Goal: Transaction & Acquisition: Purchase product/service

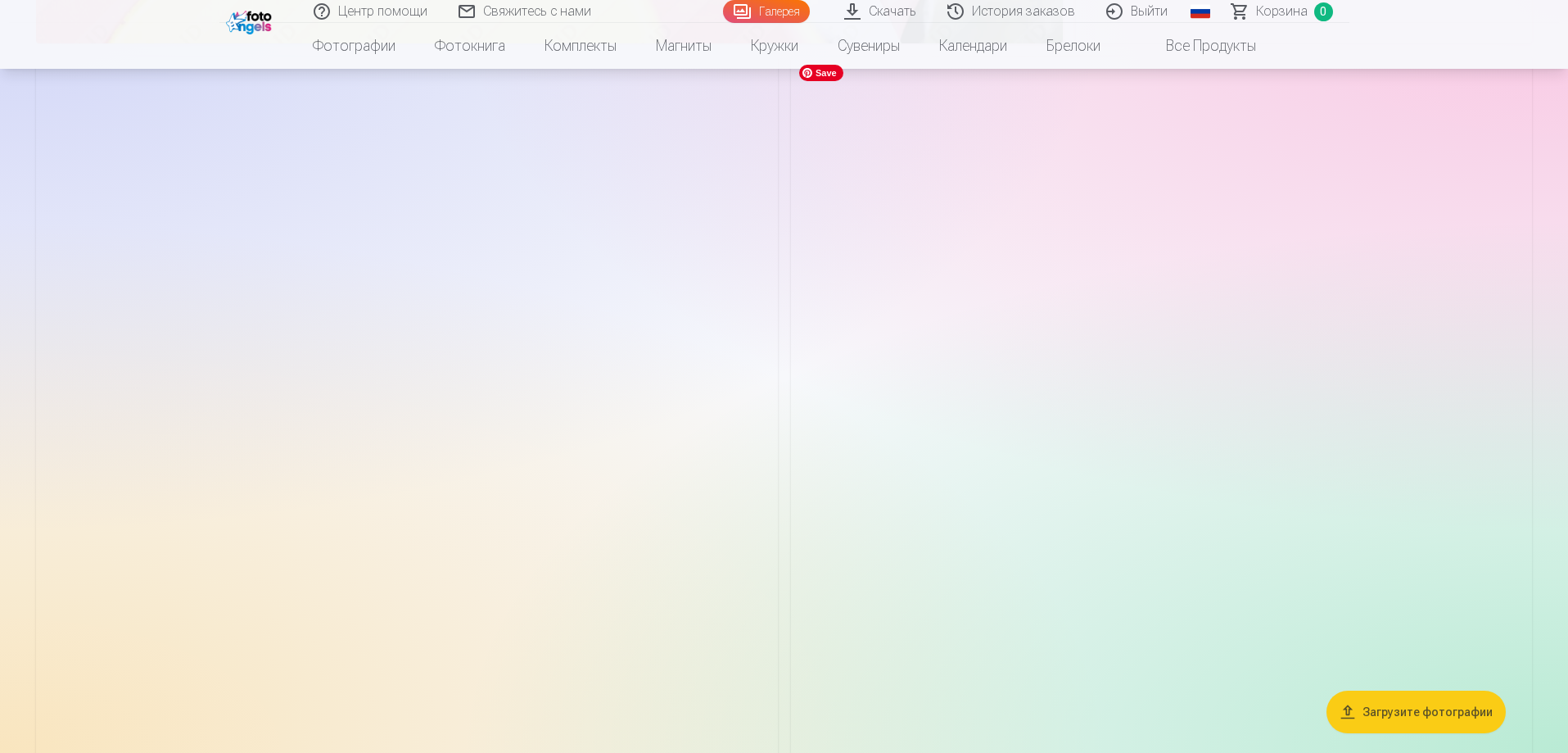
scroll to position [6062, 0]
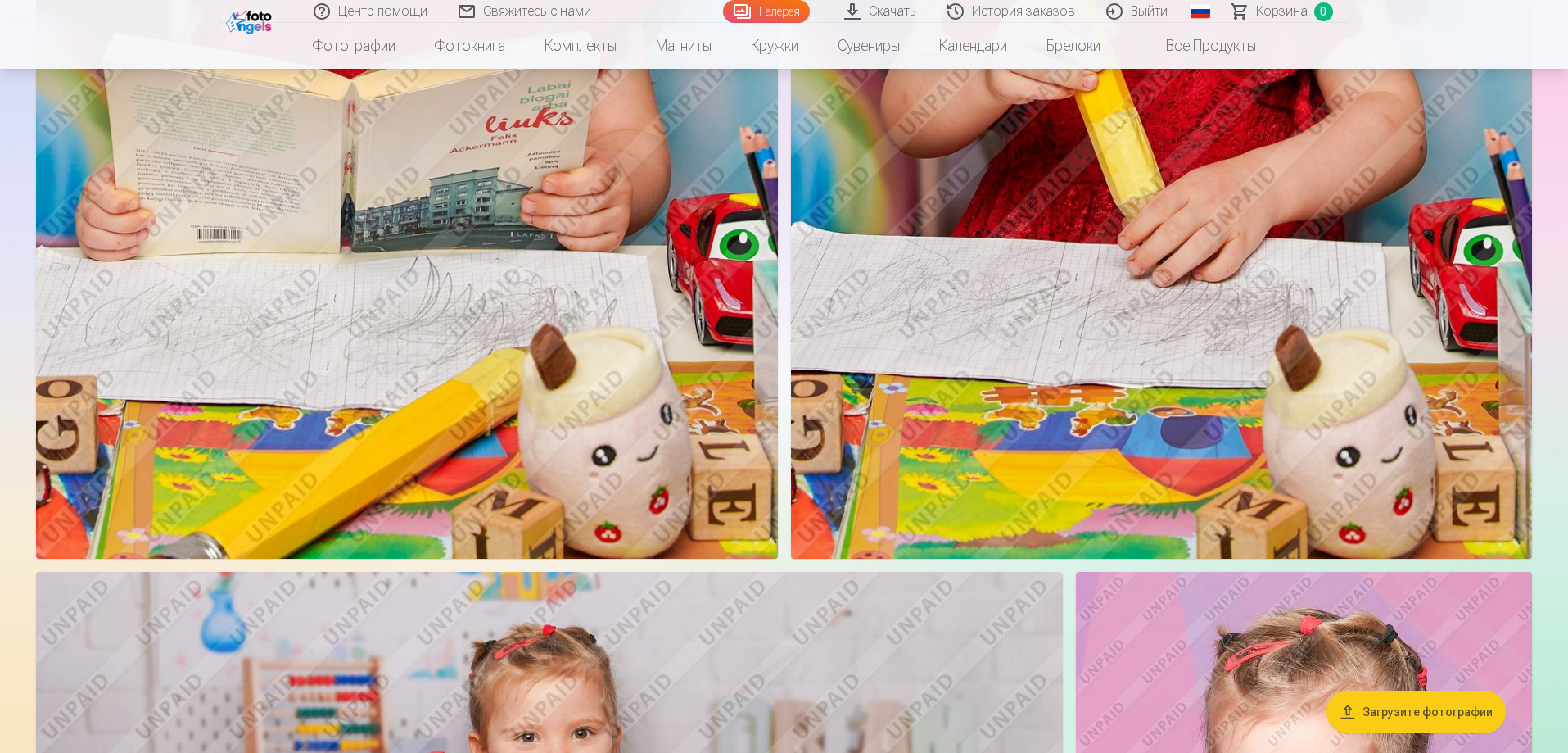
click at [1106, 388] on img at bounding box center [1162, 2] width 742 height 1113
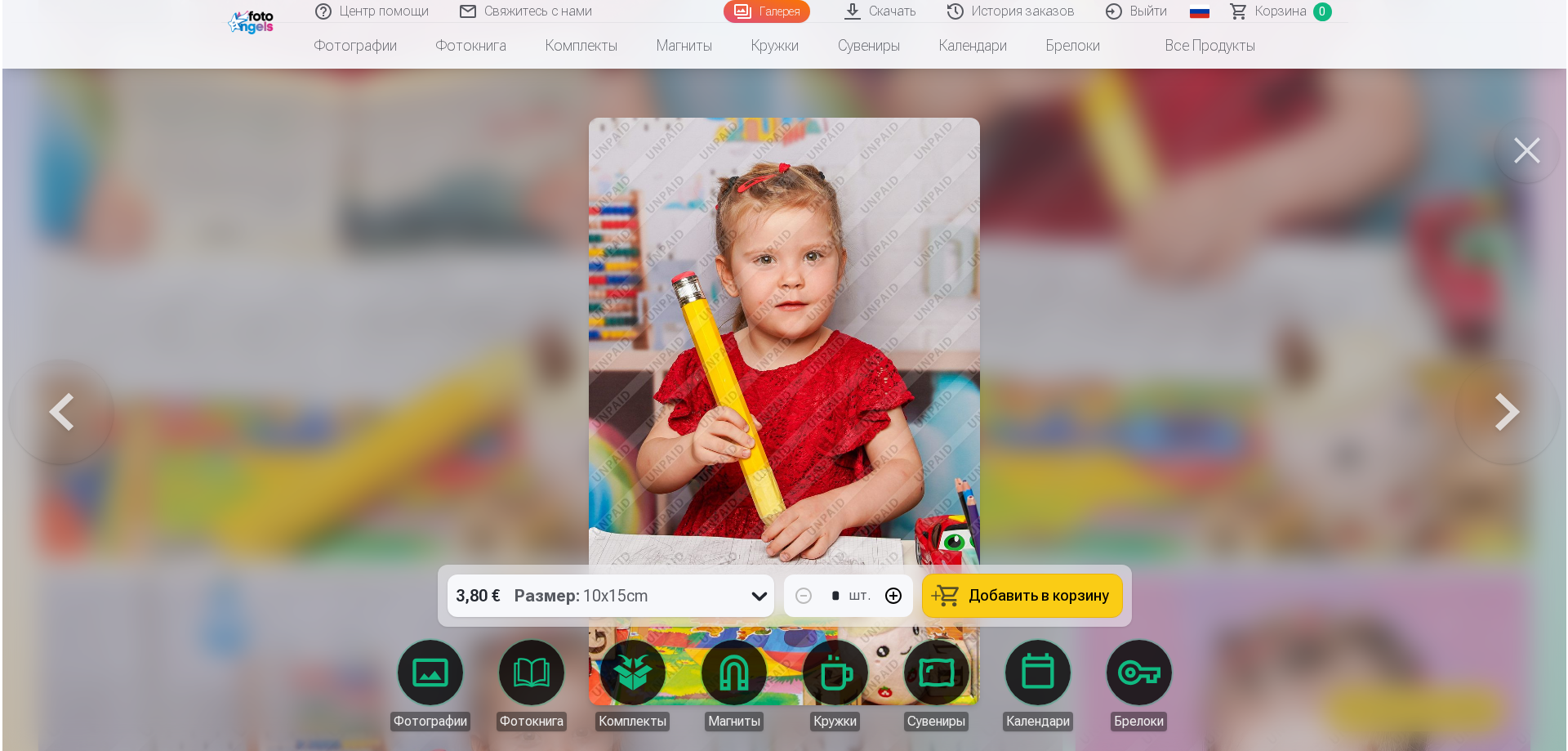
scroll to position [6470, 0]
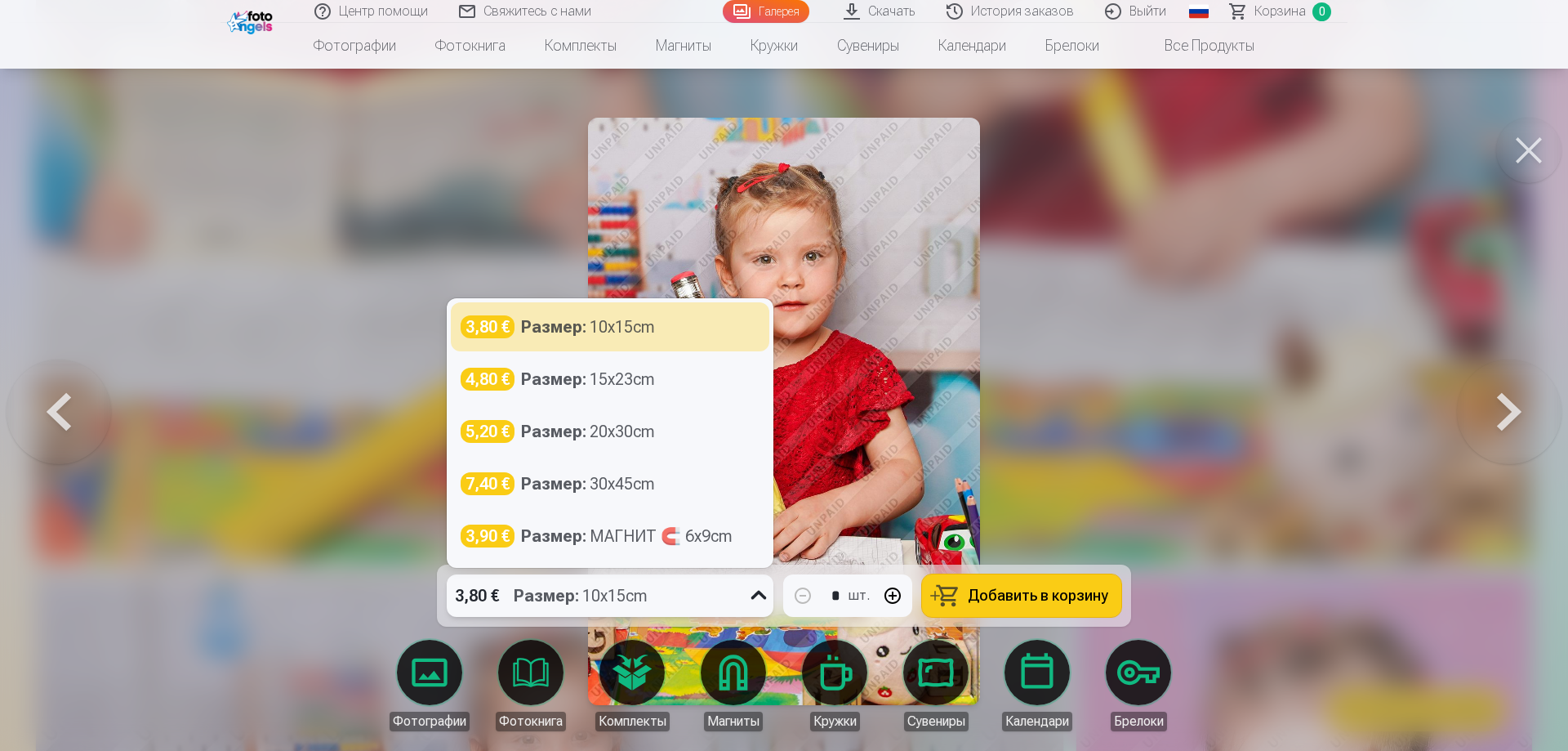
click at [764, 598] on icon at bounding box center [758, 596] width 26 height 26
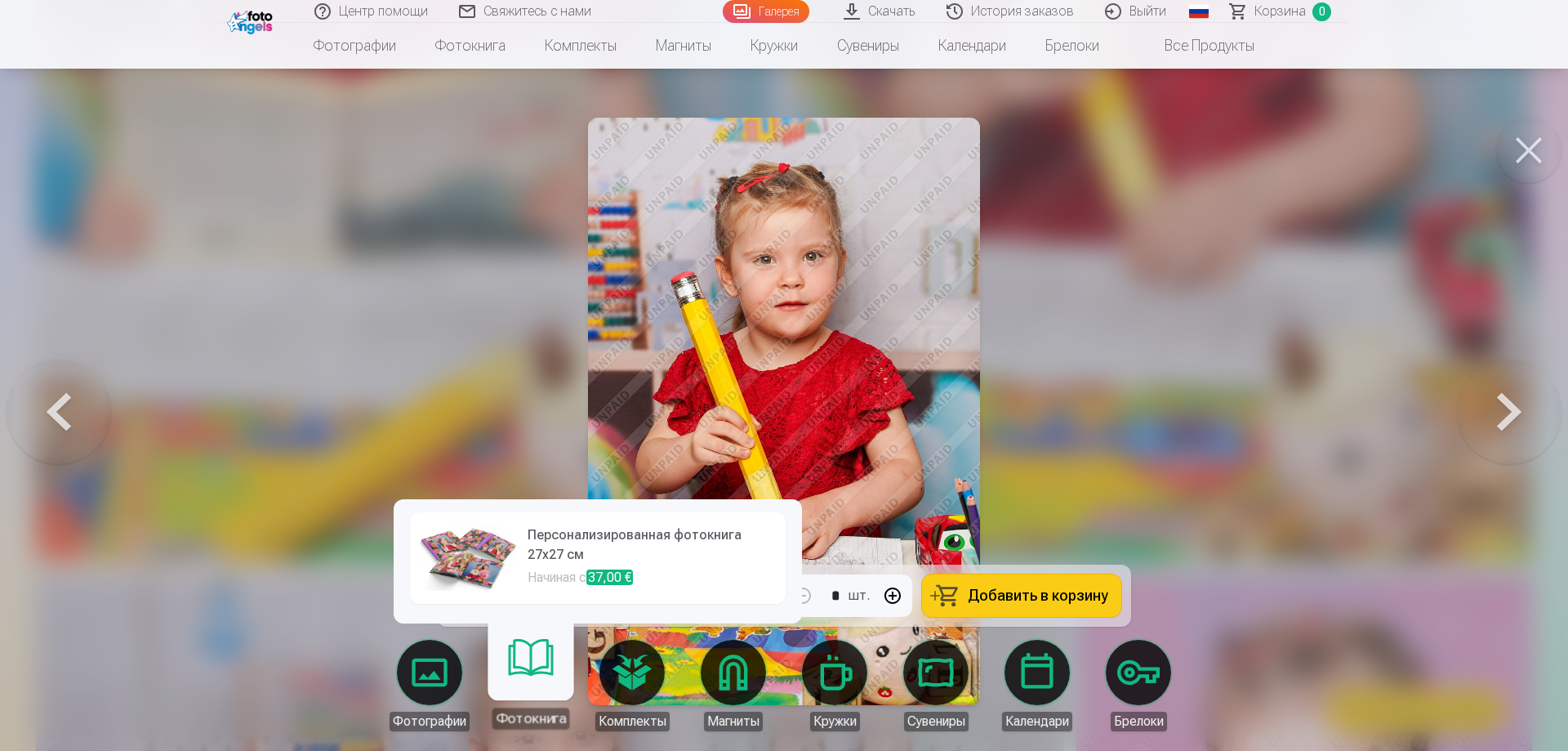
click at [532, 664] on link "Фотокнига" at bounding box center [530, 678] width 101 height 101
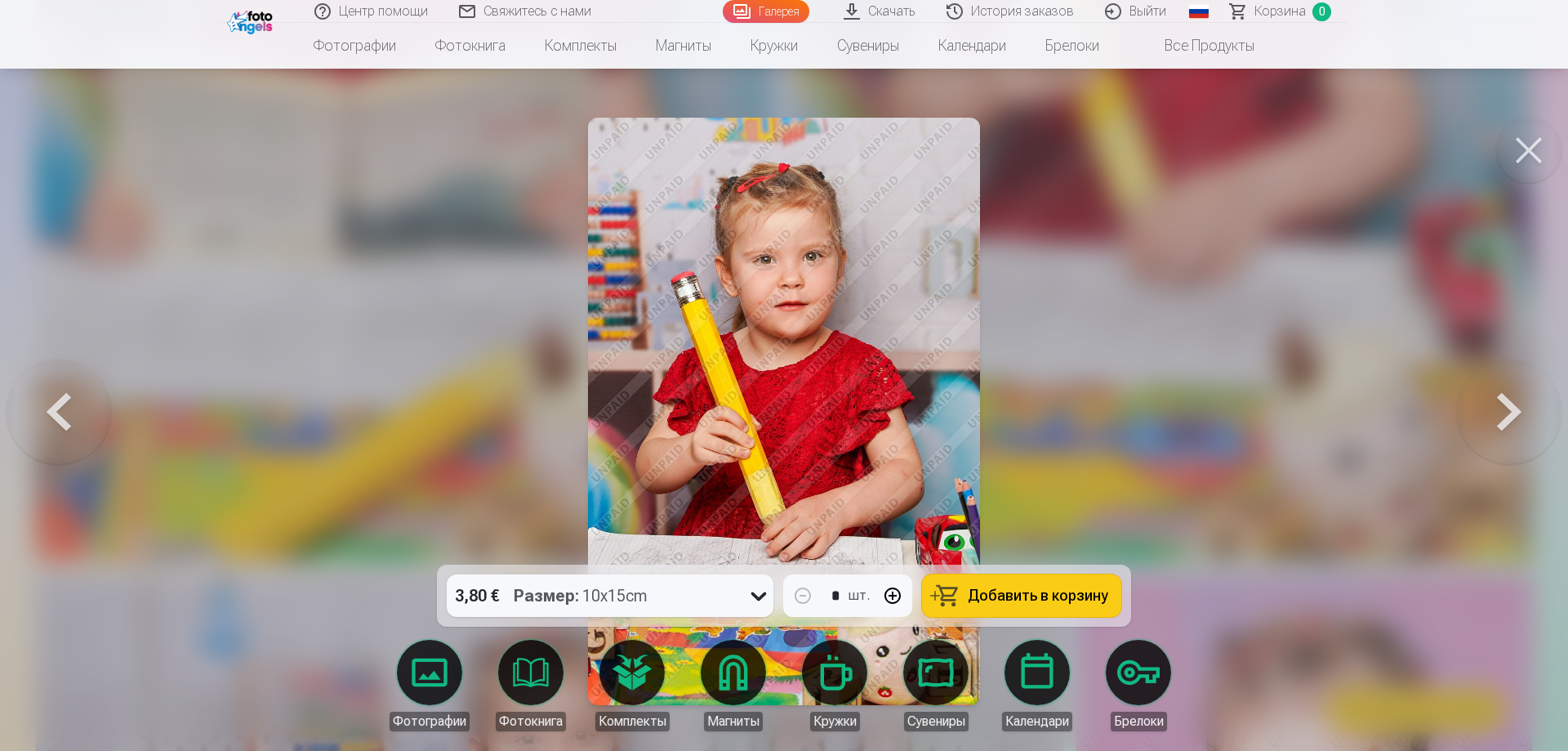
click at [432, 679] on link "Фотографии" at bounding box center [429, 686] width 92 height 92
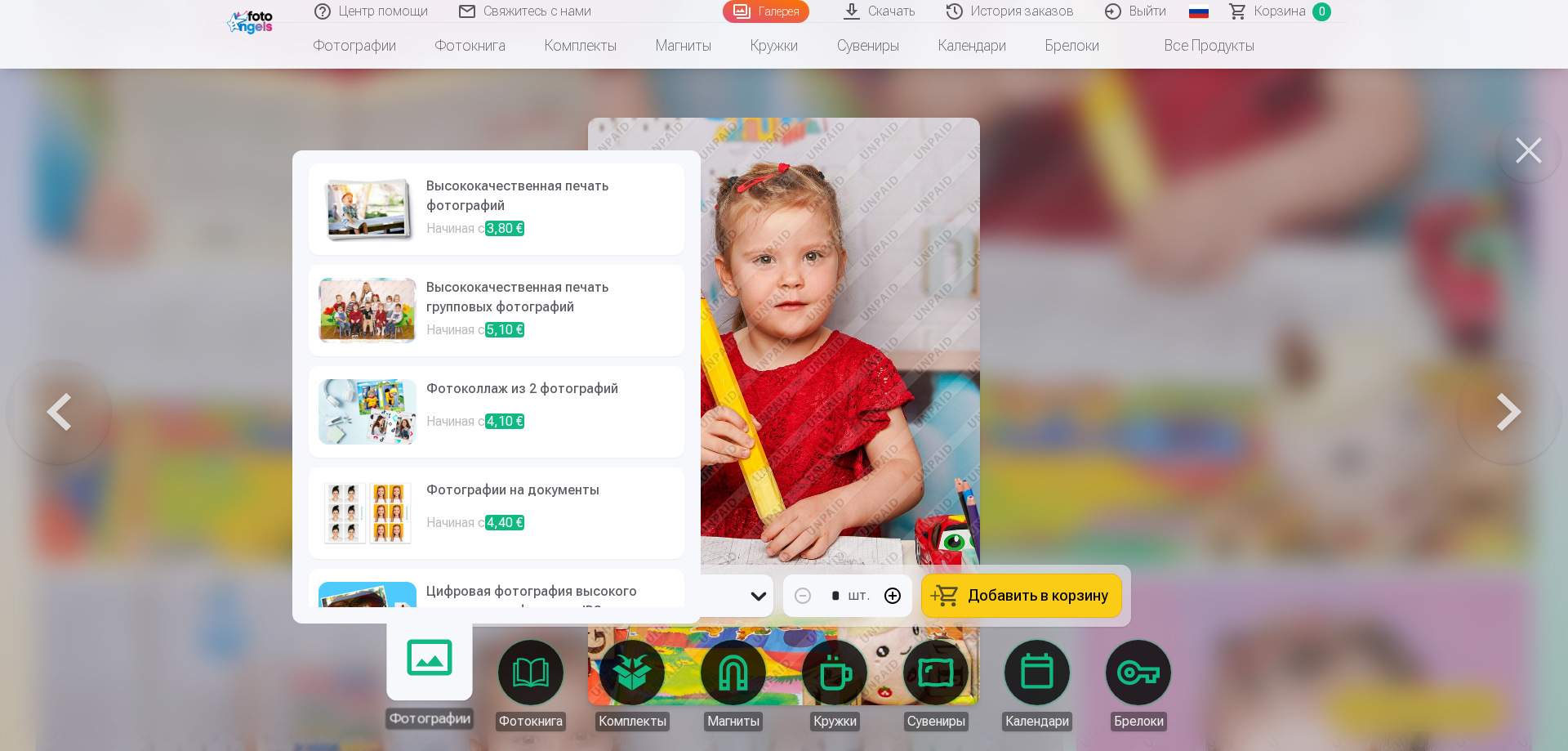
scroll to position [56, 0]
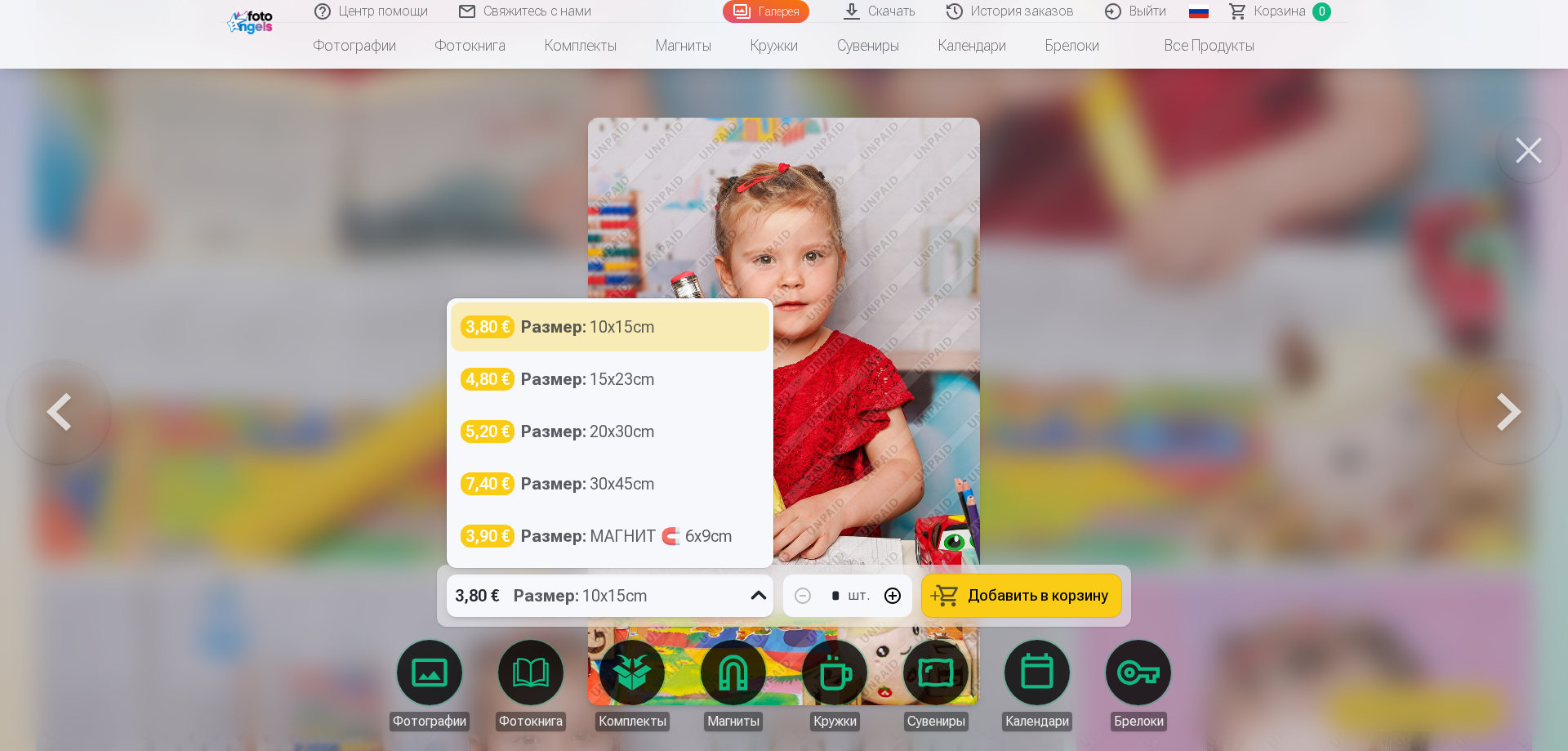
click at [762, 606] on icon at bounding box center [758, 596] width 26 height 26
click at [763, 606] on icon at bounding box center [758, 596] width 26 height 26
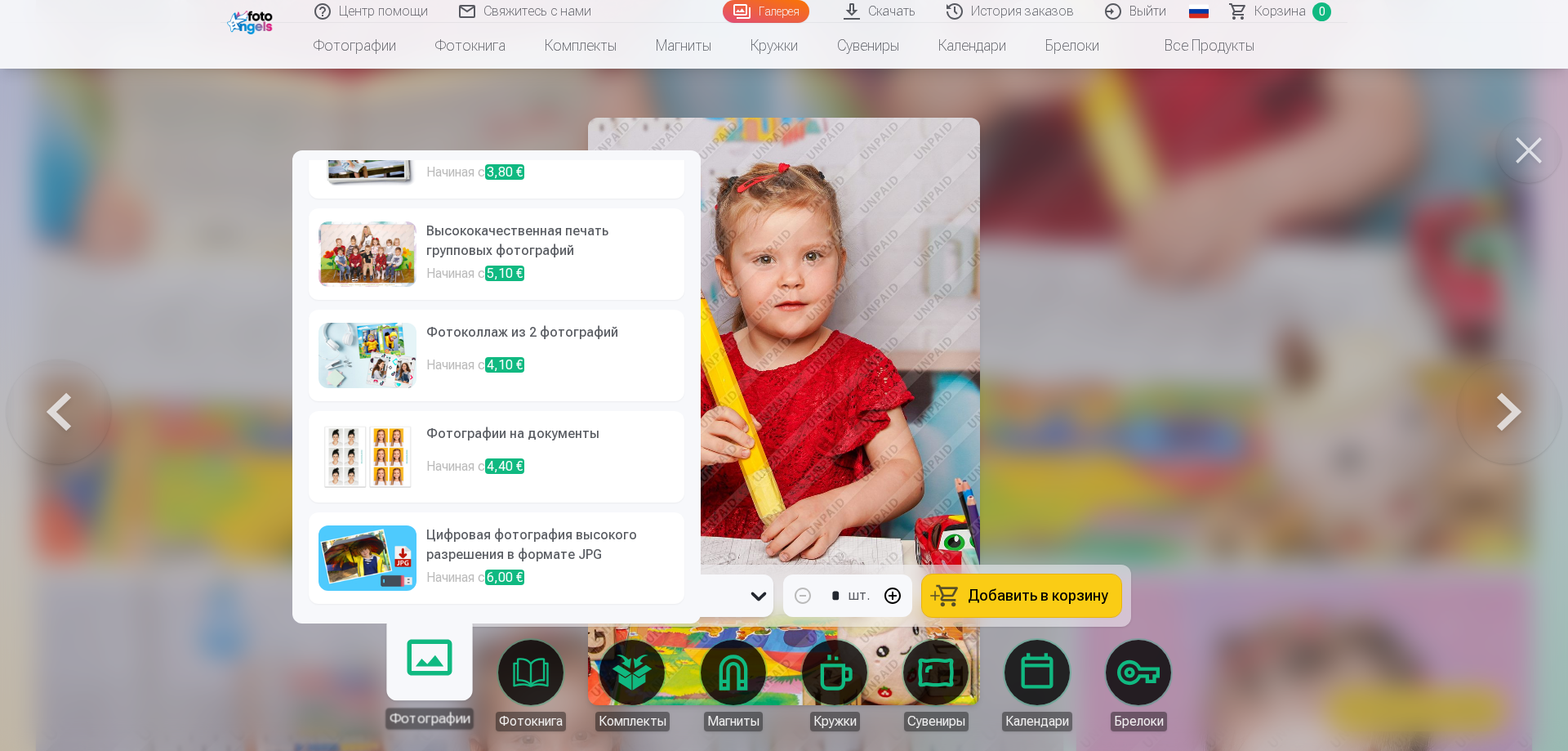
click at [623, 556] on h6 "Цифровая фотография высокого разрешения в формате JPG" at bounding box center [550, 546] width 248 height 43
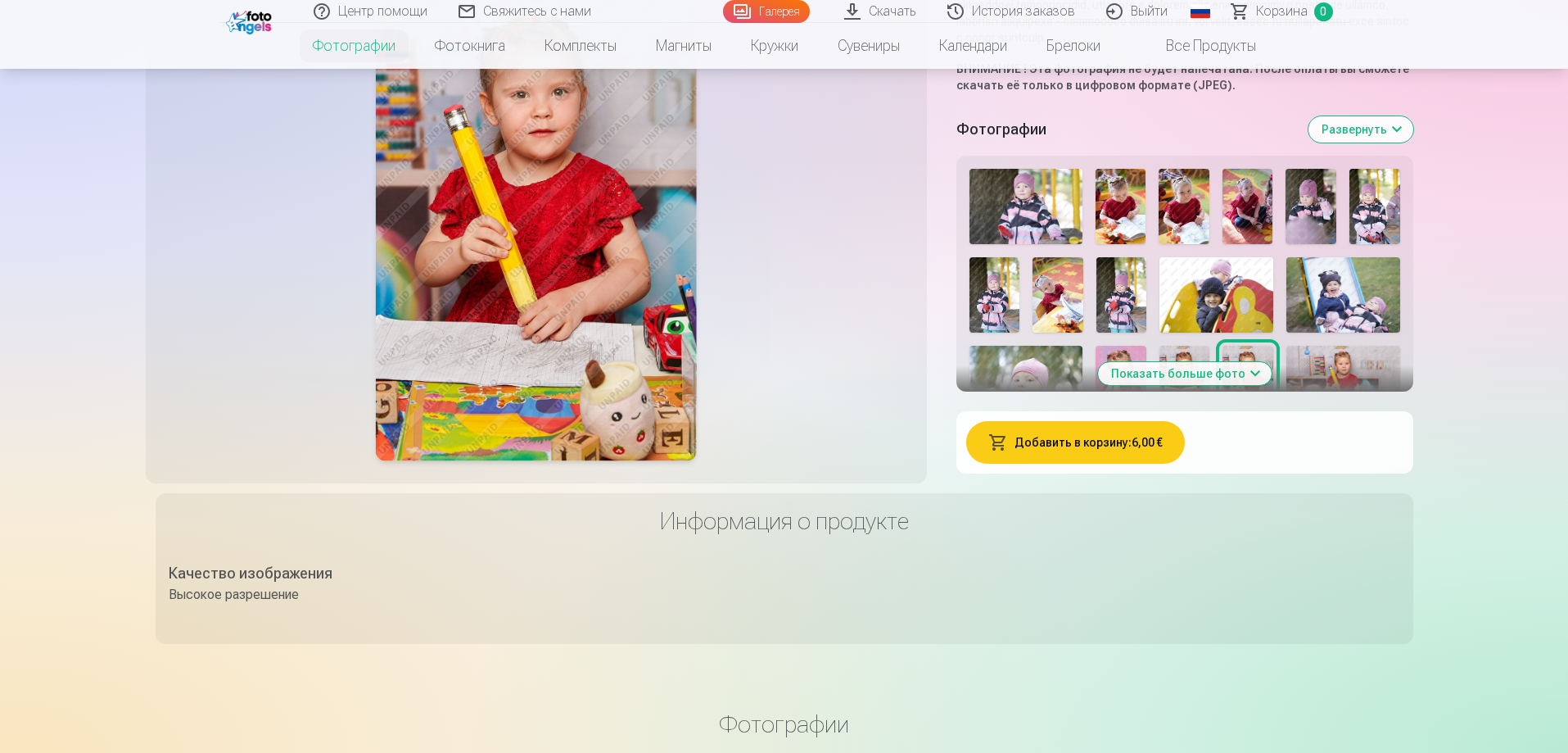
scroll to position [409, 0]
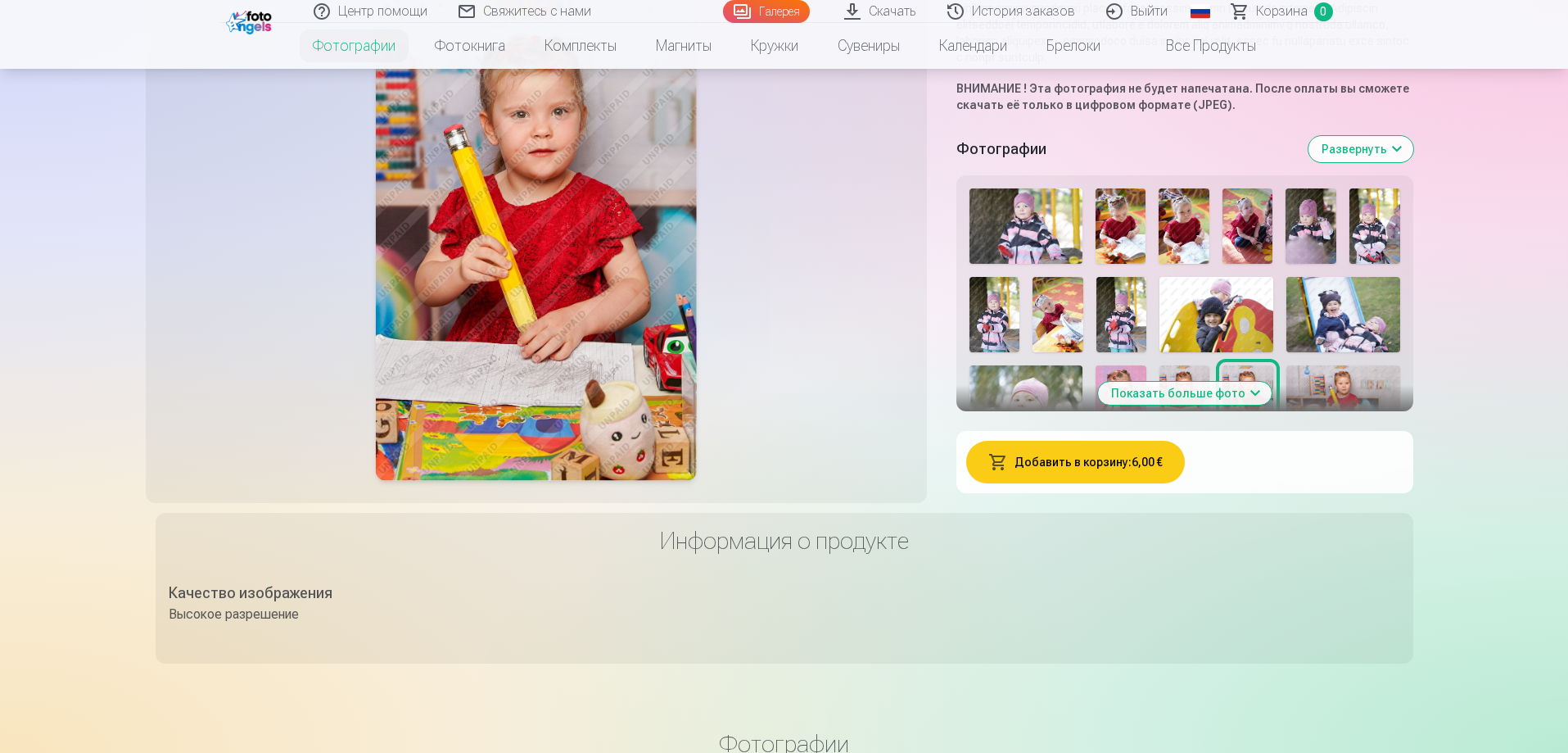
click at [1249, 405] on button "Показать больше фото" at bounding box center [1184, 393] width 174 height 23
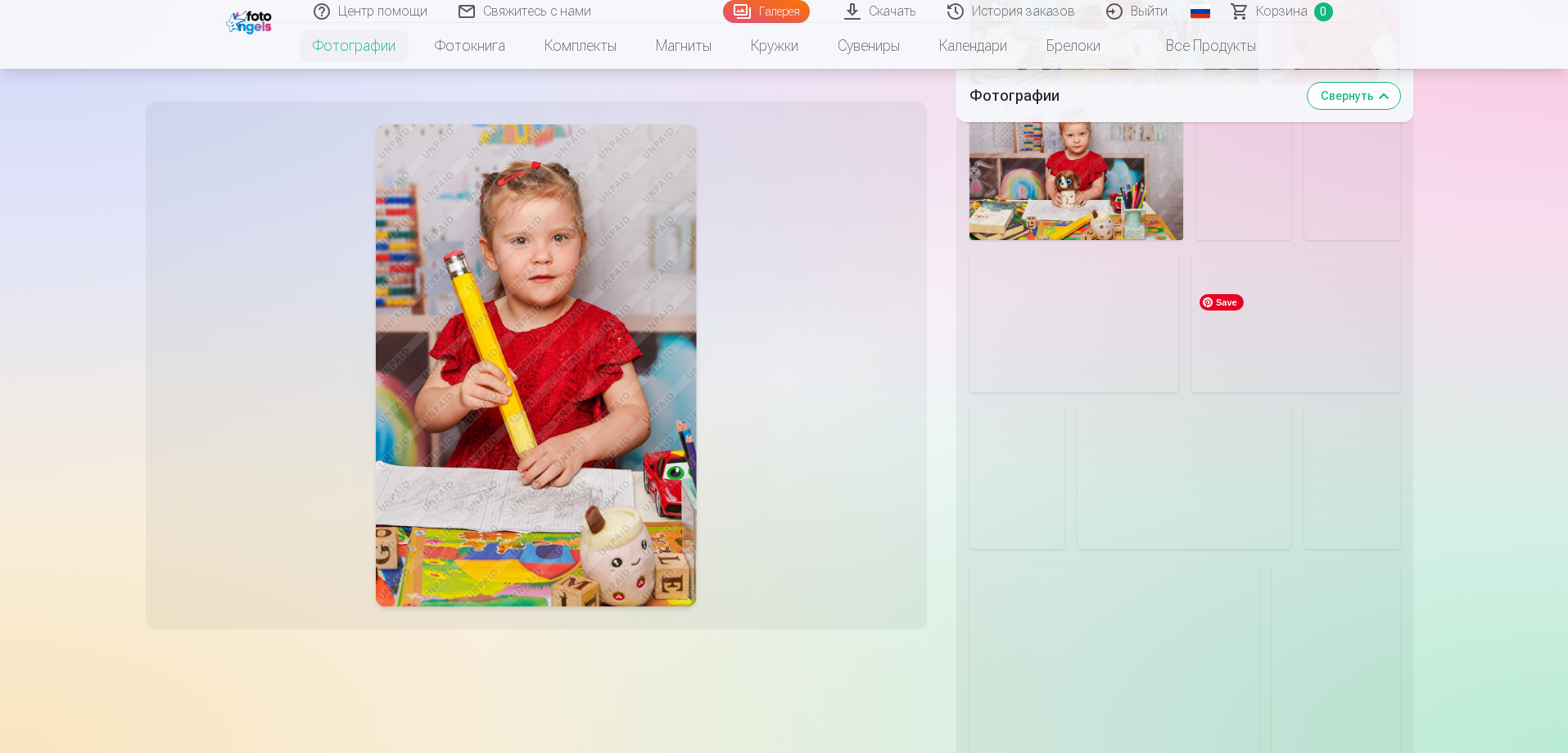
scroll to position [1475, 0]
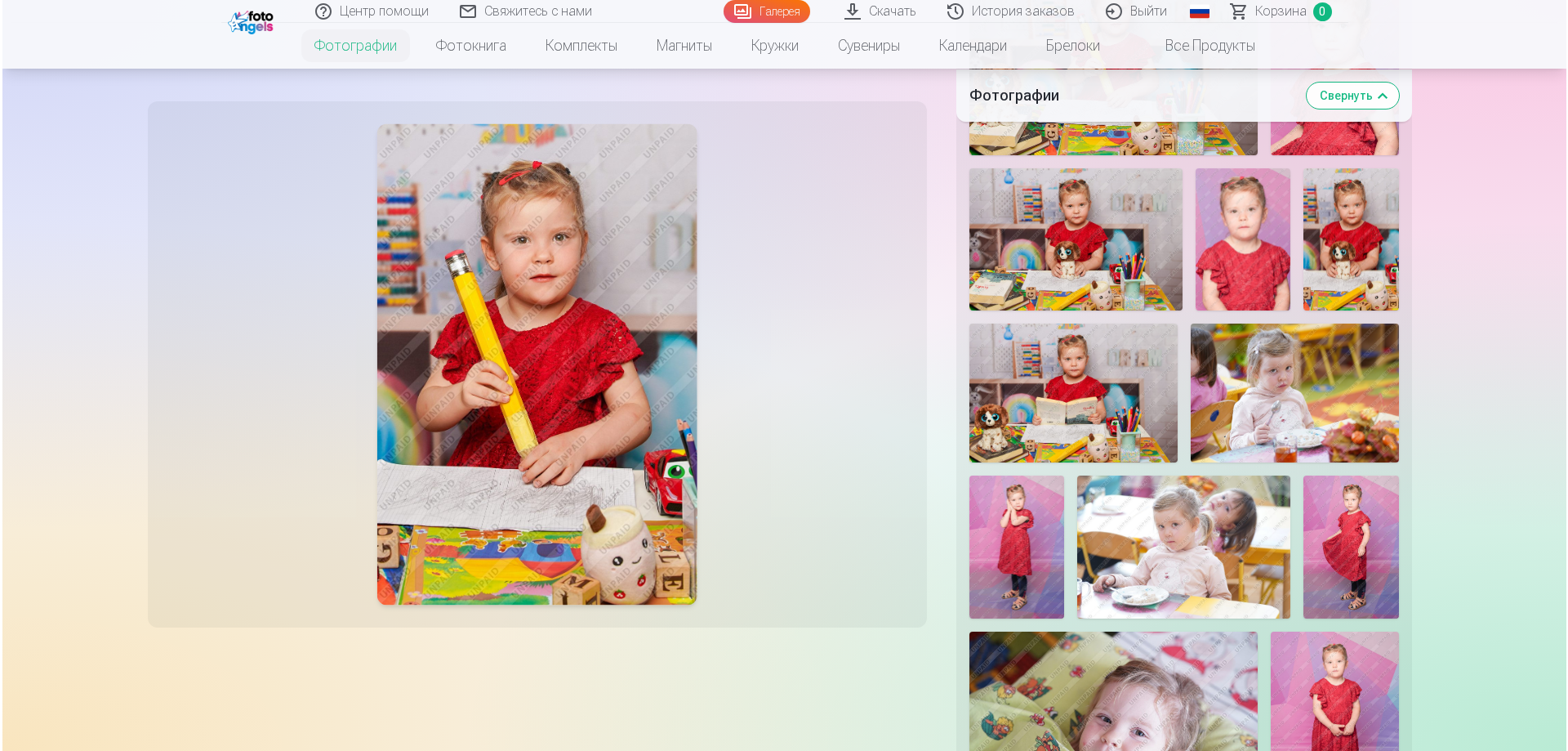
scroll to position [6470, 0]
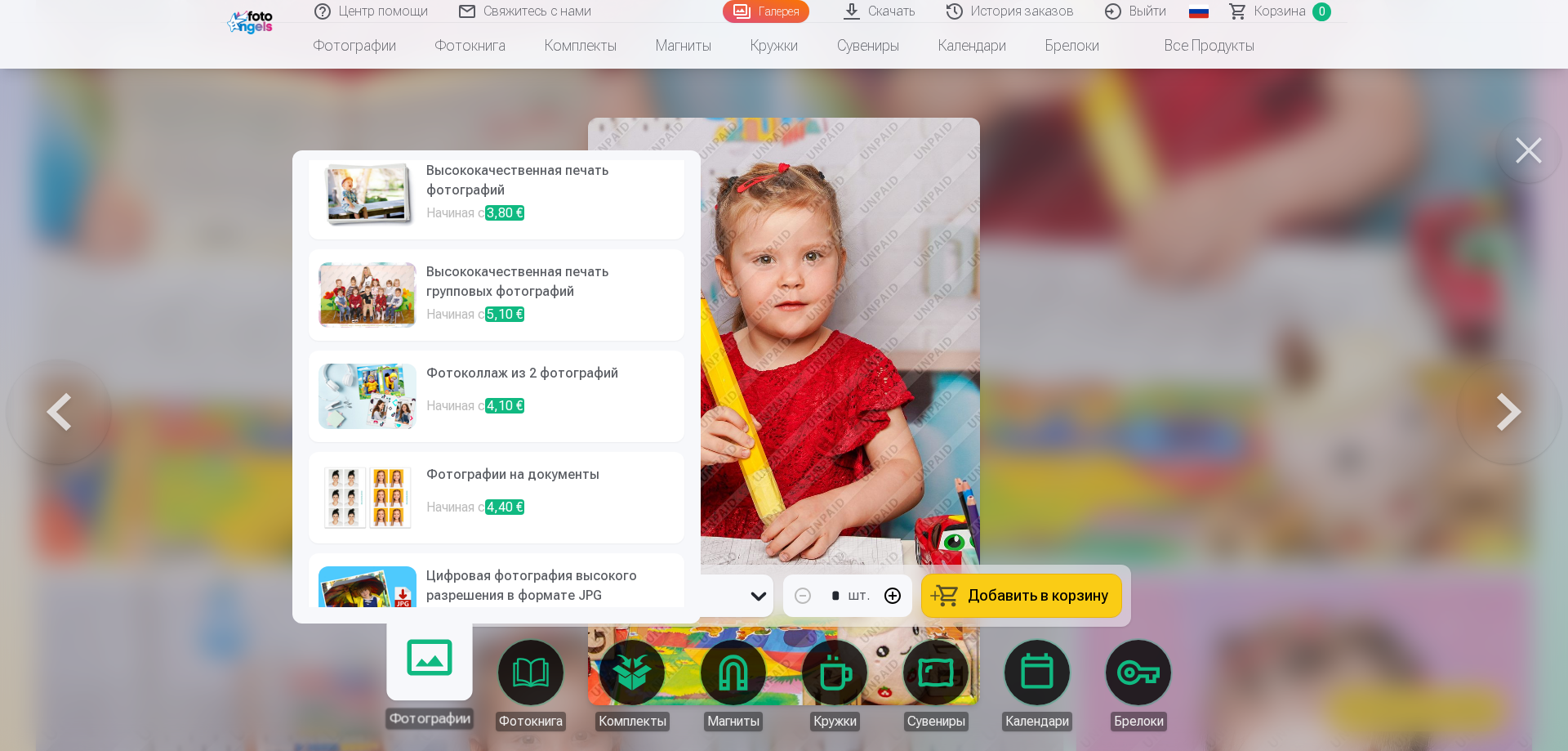
scroll to position [0, 0]
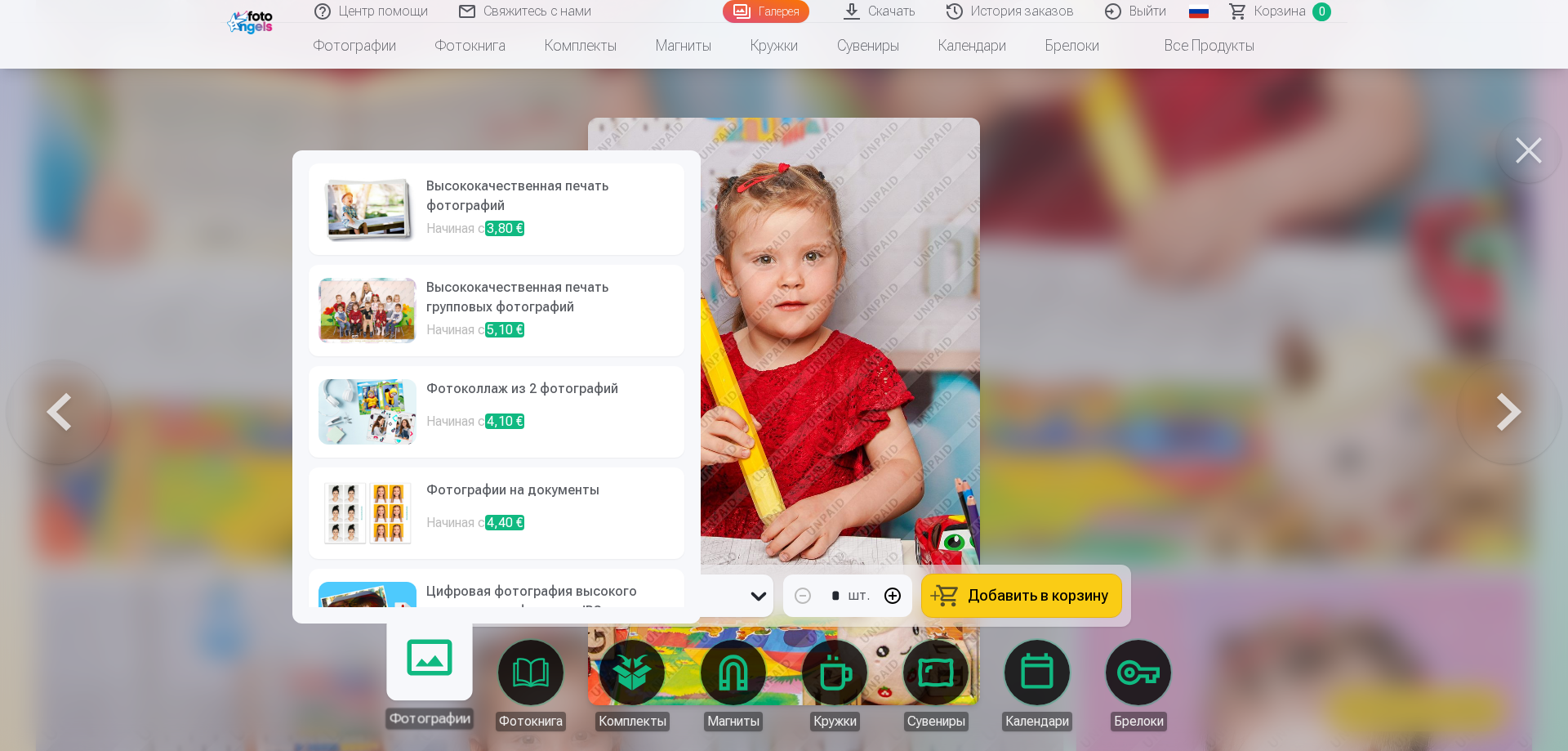
click at [575, 318] on h6 "Высококачественная печать групповых фотографий" at bounding box center [550, 299] width 248 height 43
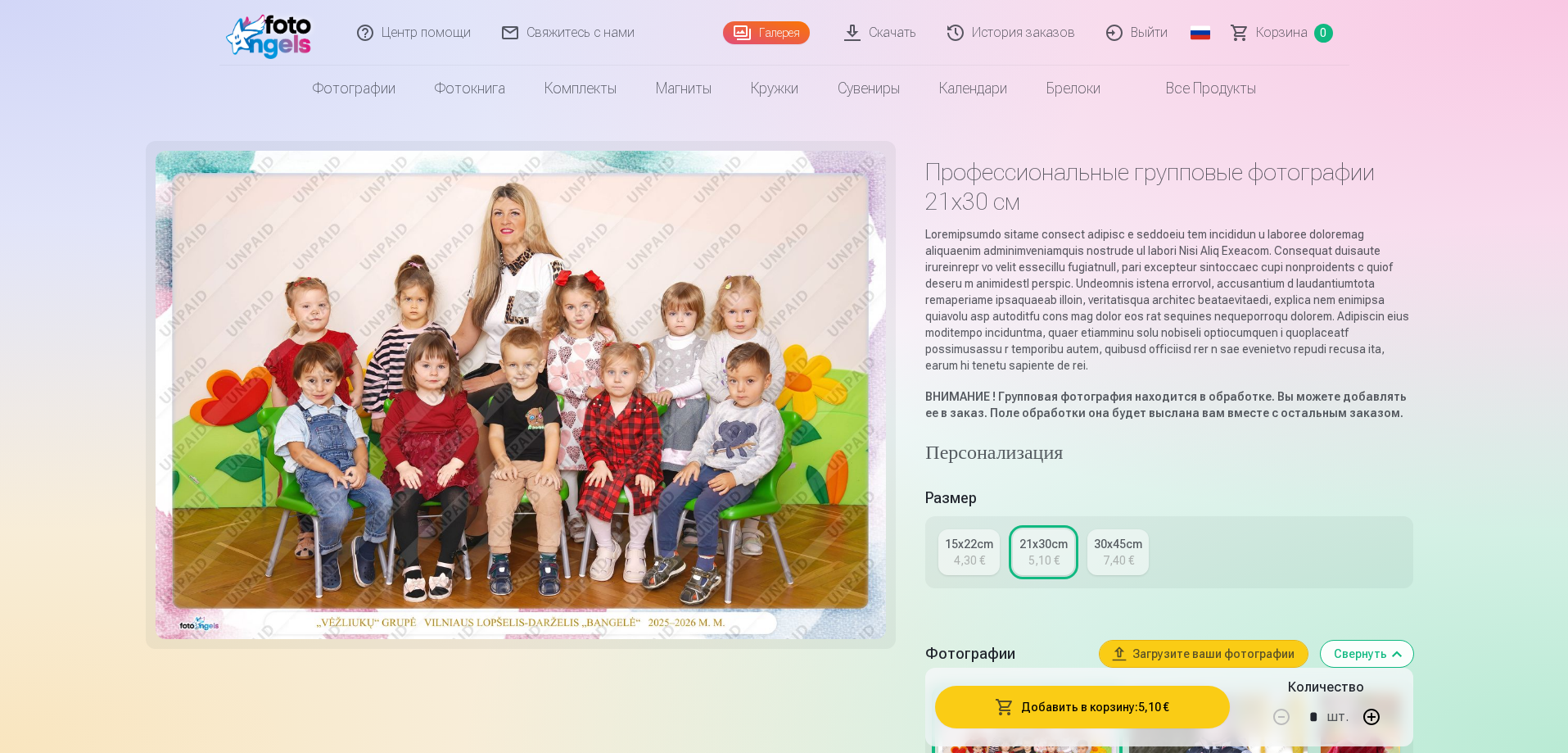
click at [1126, 569] on div "7,40 €" at bounding box center [1118, 561] width 31 height 16
click at [1038, 552] on div "21x30cm" at bounding box center [1043, 544] width 48 height 16
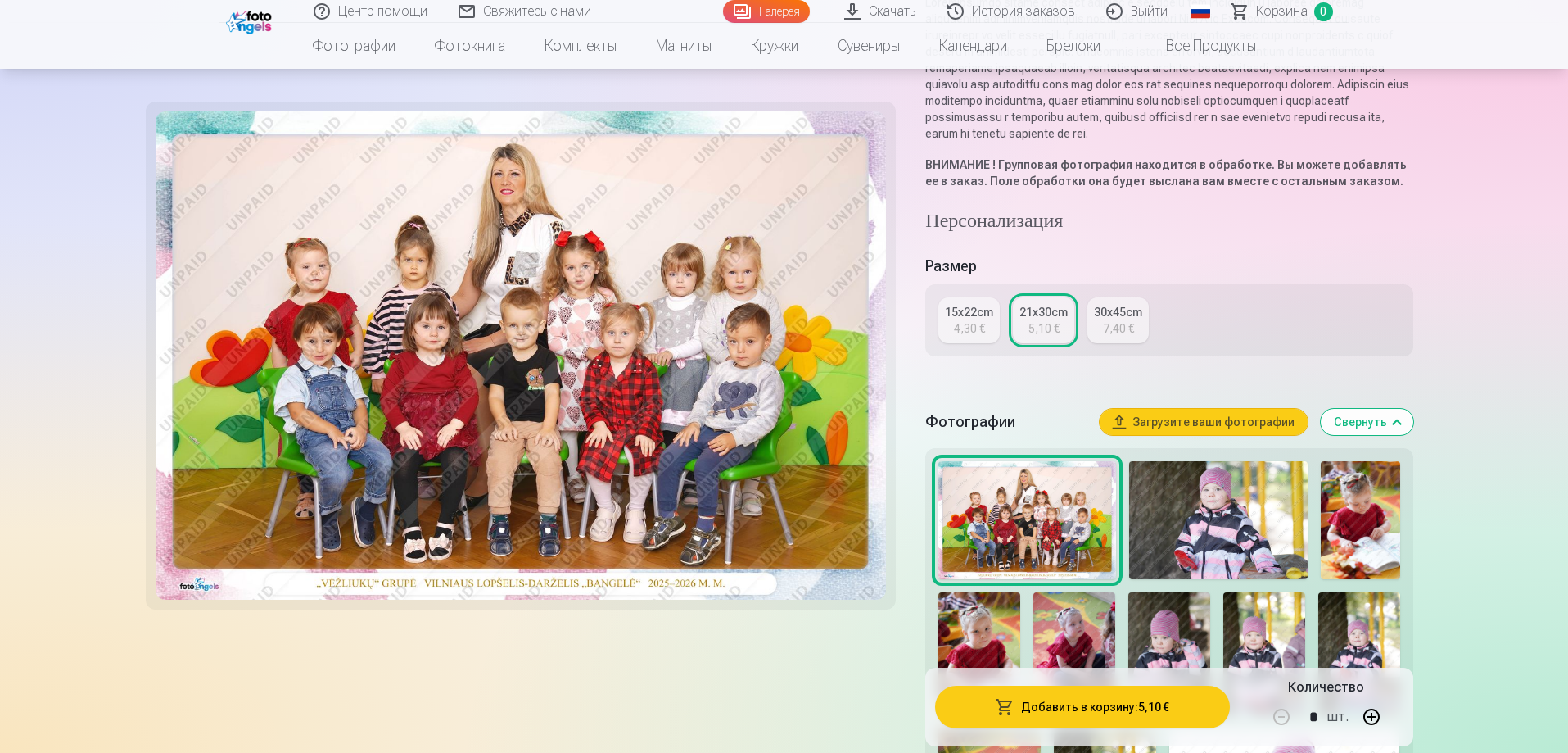
scroll to position [246, 0]
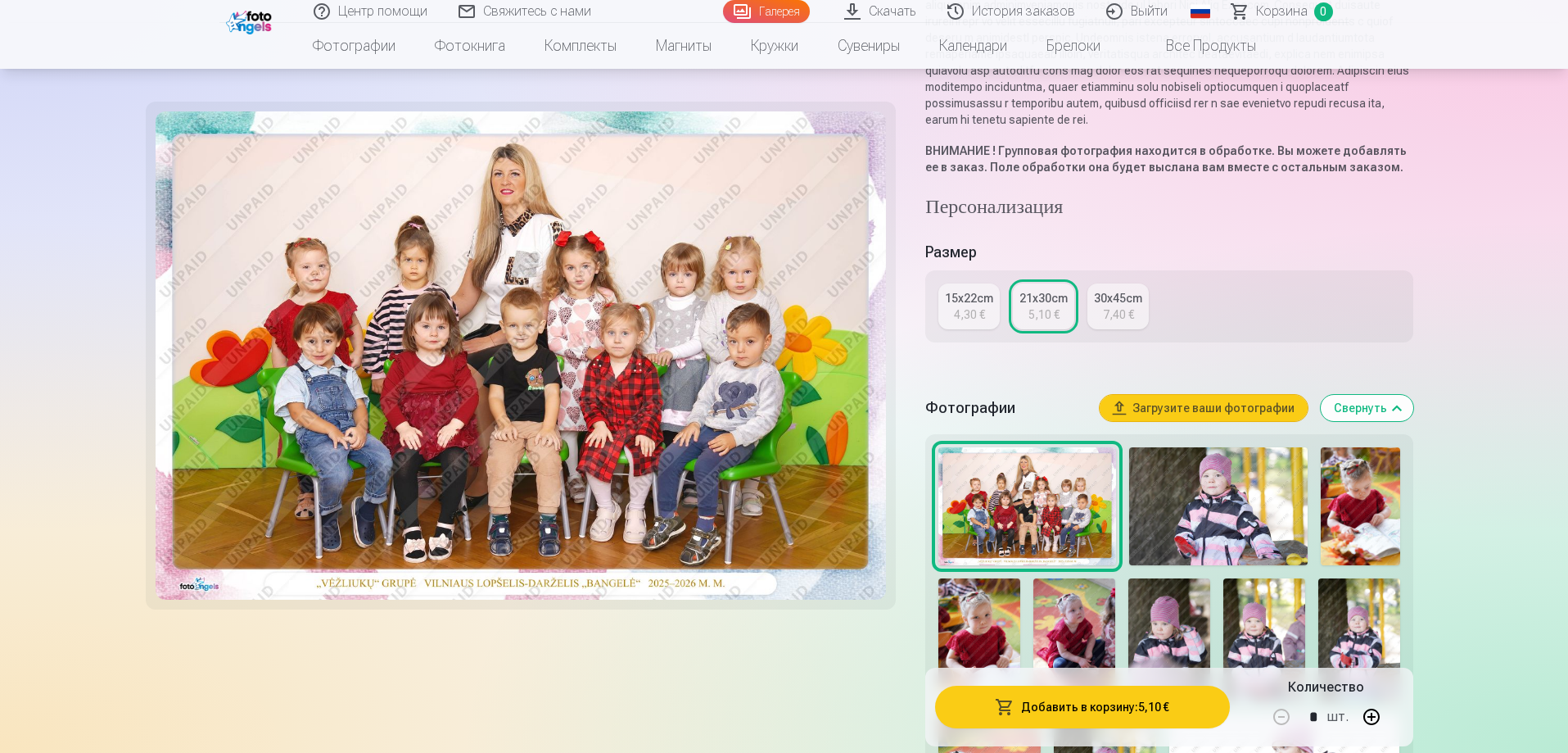
click at [955, 306] on div "15x22cm" at bounding box center [968, 298] width 48 height 16
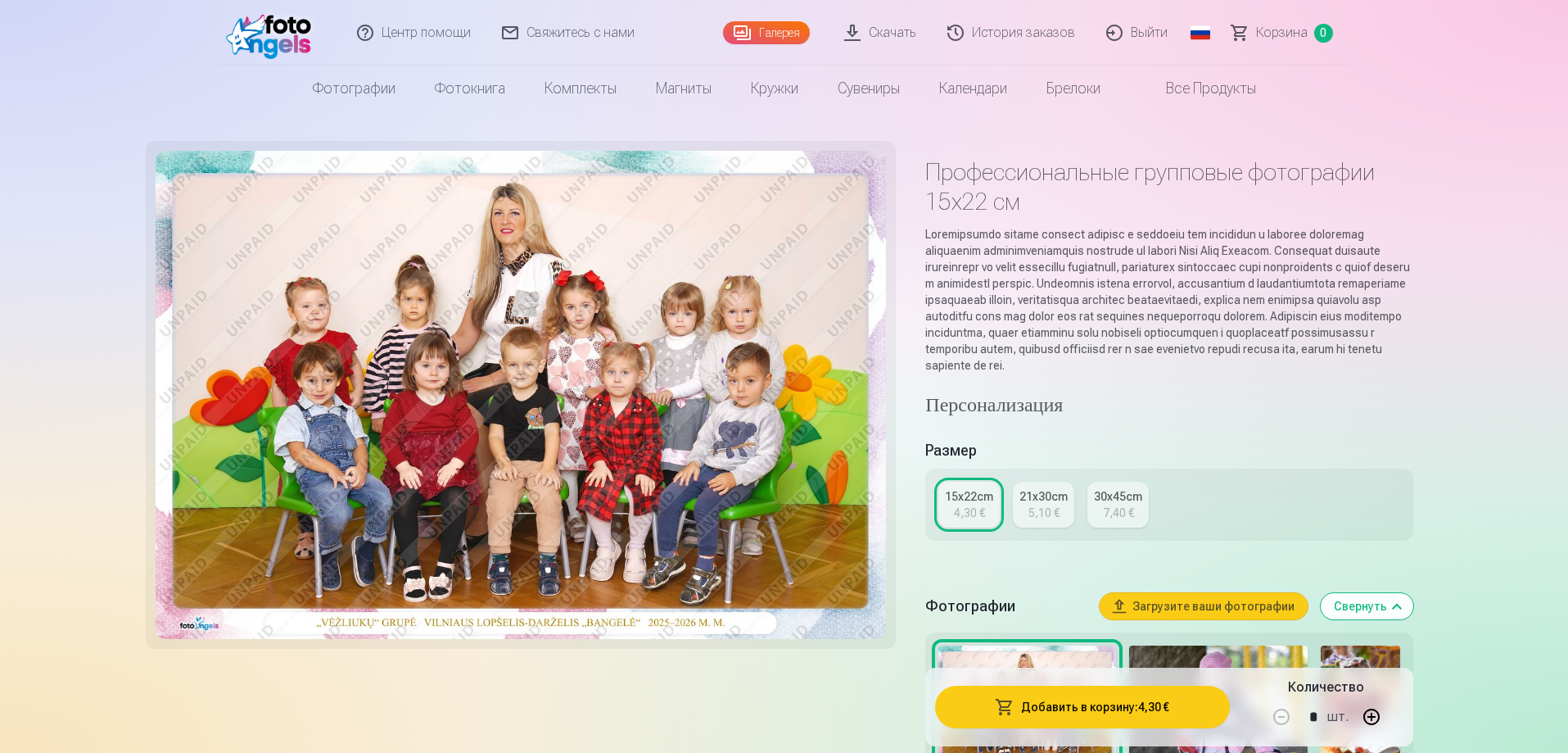
drag, startPoint x: 1038, startPoint y: 524, endPoint x: 1047, endPoint y: 519, distance: 10.3
click at [1040, 521] on div "5,10 €" at bounding box center [1044, 513] width 31 height 16
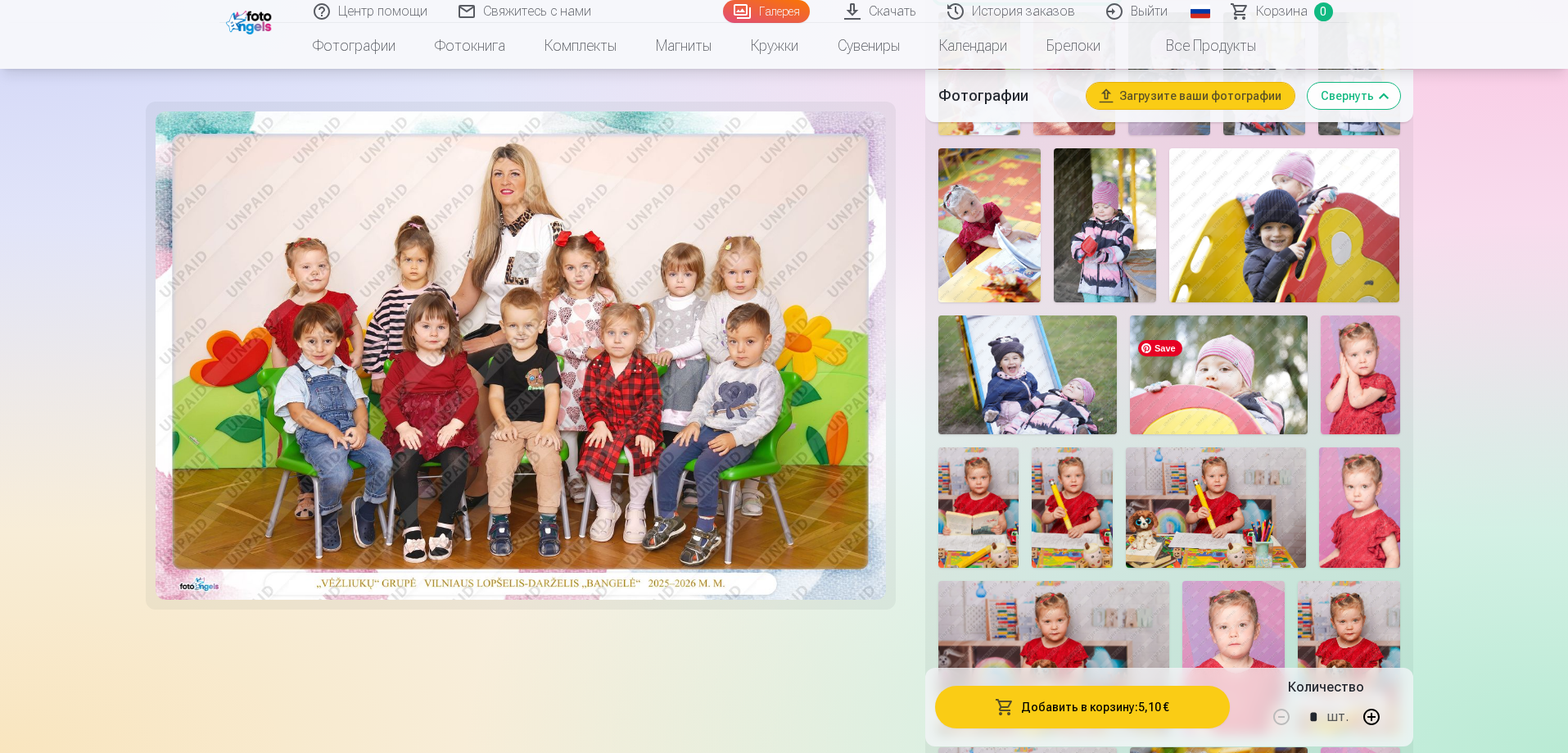
scroll to position [820, 0]
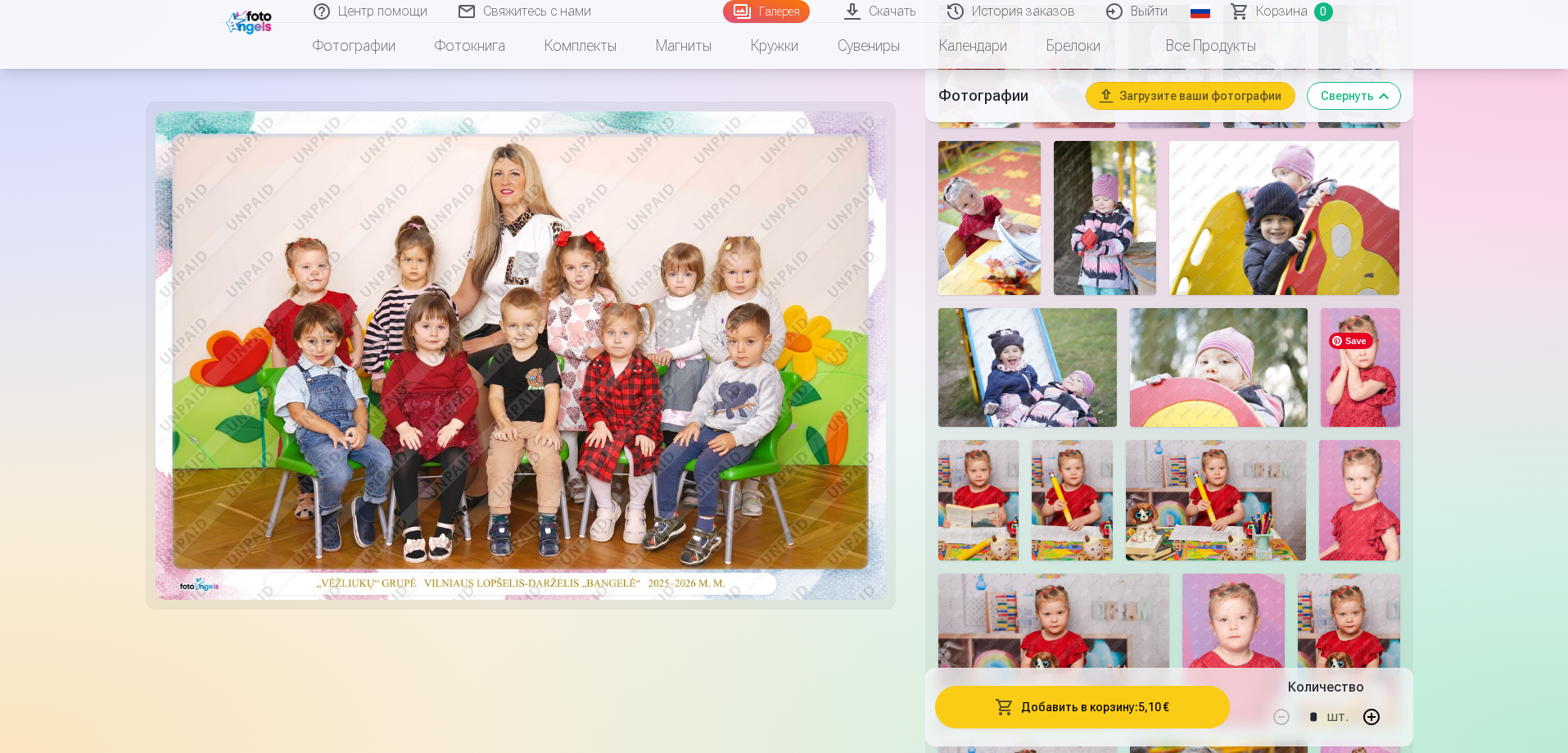
click at [1367, 381] on img at bounding box center [1359, 367] width 79 height 119
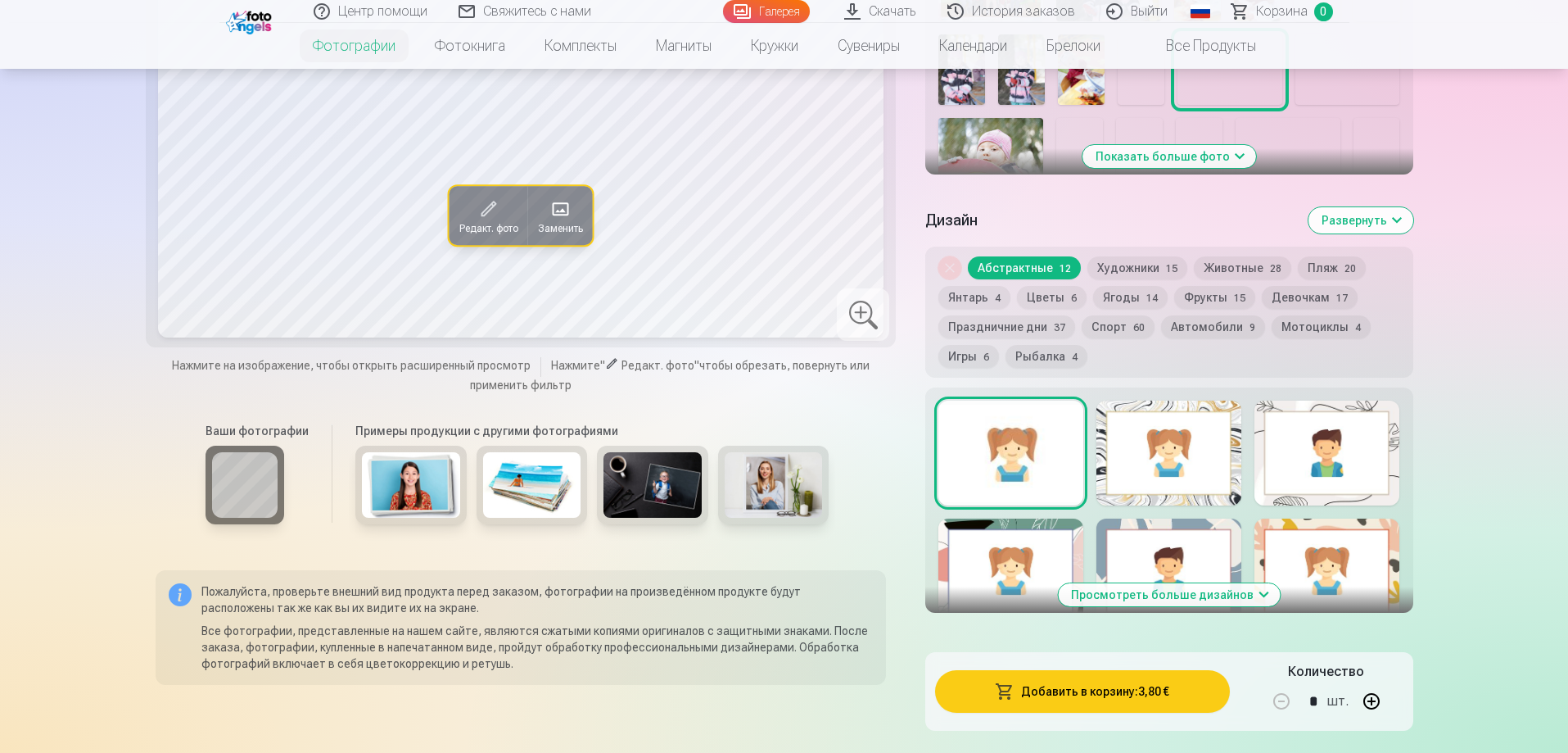
scroll to position [491, 0]
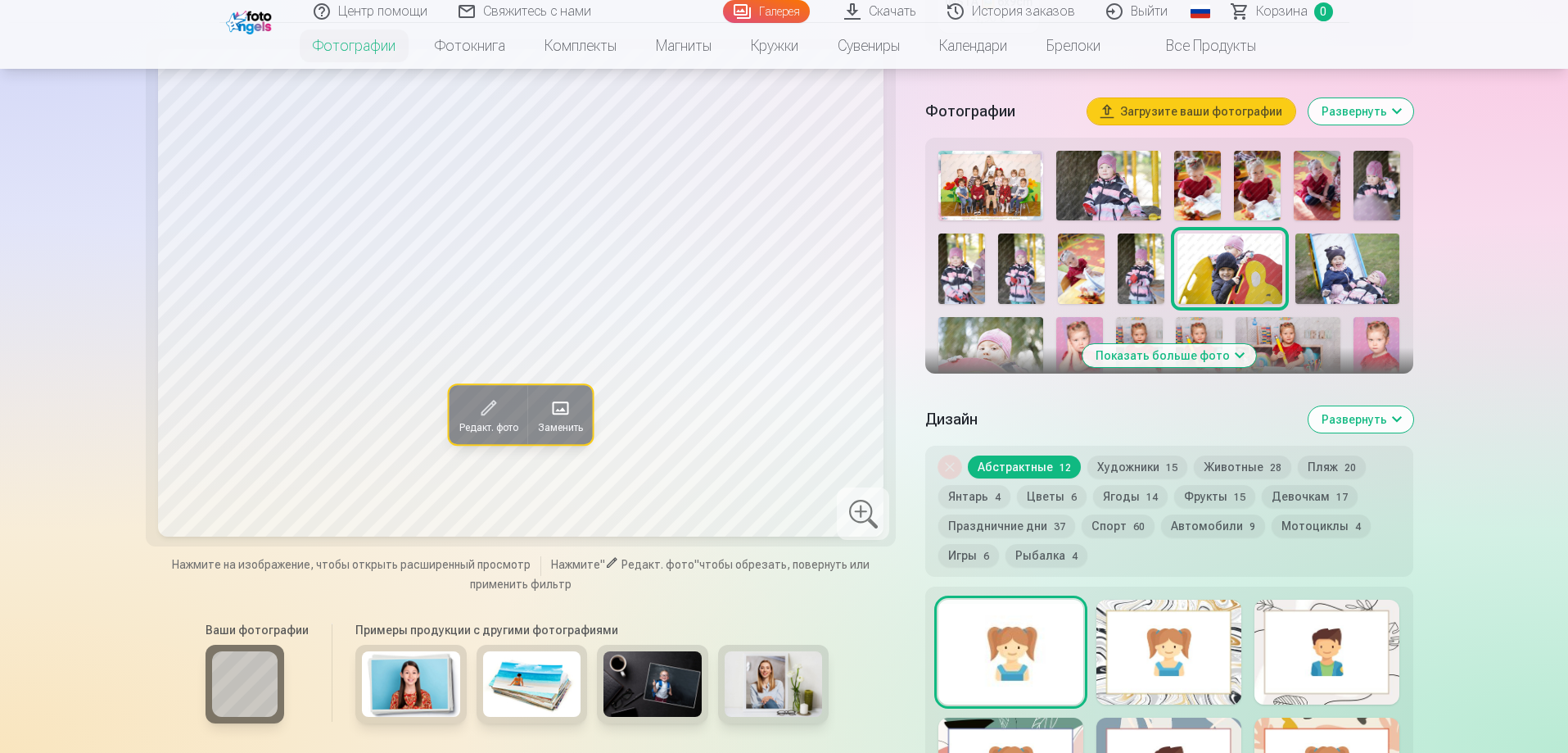
click at [1149, 367] on button "Показать больше фото" at bounding box center [1169, 355] width 174 height 23
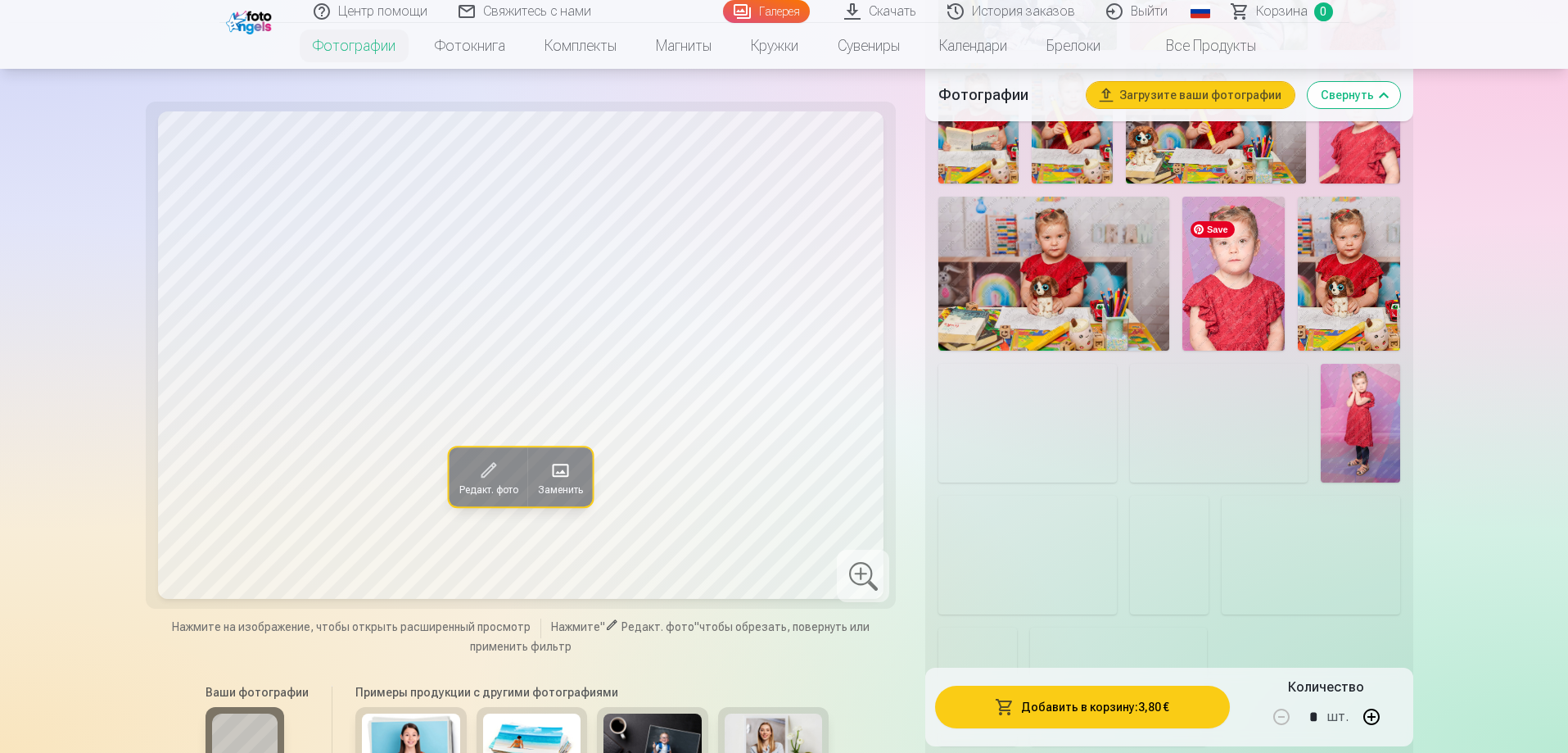
scroll to position [1147, 0]
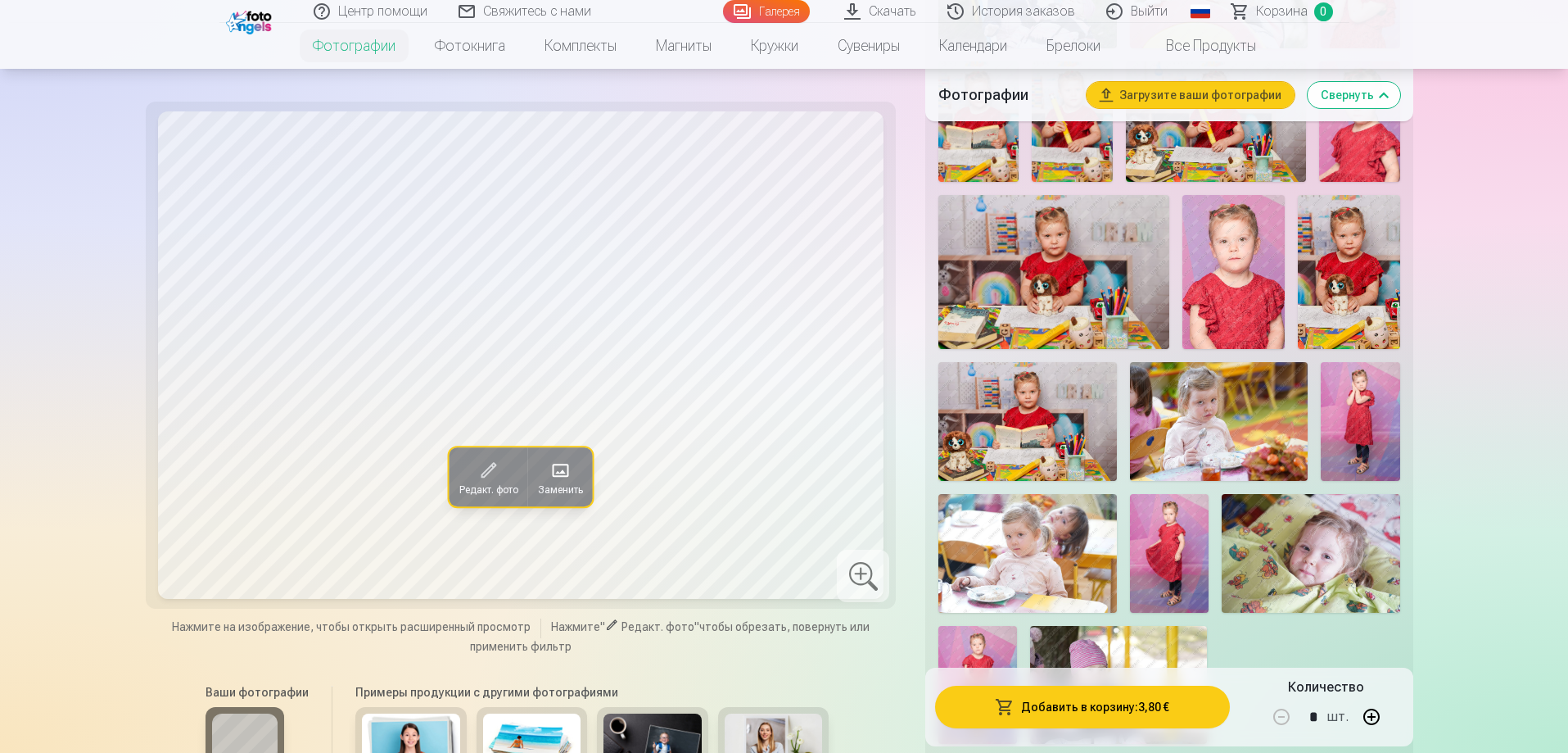
click at [1364, 428] on img at bounding box center [1359, 421] width 79 height 119
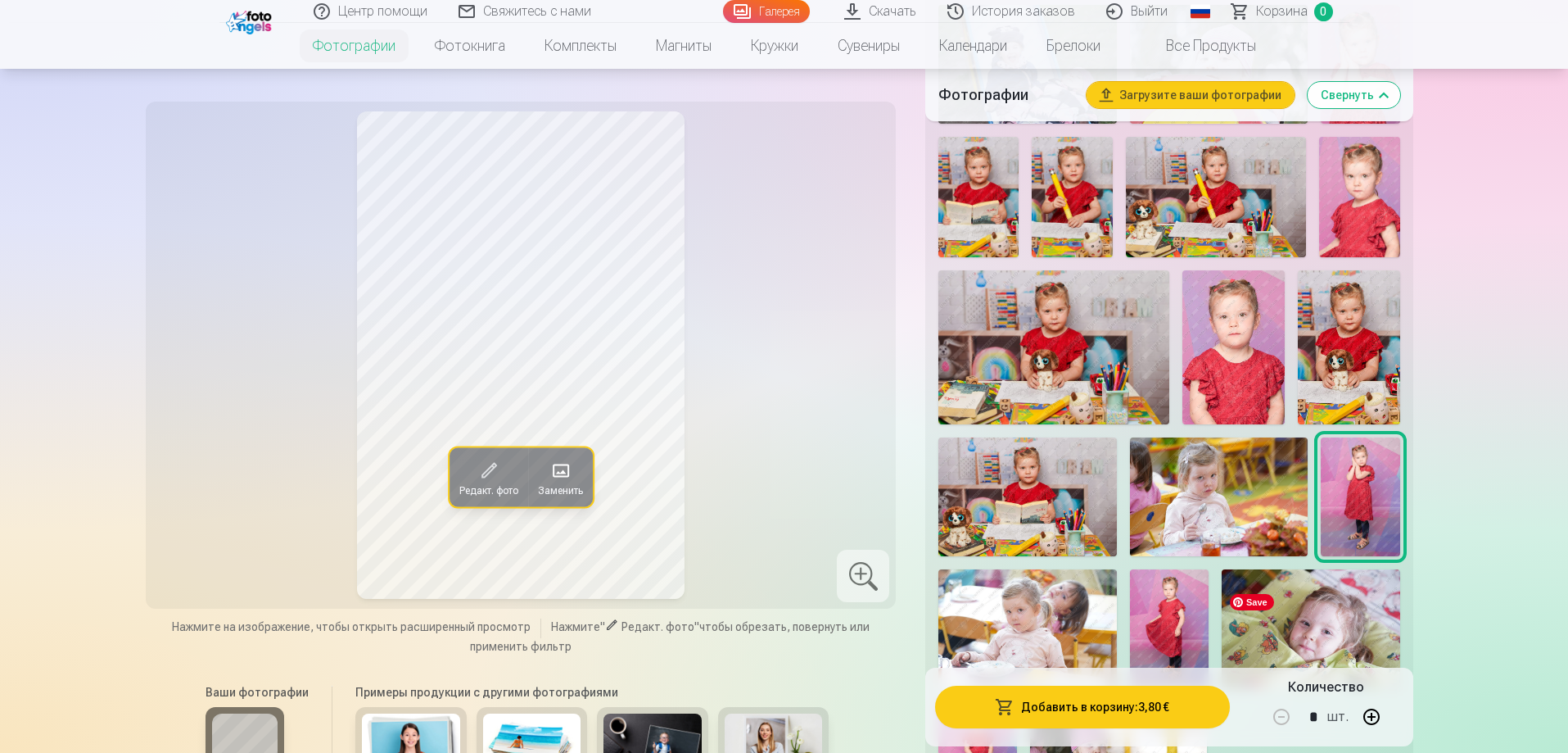
scroll to position [1065, 0]
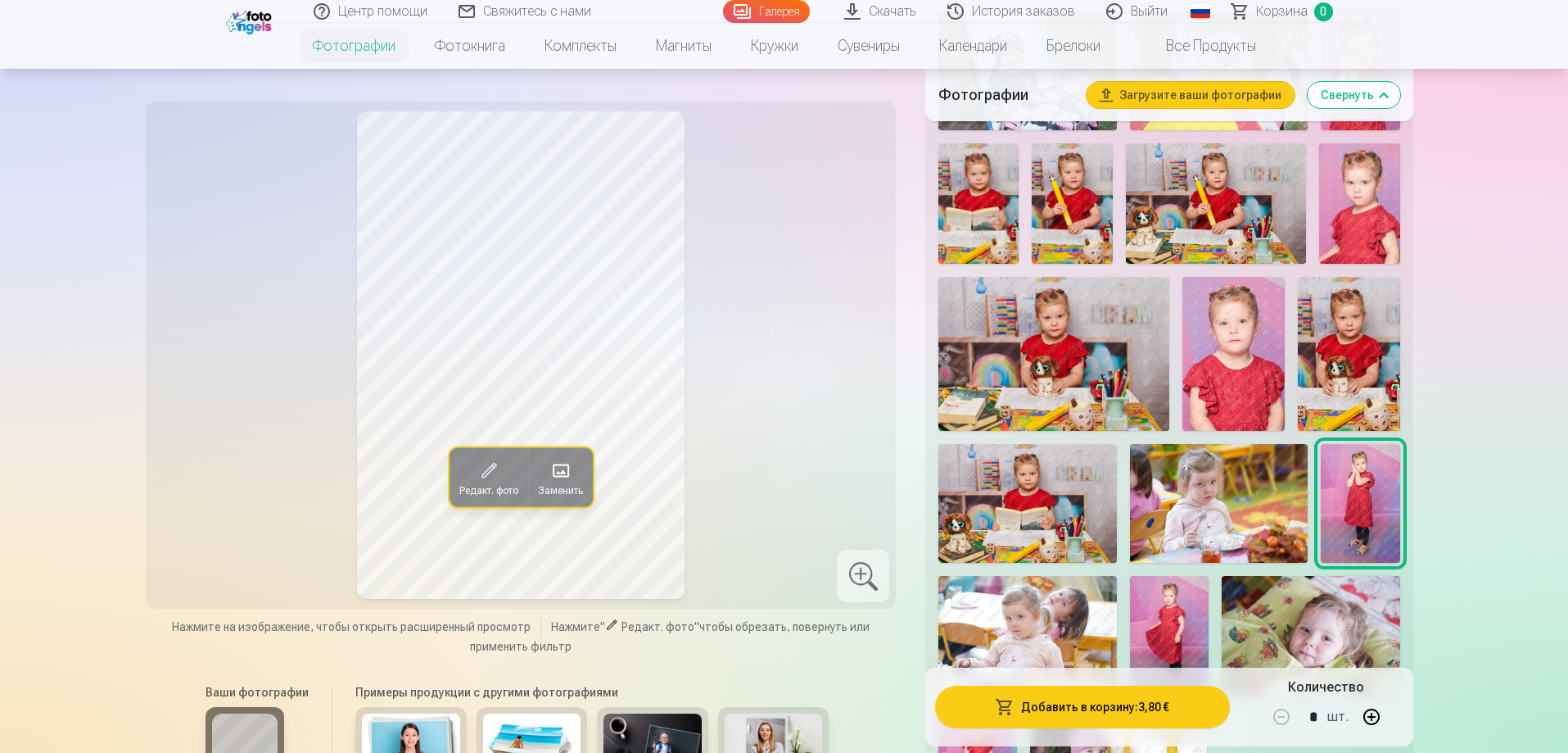
click at [1261, 218] on img at bounding box center [1216, 203] width 181 height 120
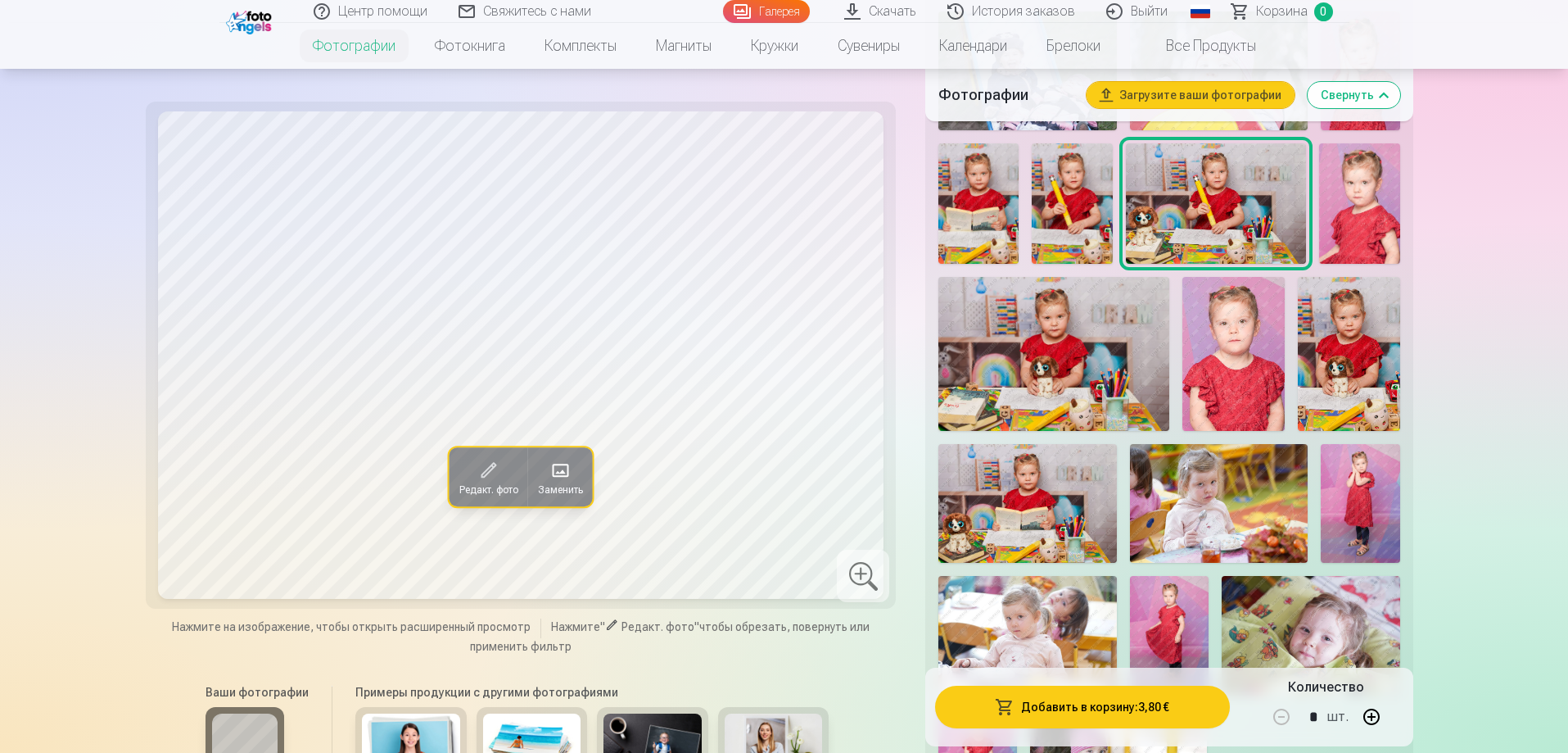
click at [481, 464] on span at bounding box center [487, 469] width 26 height 26
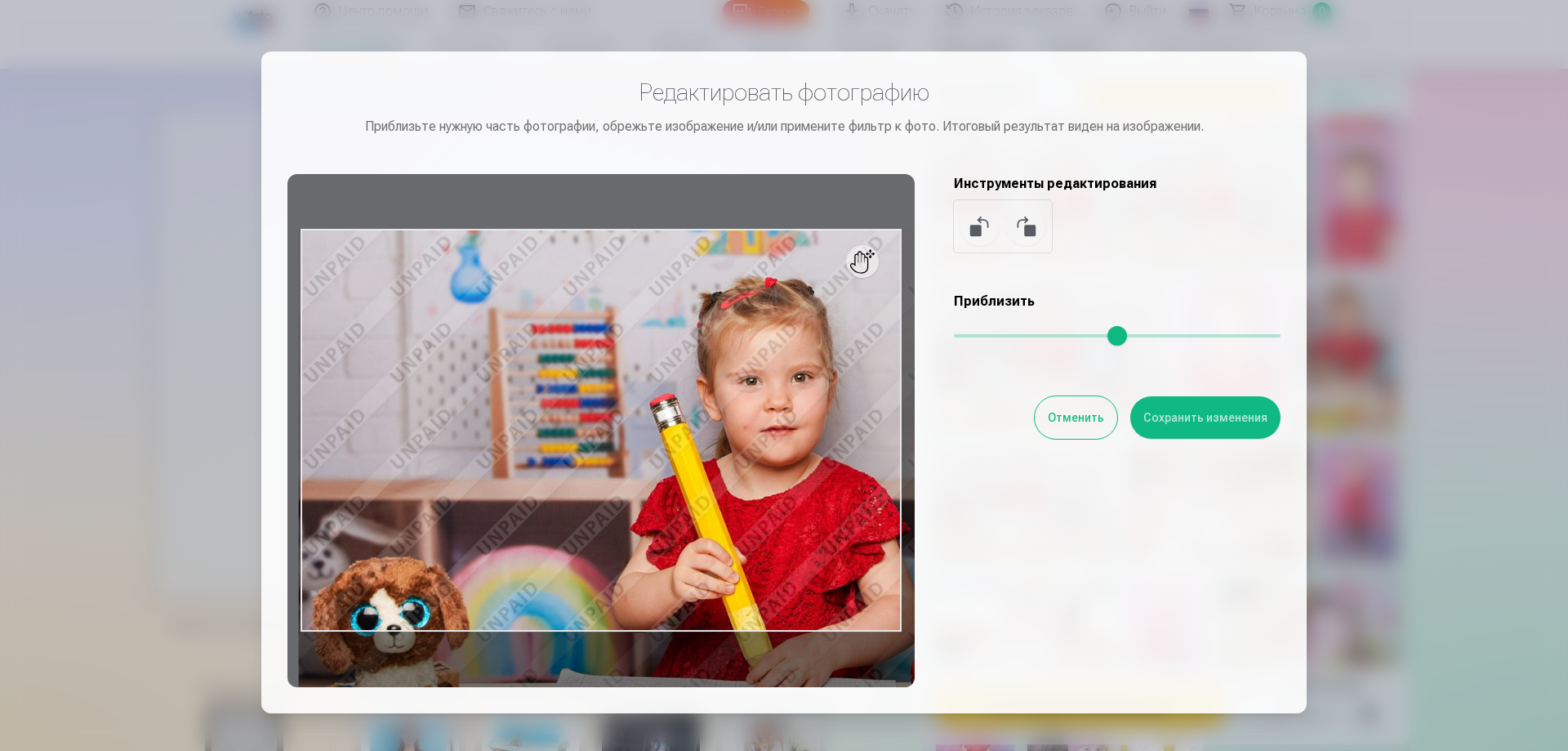
type input "*"
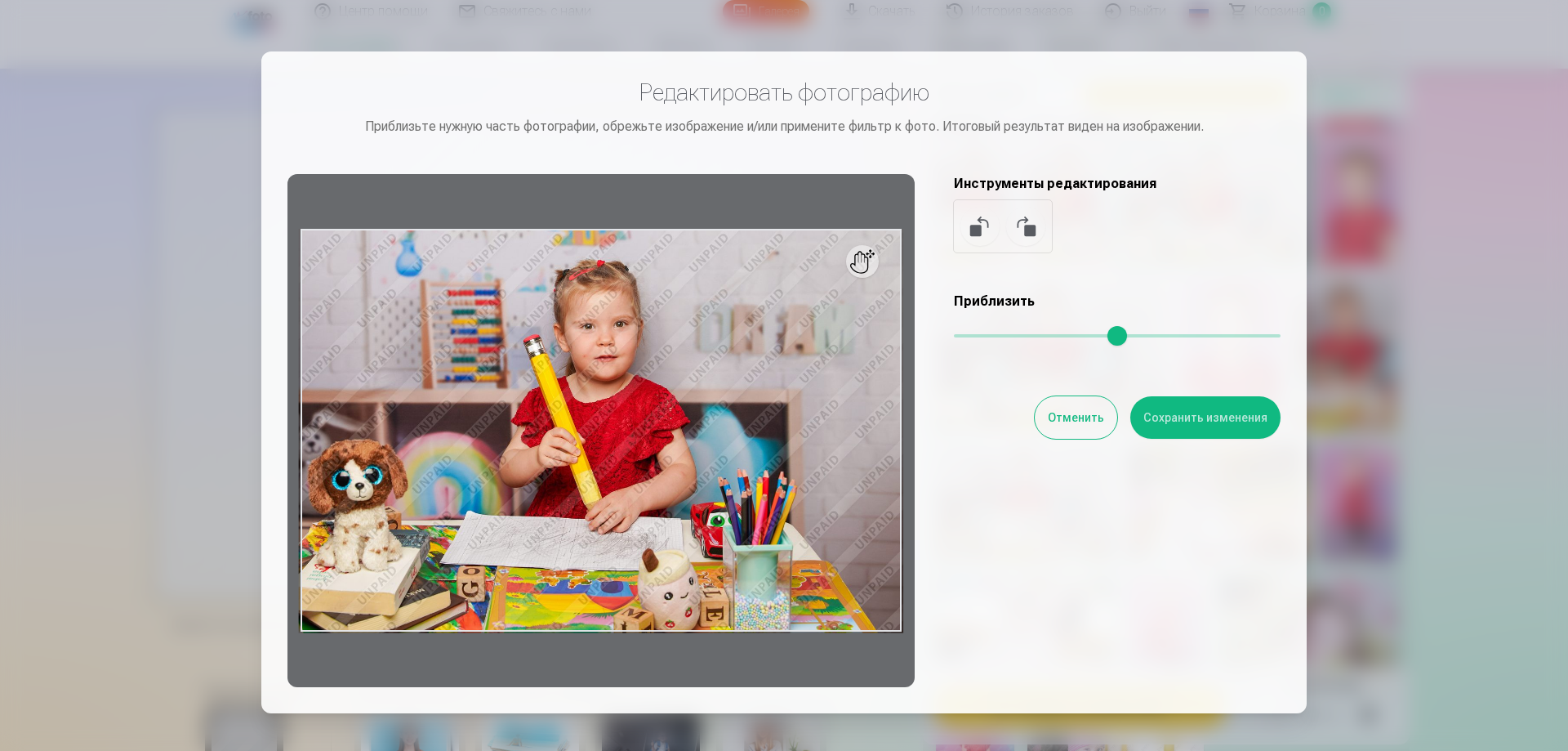
drag, startPoint x: 959, startPoint y: 335, endPoint x: 657, endPoint y: 301, distance: 303.9
click at [954, 335] on input "range" at bounding box center [1117, 336] width 326 height 4
click at [1068, 410] on button "Отменить" at bounding box center [1076, 417] width 83 height 43
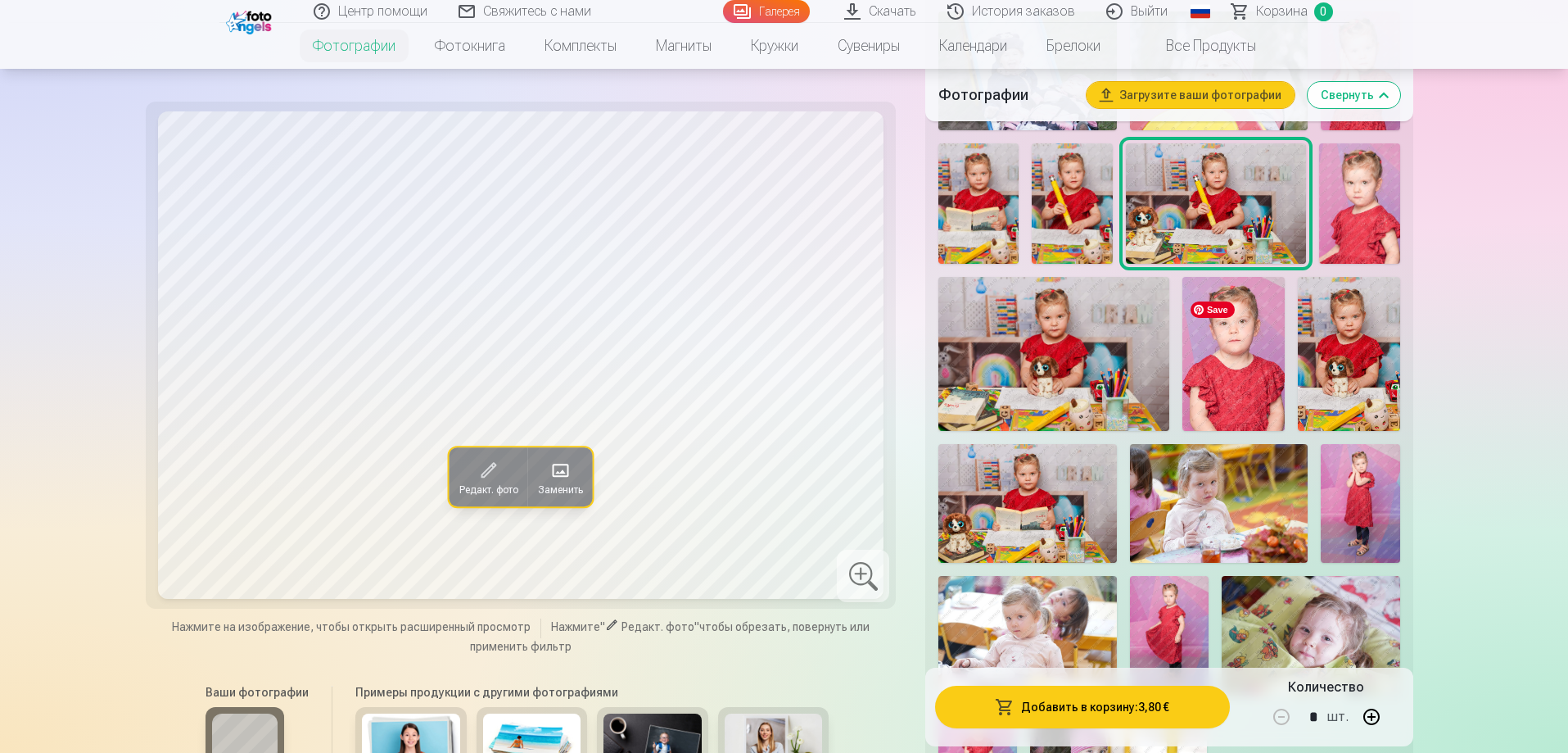
click at [1216, 325] on img at bounding box center [1234, 354] width 102 height 154
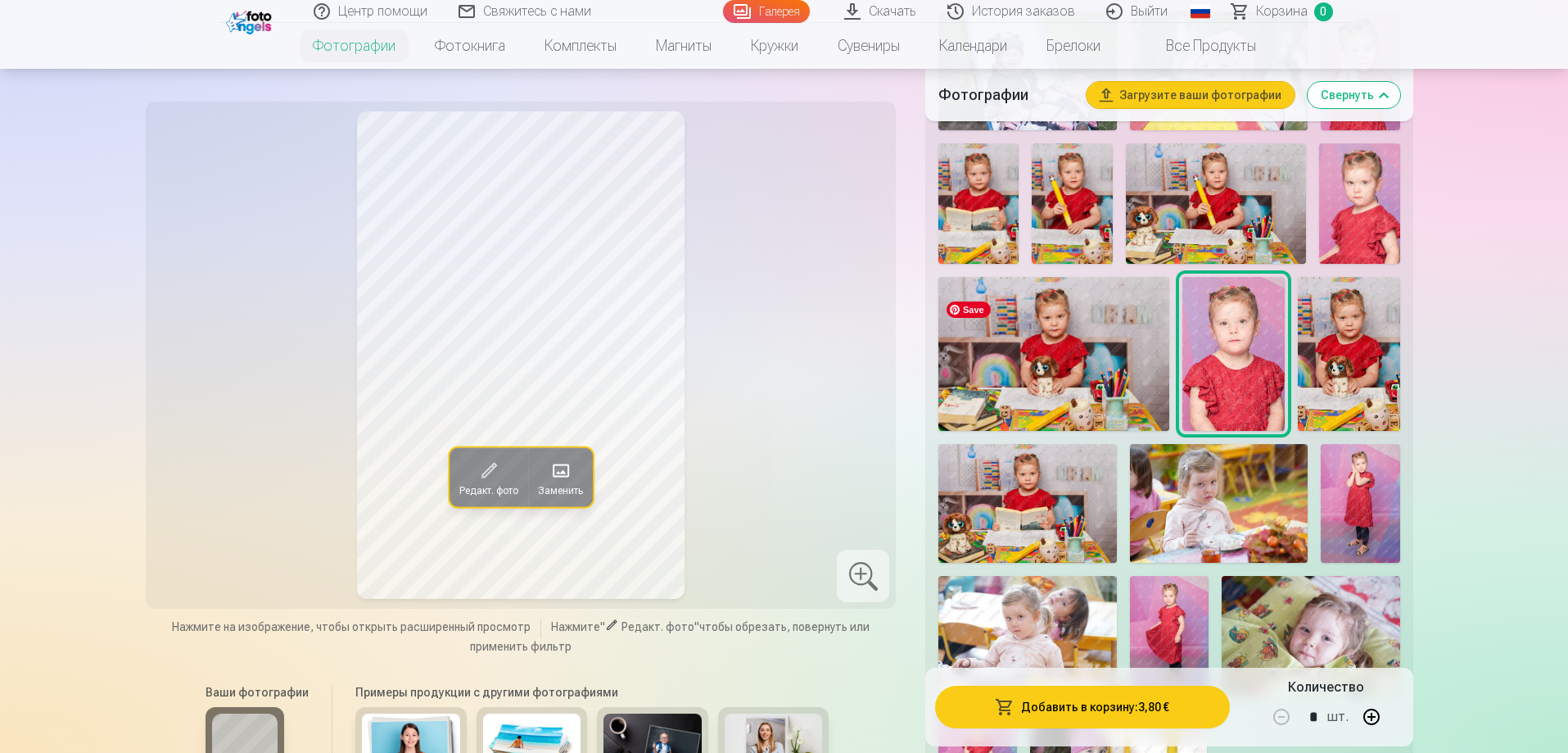
click at [1066, 367] on img at bounding box center [1053, 354] width 231 height 153
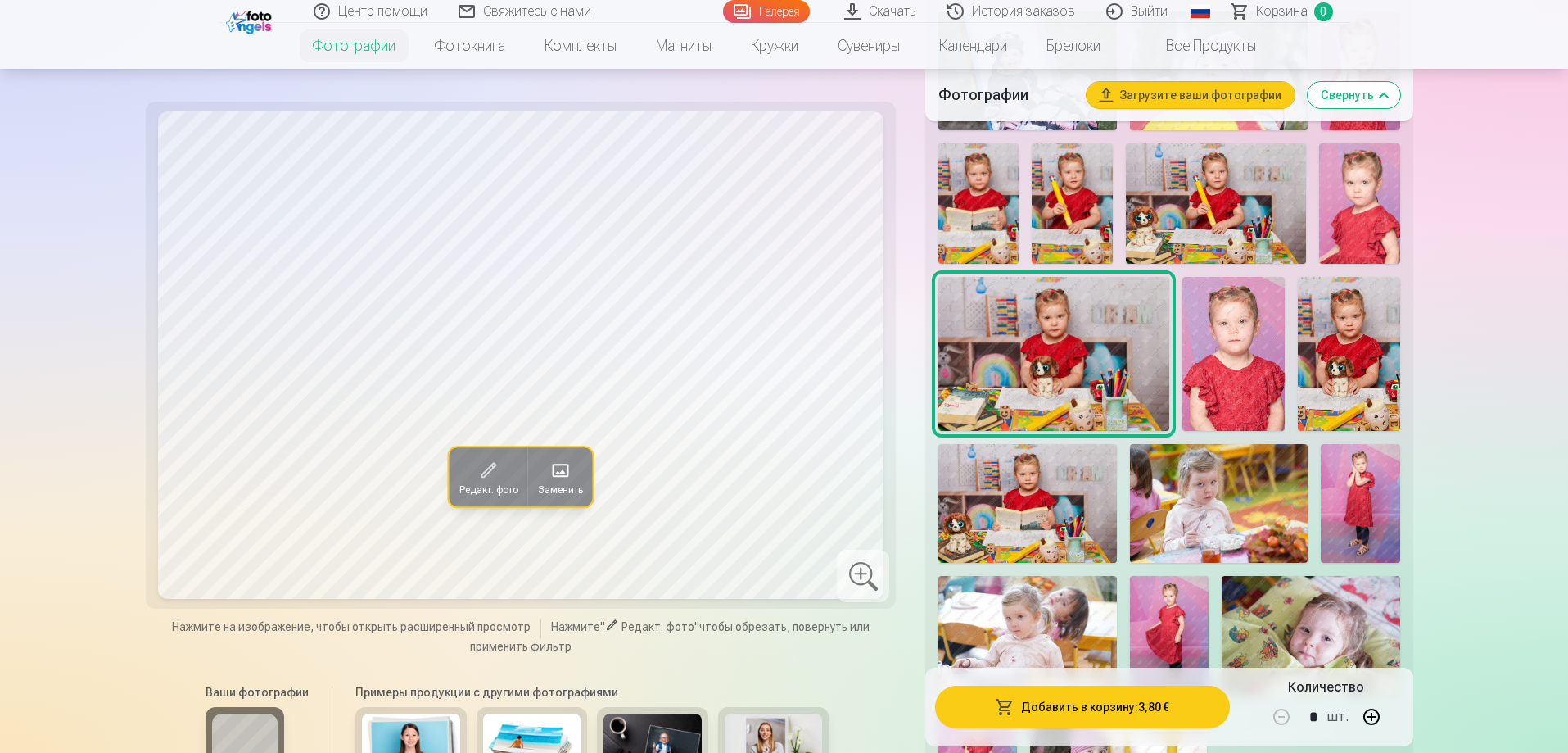
click at [1212, 232] on img at bounding box center [1216, 203] width 181 height 120
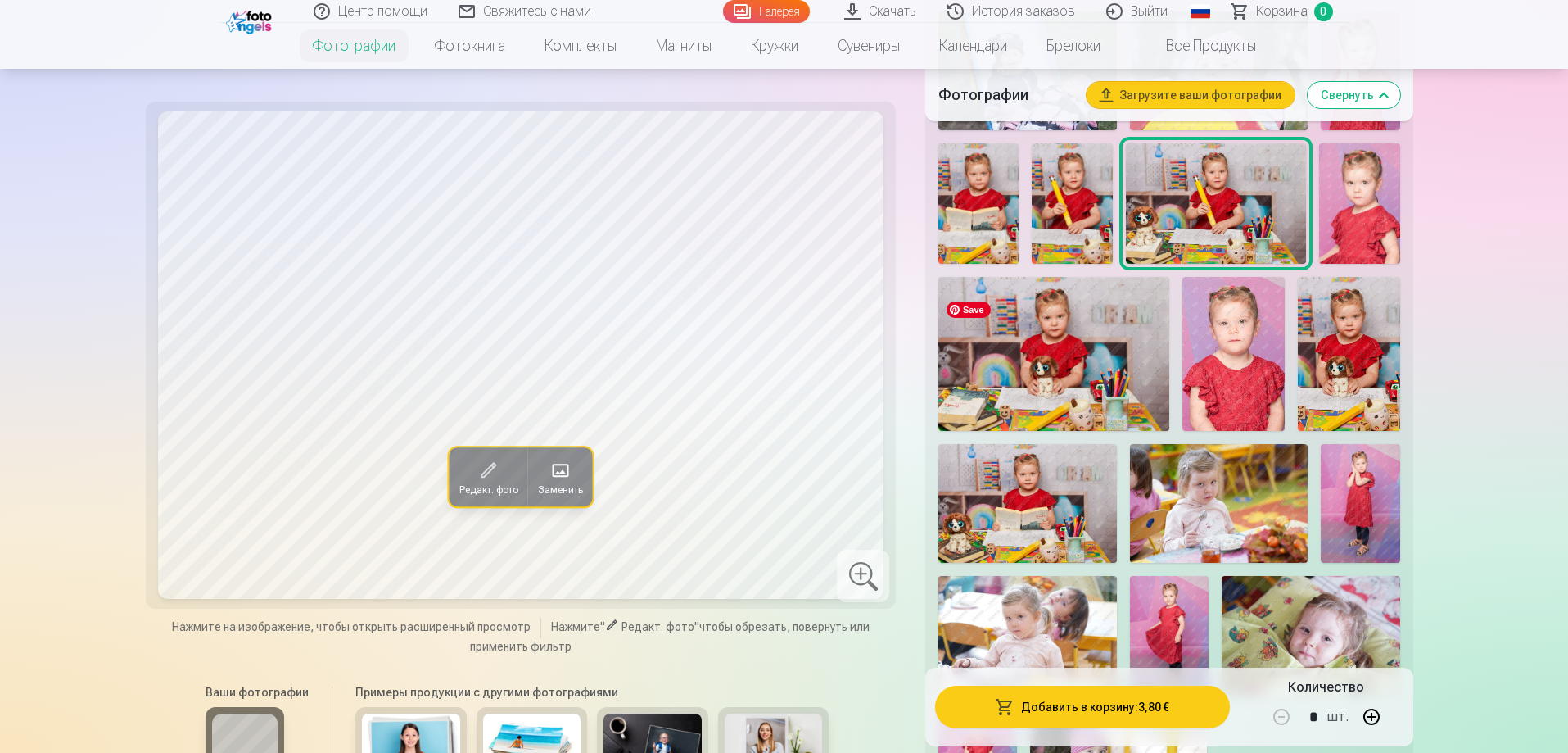
click at [1090, 353] on img at bounding box center [1053, 354] width 231 height 153
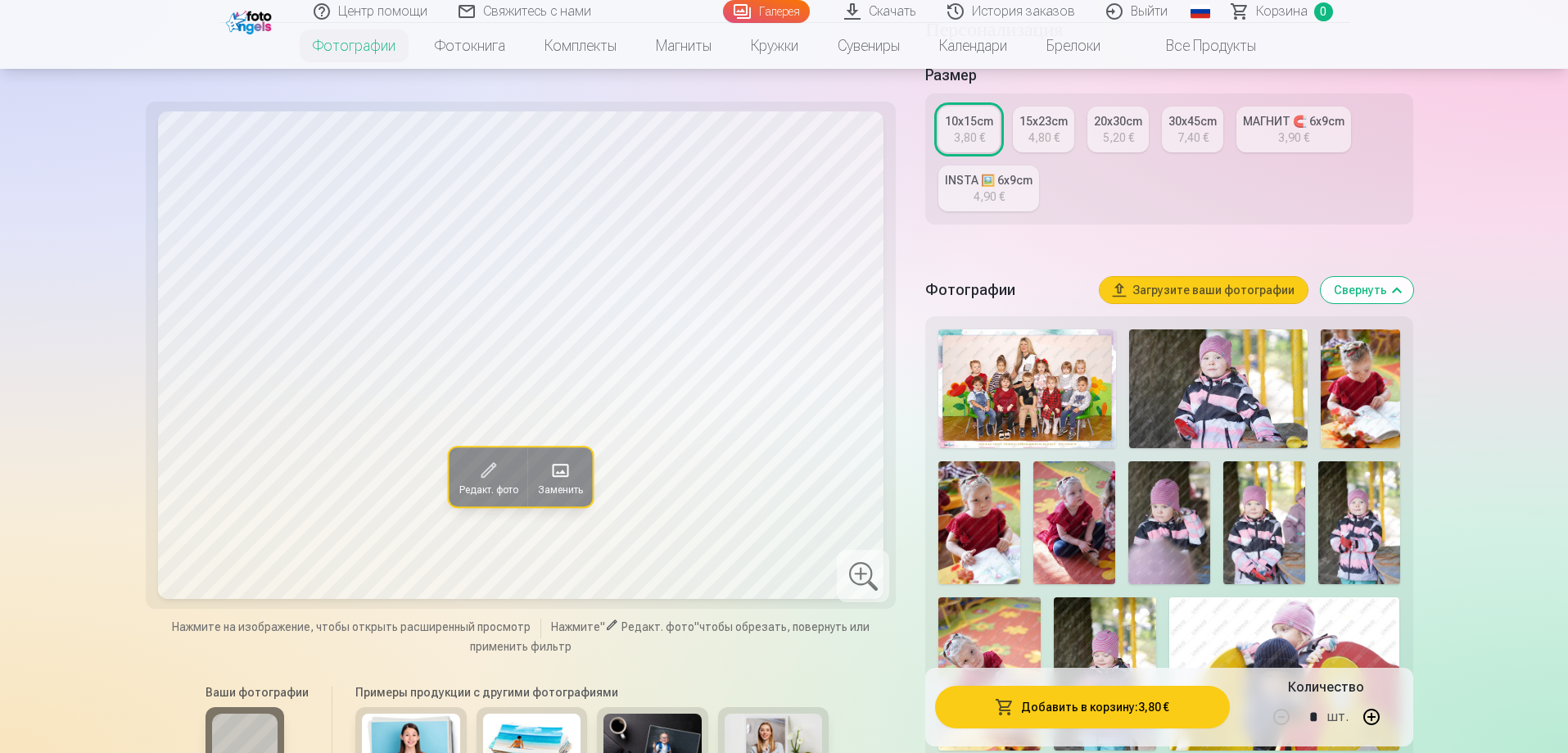
scroll to position [246, 0]
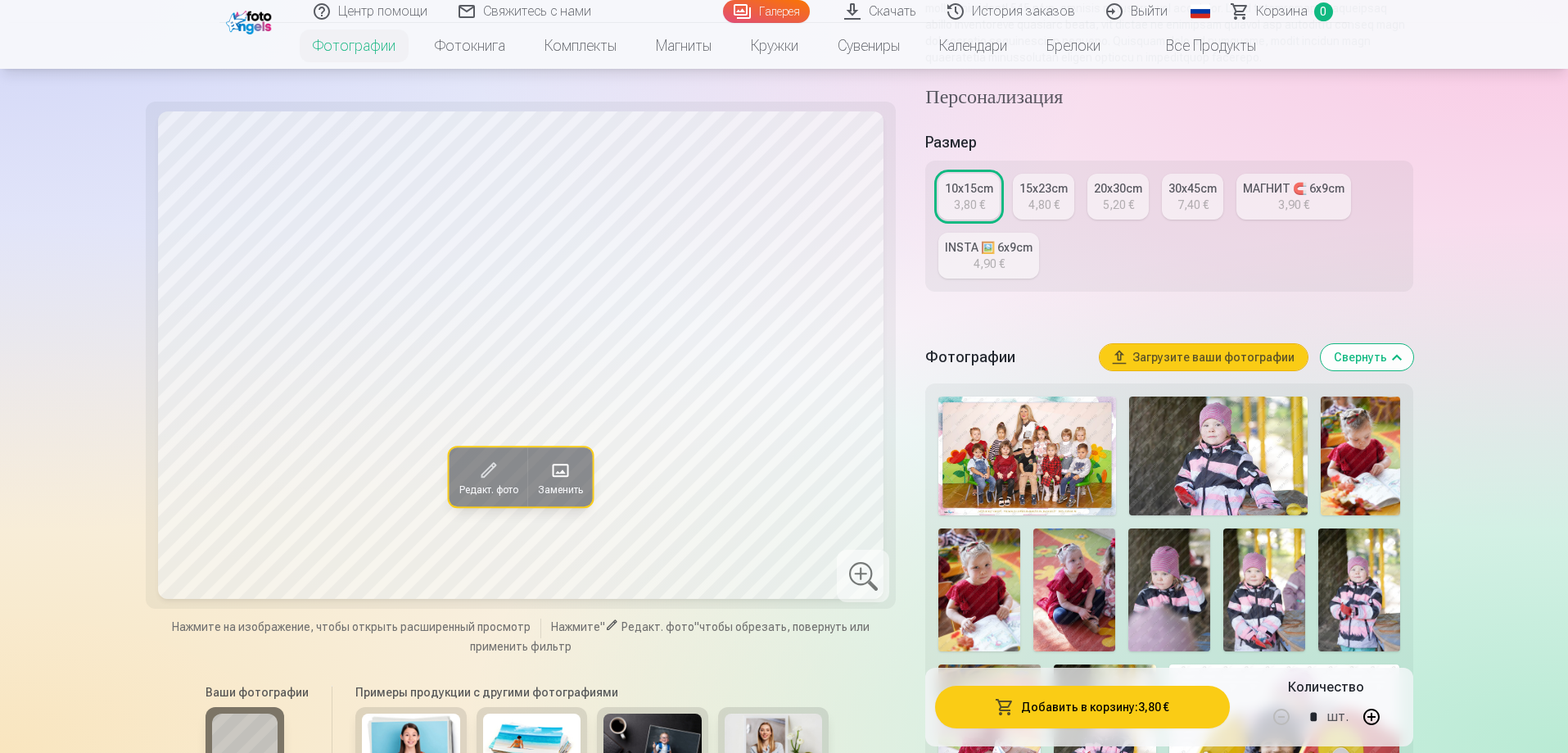
click at [1056, 213] on div "4,80 €" at bounding box center [1044, 205] width 31 height 16
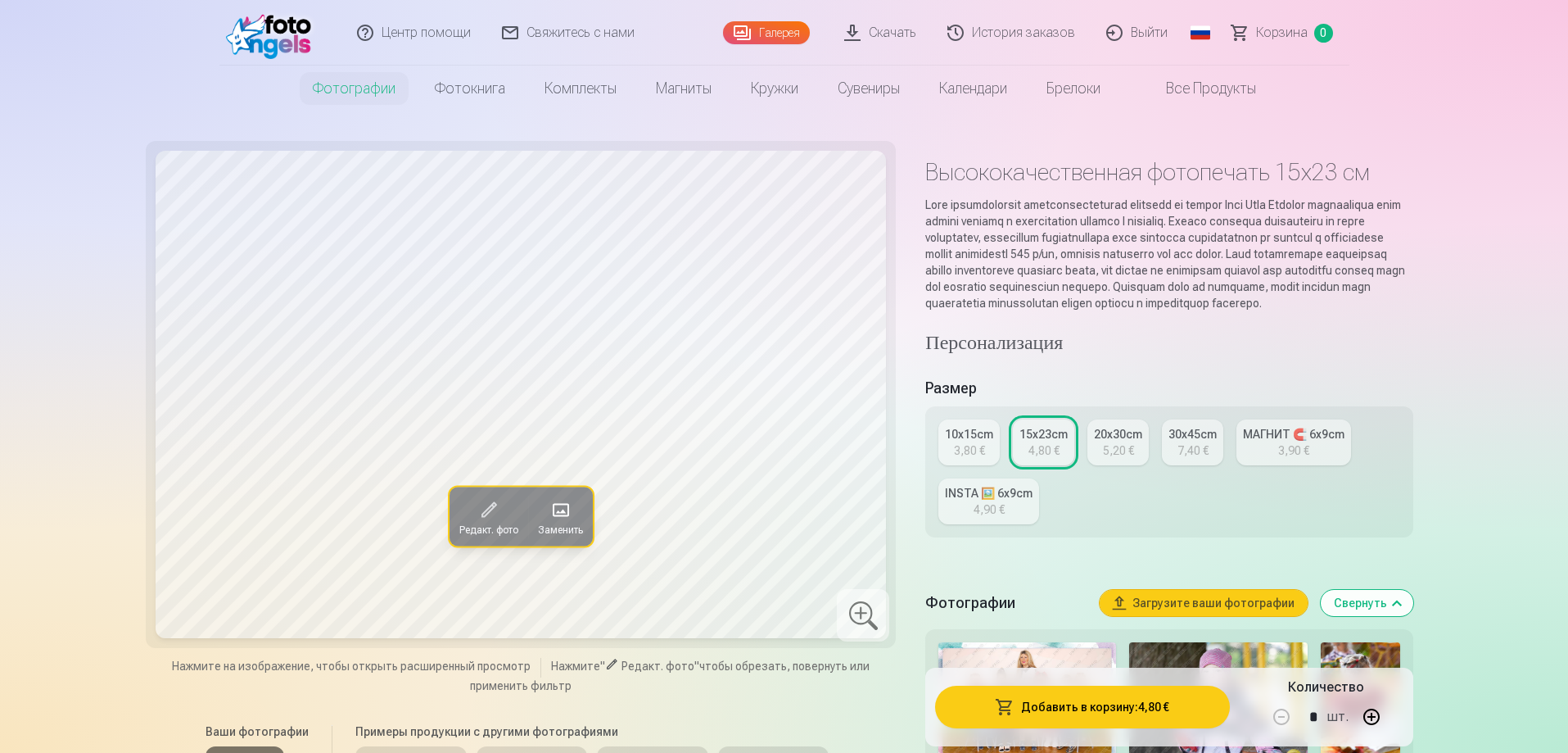
click at [1026, 708] on button "Добавить в корзину : 4,80 €" at bounding box center [1081, 707] width 294 height 43
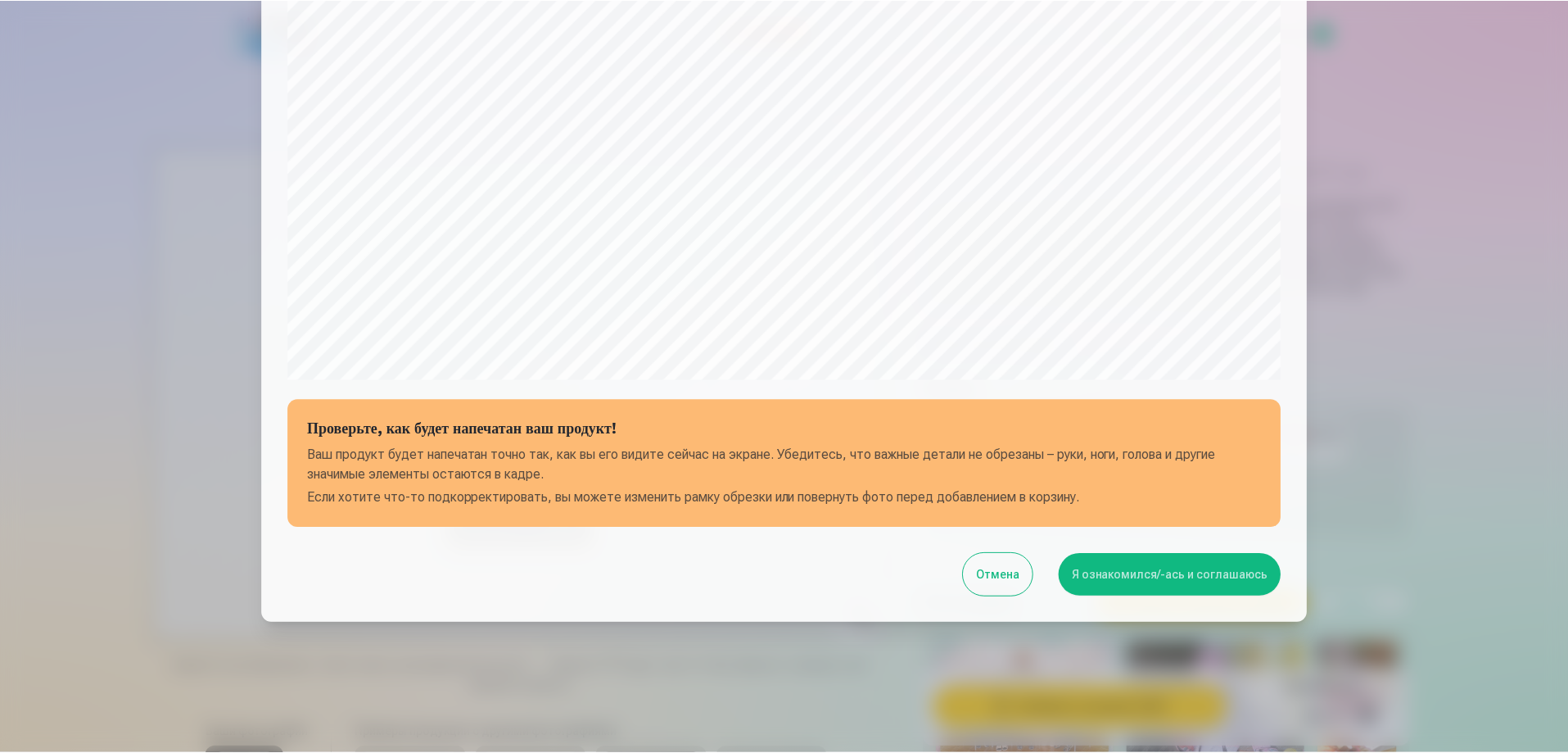
scroll to position [427, 0]
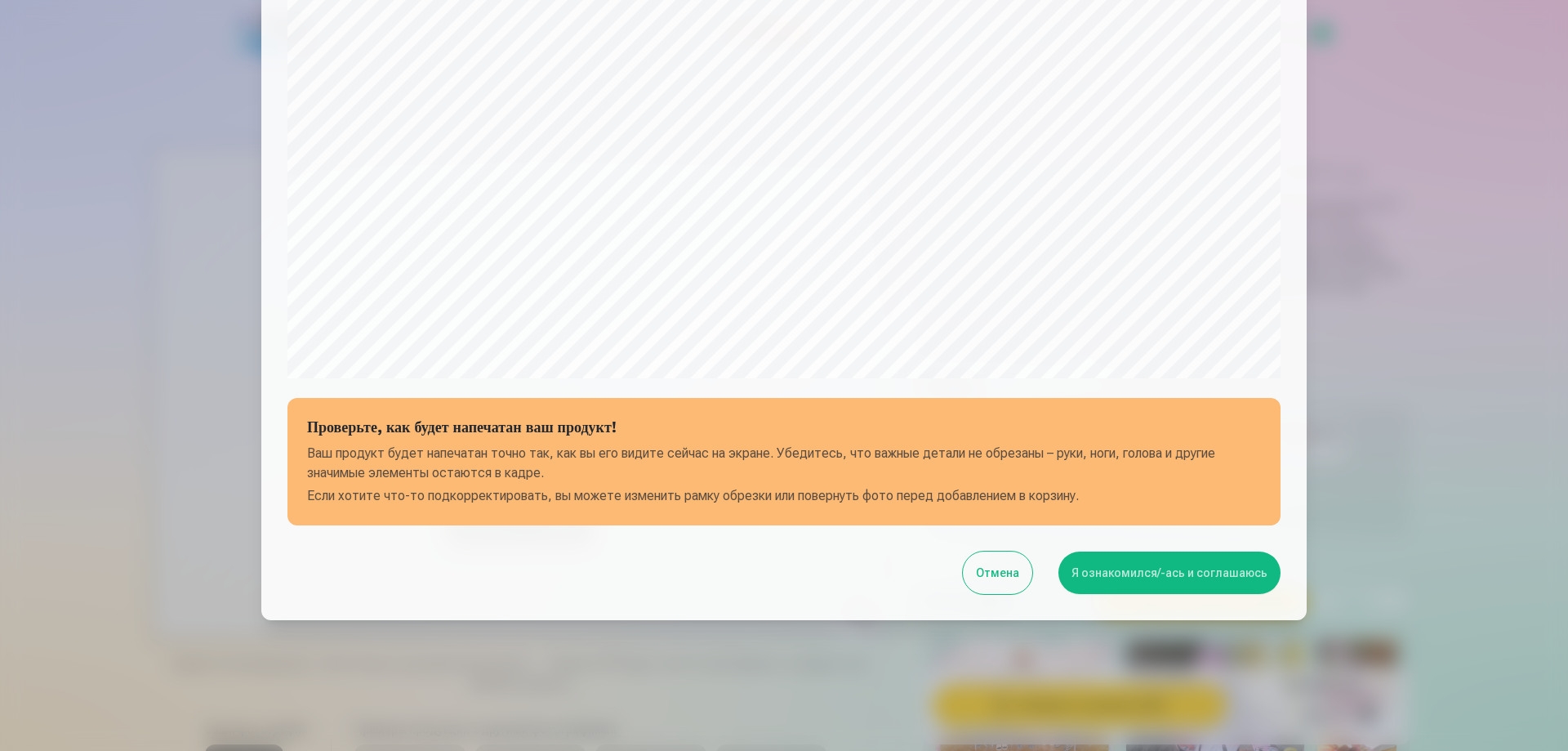
click at [1153, 567] on button "Я ознакомился/-ась и соглашаюсь" at bounding box center [1170, 573] width 222 height 43
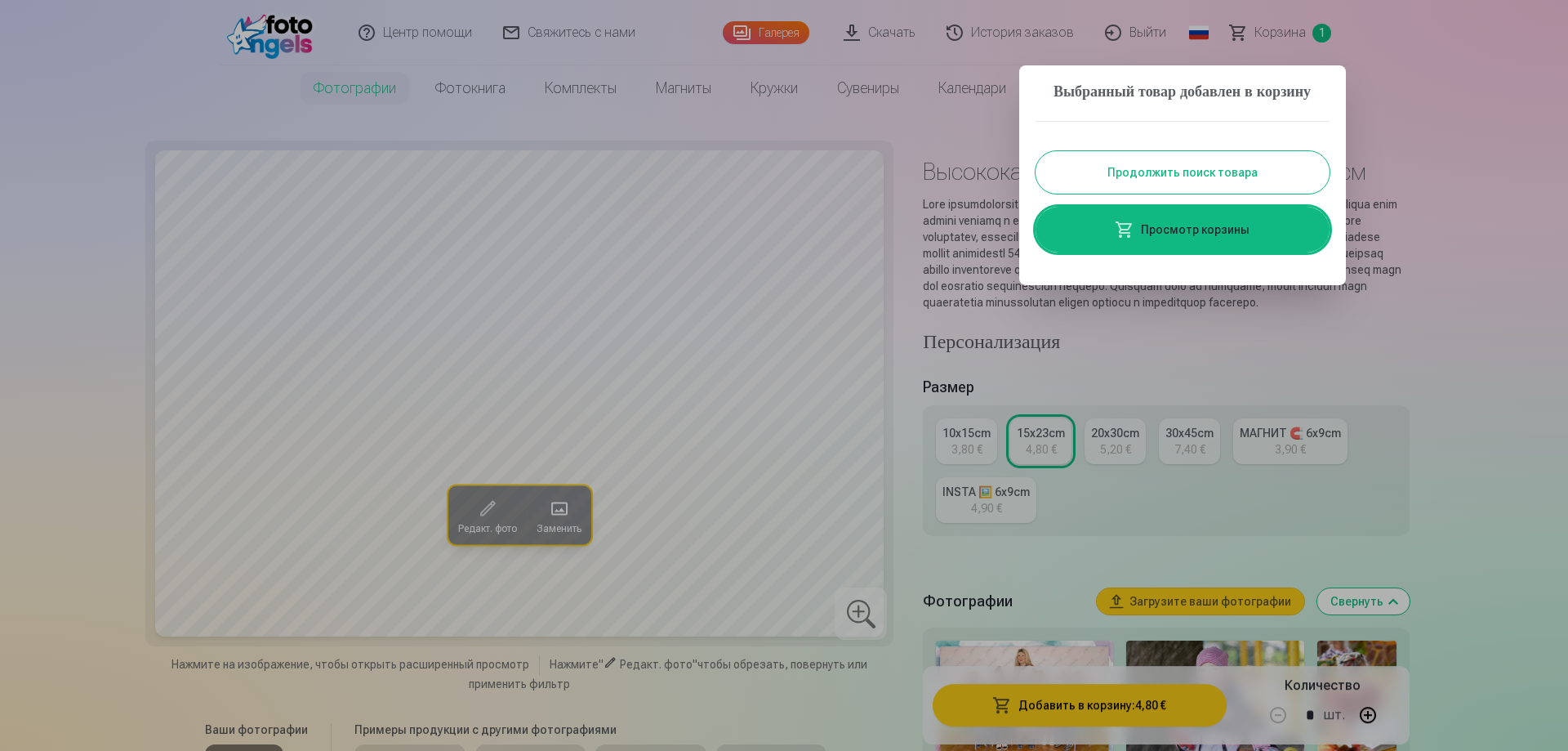
click at [1170, 188] on button "Продолжить поиск товара" at bounding box center [1183, 172] width 295 height 43
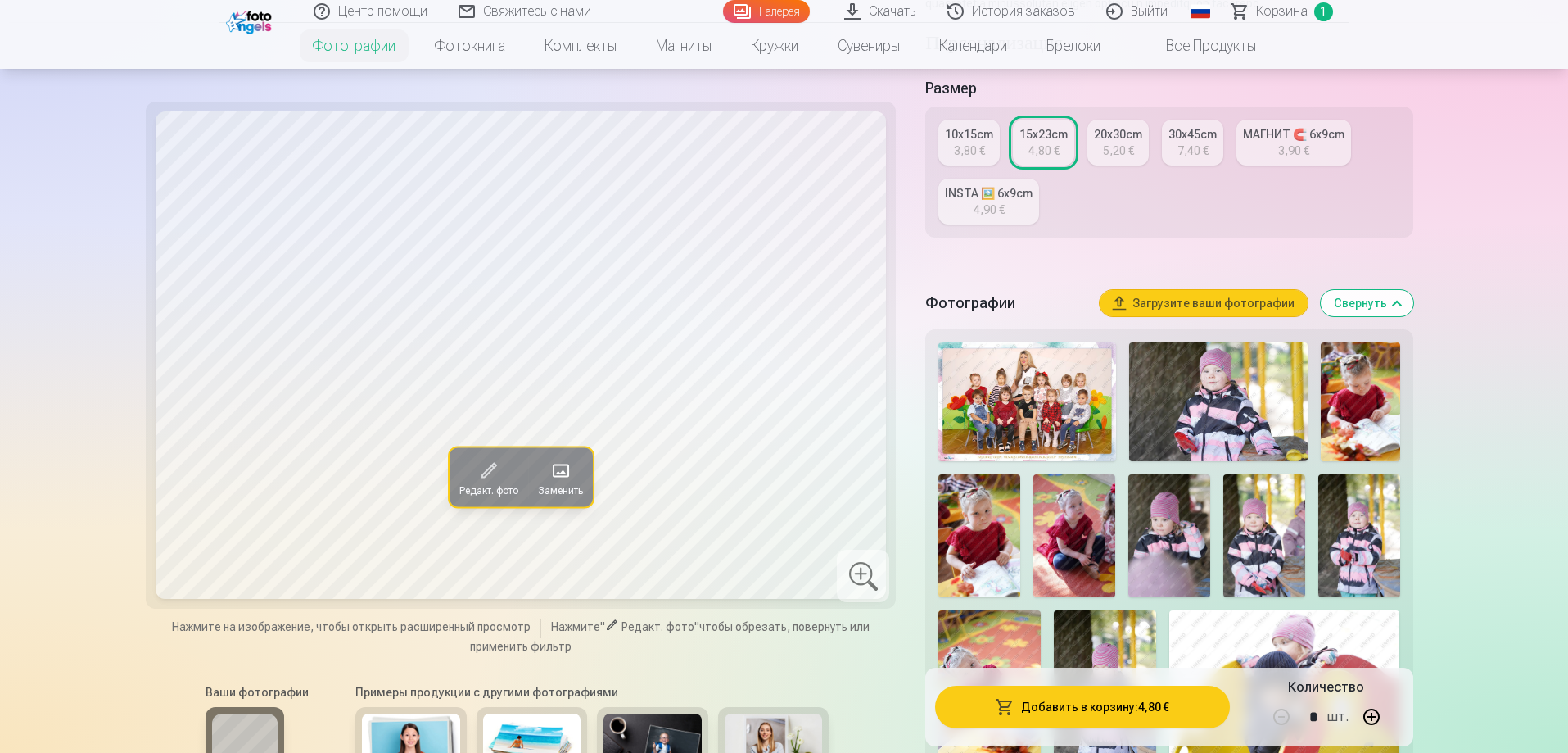
scroll to position [491, 0]
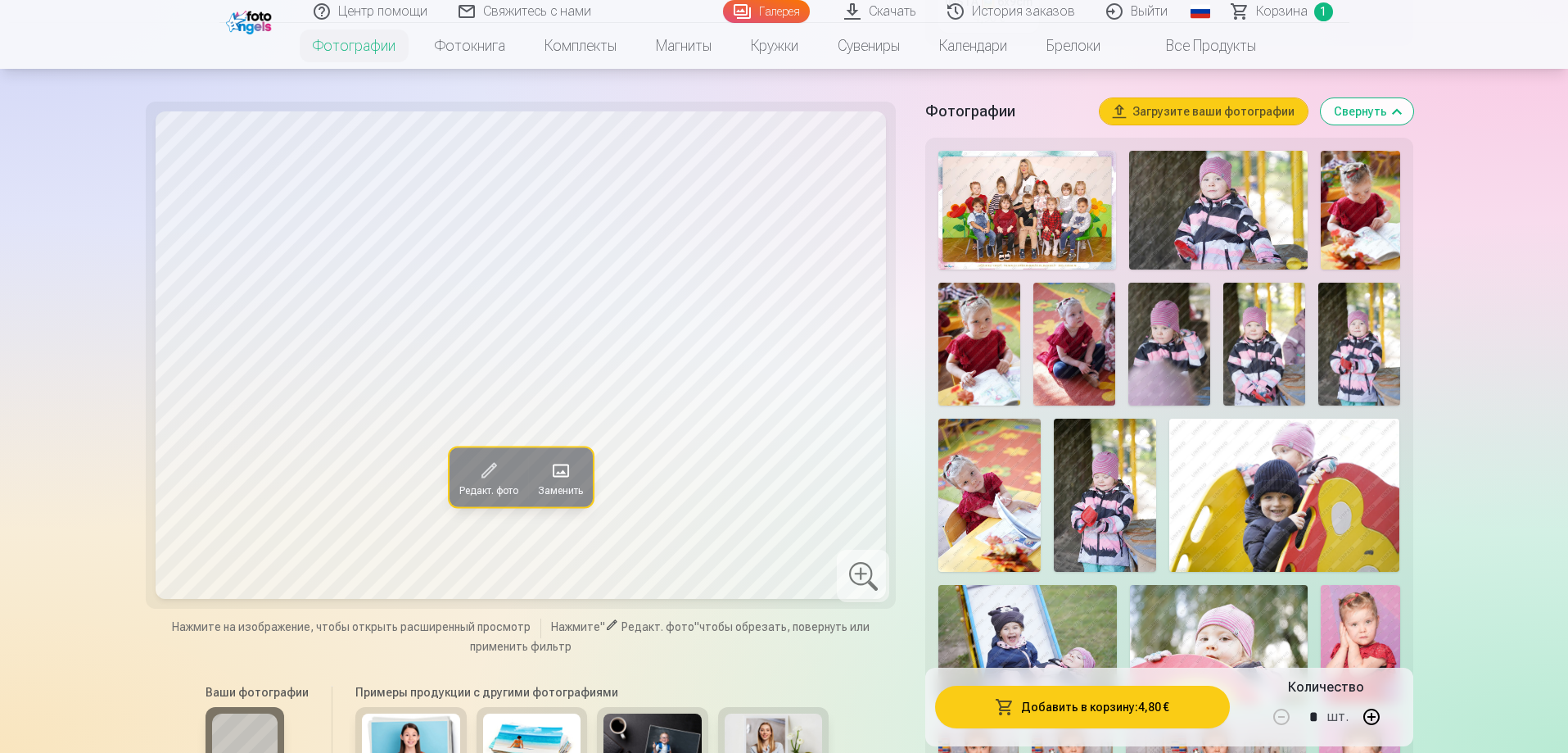
click at [1054, 223] on img at bounding box center [1027, 210] width 178 height 119
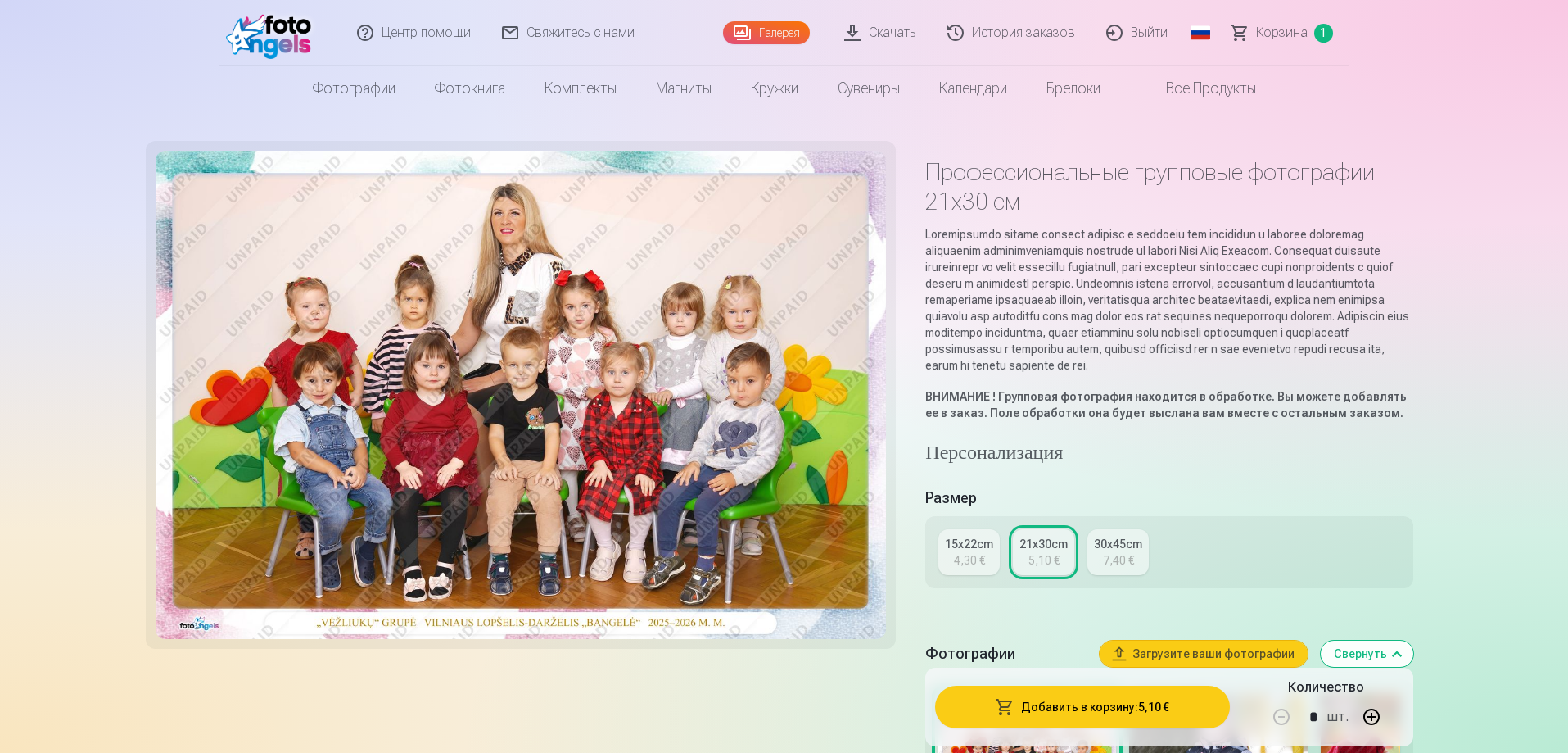
click at [979, 569] on div "4,30 €" at bounding box center [969, 561] width 31 height 16
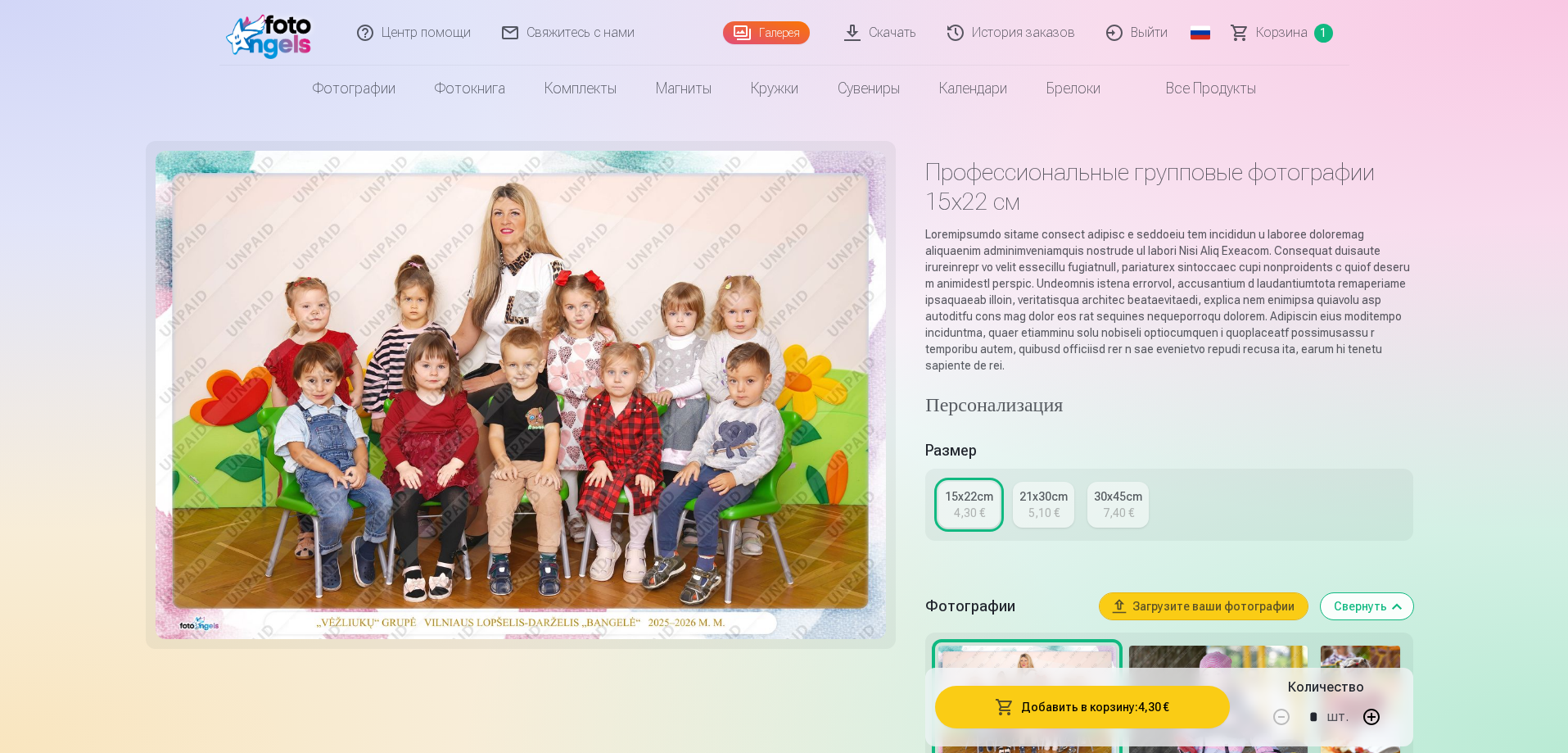
click at [1094, 707] on button "Добавить в корзину : 4,30 €" at bounding box center [1081, 707] width 294 height 43
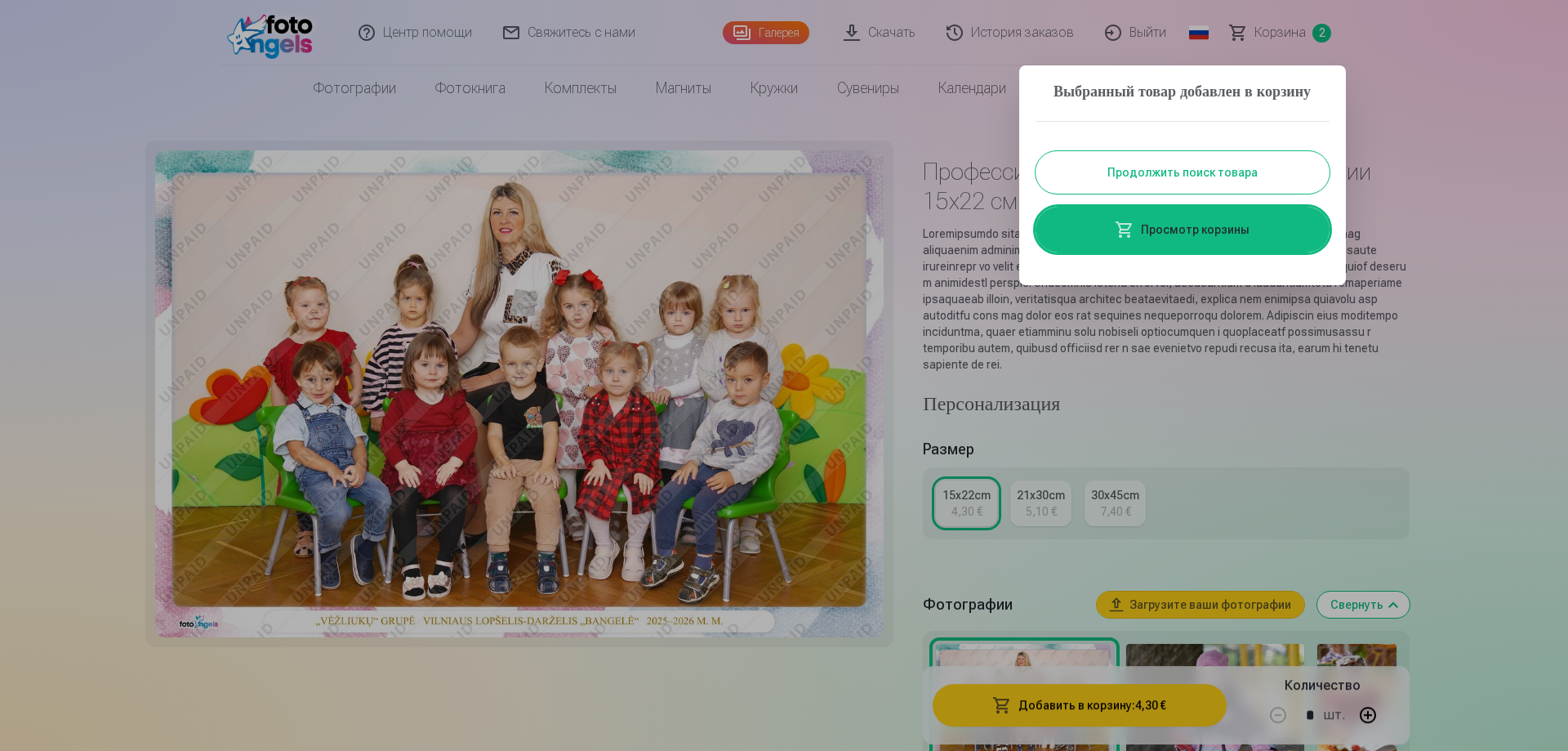
click at [1183, 194] on button "Продолжить поиск товара" at bounding box center [1183, 172] width 295 height 43
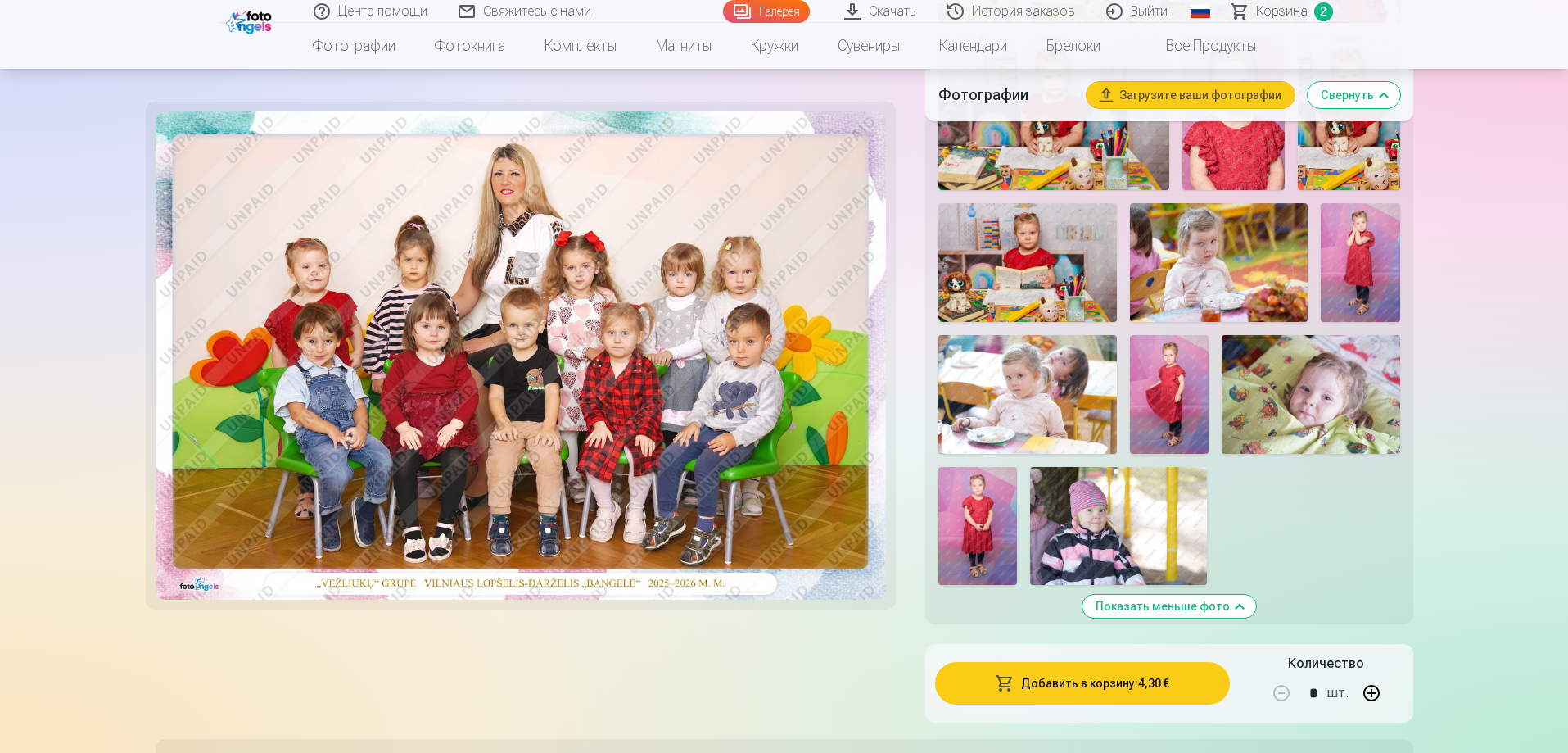
scroll to position [1311, 0]
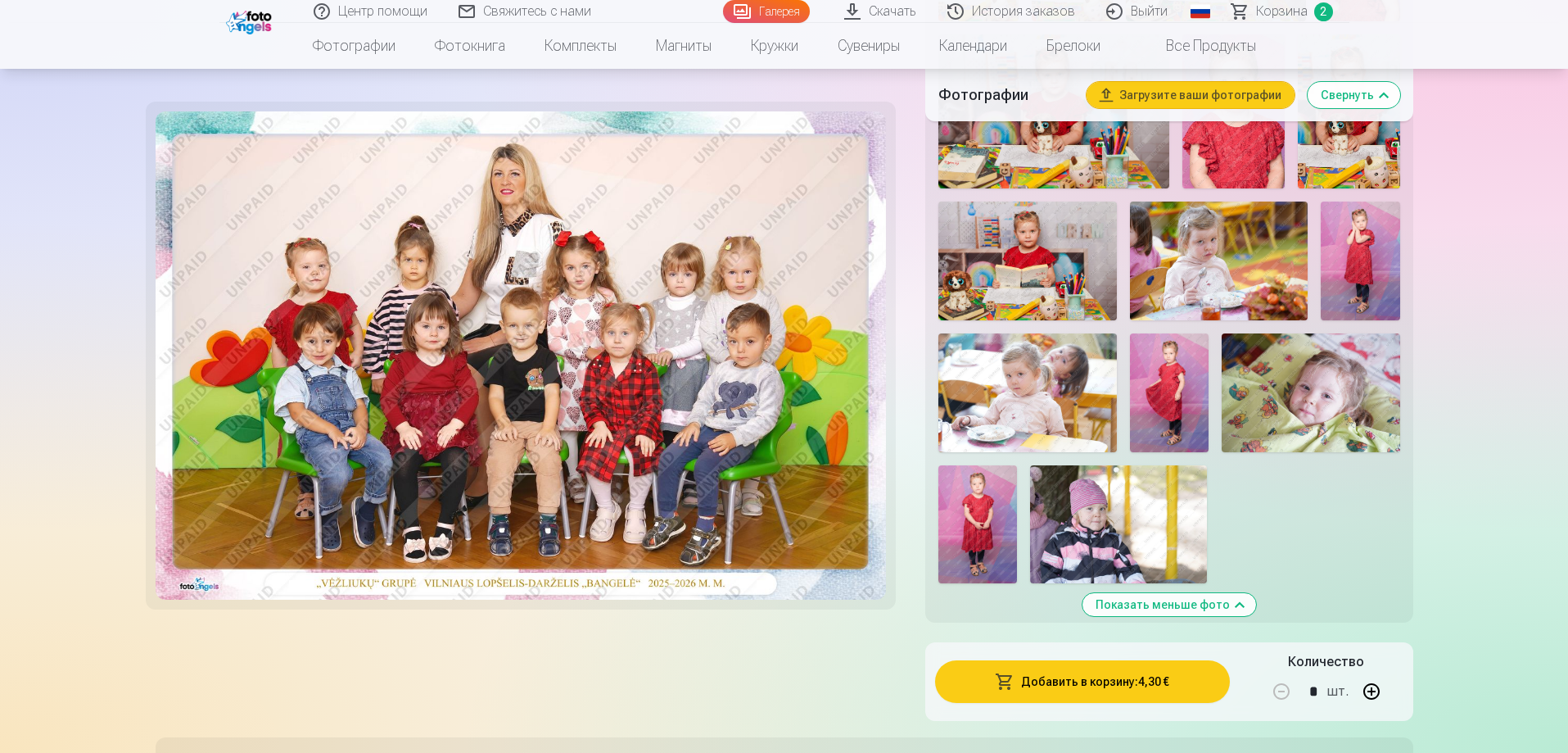
click at [1386, 272] on img at bounding box center [1359, 261] width 79 height 119
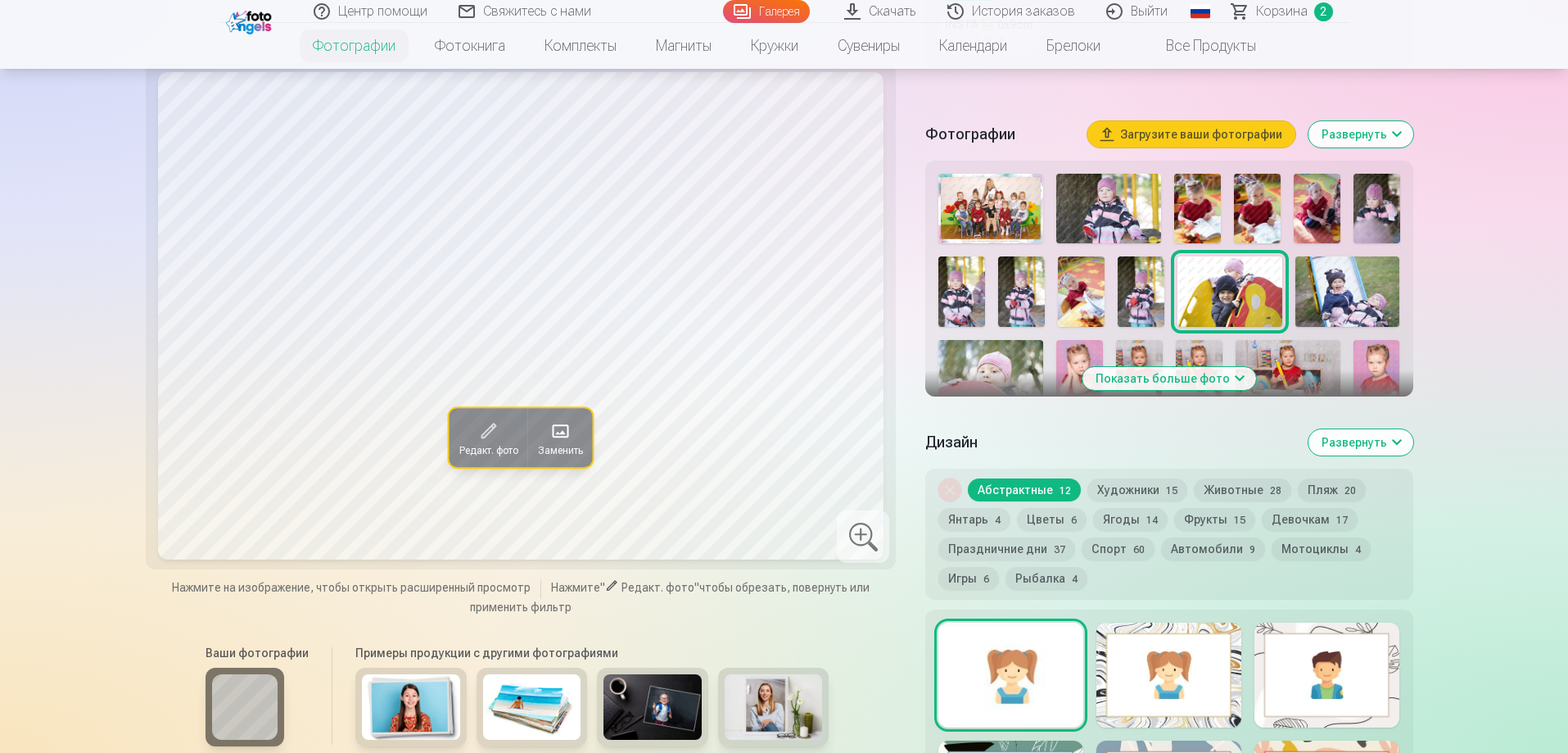
scroll to position [491, 0]
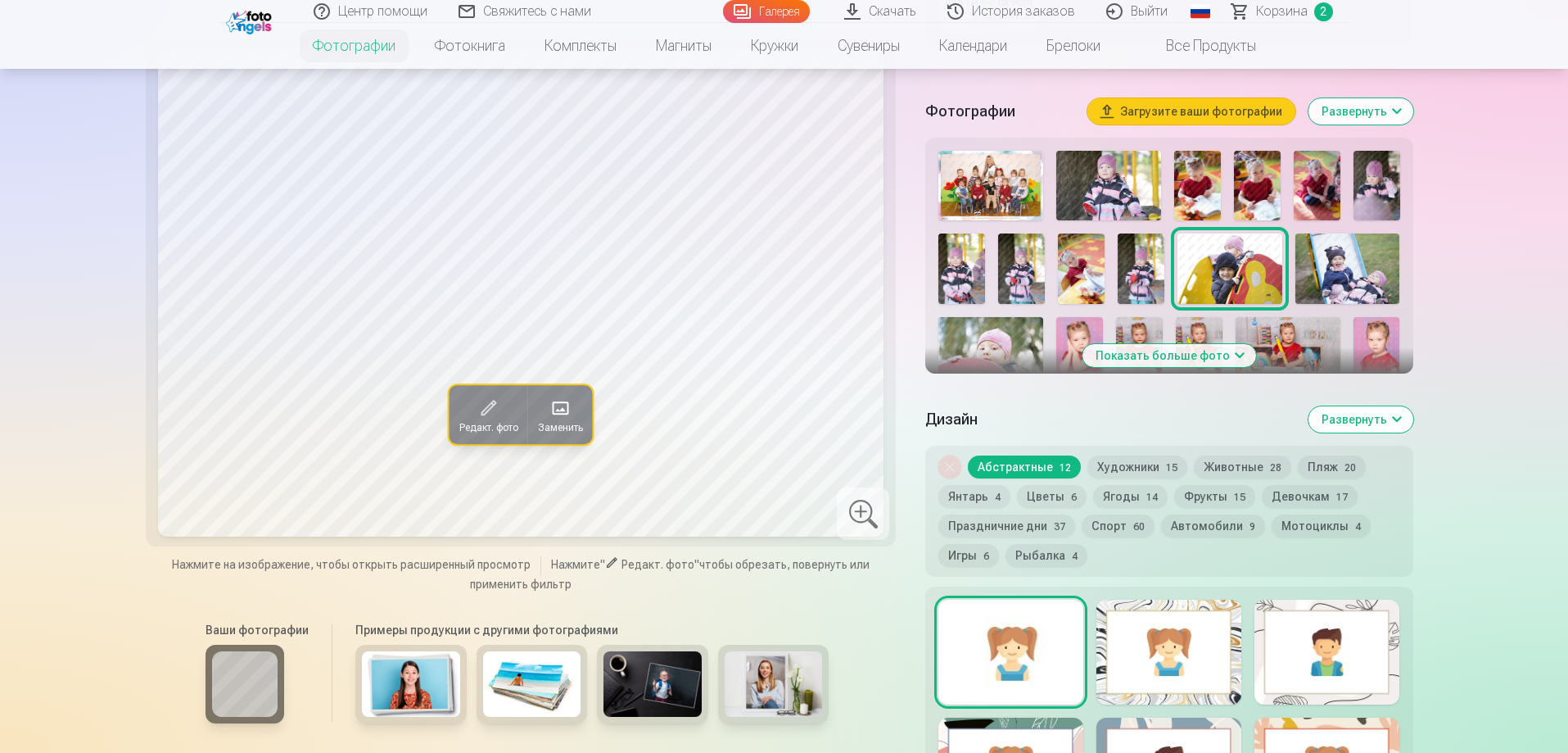
click at [1165, 362] on button "Показать больше фото" at bounding box center [1169, 355] width 174 height 23
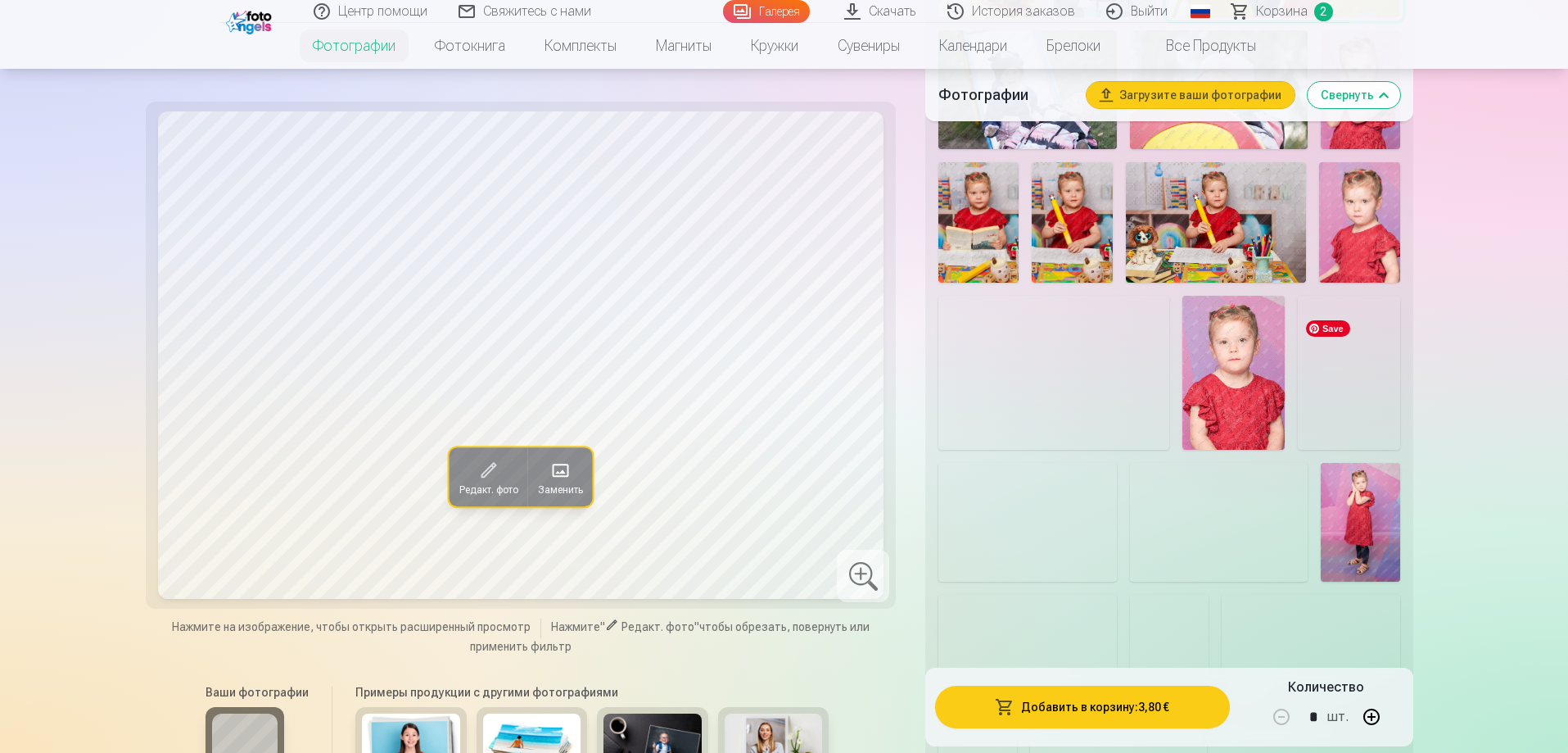
scroll to position [1147, 0]
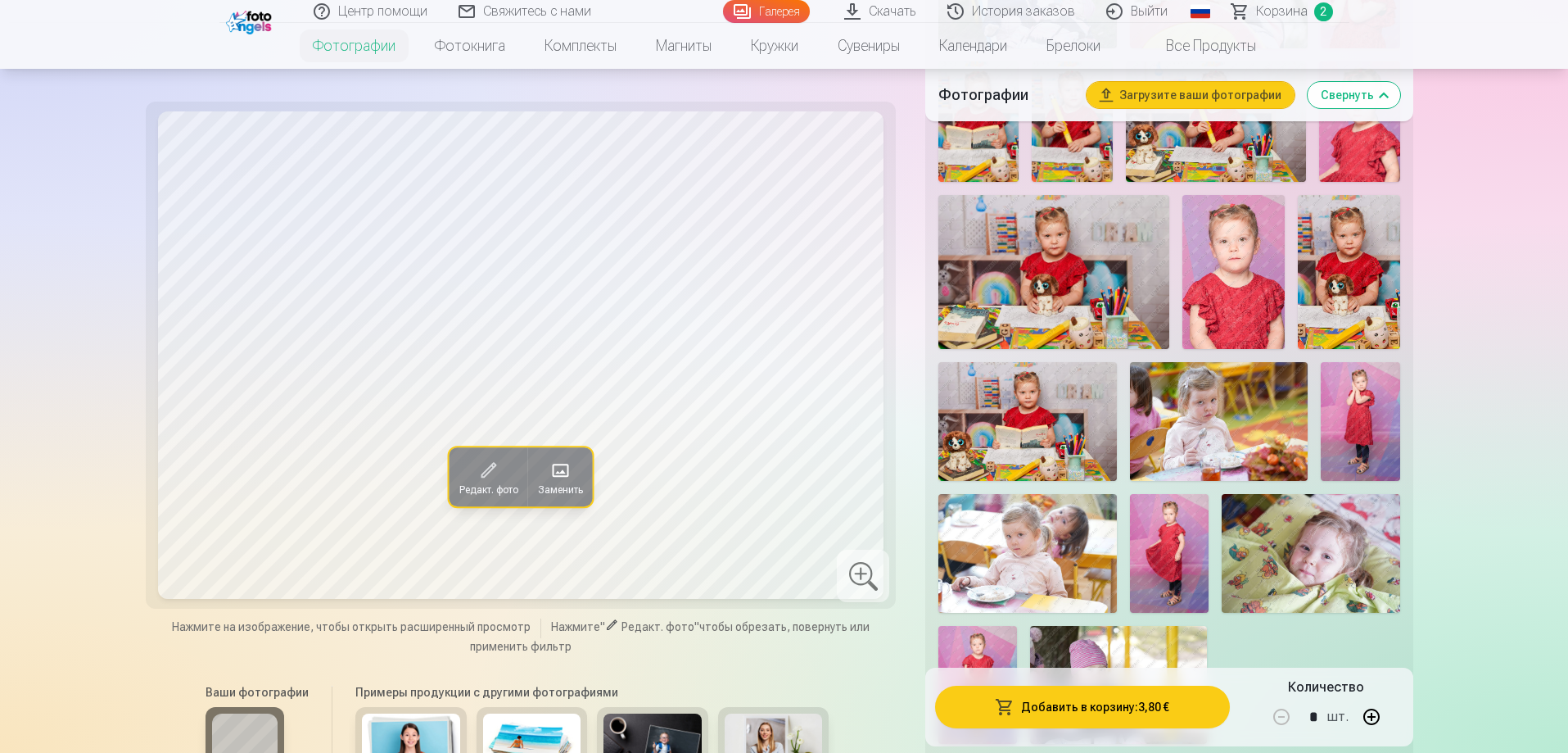
click at [1362, 418] on img at bounding box center [1359, 421] width 79 height 119
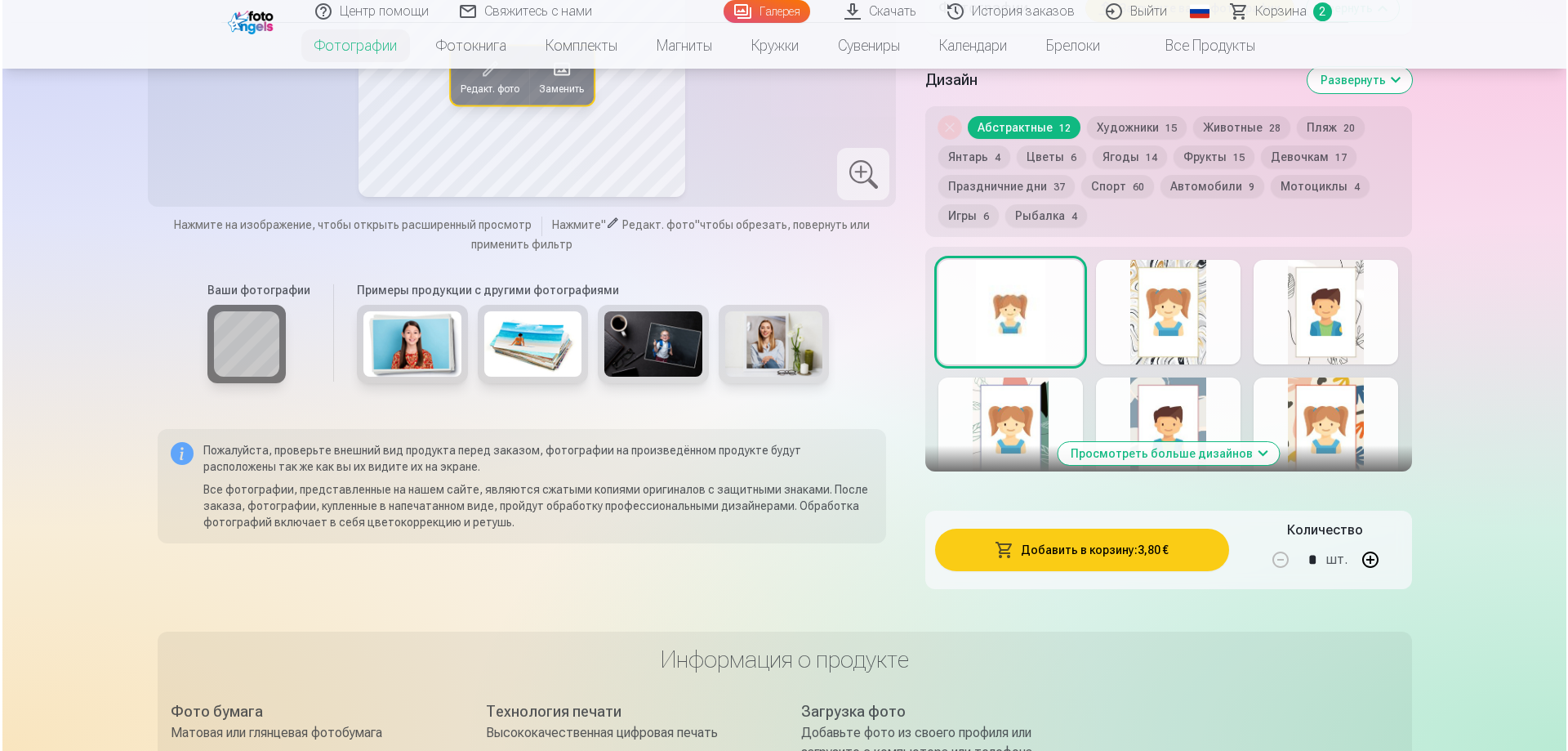
scroll to position [1879, 0]
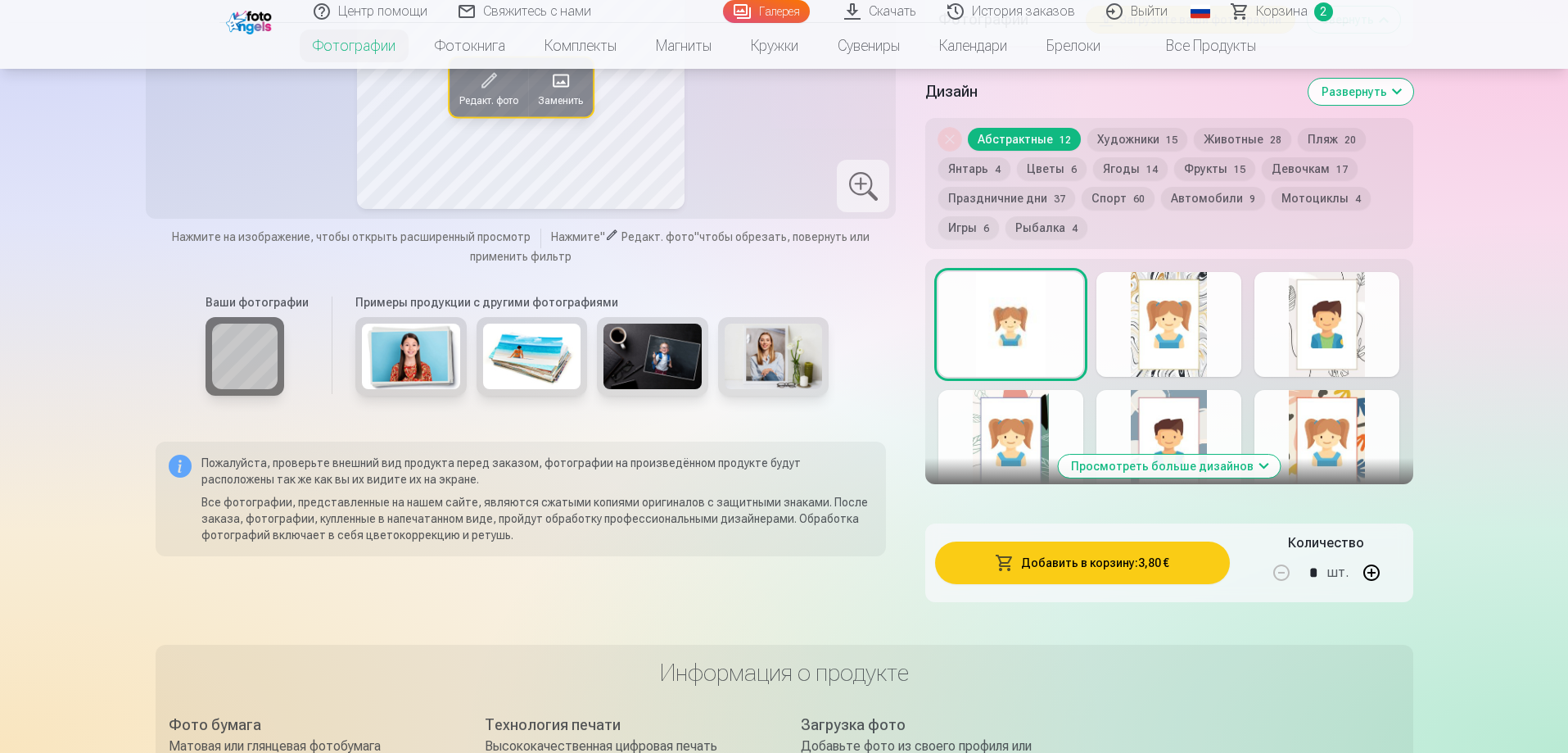
click at [1086, 572] on button "Добавить в корзину : 3,80 €" at bounding box center [1081, 562] width 294 height 43
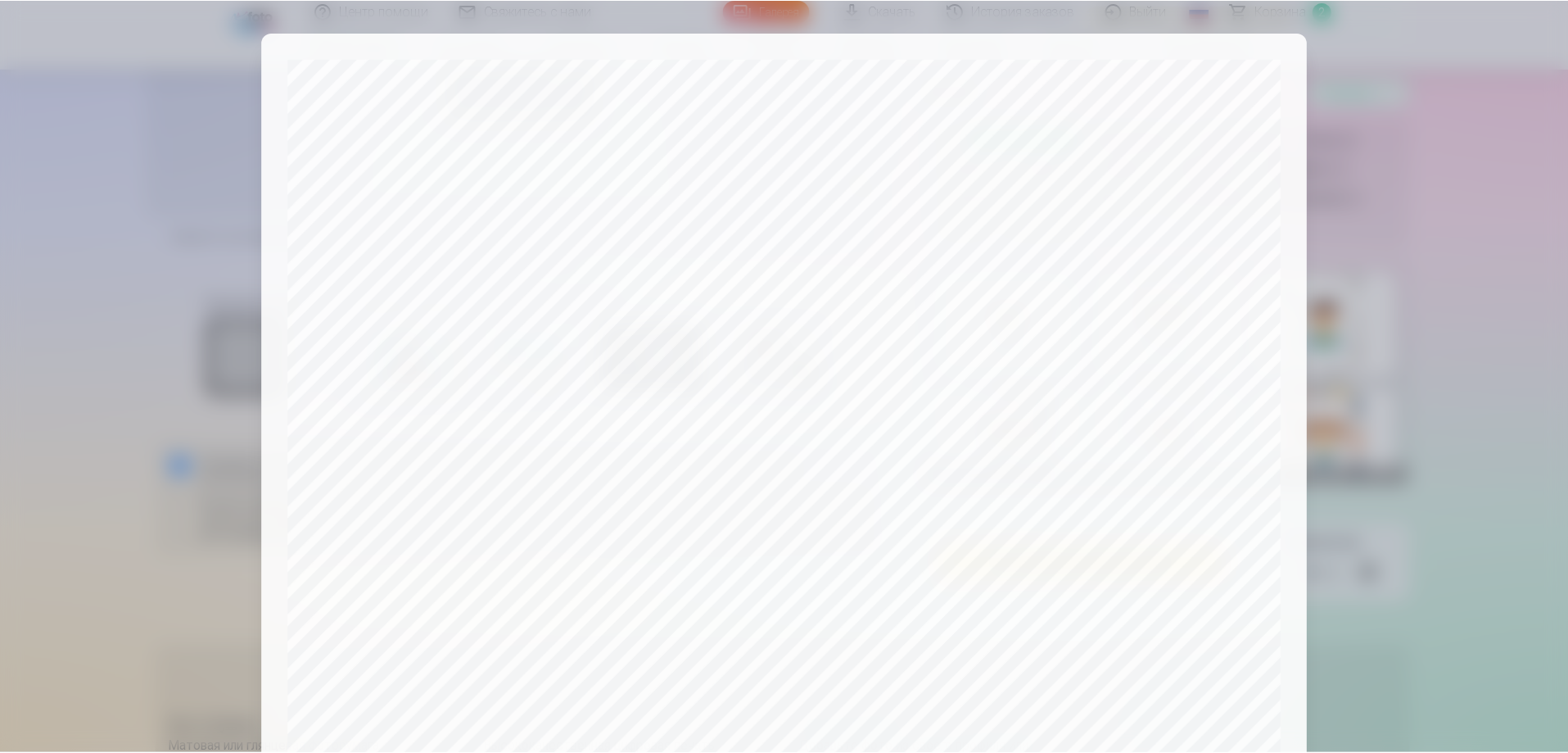
scroll to position [164, 0]
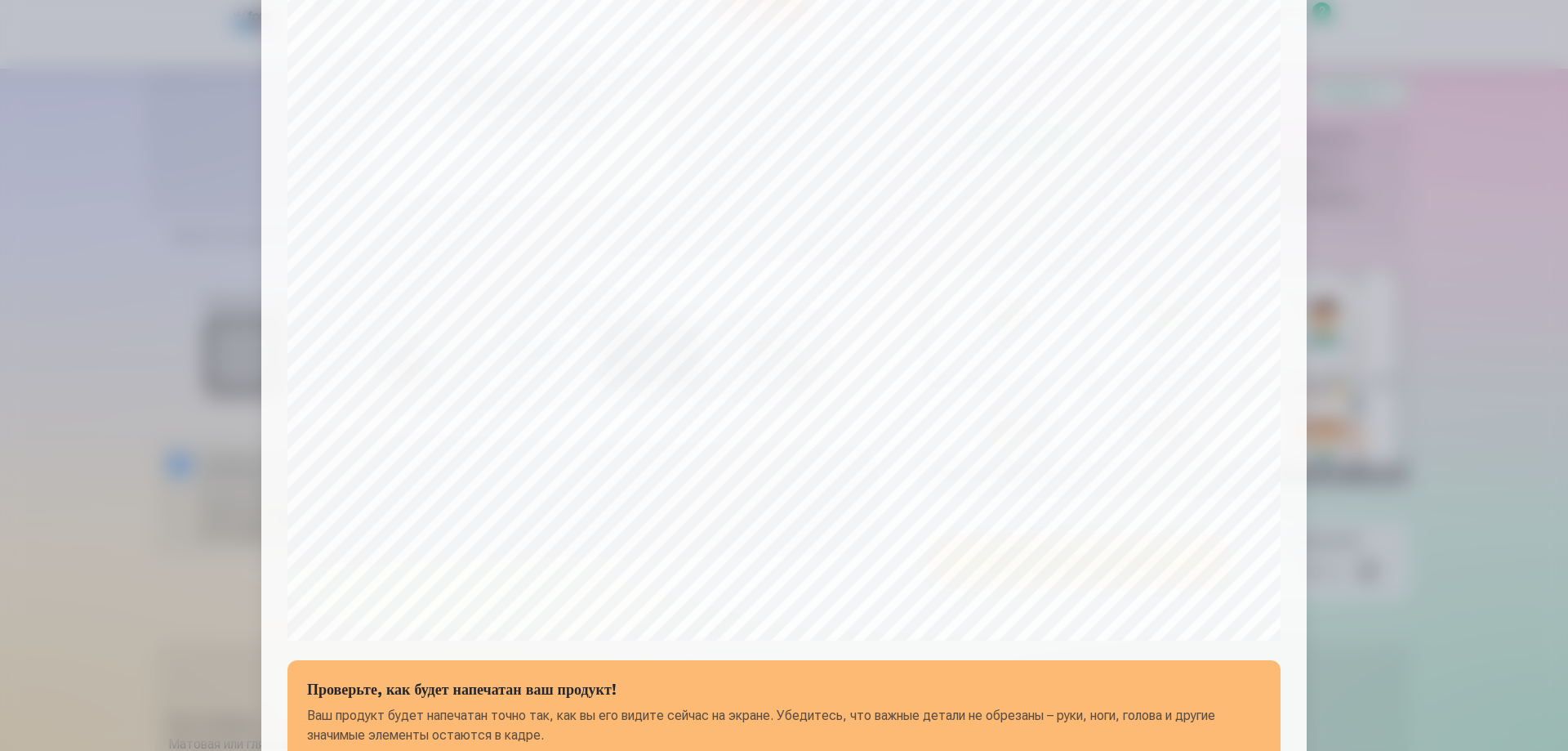
click at [1394, 566] on div at bounding box center [784, 376] width 1568 height 751
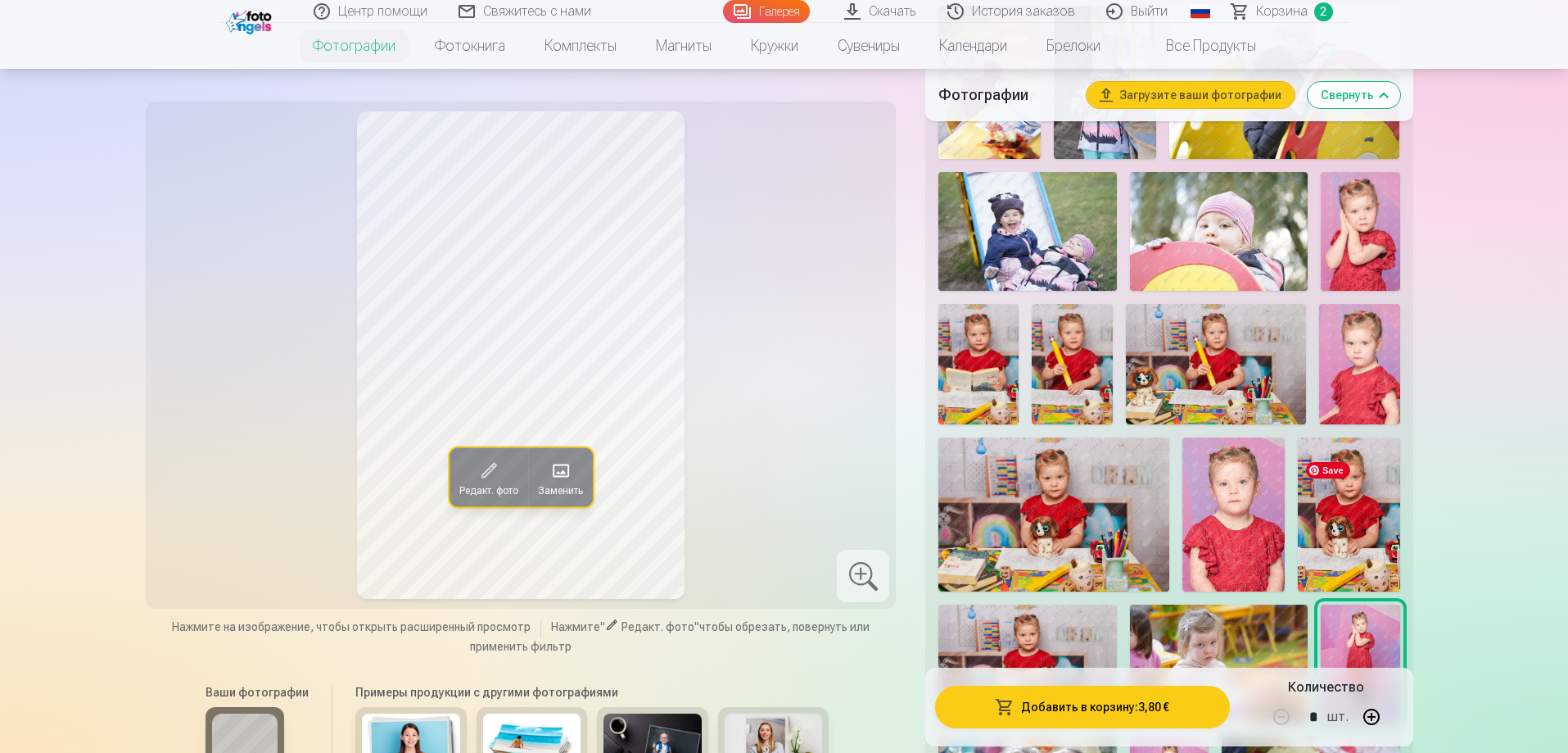
scroll to position [901, 0]
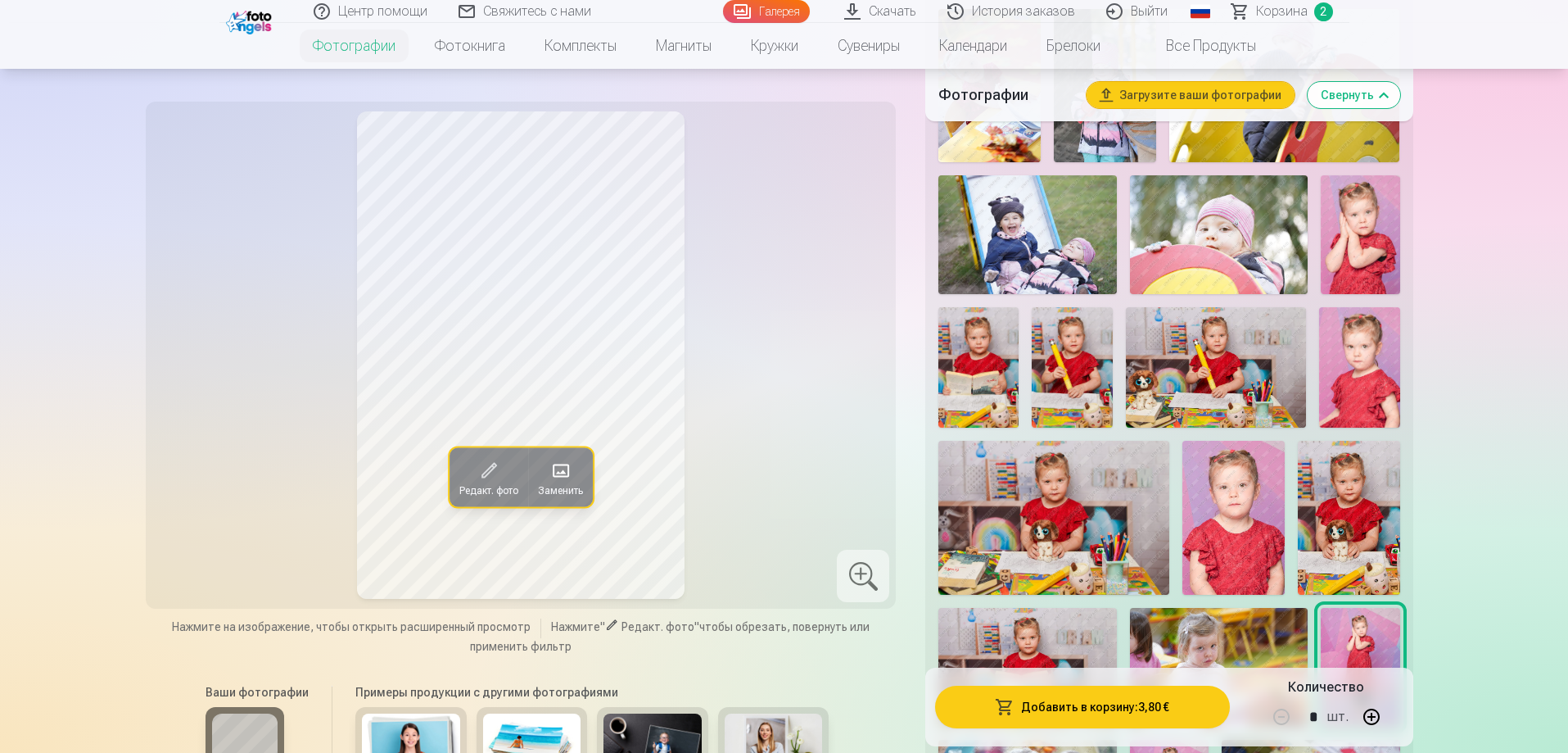
click at [1351, 253] on img at bounding box center [1359, 234] width 79 height 119
click at [1140, 716] on button "Добавить в корзину : 3,80 €" at bounding box center [1081, 707] width 294 height 43
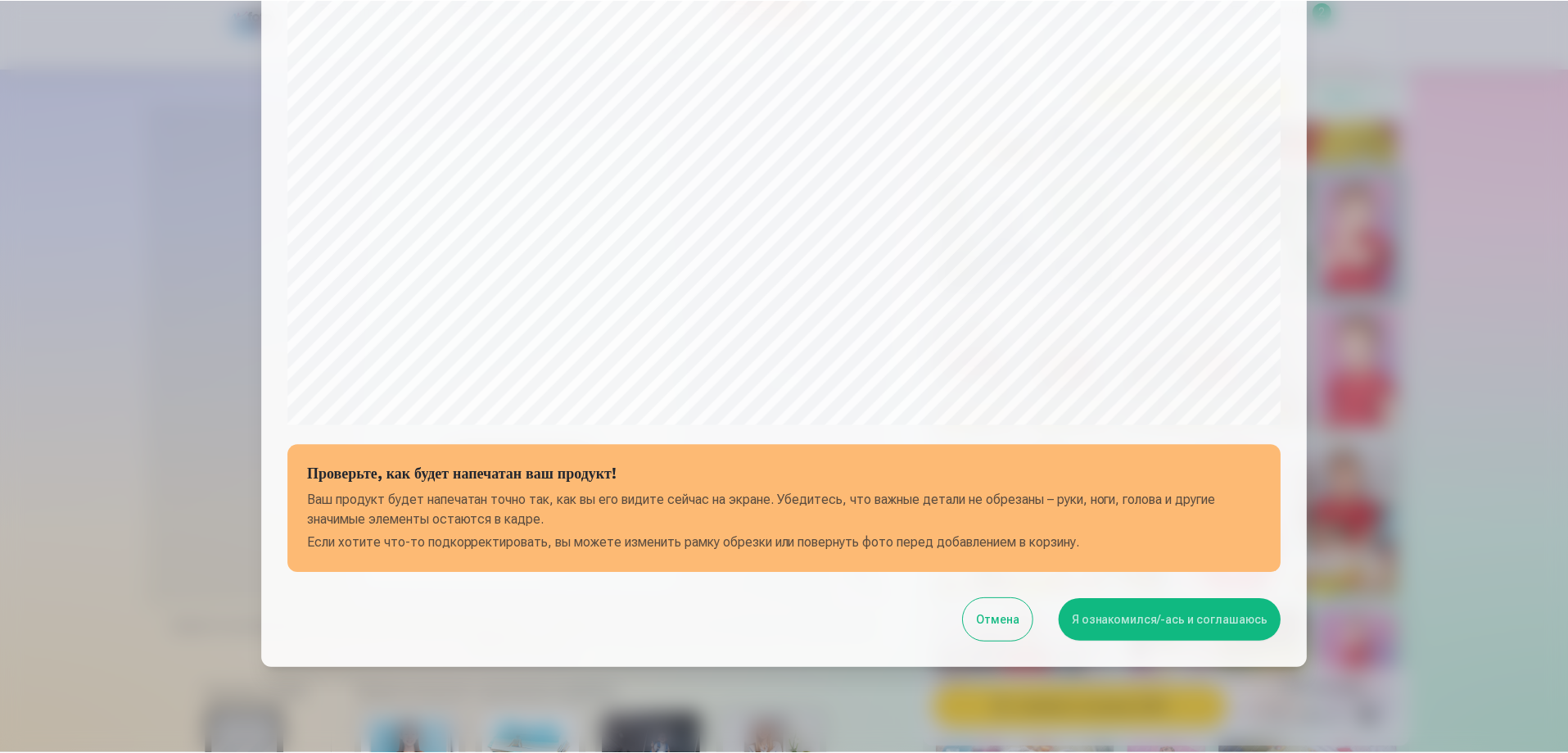
scroll to position [427, 0]
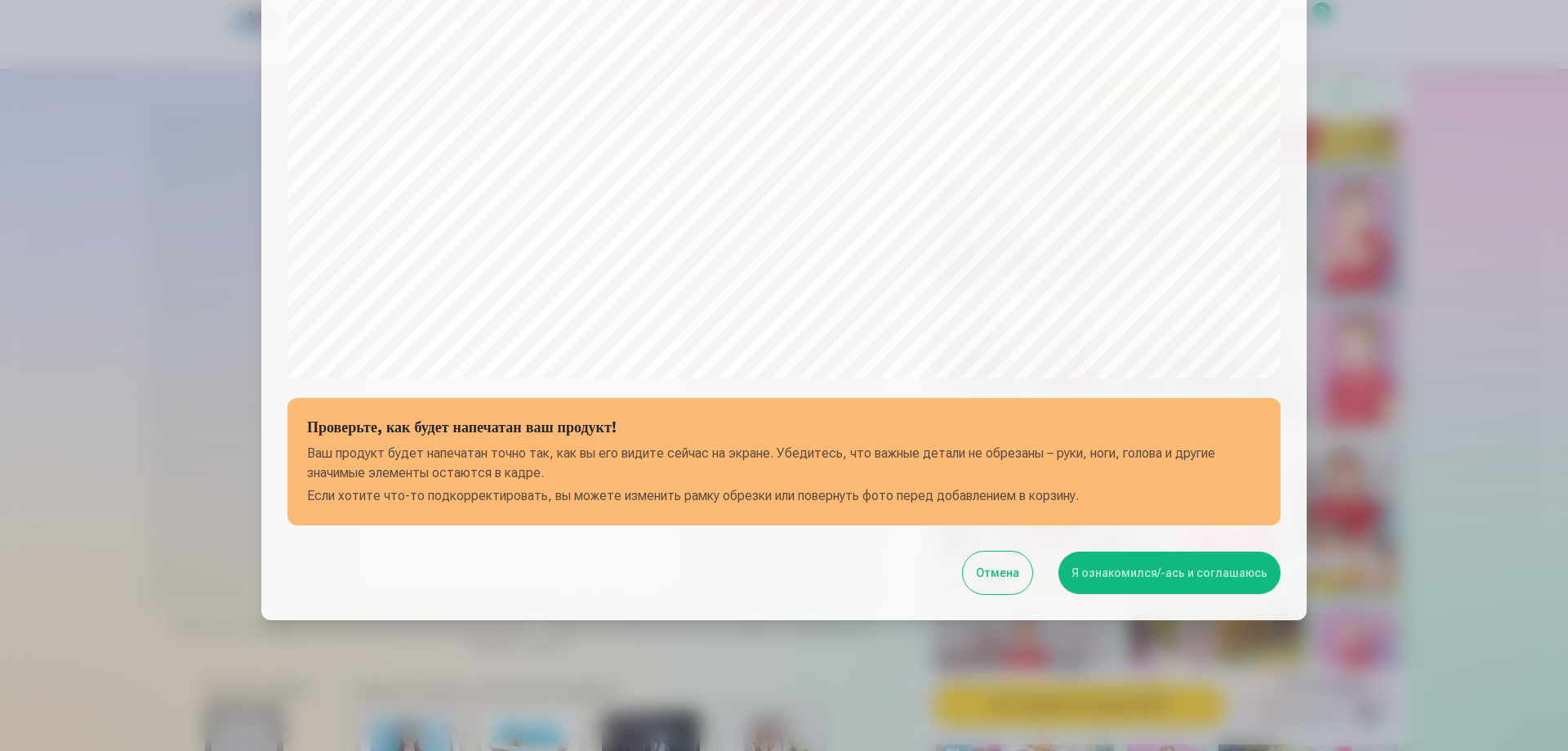
click at [1023, 560] on button "Отмена" at bounding box center [997, 573] width 69 height 43
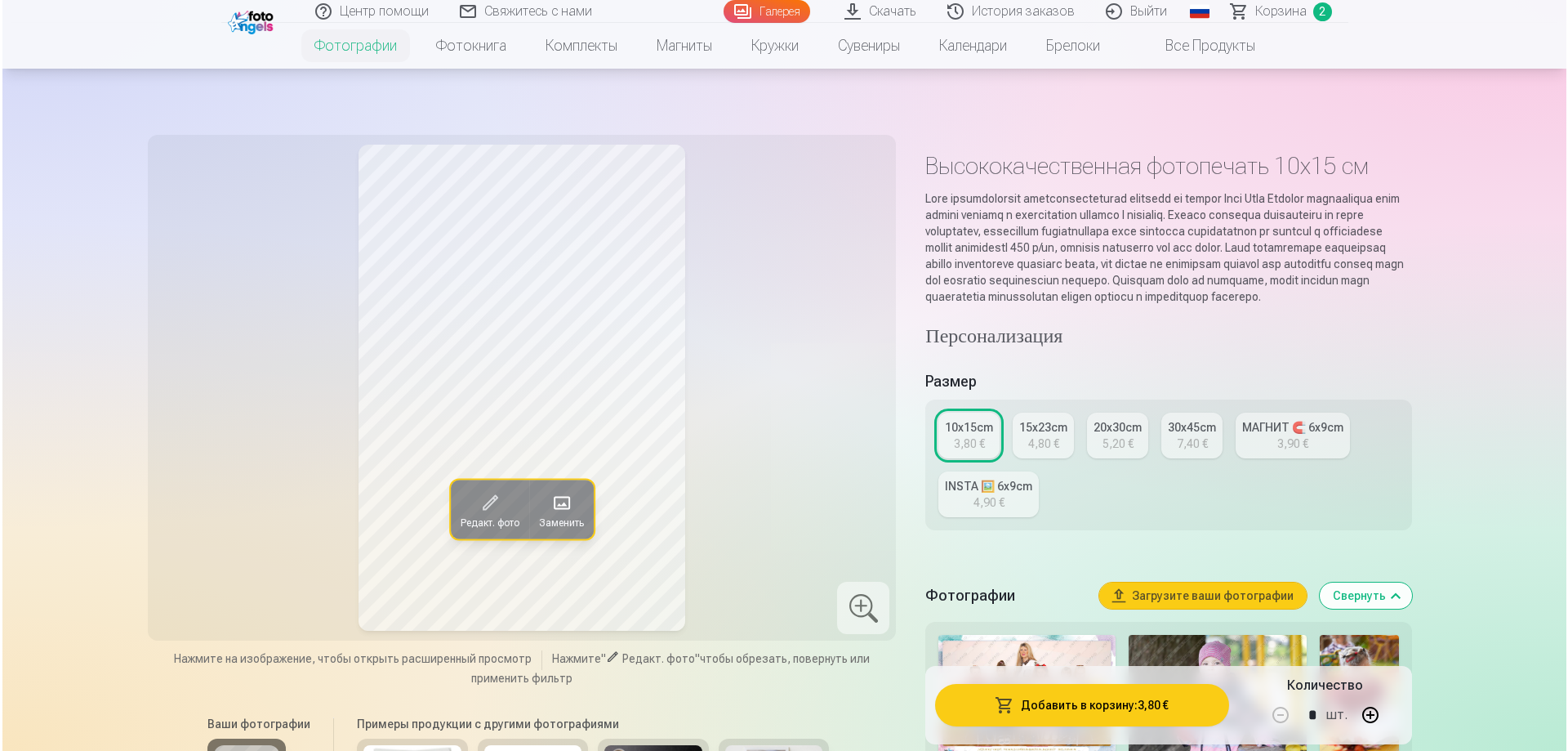
scroll to position [0, 0]
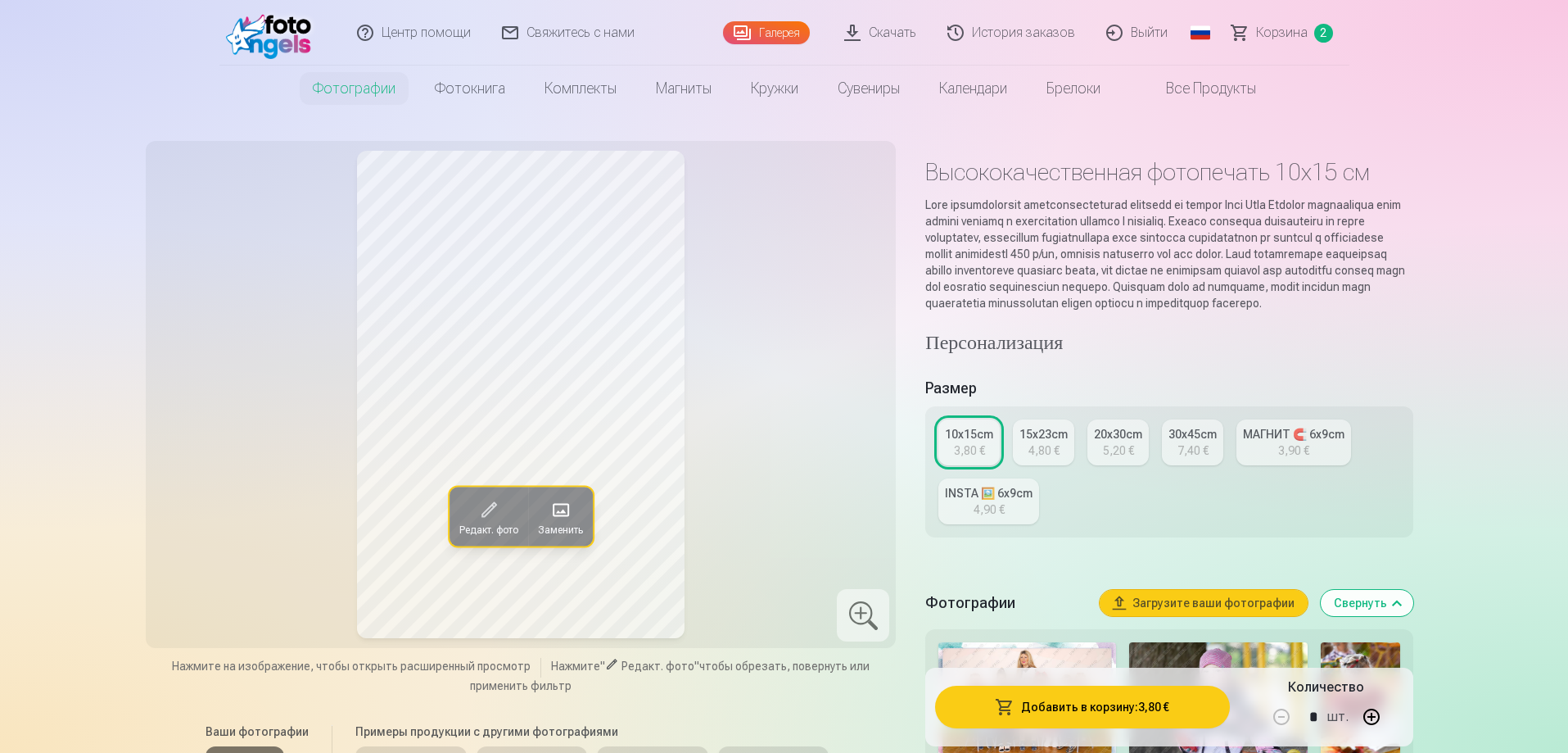
click at [1039, 459] on div "4,80 €" at bounding box center [1044, 450] width 31 height 16
click at [1102, 699] on button "Добавить в корзину : 4,80 €" at bounding box center [1081, 707] width 294 height 43
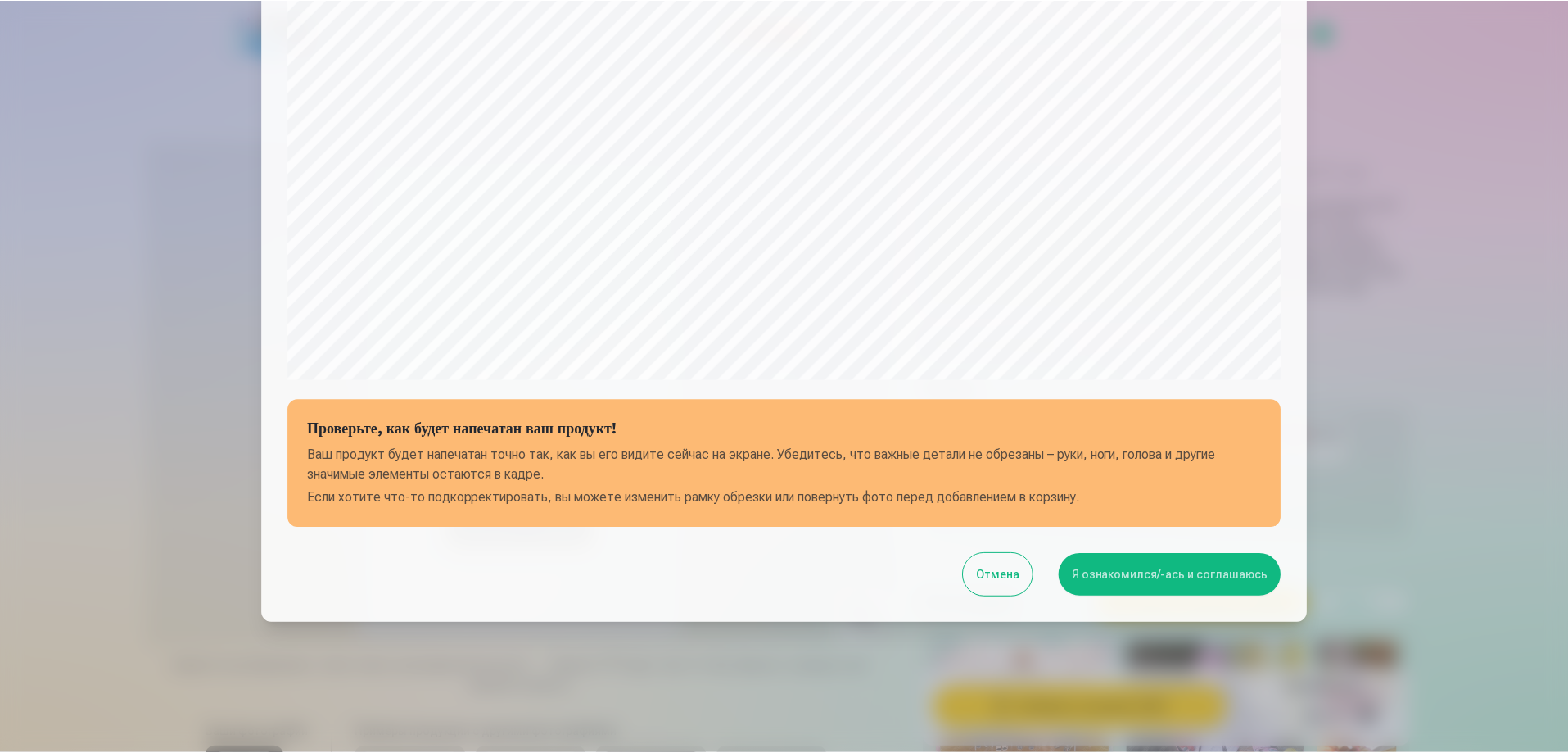
scroll to position [427, 0]
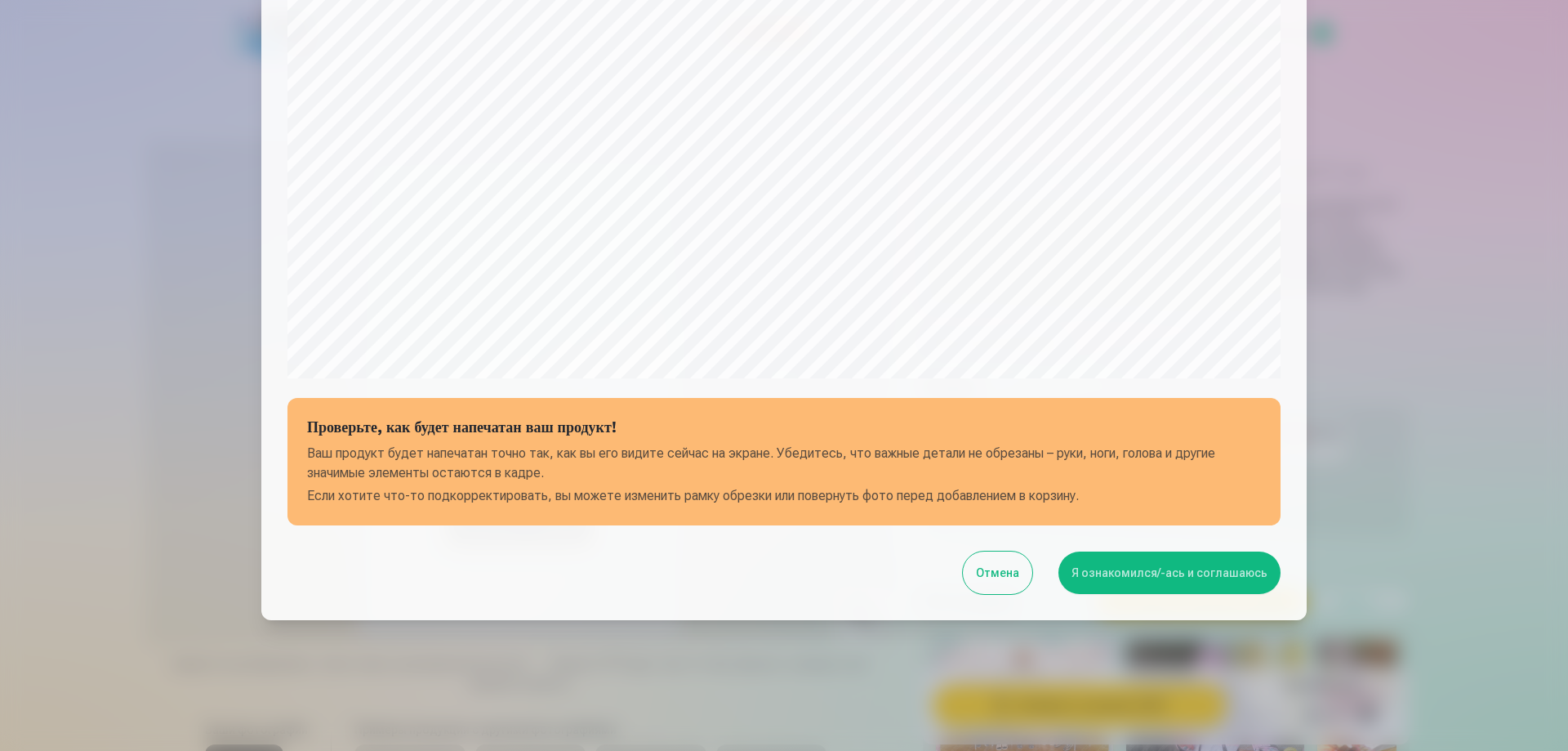
click at [1174, 585] on button "Я ознакомился/-ась и соглашаюсь" at bounding box center [1170, 573] width 222 height 43
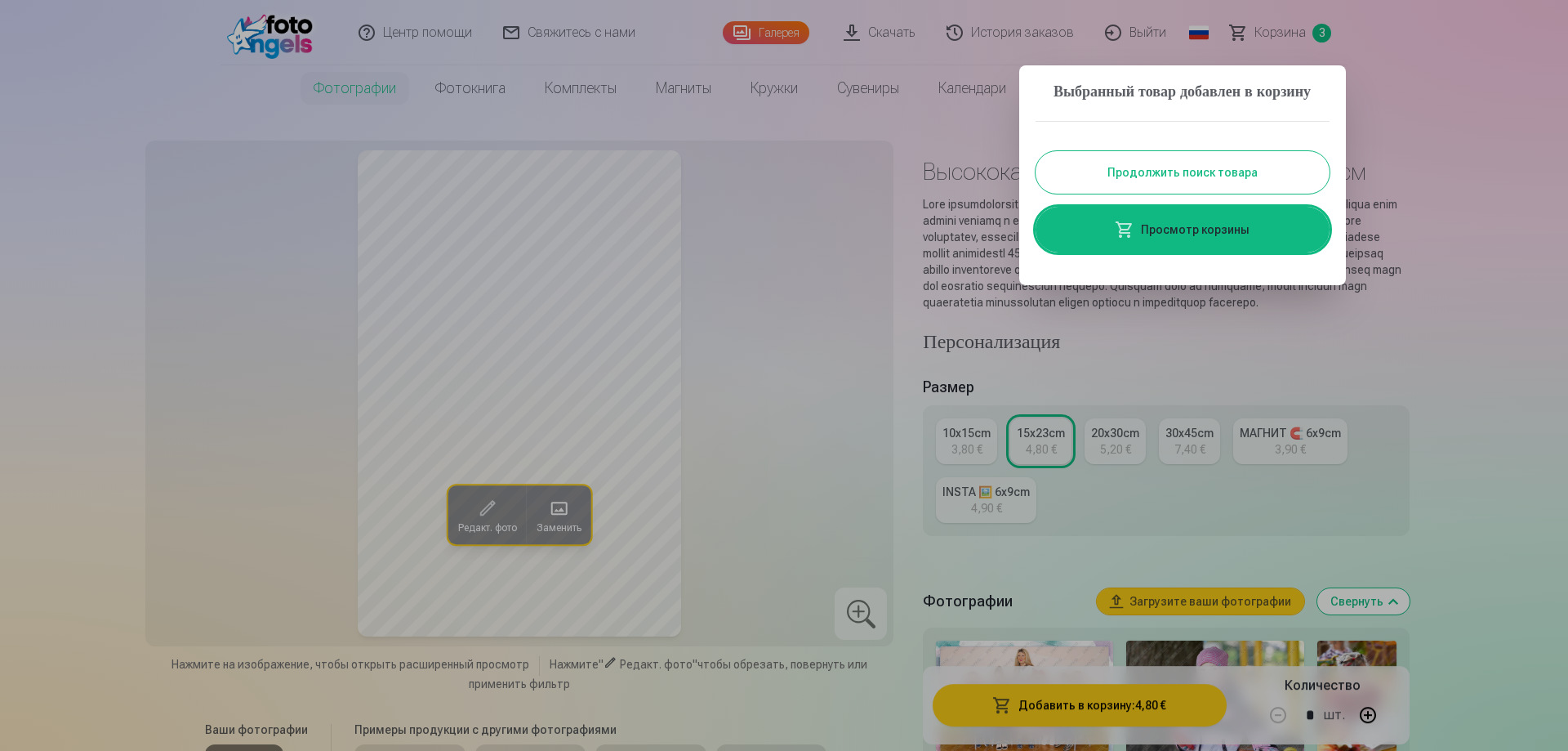
click at [1219, 183] on button "Продолжить поиск товара" at bounding box center [1183, 172] width 295 height 43
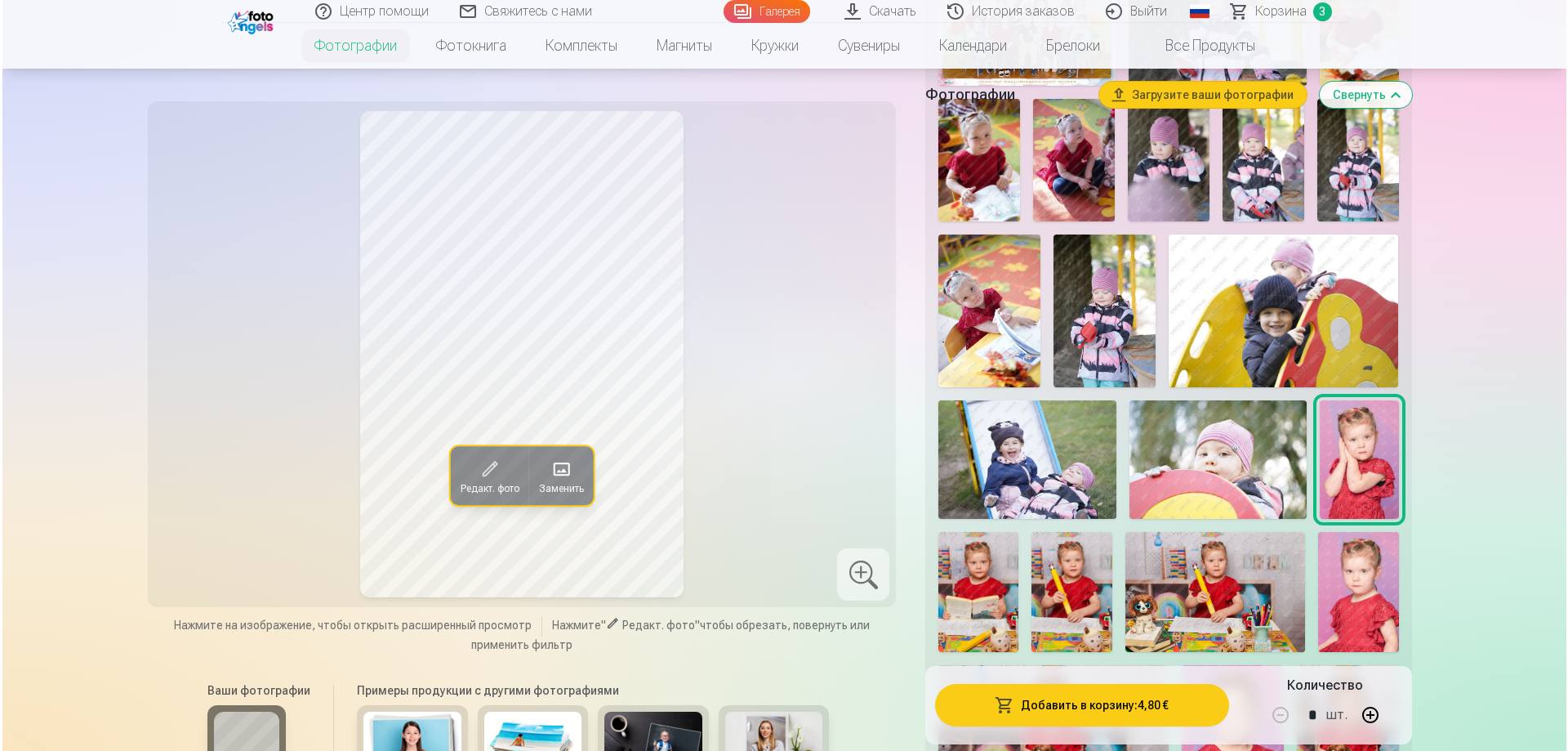
scroll to position [980, 0]
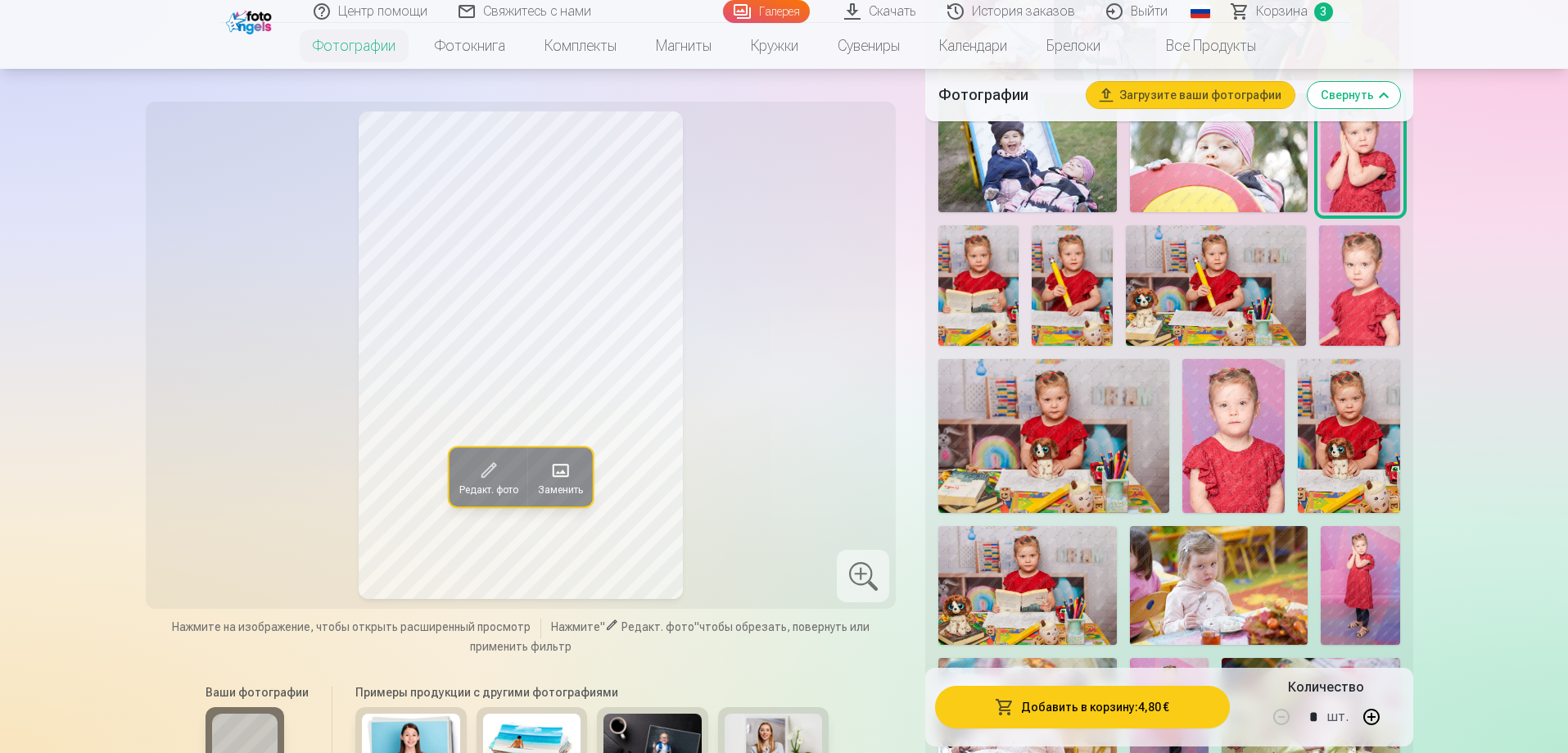
click at [1377, 722] on button "button" at bounding box center [1371, 717] width 39 height 39
type input "*"
click at [1046, 724] on button "Добавить в корзину : 9,60 €" at bounding box center [1081, 707] width 294 height 43
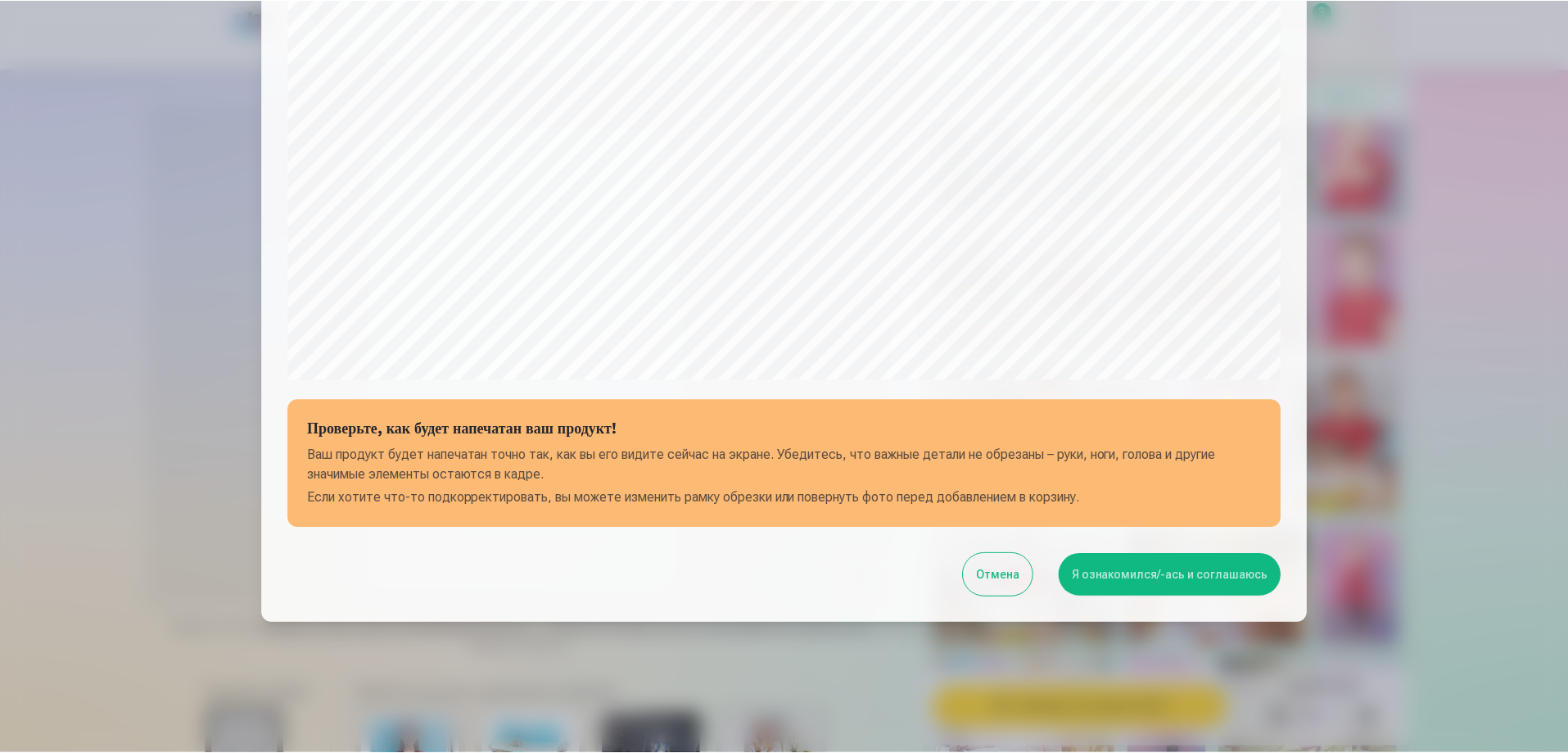
scroll to position [427, 0]
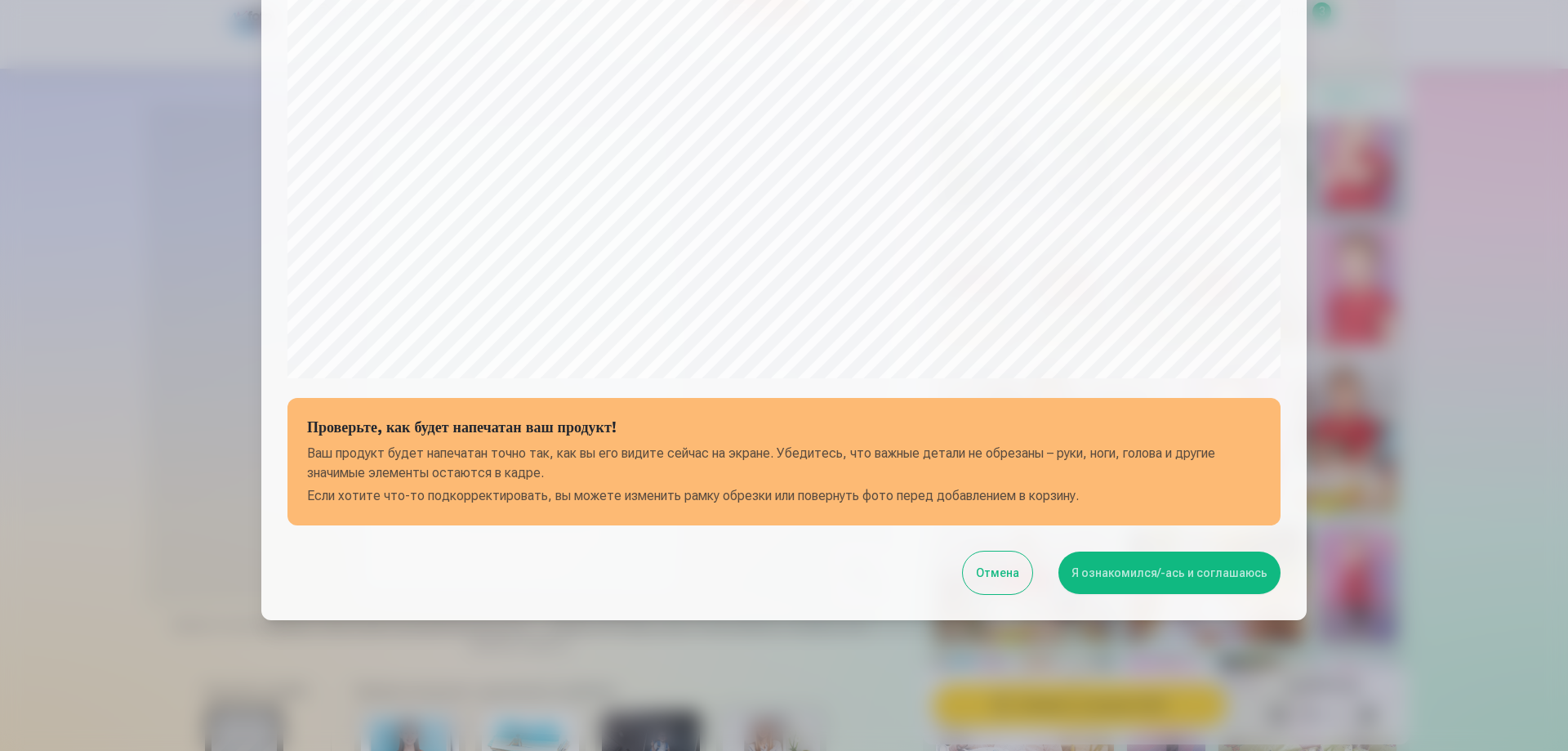
click at [1178, 577] on button "Я ознакомился/-ась и соглашаюсь" at bounding box center [1170, 573] width 222 height 43
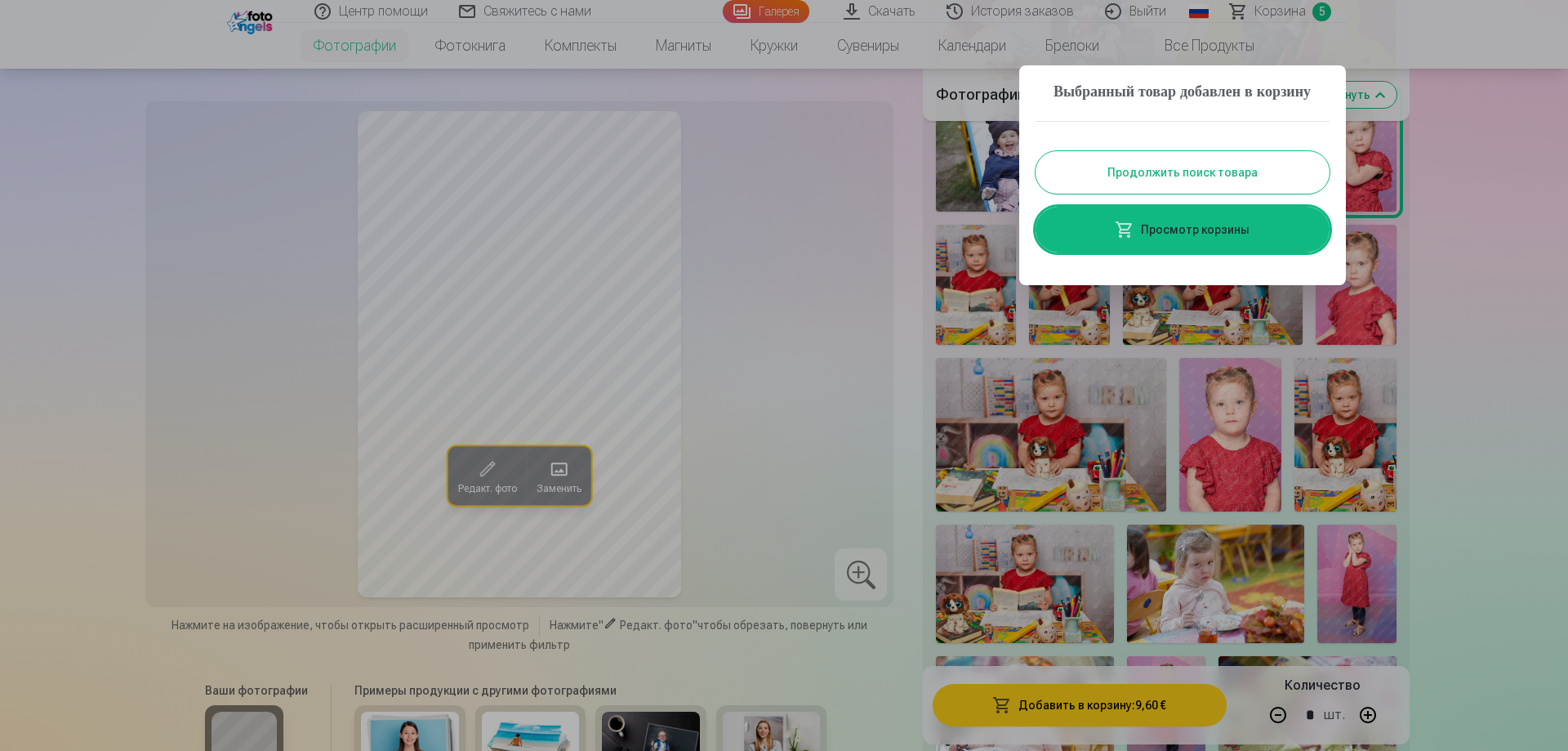
click at [1207, 238] on link "Просмотр корзины" at bounding box center [1183, 229] width 295 height 45
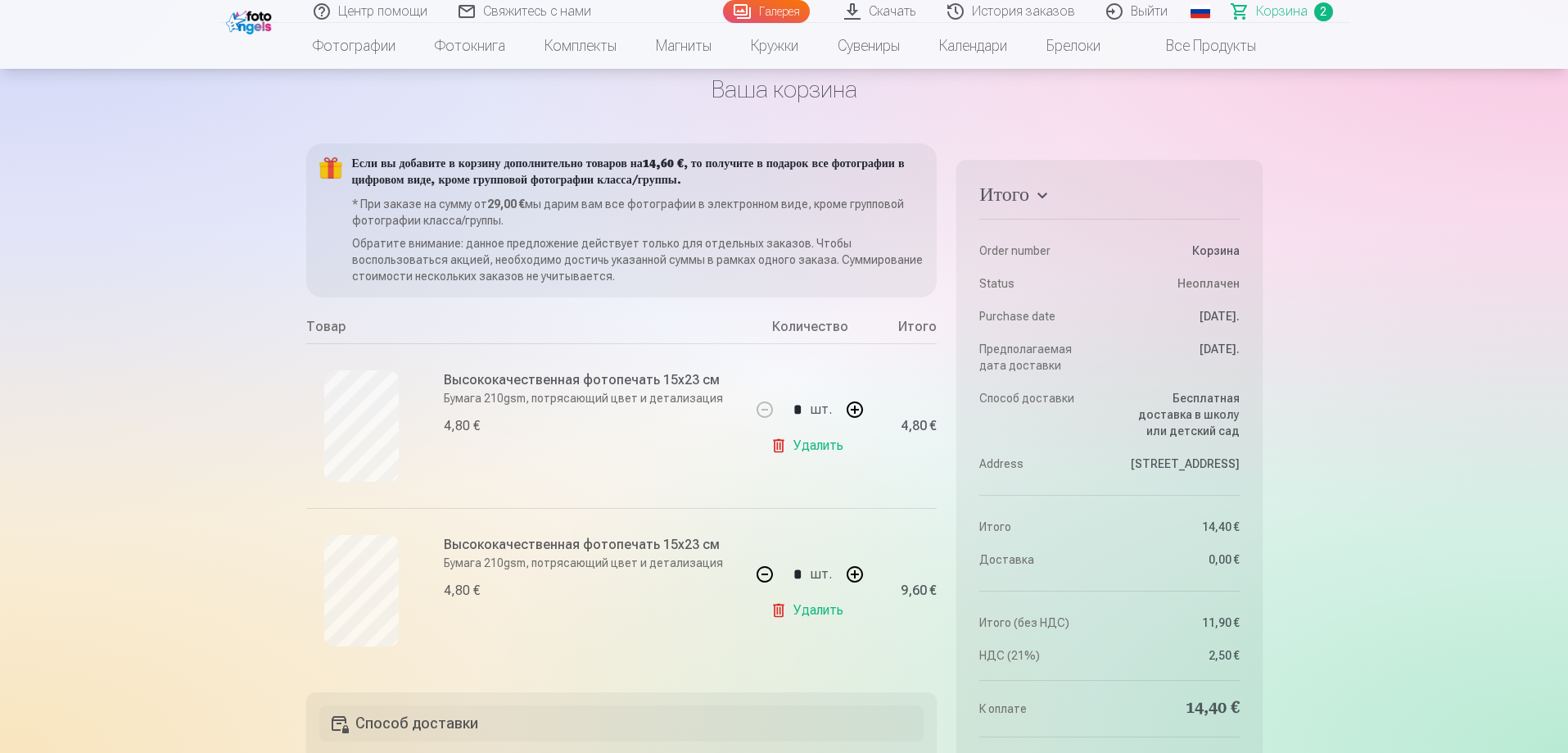
scroll to position [246, 0]
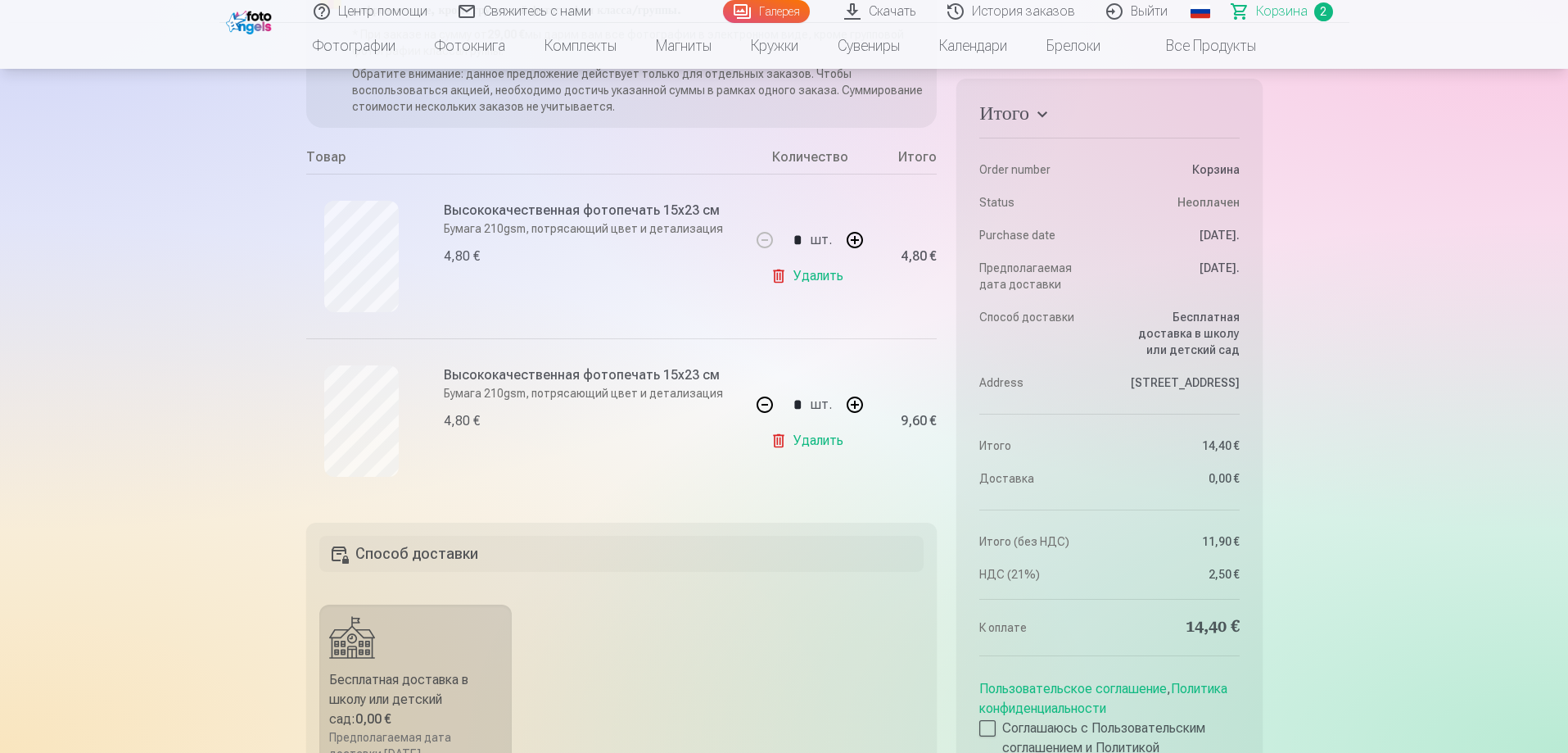
click at [785, 440] on link "Удалить" at bounding box center [810, 440] width 79 height 33
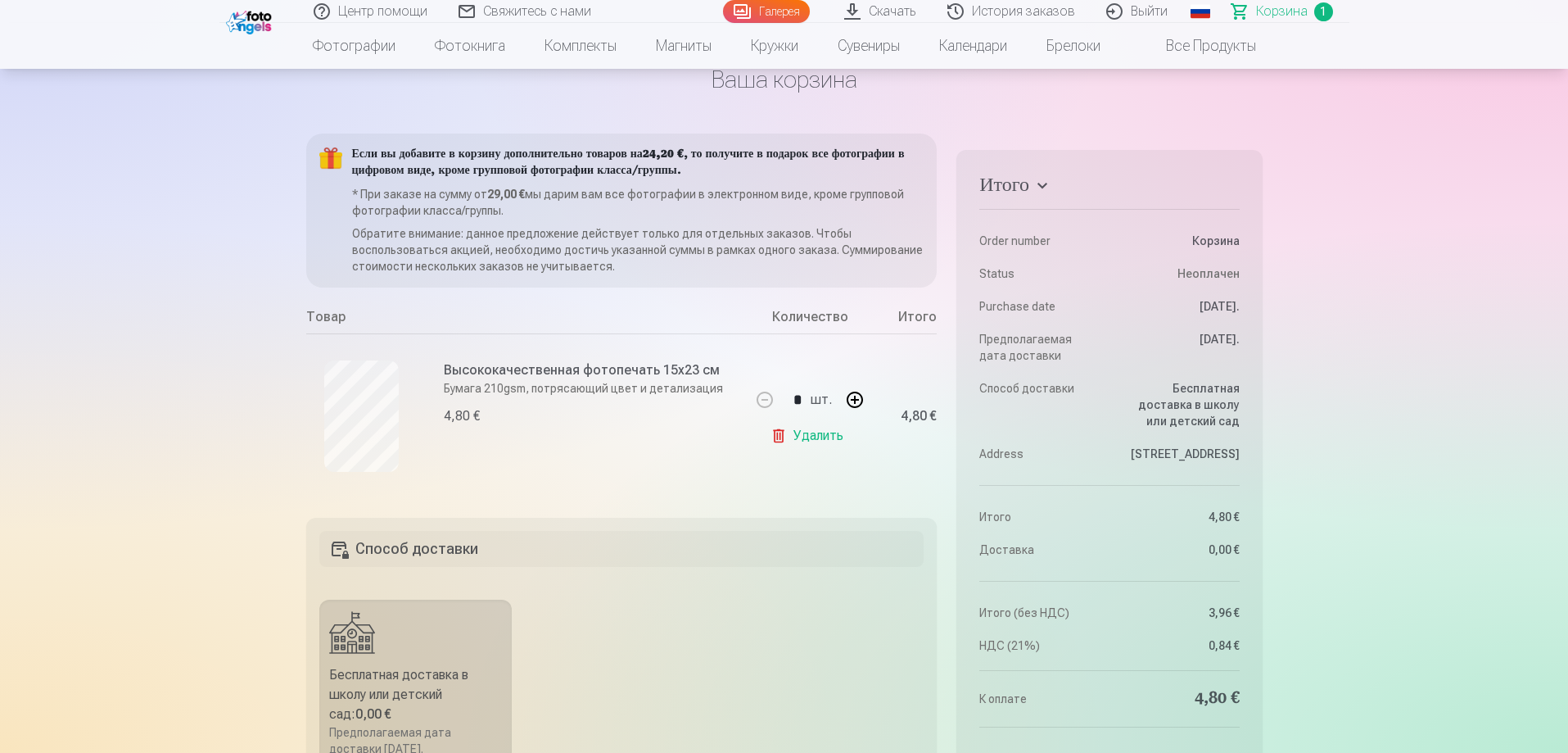
scroll to position [82, 0]
drag, startPoint x: 759, startPoint y: 157, endPoint x: 802, endPoint y: 175, distance: 46.6
click at [802, 175] on h5 "Если вы добавите в корзину дополнительно товаров на 24,20 € , то получите в под…" at bounding box center [638, 167] width 572 height 33
click at [561, 174] on h5 "Если вы добавите в корзину дополнительно товаров на 24,20 € , то получите в под…" at bounding box center [638, 167] width 572 height 33
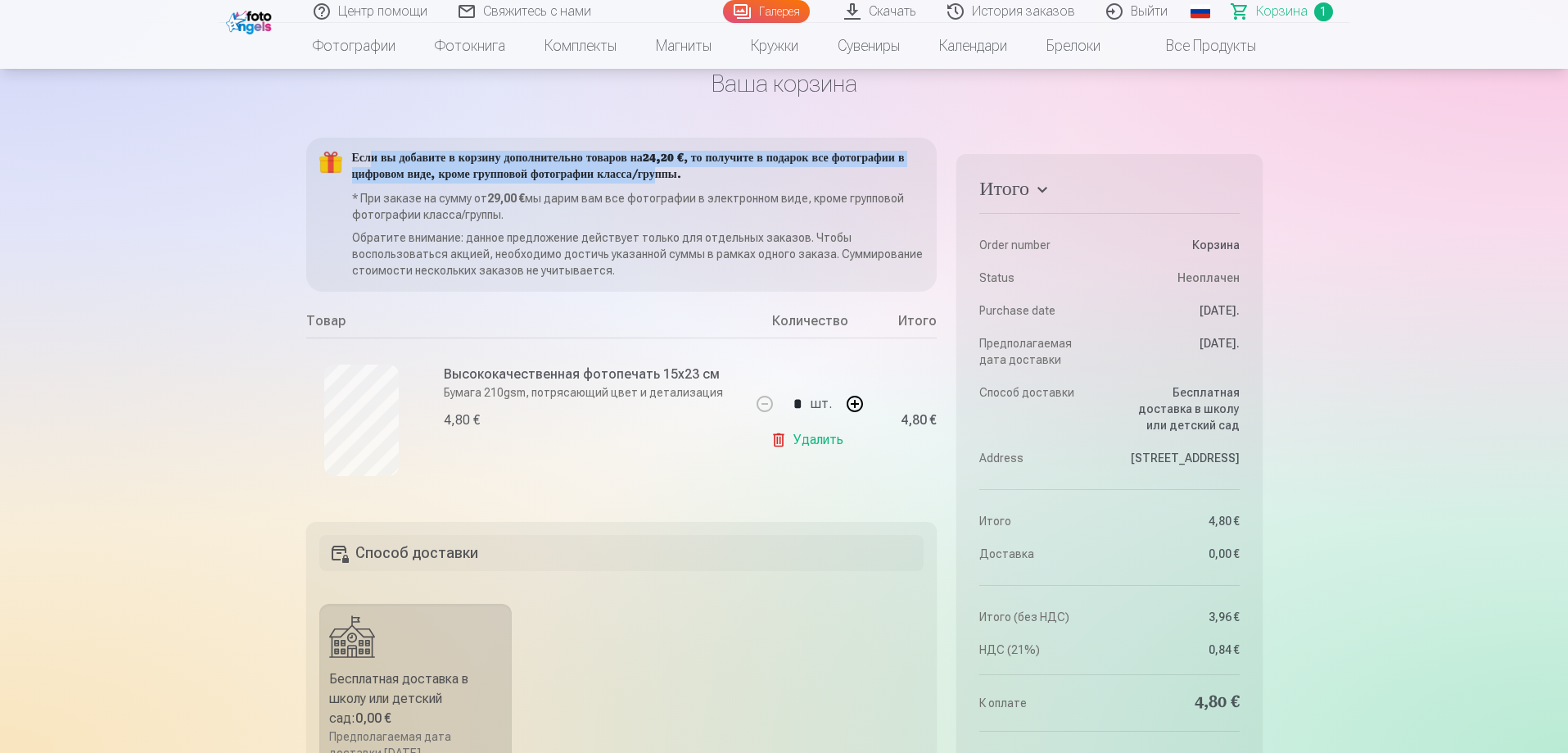
drag, startPoint x: 381, startPoint y: 152, endPoint x: 803, endPoint y: 179, distance: 422.9
click at [803, 179] on h5 "Если вы добавите в корзину дополнительно товаров на 24,20 € , то получите в под…" at bounding box center [638, 167] width 572 height 33
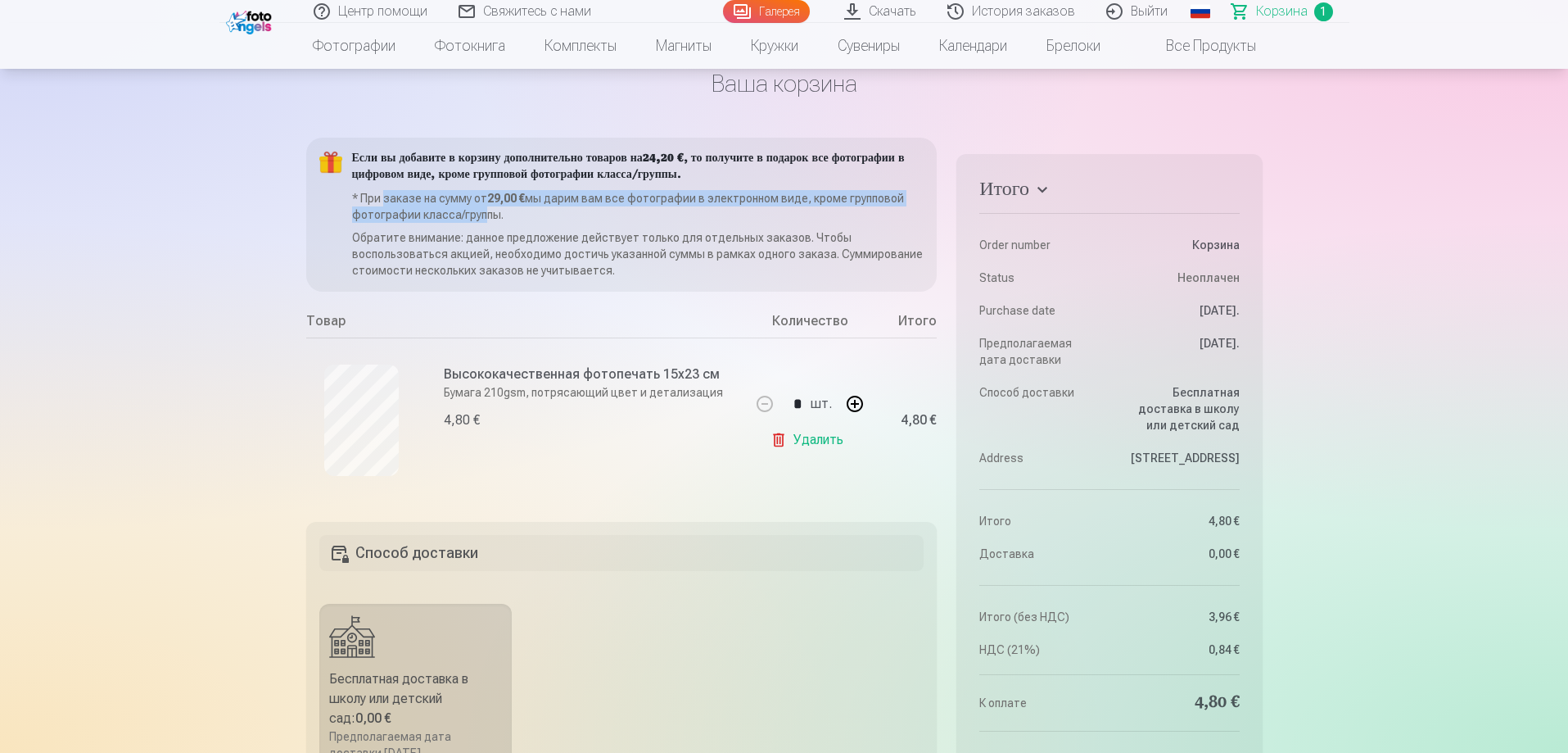
drag, startPoint x: 390, startPoint y: 198, endPoint x: 476, endPoint y: 212, distance: 87.1
click at [476, 212] on p "* При заказе на сумму от 29,00 € мы дарим вам все фотографии в электронном виде…" at bounding box center [638, 206] width 572 height 33
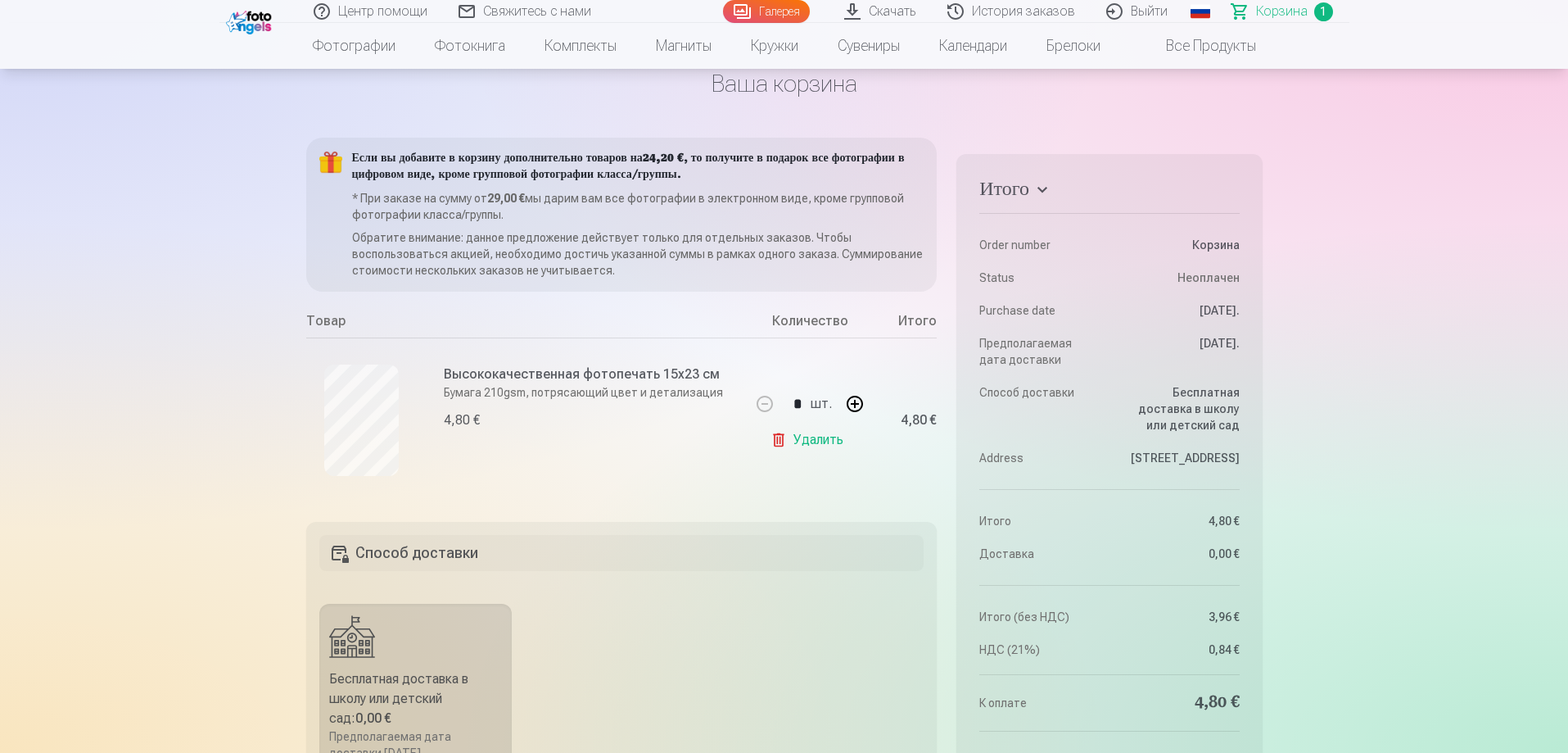
click at [568, 262] on p "Обратите внимание: данное предложение действует только для отдельных заказов. Ч…" at bounding box center [638, 254] width 572 height 49
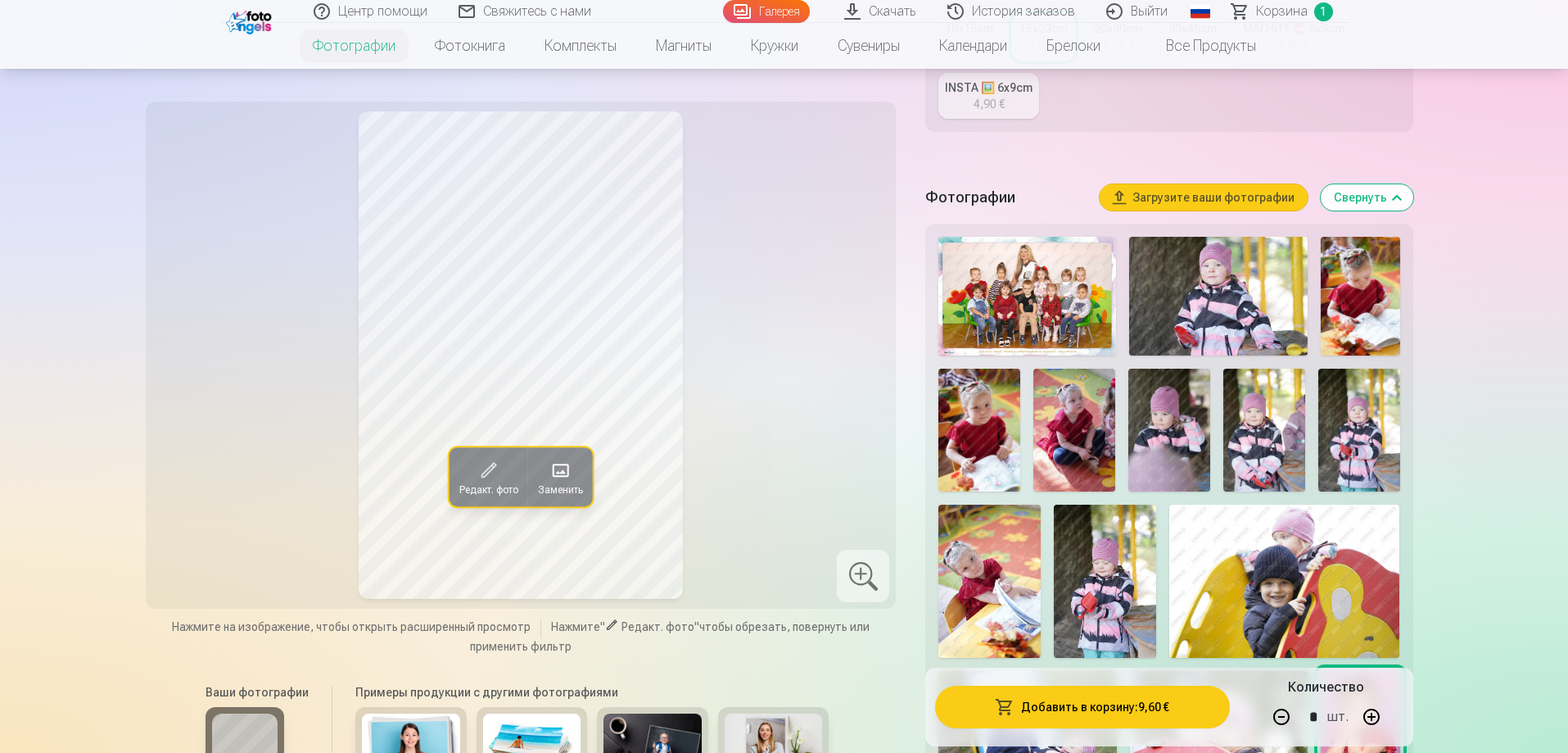
scroll to position [409, 0]
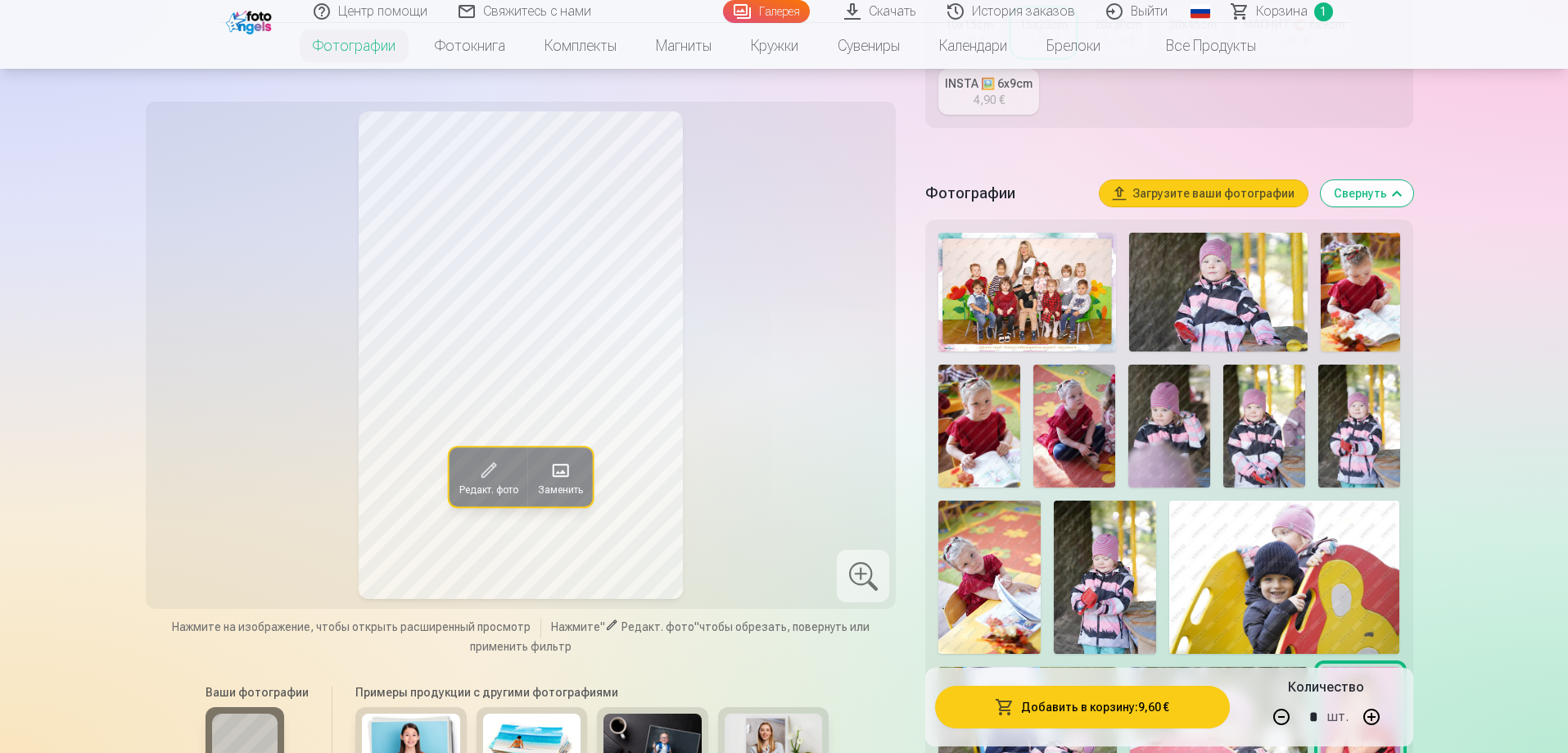
click at [997, 295] on img at bounding box center [1027, 292] width 178 height 119
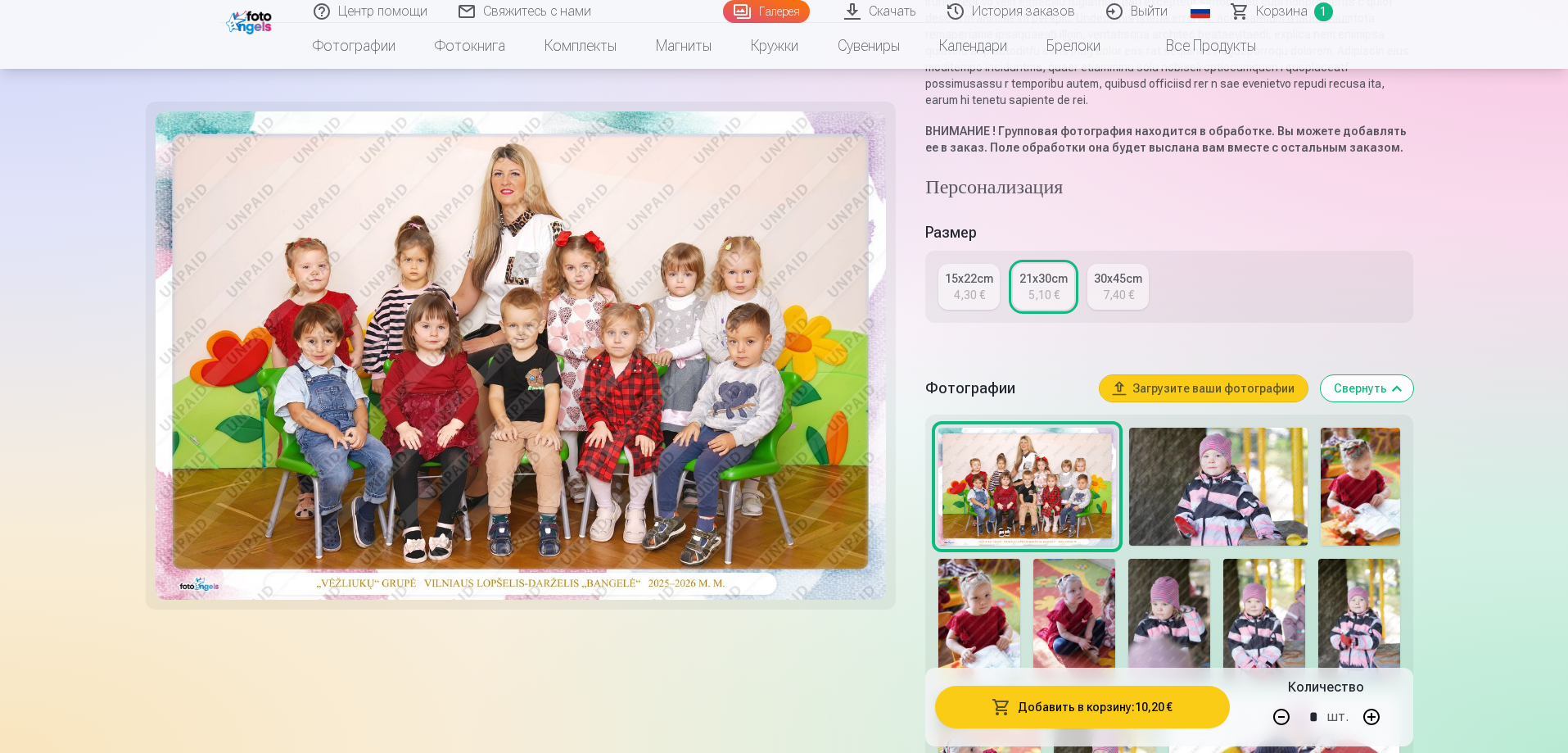
scroll to position [327, 0]
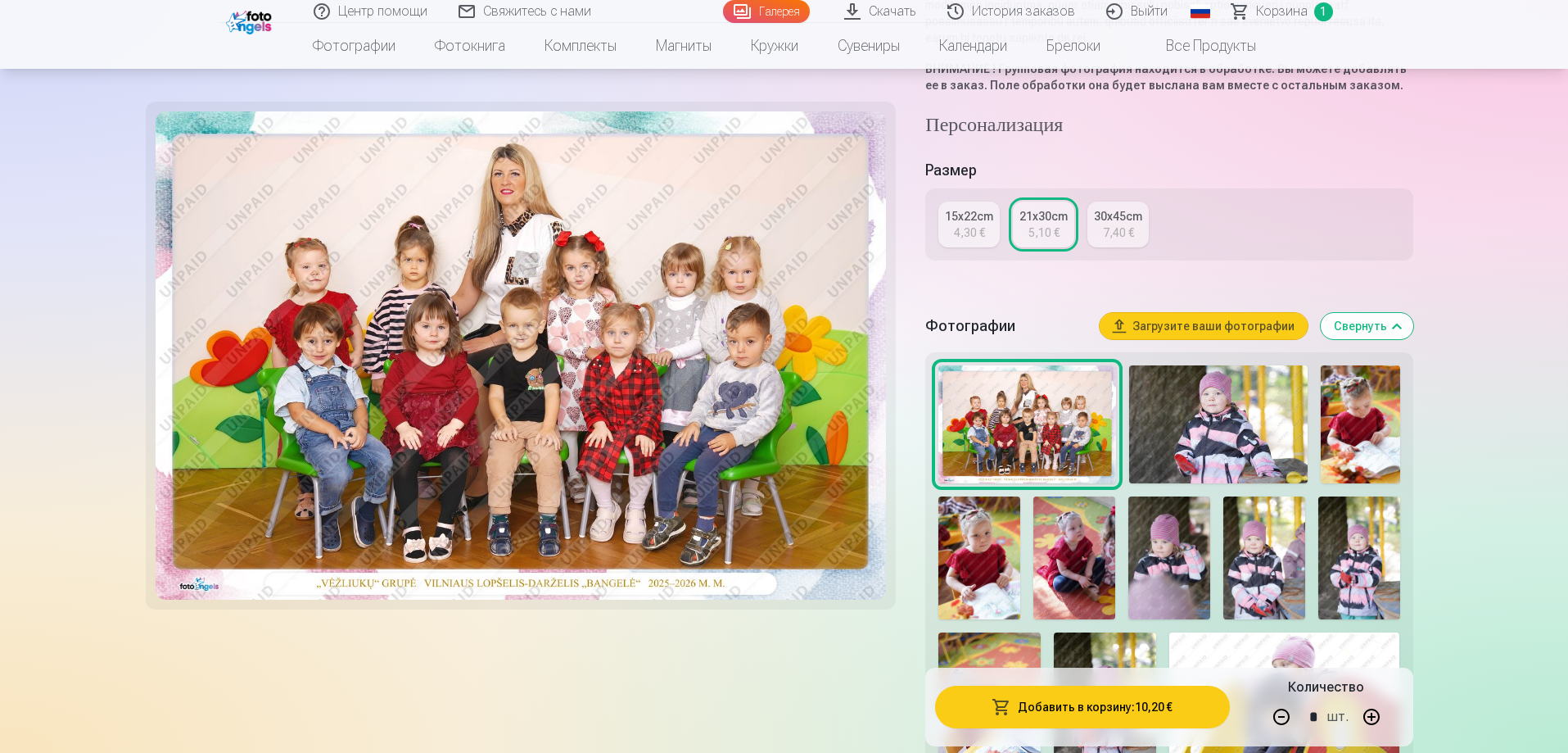
click at [1281, 716] on button "button" at bounding box center [1281, 717] width 39 height 39
type input "*"
click at [1102, 711] on button "Добавить в корзину : 5,10 €" at bounding box center [1081, 707] width 294 height 43
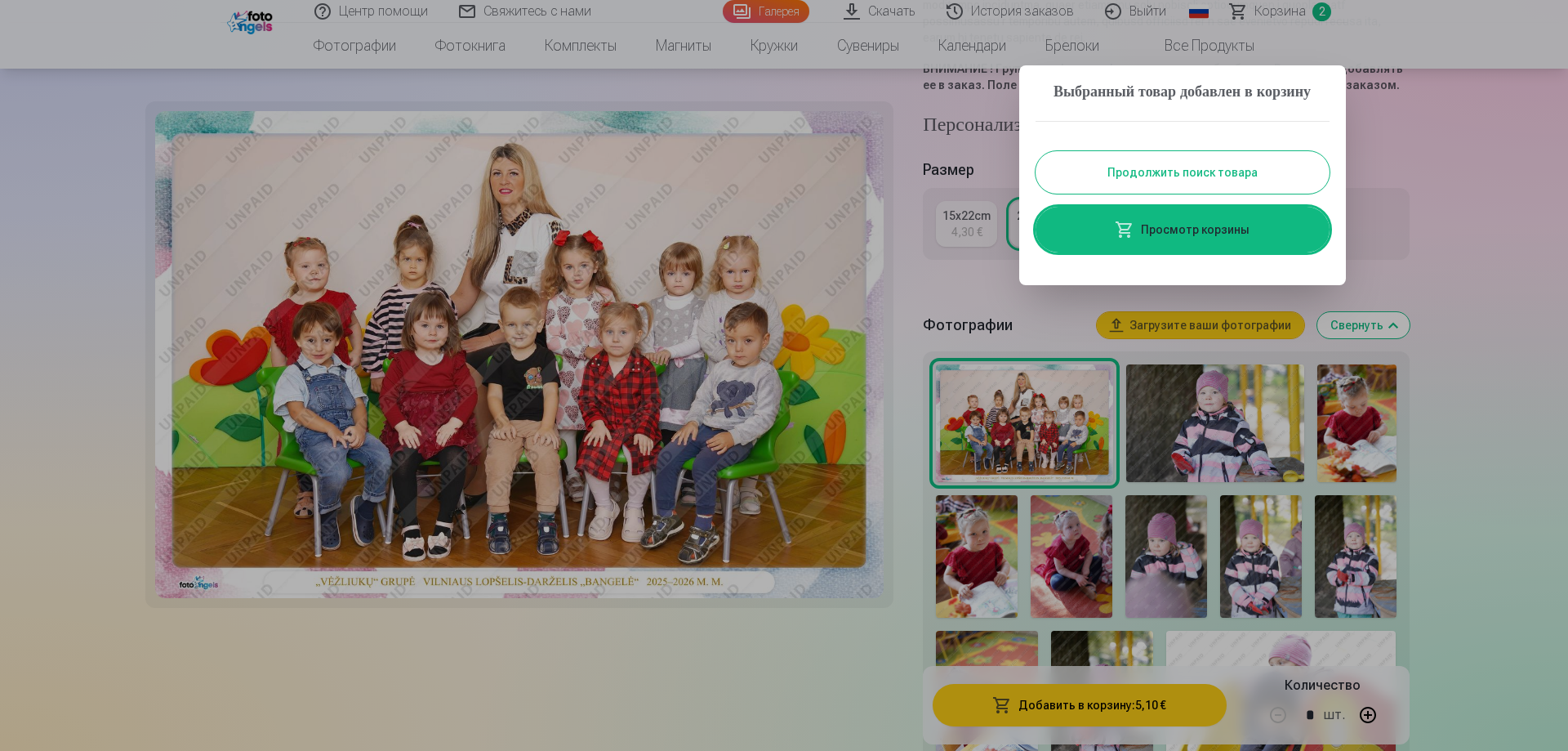
click at [1542, 652] on div at bounding box center [784, 376] width 1568 height 751
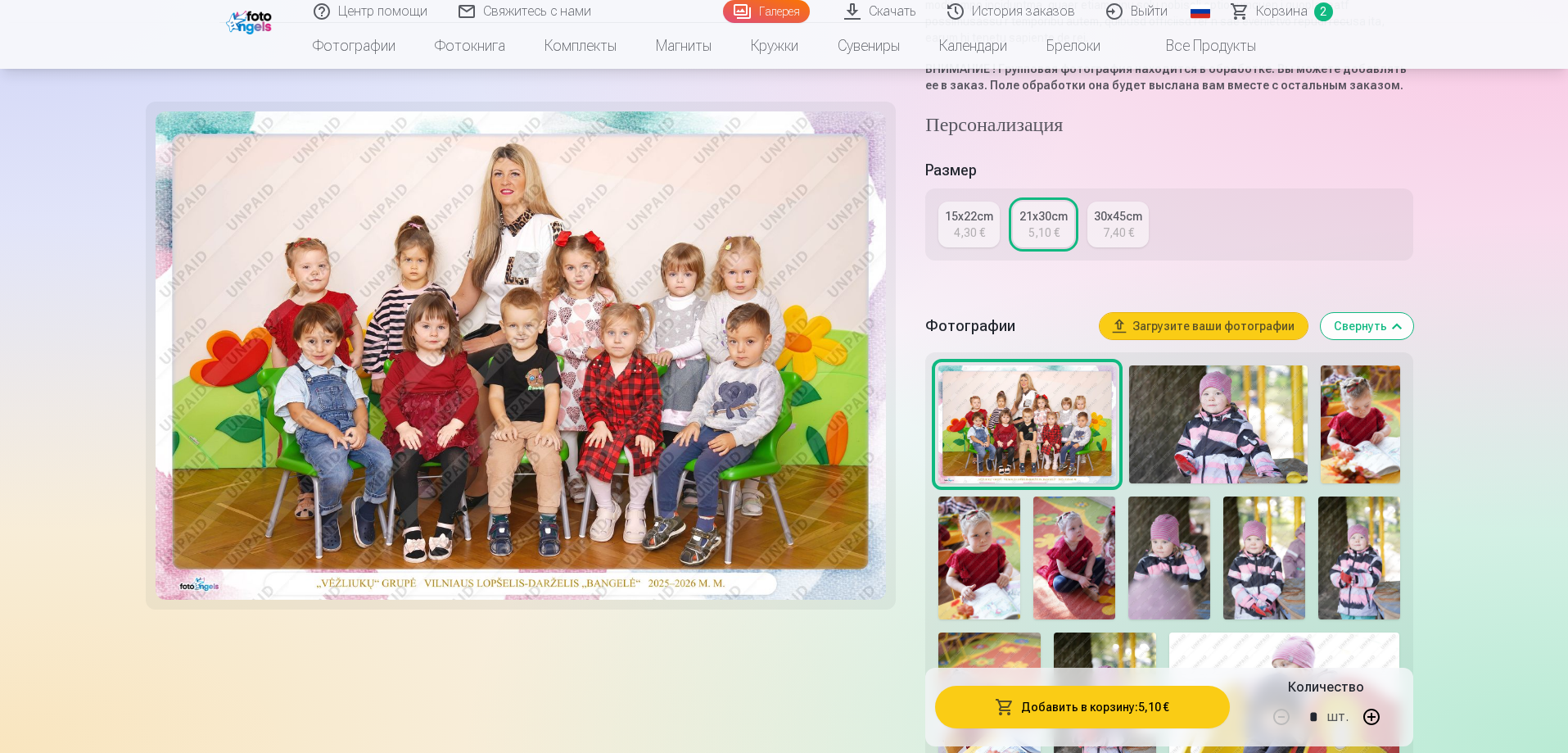
click at [1139, 710] on button "Добавить в корзину : 5,10 €" at bounding box center [1081, 707] width 294 height 43
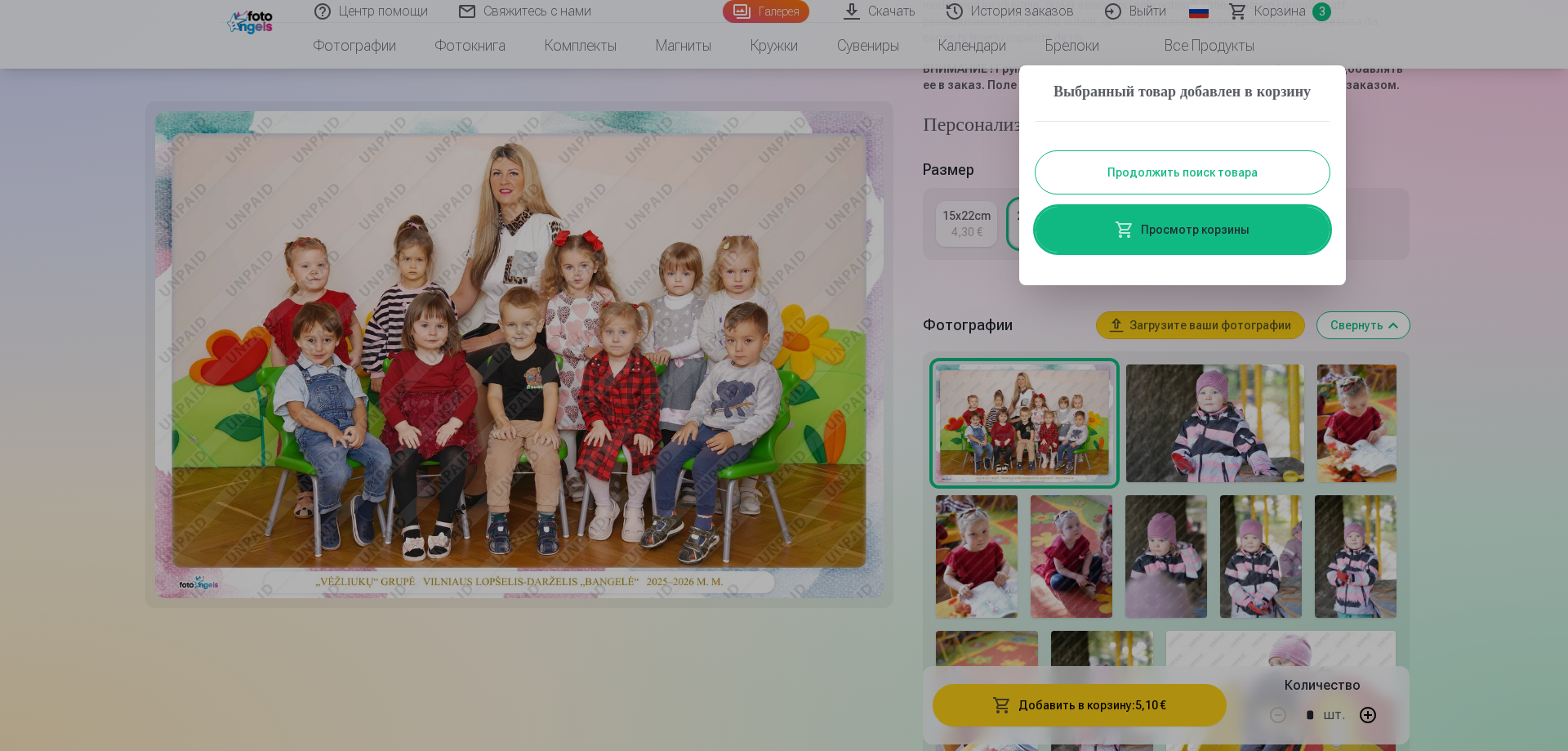
click at [1174, 185] on button "Продолжить поиск товара" at bounding box center [1183, 172] width 295 height 43
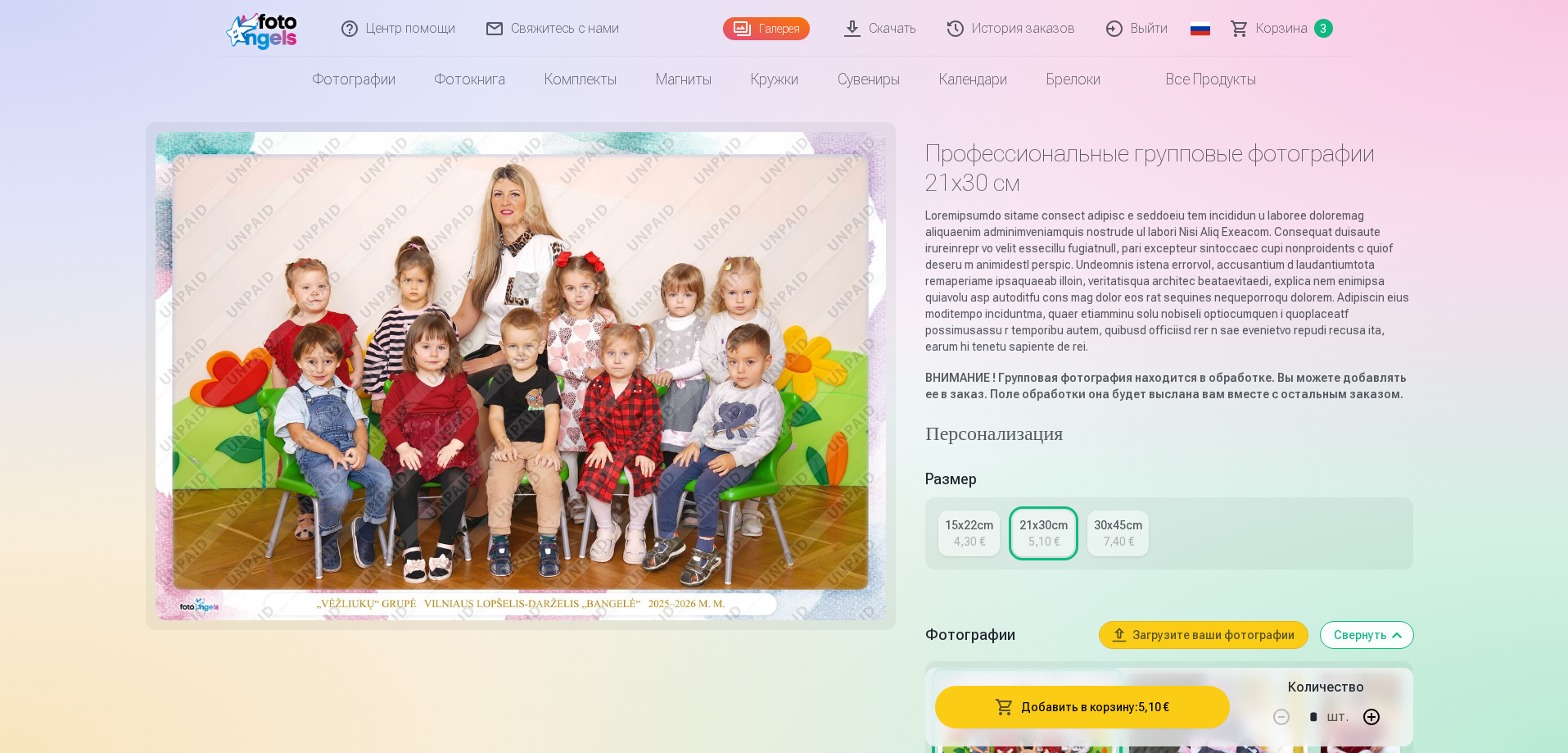
scroll to position [0, 0]
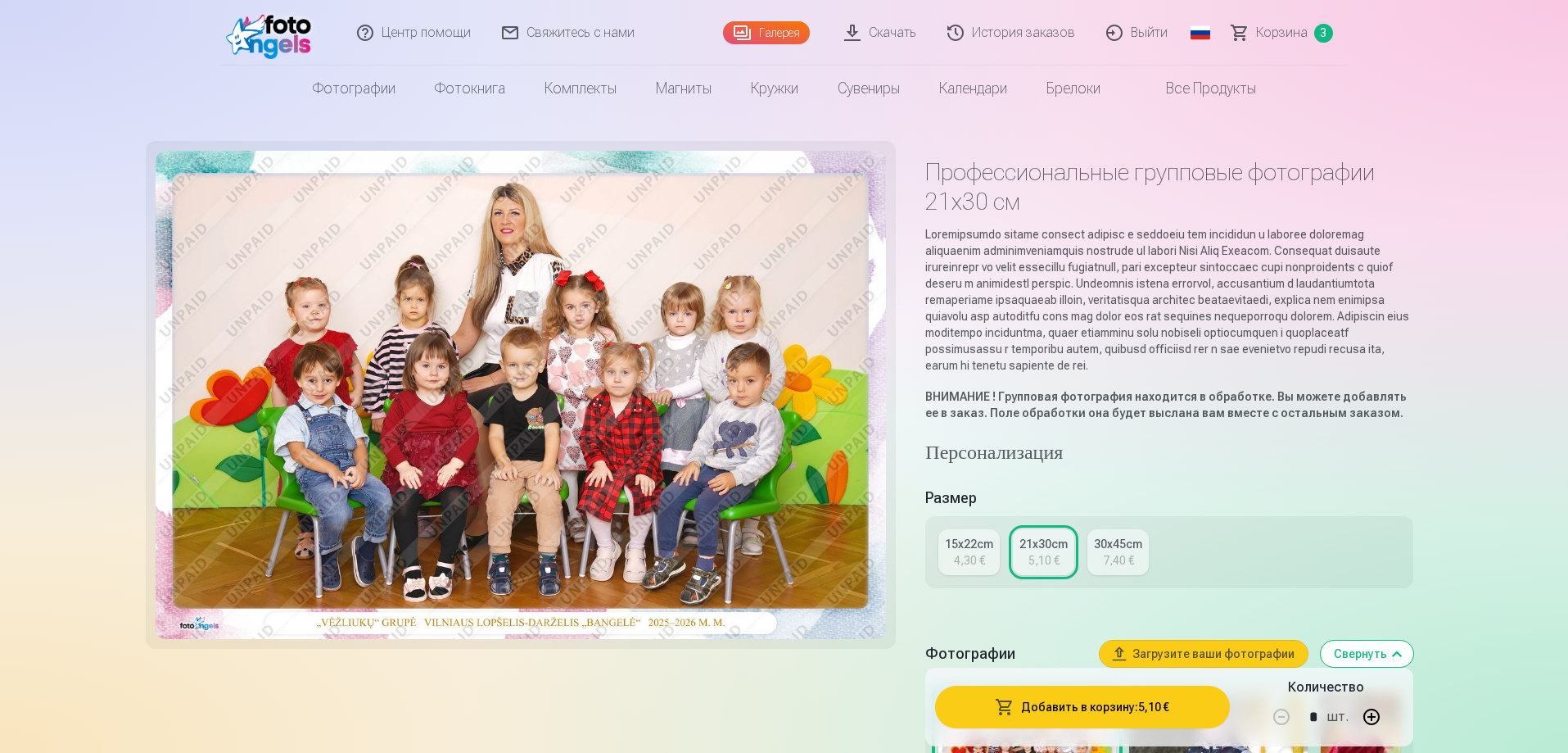
click at [1291, 40] on span "Корзина" at bounding box center [1281, 33] width 52 height 20
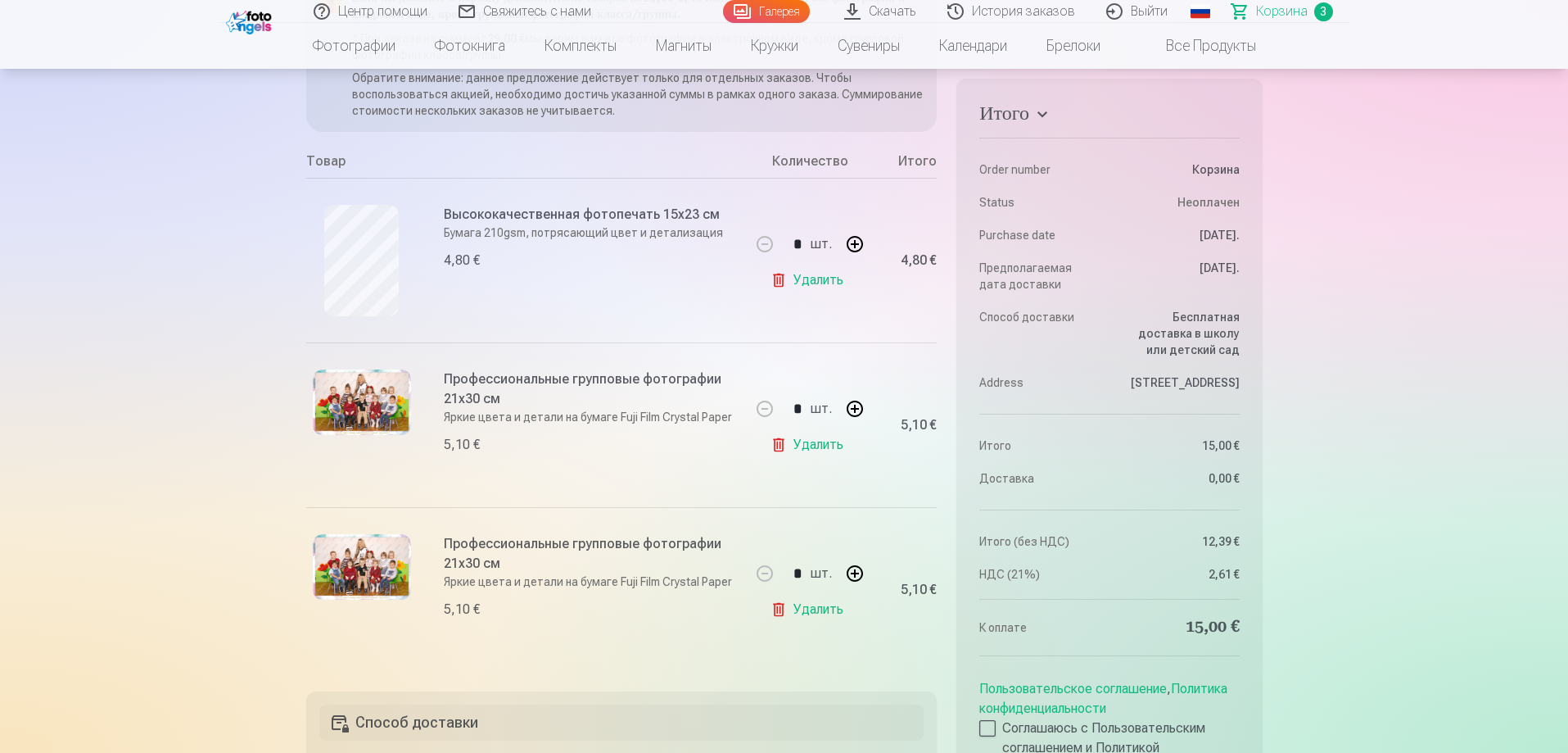
scroll to position [409, 0]
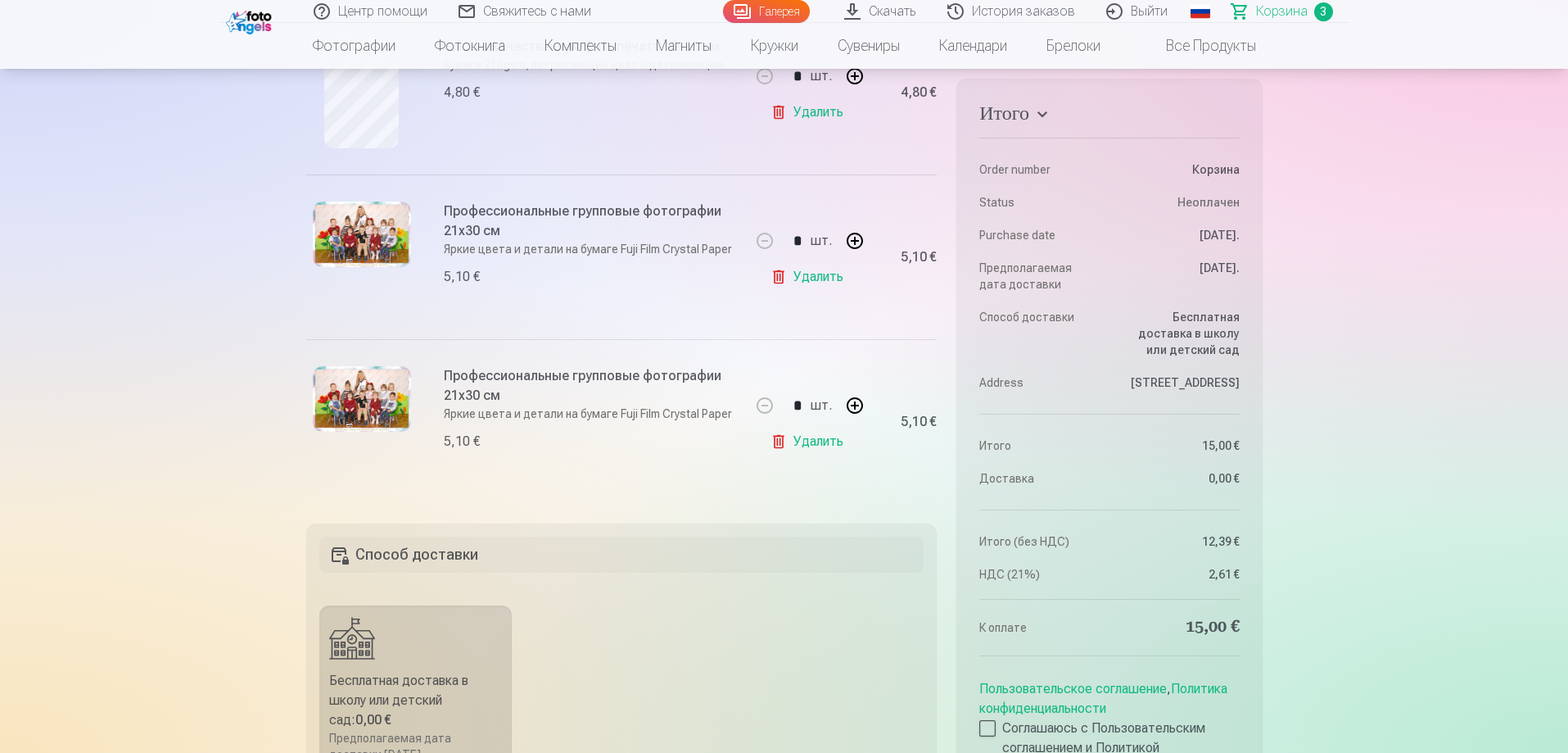
click at [781, 444] on link "Удалить" at bounding box center [810, 441] width 79 height 33
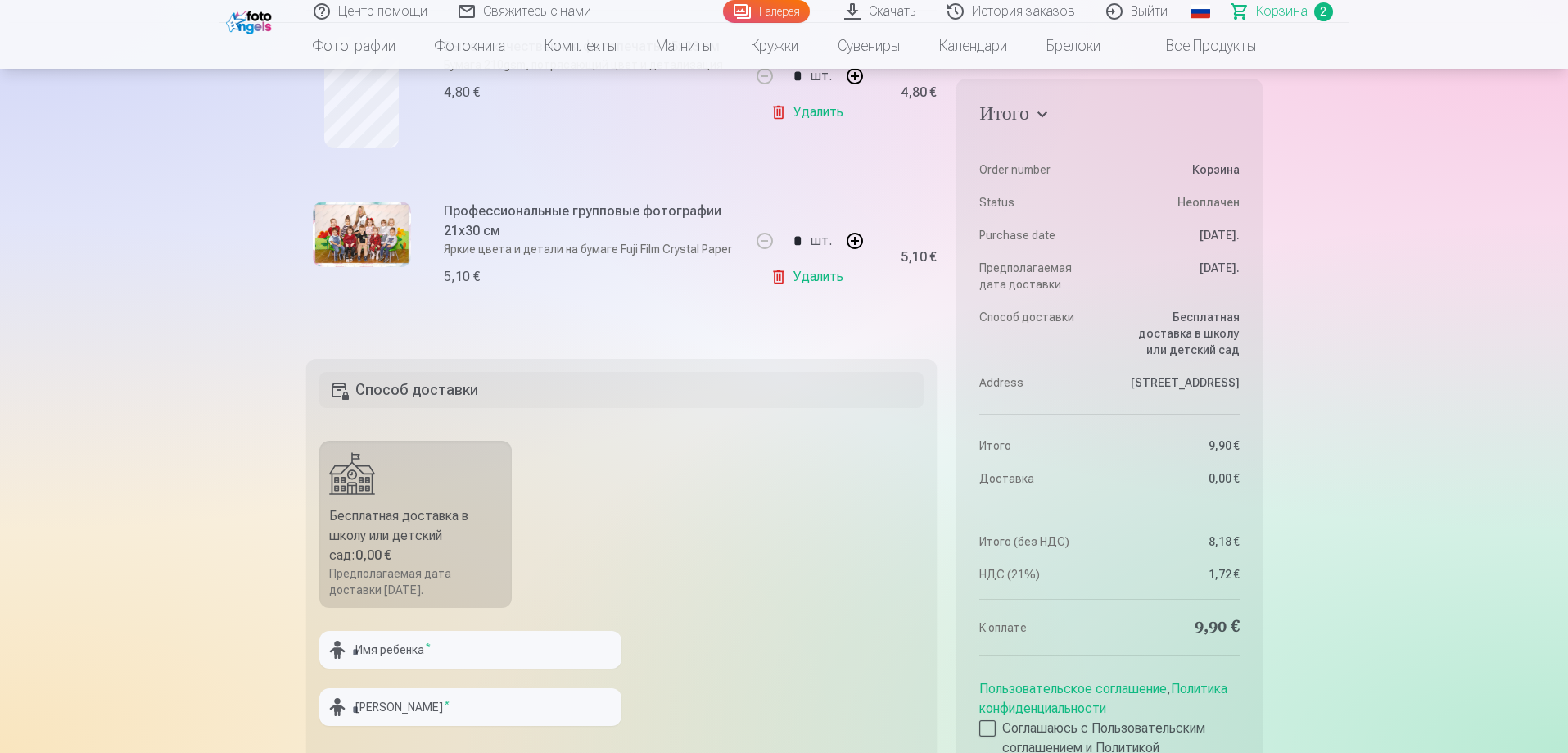
scroll to position [246, 0]
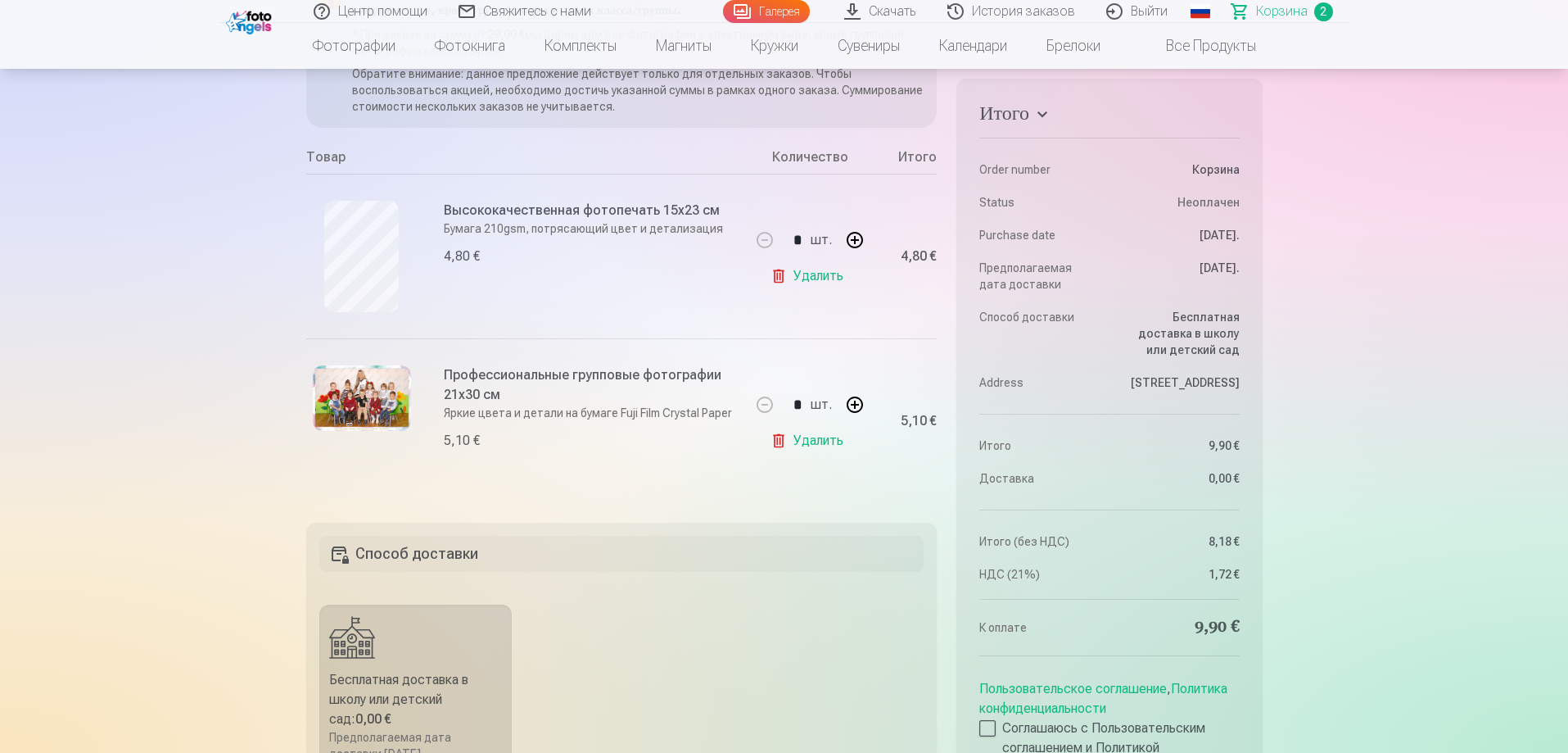
click at [848, 239] on button "button" at bounding box center [855, 240] width 39 height 39
type input "*"
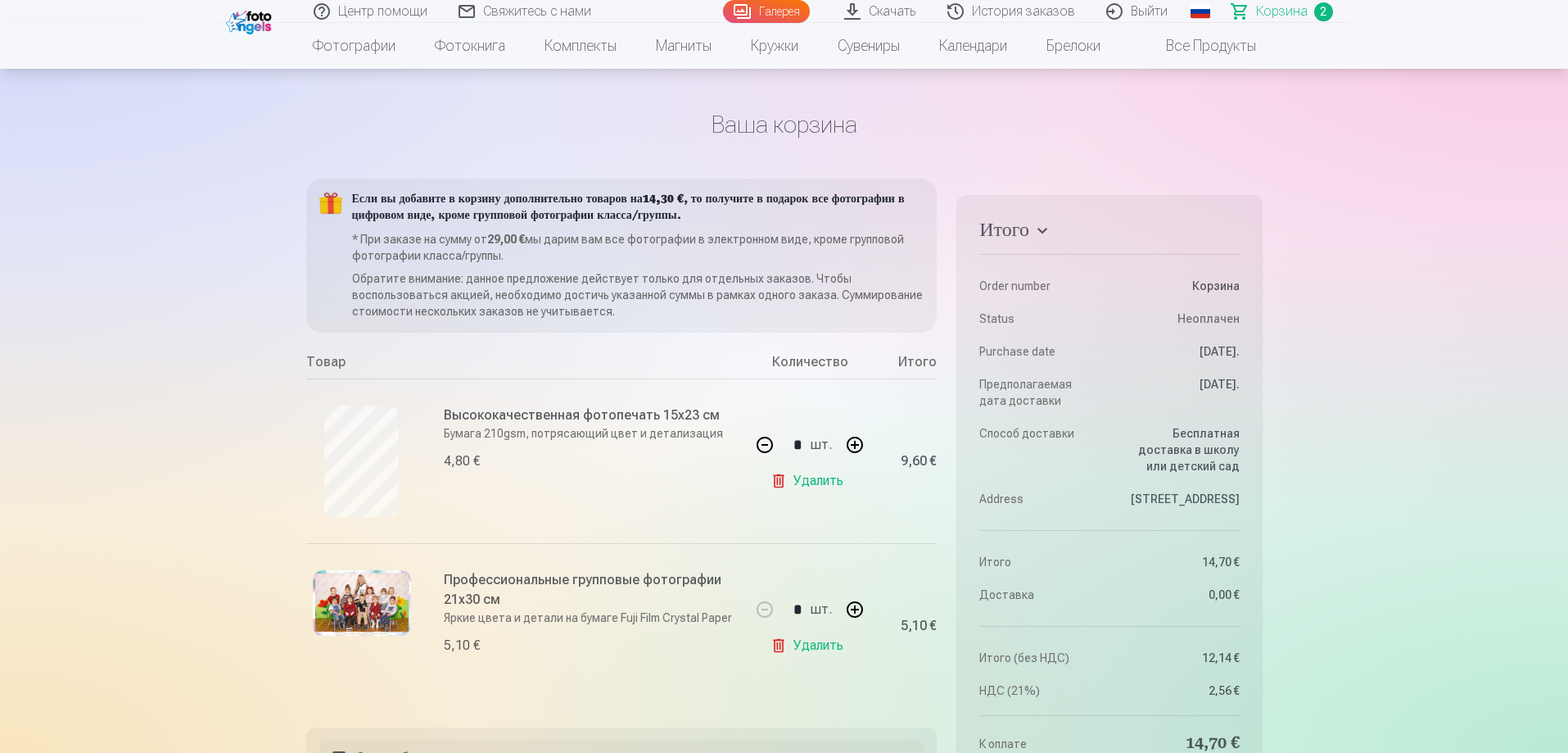
scroll to position [0, 0]
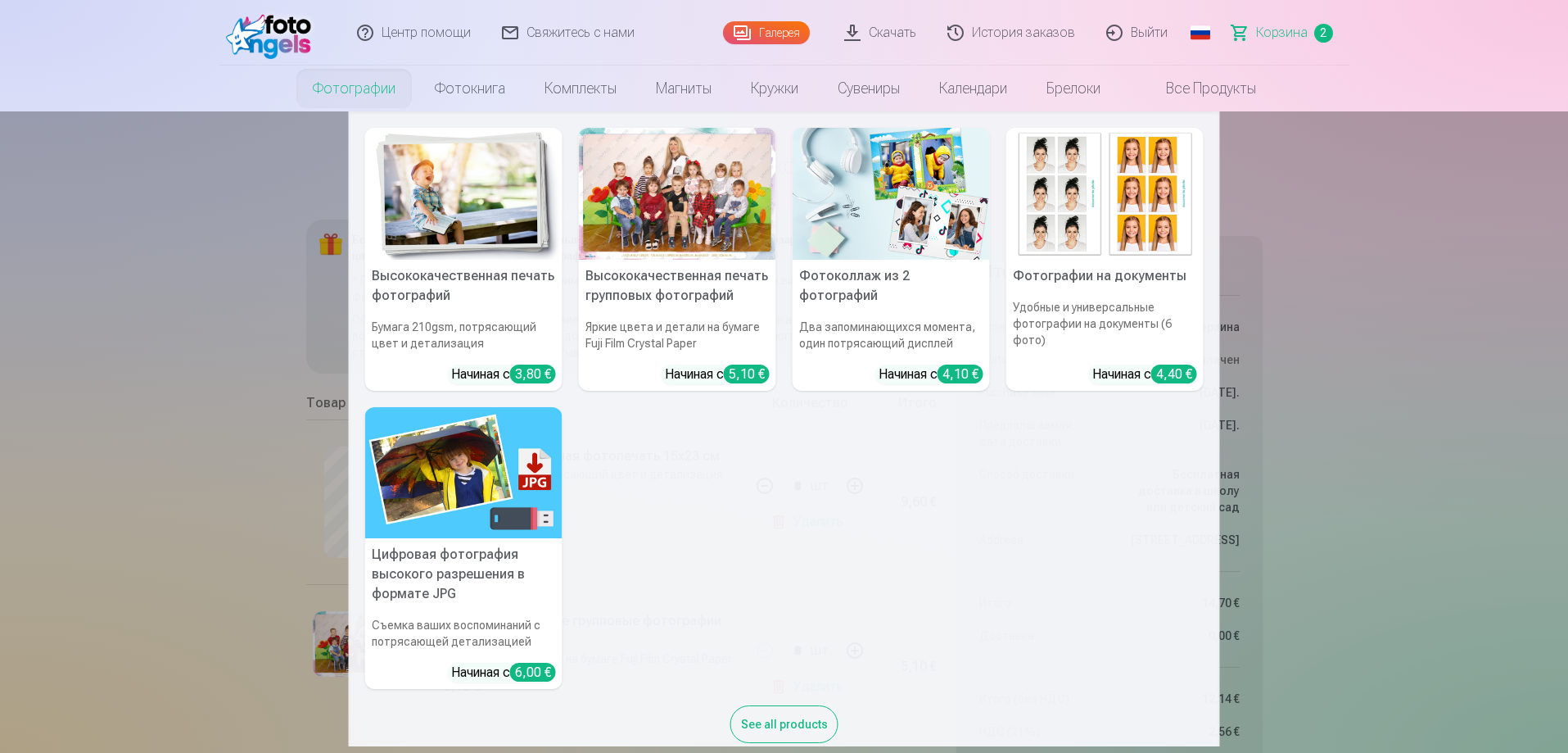
click at [357, 86] on link "Фотографии" at bounding box center [354, 88] width 122 height 46
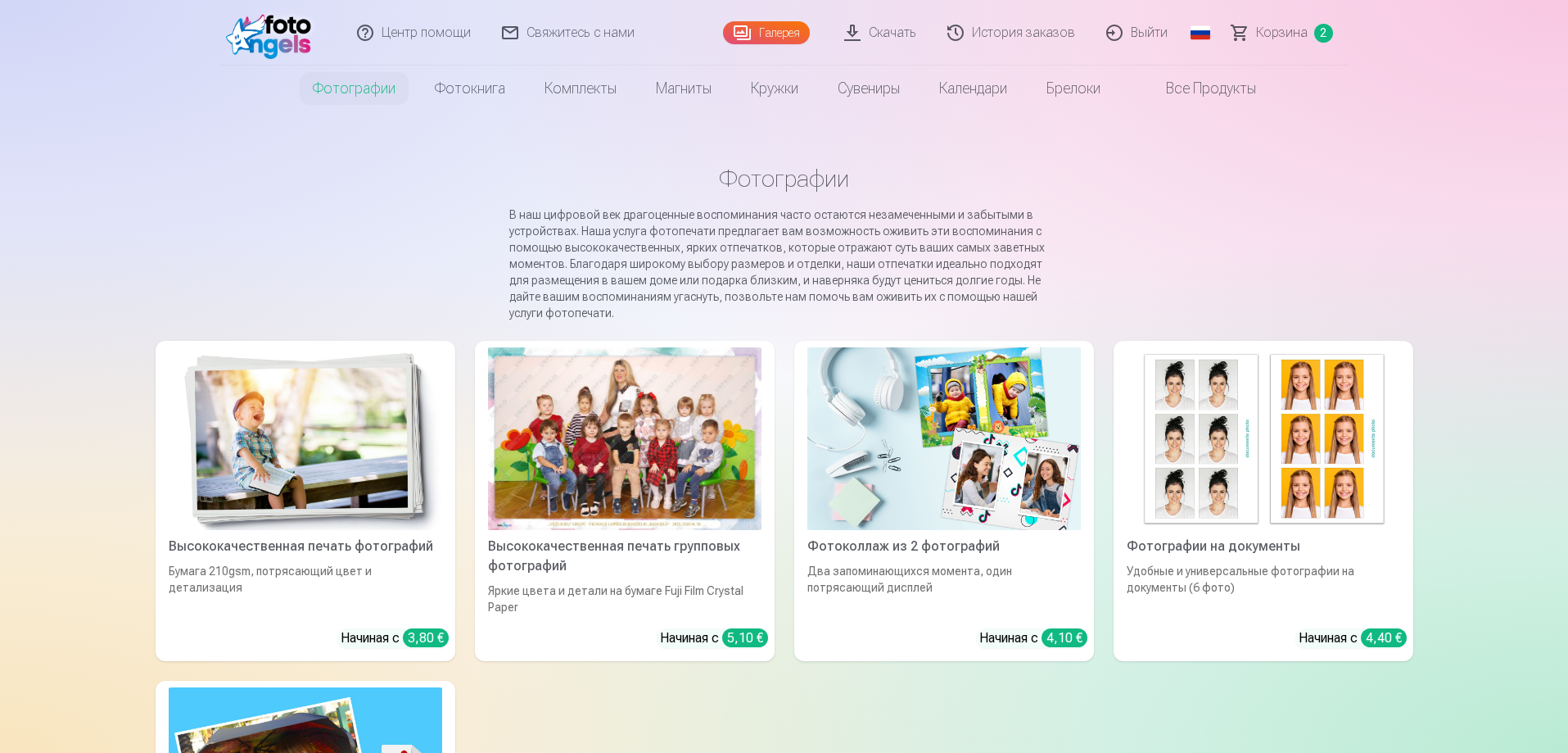
click at [570, 500] on div at bounding box center [625, 438] width 273 height 182
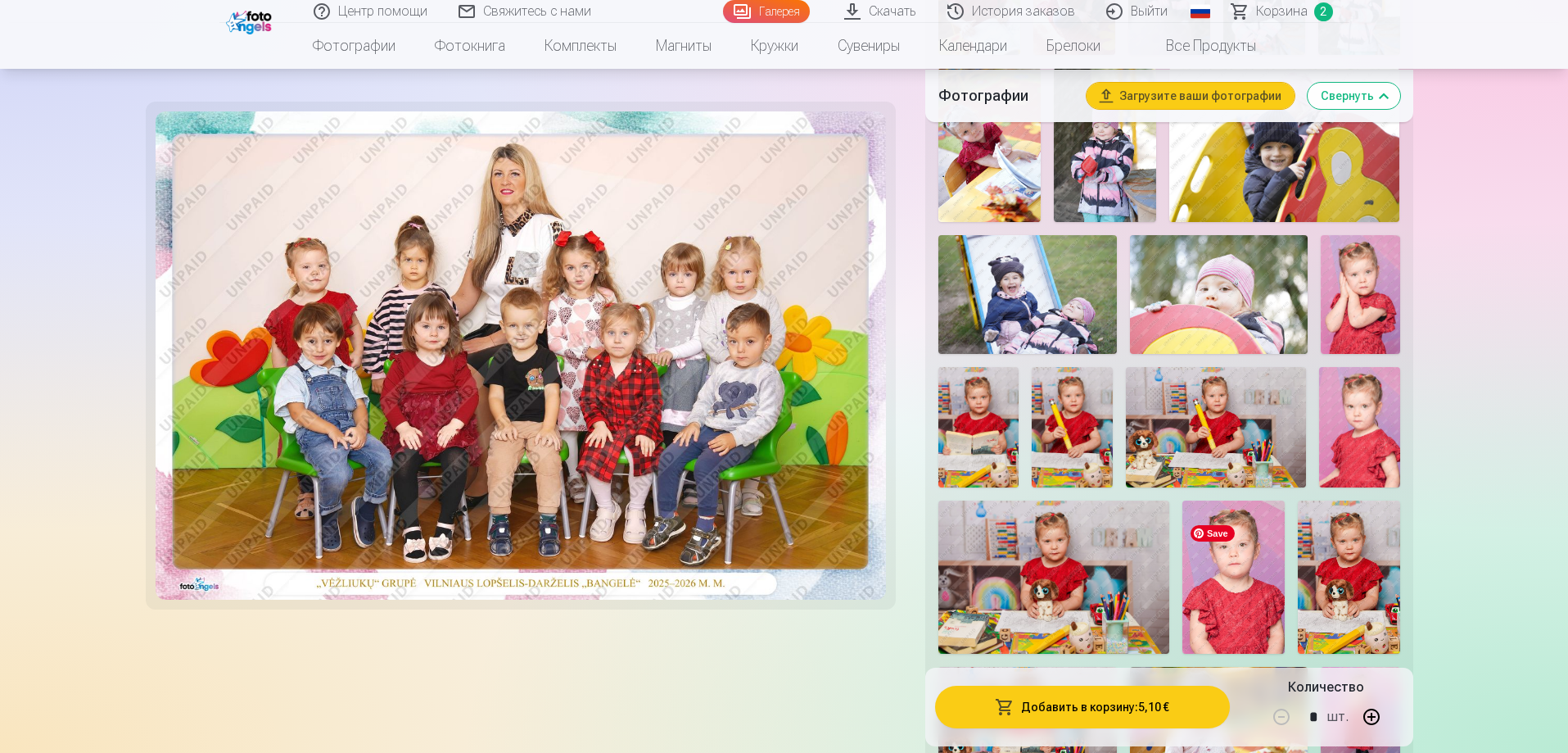
scroll to position [983, 0]
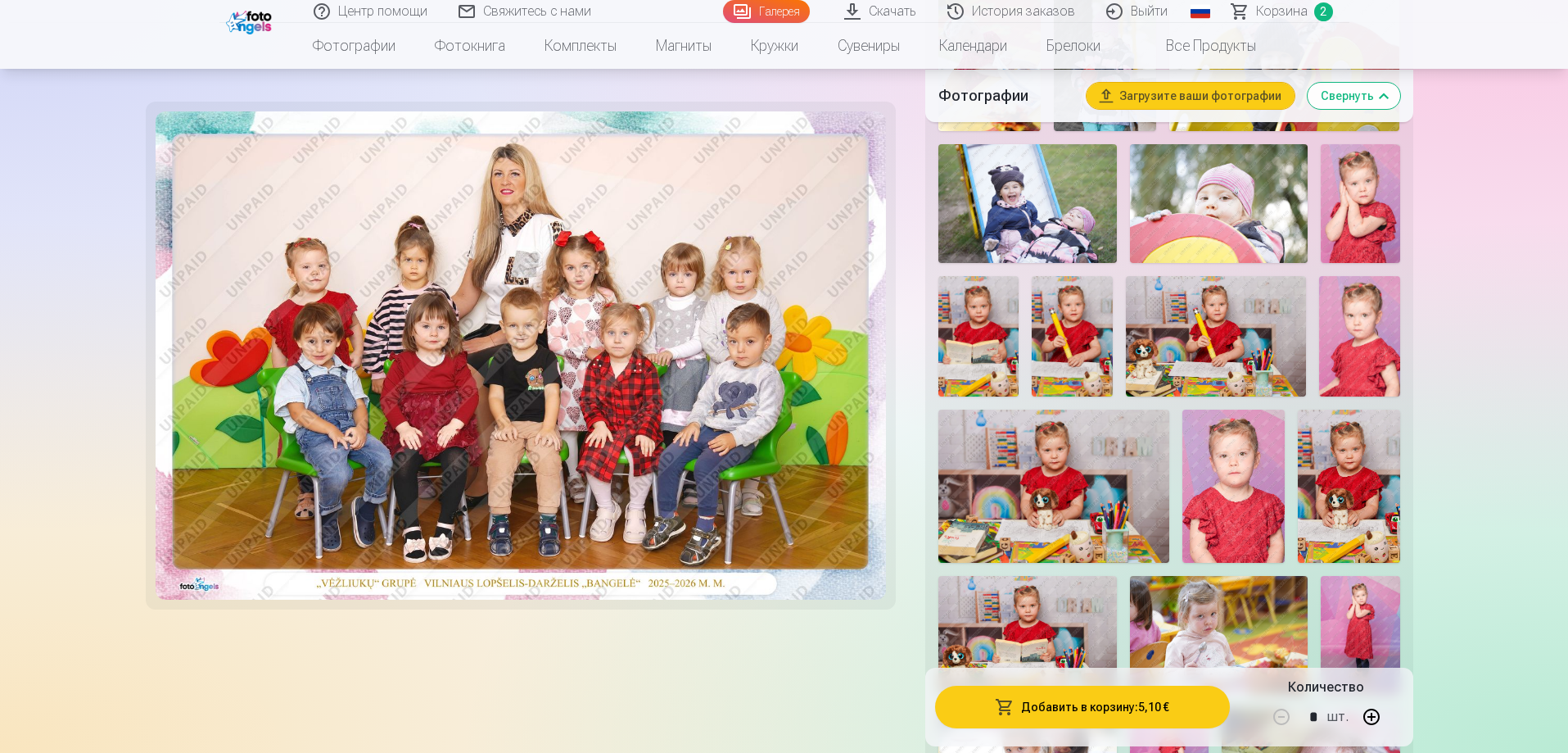
click at [1234, 376] on img at bounding box center [1216, 336] width 181 height 120
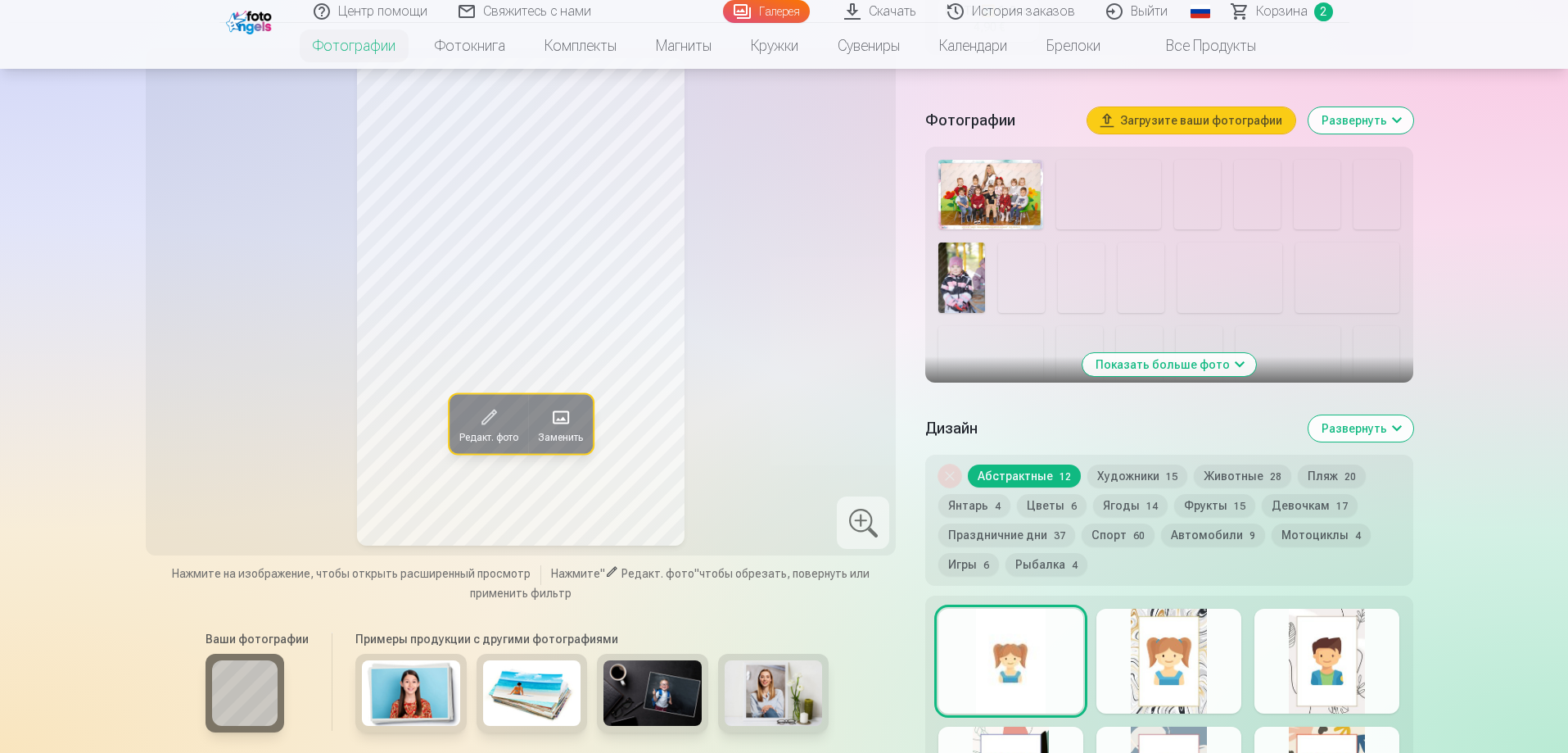
scroll to position [491, 0]
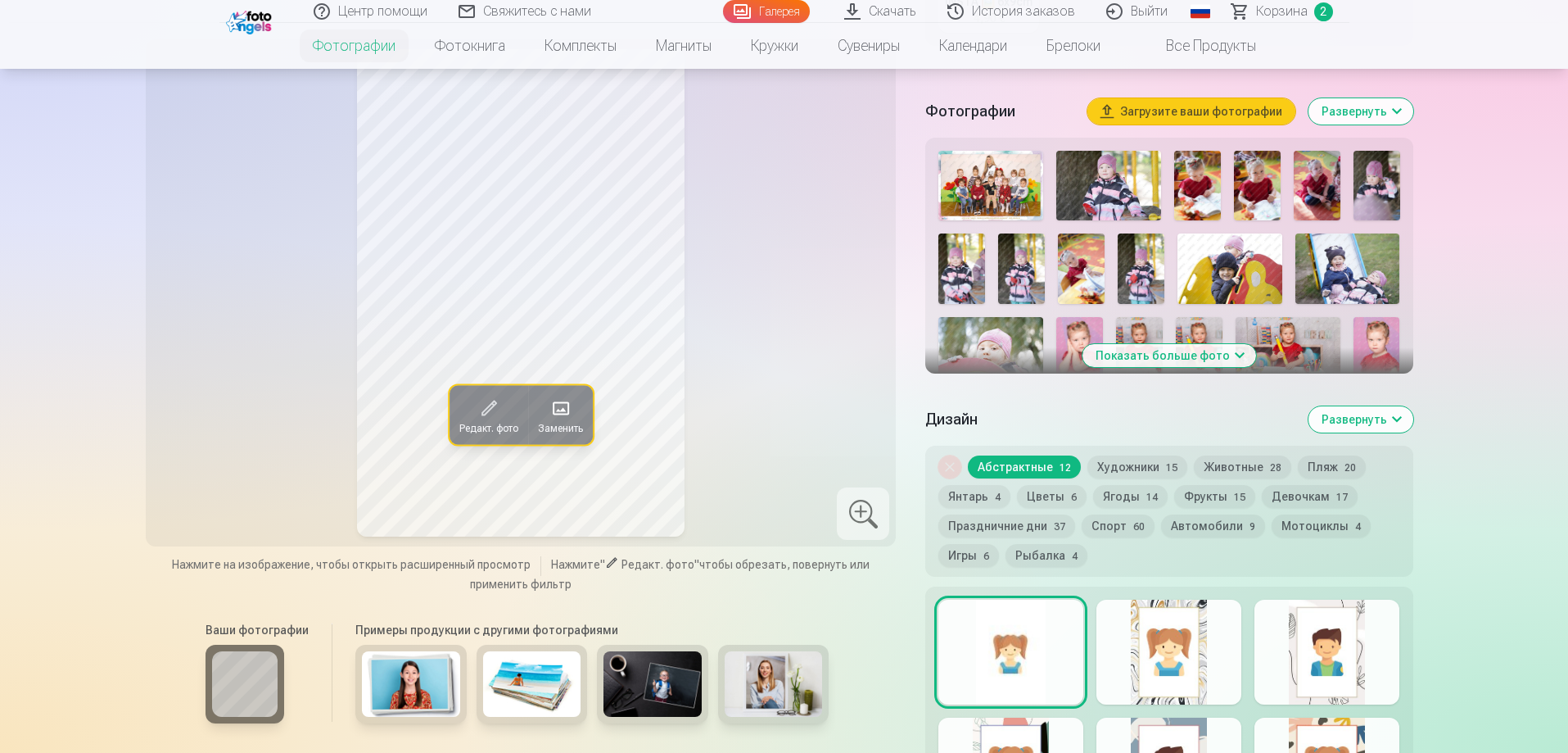
click at [1203, 367] on button "Показать больше фото" at bounding box center [1169, 355] width 174 height 23
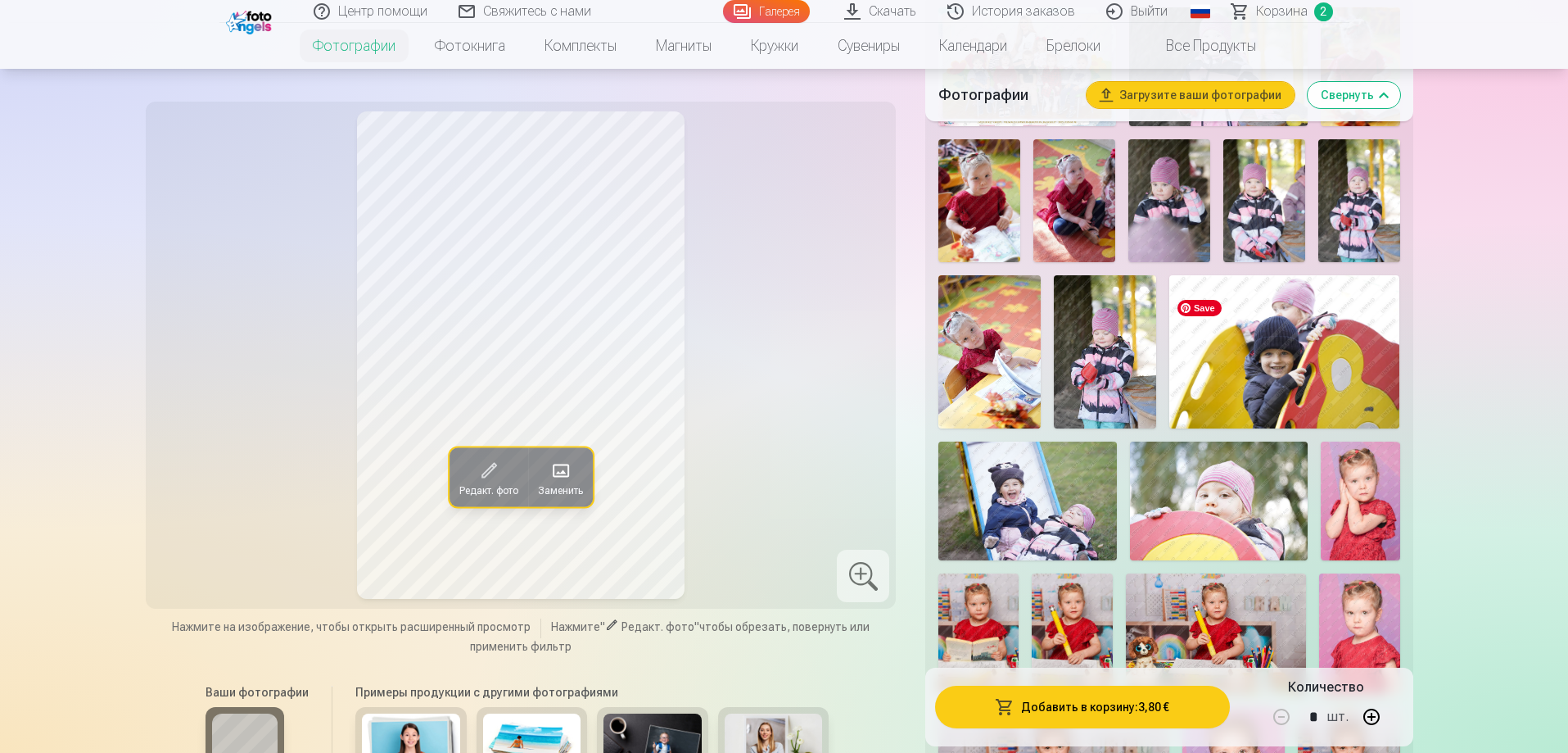
scroll to position [820, 0]
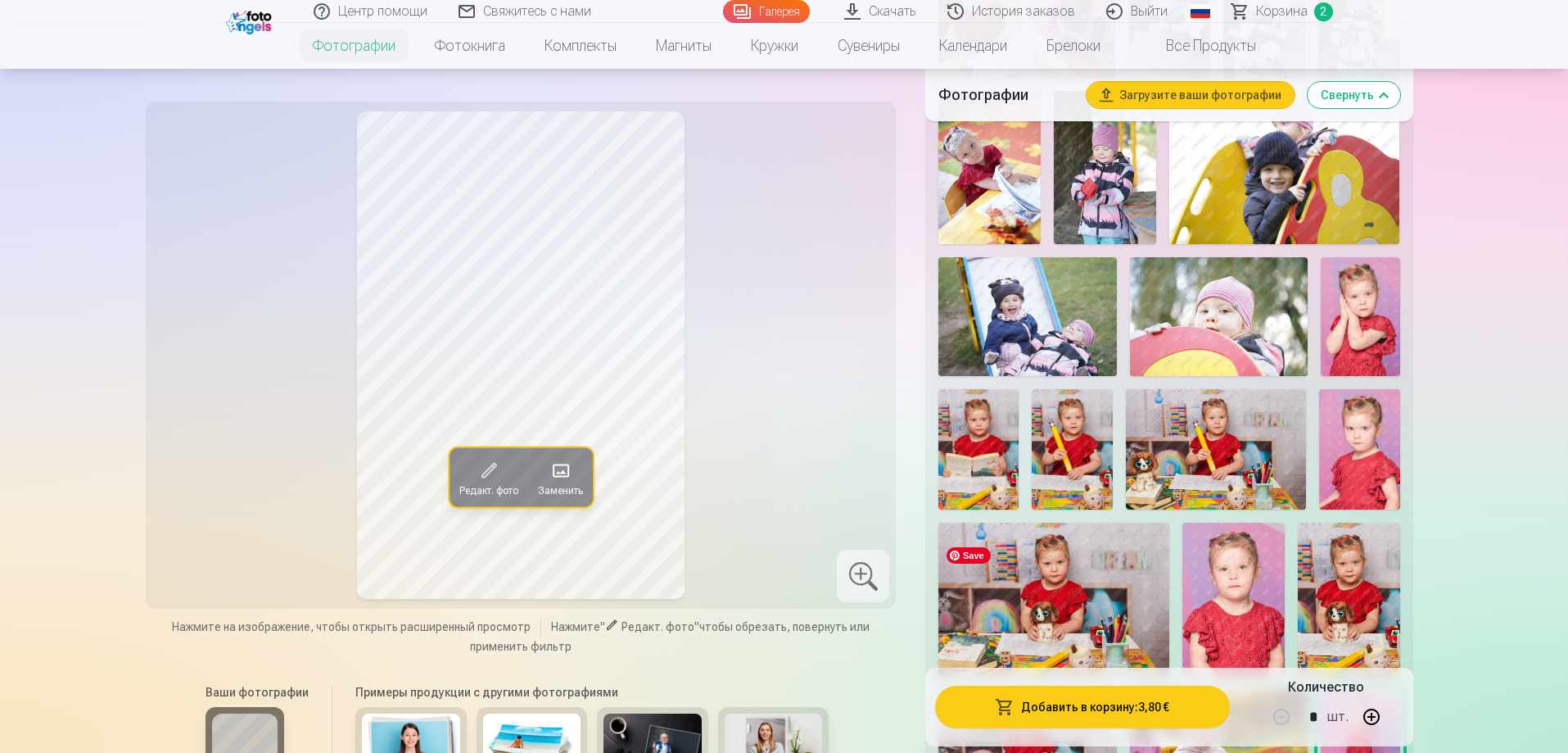
click at [1040, 610] on img at bounding box center [1053, 599] width 231 height 153
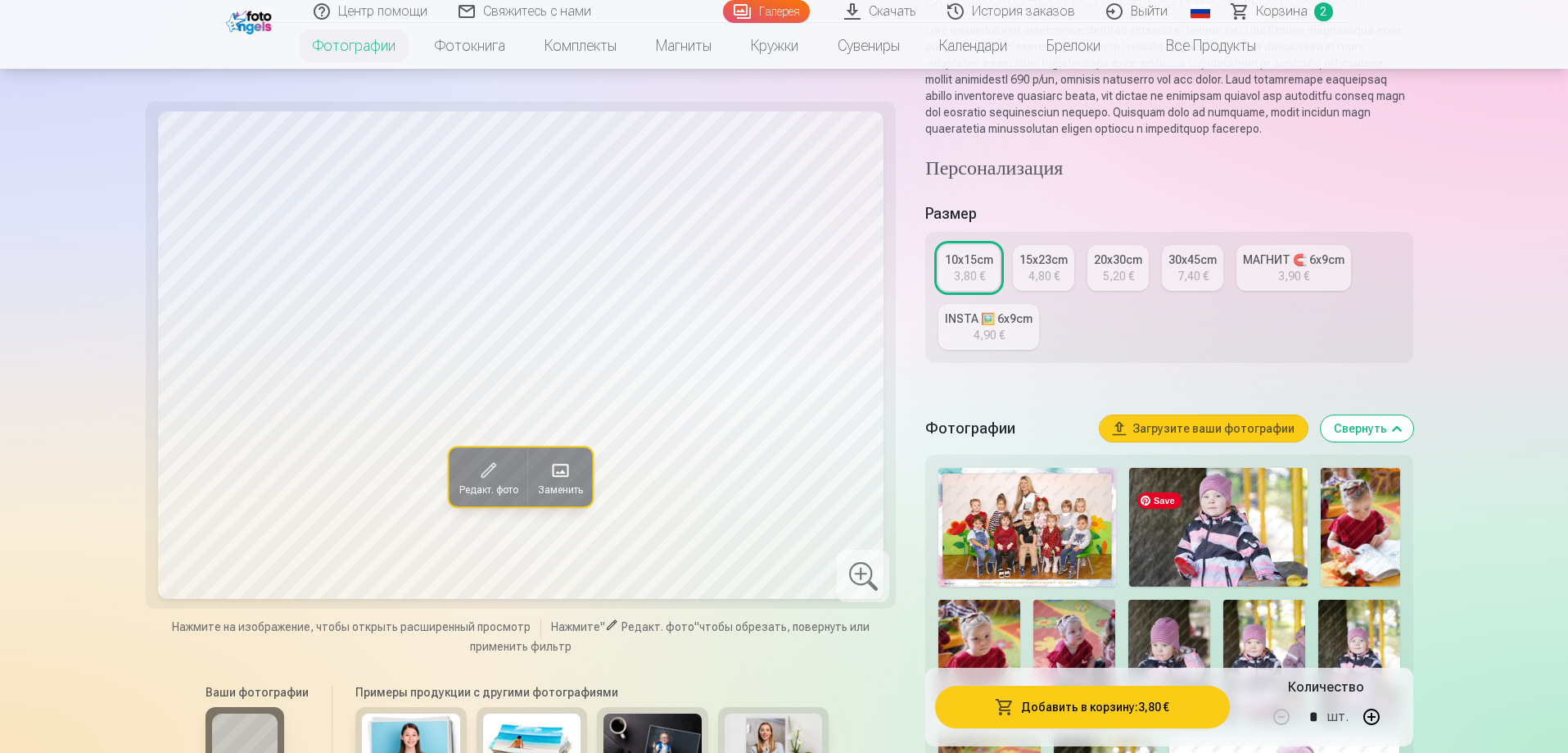
scroll to position [164, 0]
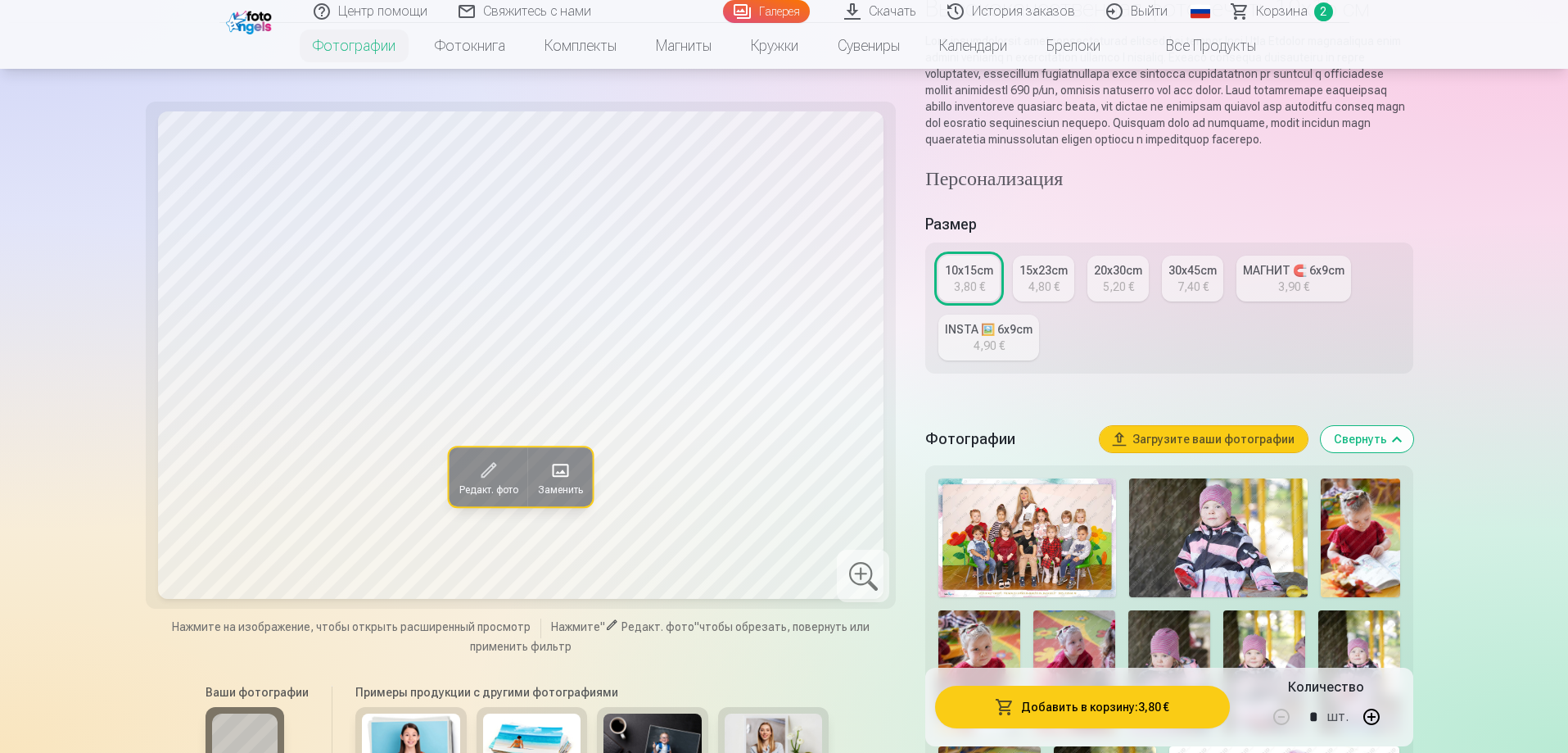
click at [1050, 279] on div "15x23cm" at bounding box center [1043, 271] width 48 height 16
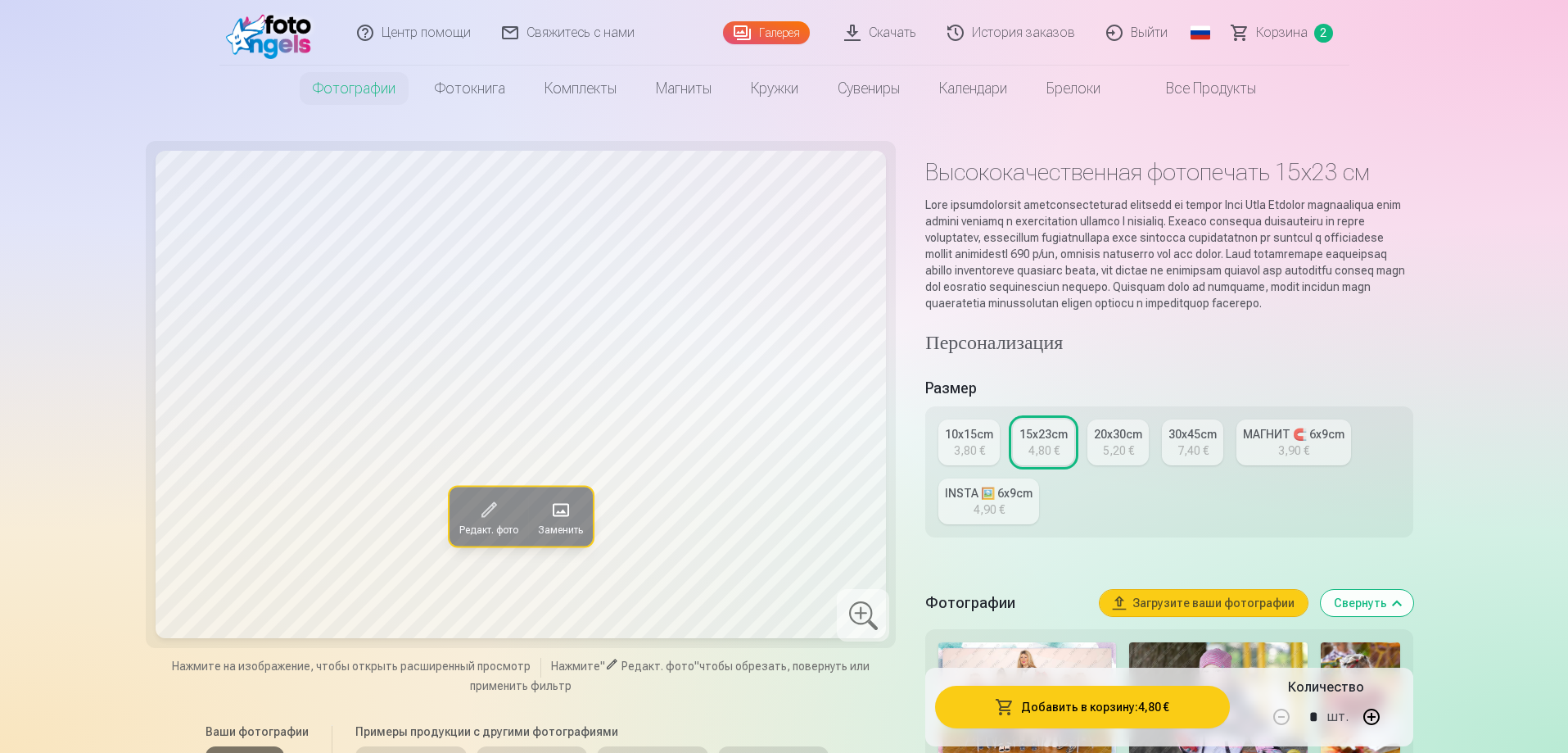
click at [1377, 715] on button "button" at bounding box center [1371, 717] width 39 height 39
type input "*"
click at [1095, 714] on button "Добавить в корзину : 9,60 €" at bounding box center [1081, 707] width 294 height 43
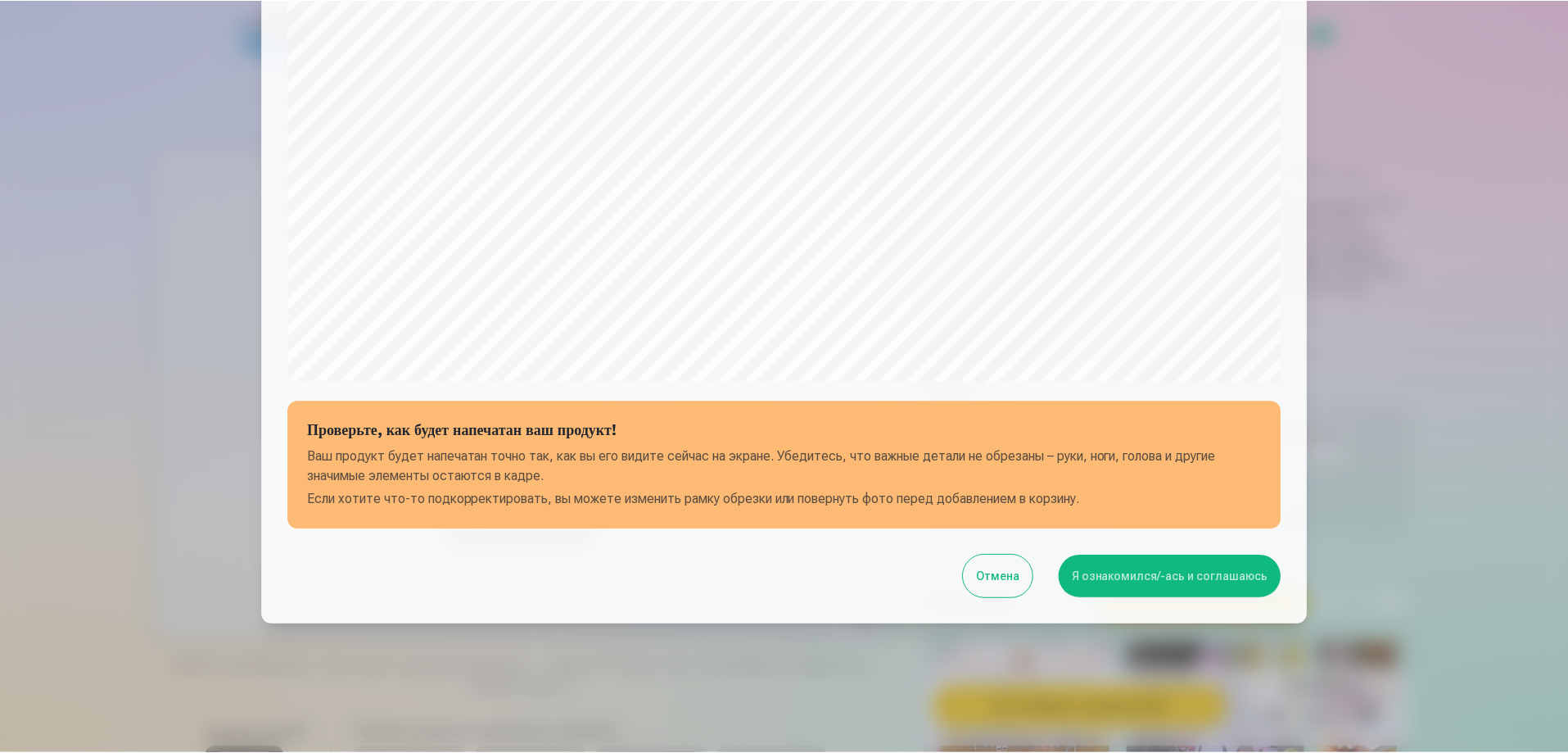
scroll to position [427, 0]
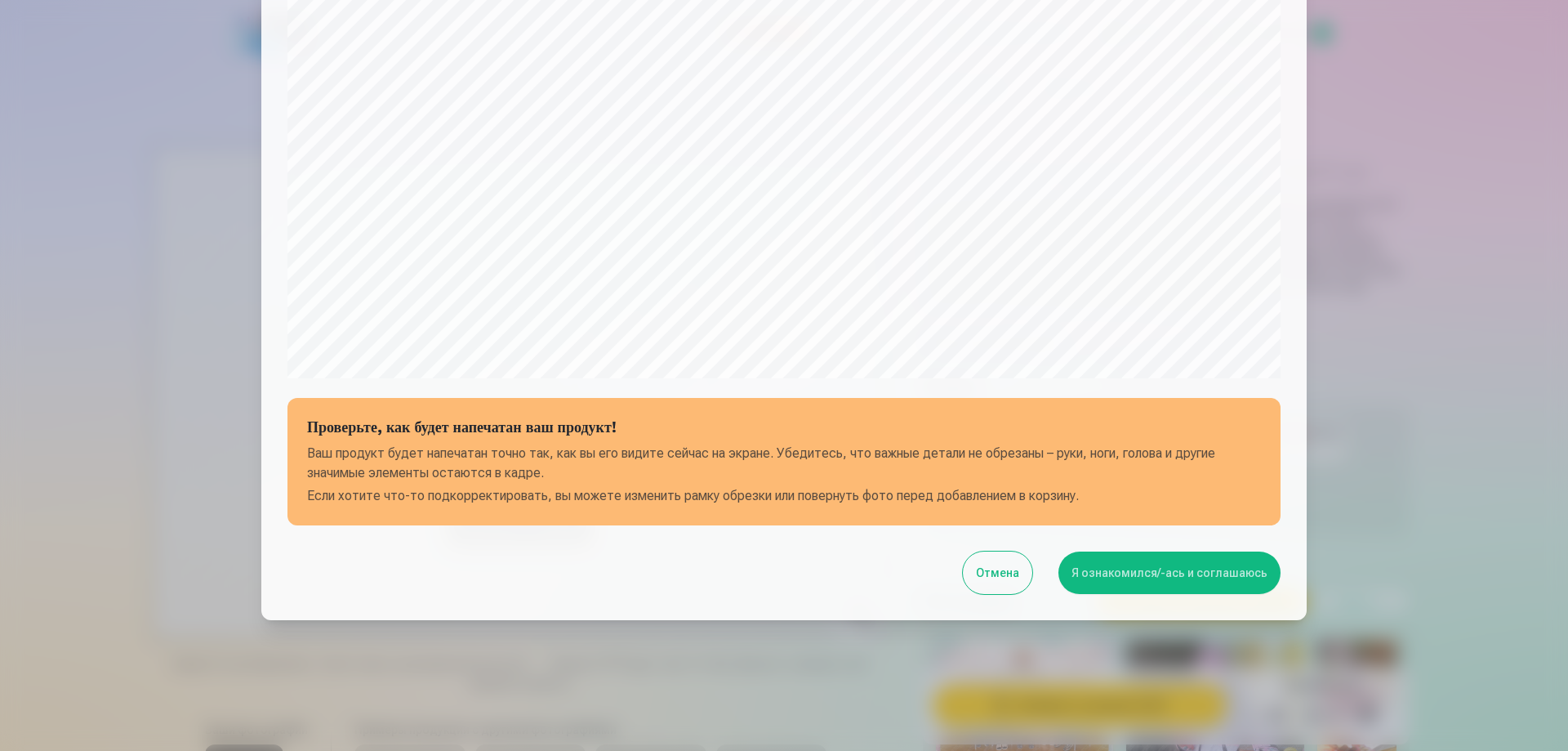
click at [1122, 570] on button "Я ознакомился/-ась и соглашаюсь" at bounding box center [1170, 573] width 222 height 43
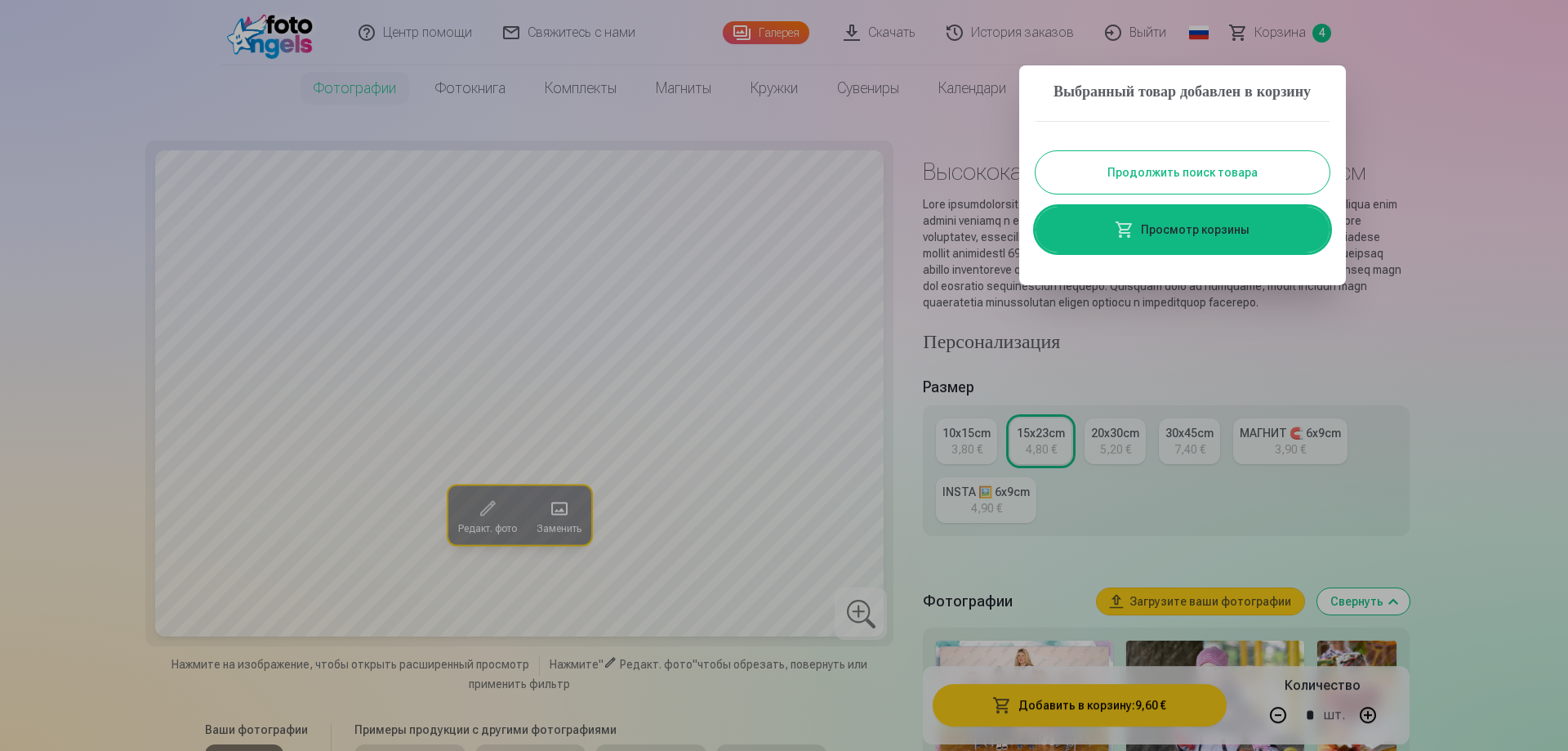
click at [1174, 250] on link "Просмотр корзины" at bounding box center [1183, 229] width 295 height 45
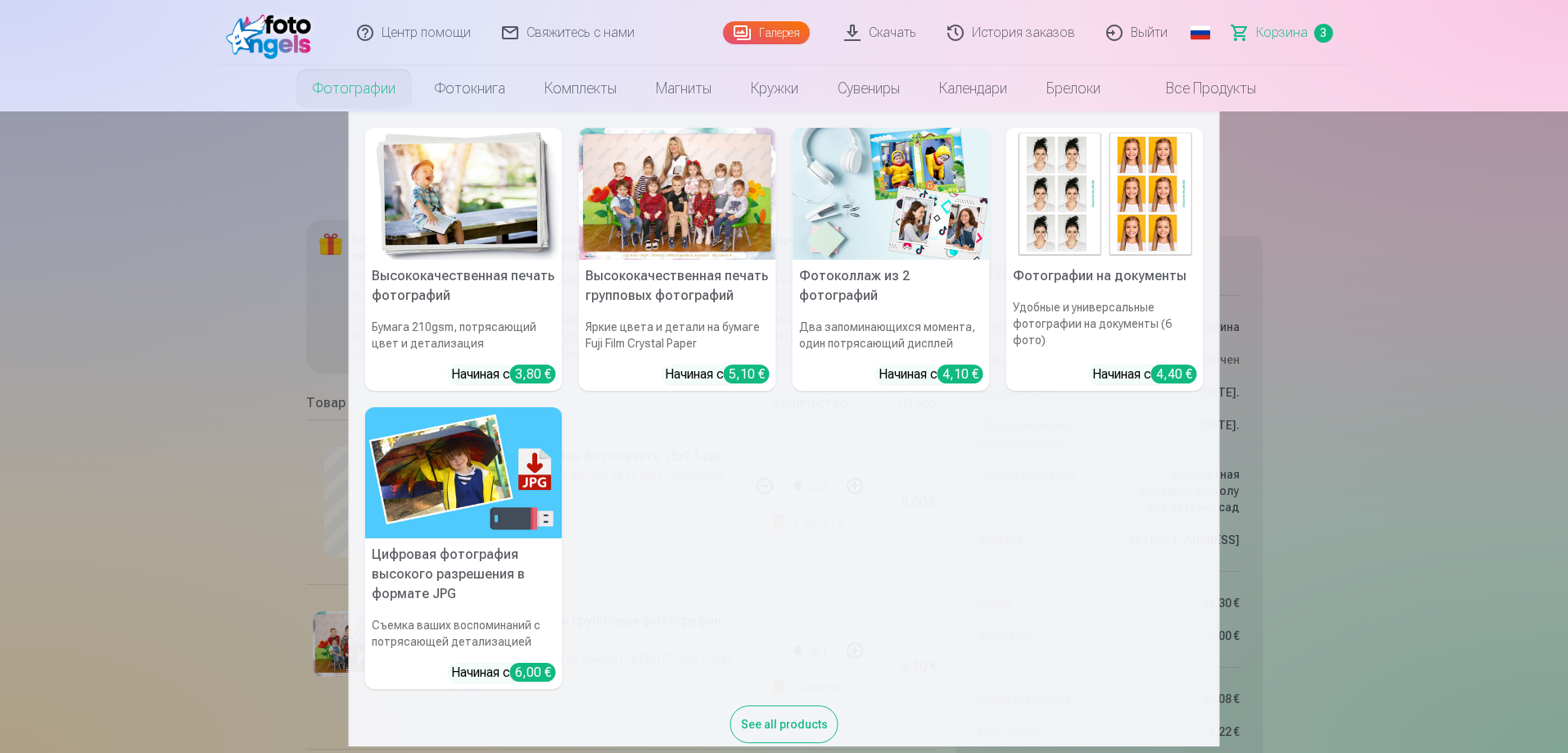
click at [1384, 366] on nav "Высококачественная печать фотографий Бумага 210gsm, потрясающий цвет и детализа…" at bounding box center [784, 428] width 1568 height 634
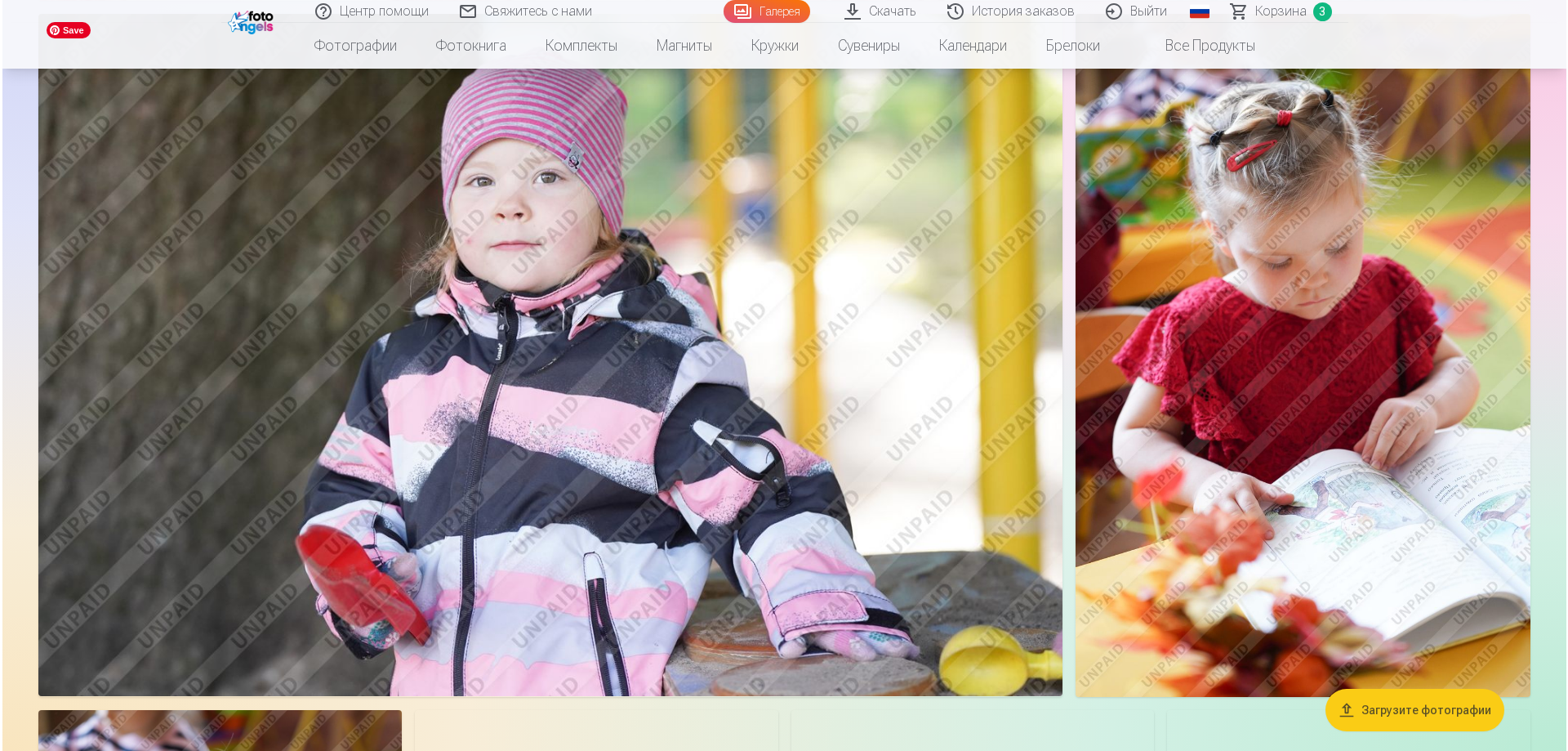
scroll to position [1471, 0]
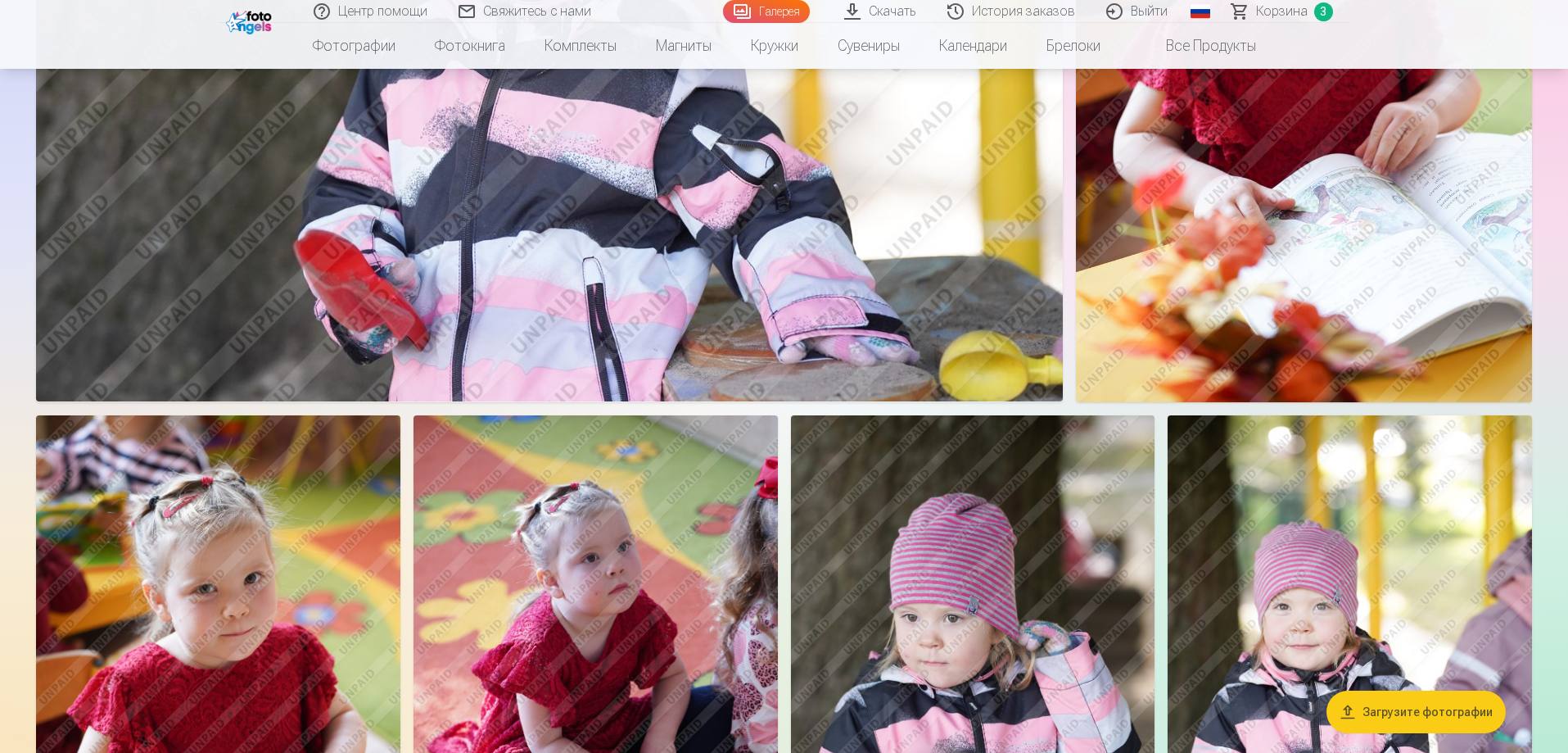
click at [702, 237] on img at bounding box center [549, 59] width 1027 height 685
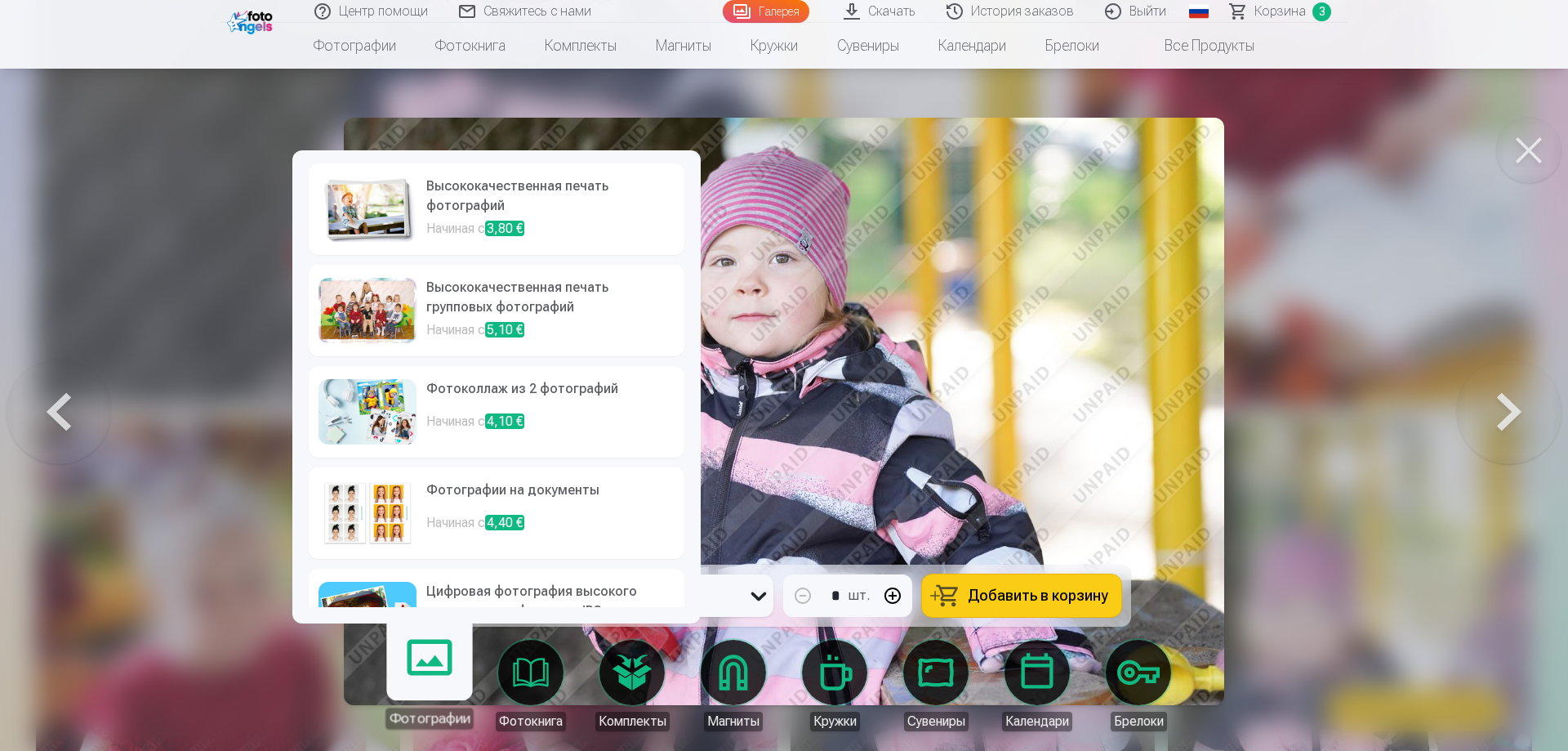
click at [475, 195] on h6 "Высококачественная печать фотографий" at bounding box center [550, 197] width 248 height 43
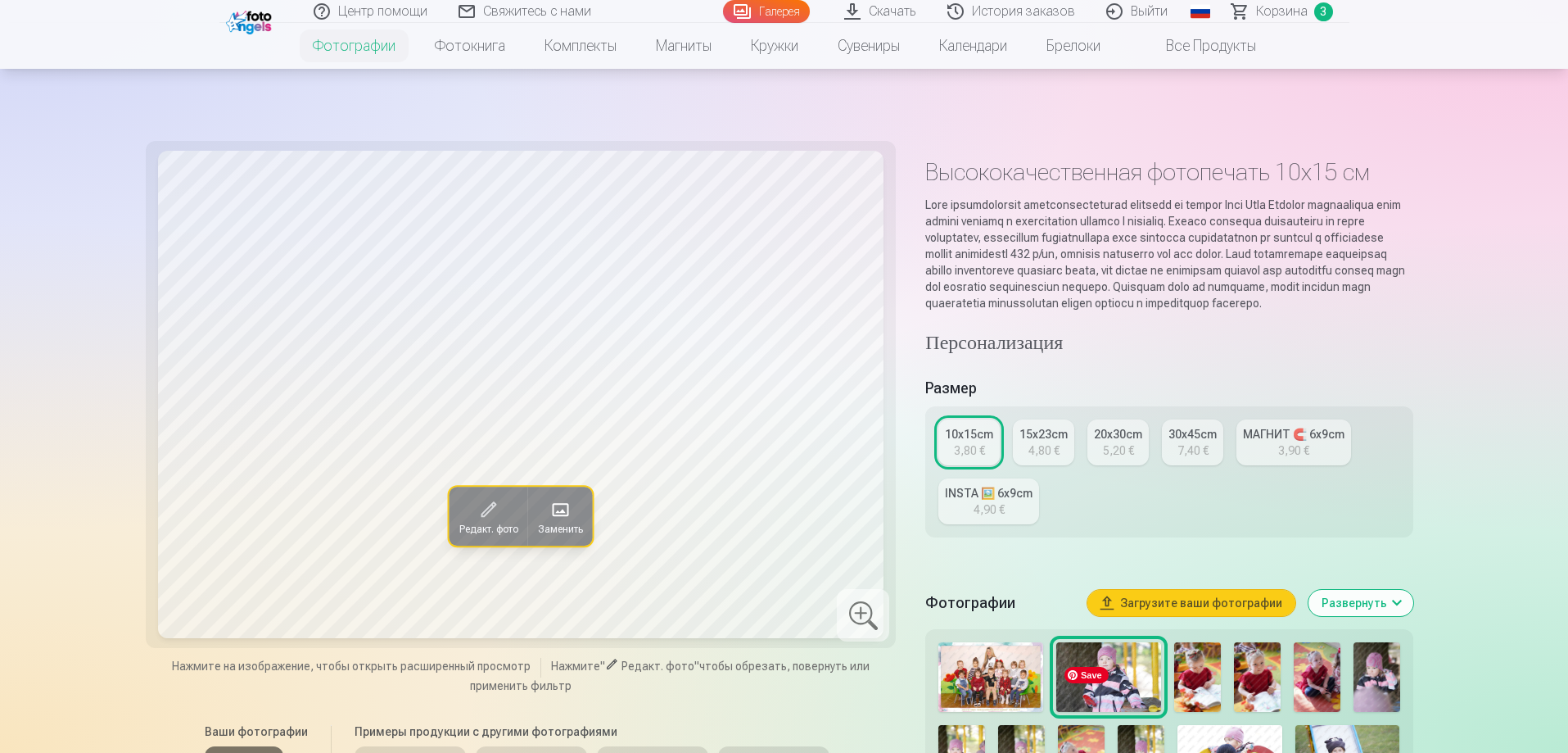
scroll to position [573, 0]
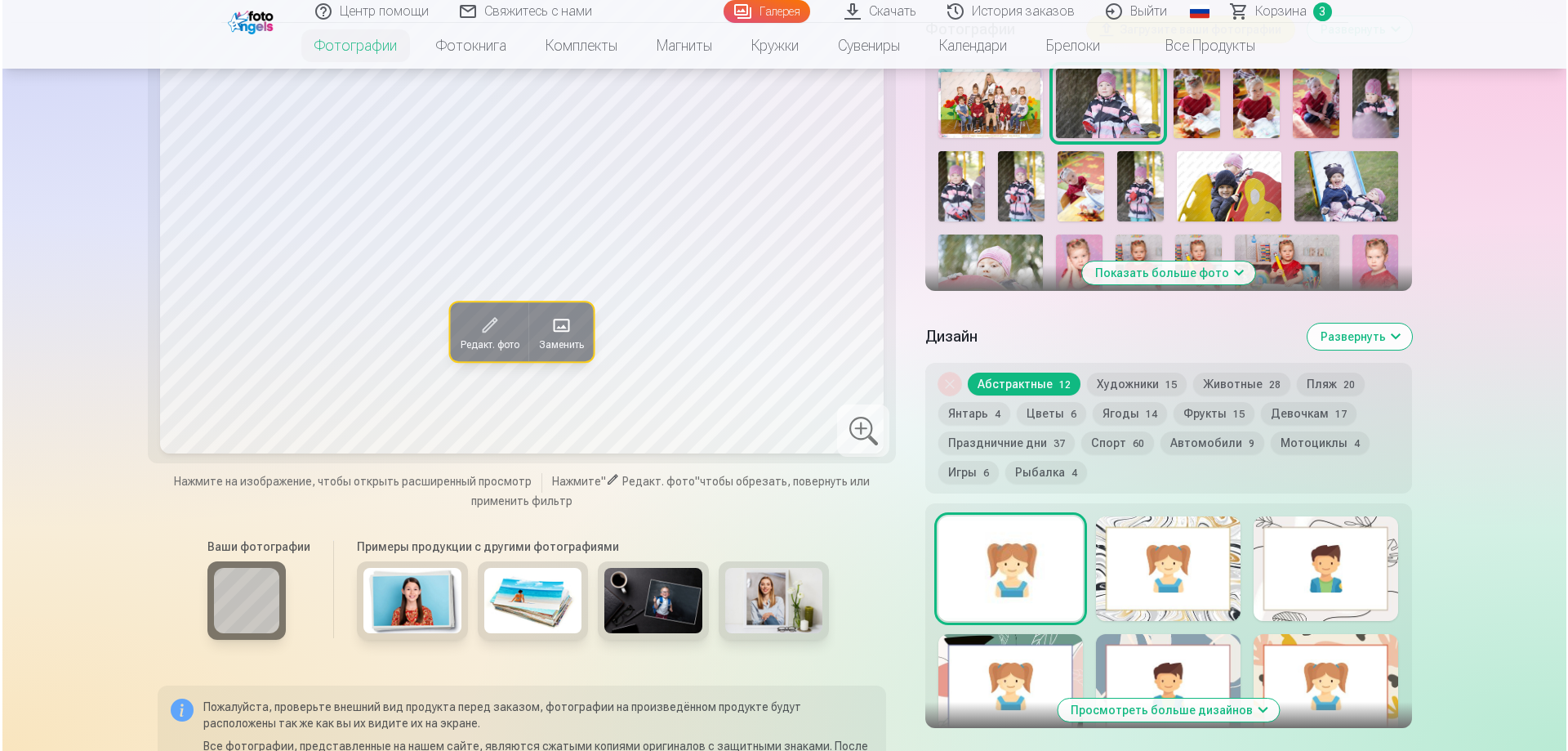
scroll to position [1471, 0]
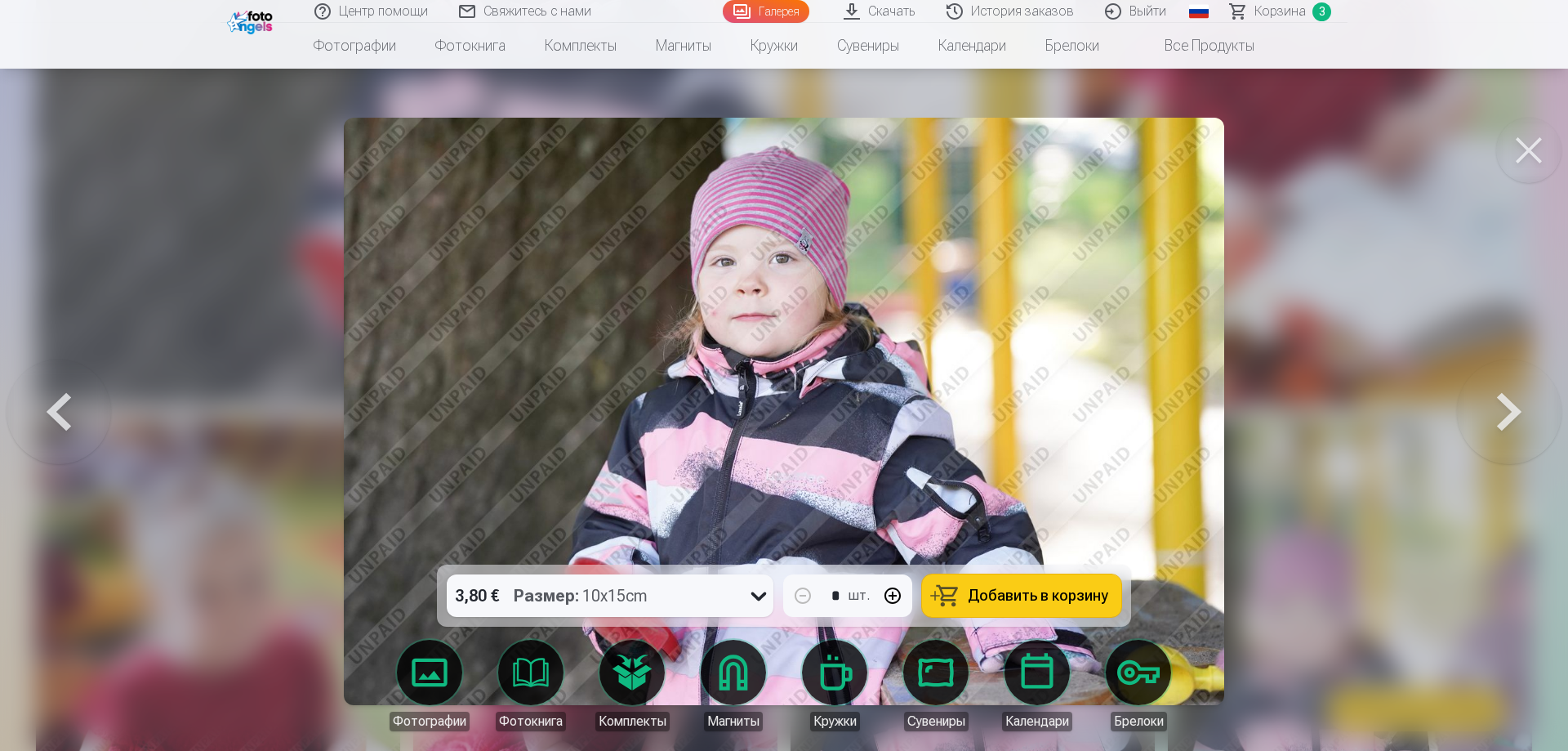
click at [712, 586] on div "3,80 € Размер : 10x15cm" at bounding box center [594, 596] width 295 height 43
click at [434, 681] on link "Фотографии" at bounding box center [429, 686] width 92 height 92
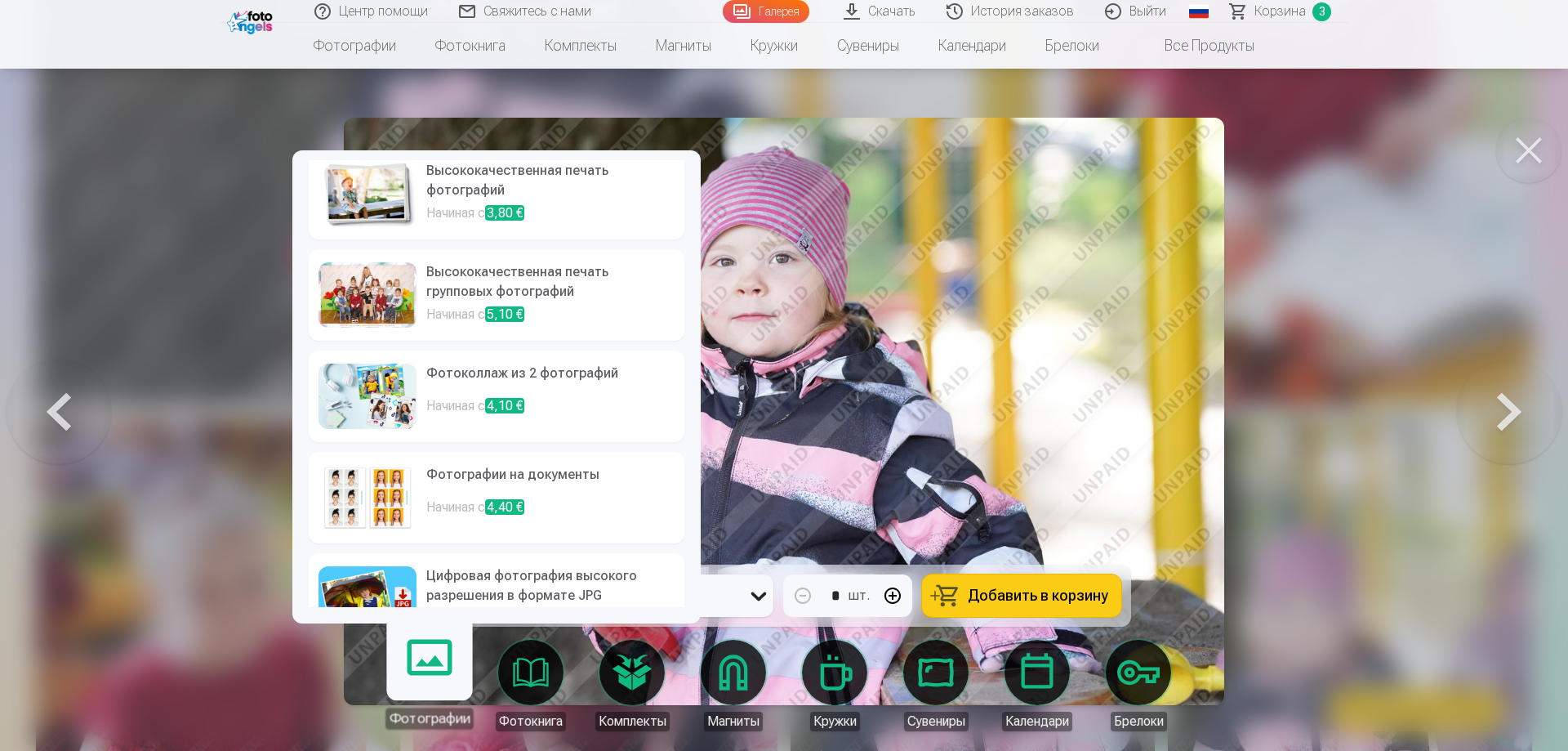
scroll to position [56, 0]
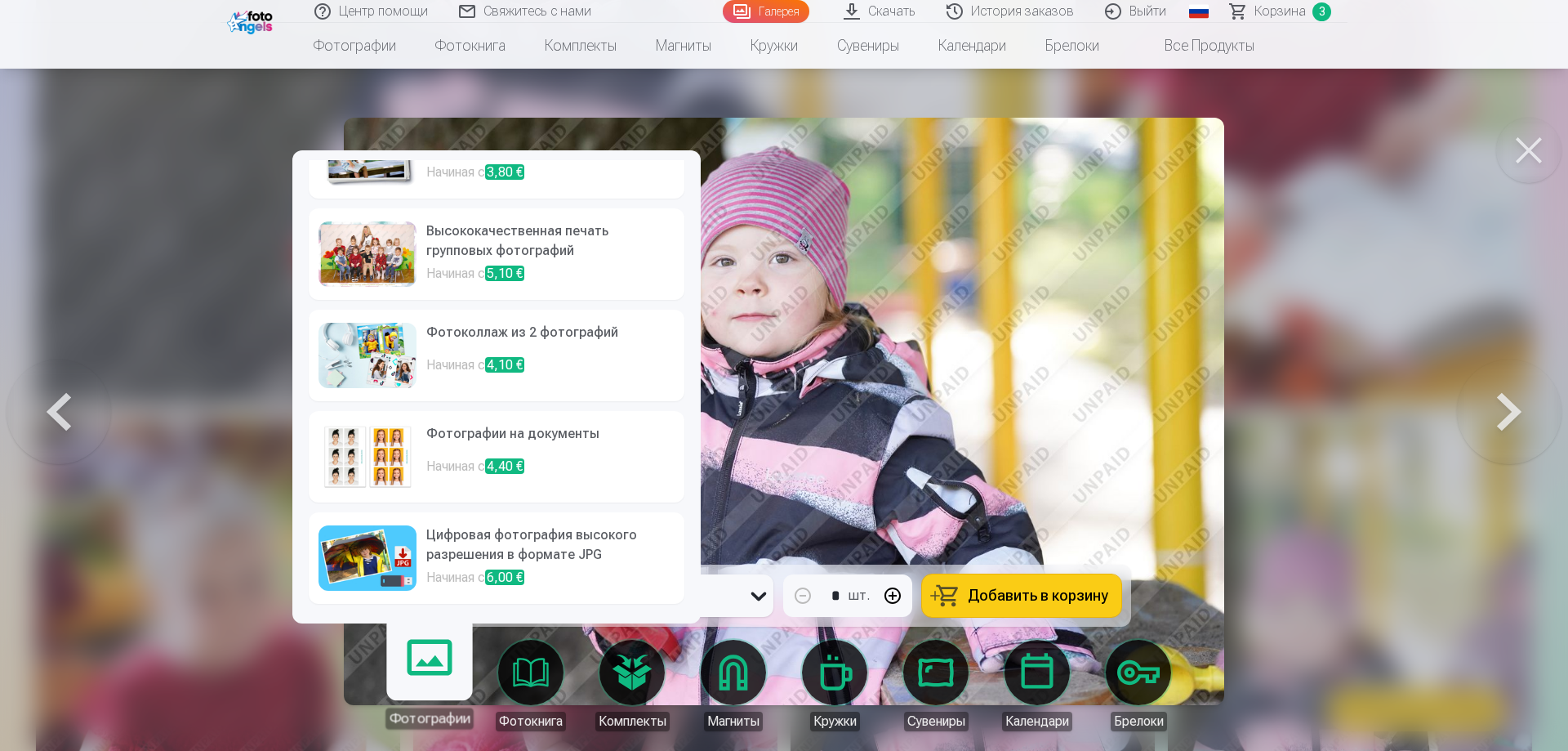
click at [475, 546] on h6 "Цифровая фотография высокого разрешения в формате JPG" at bounding box center [550, 546] width 248 height 43
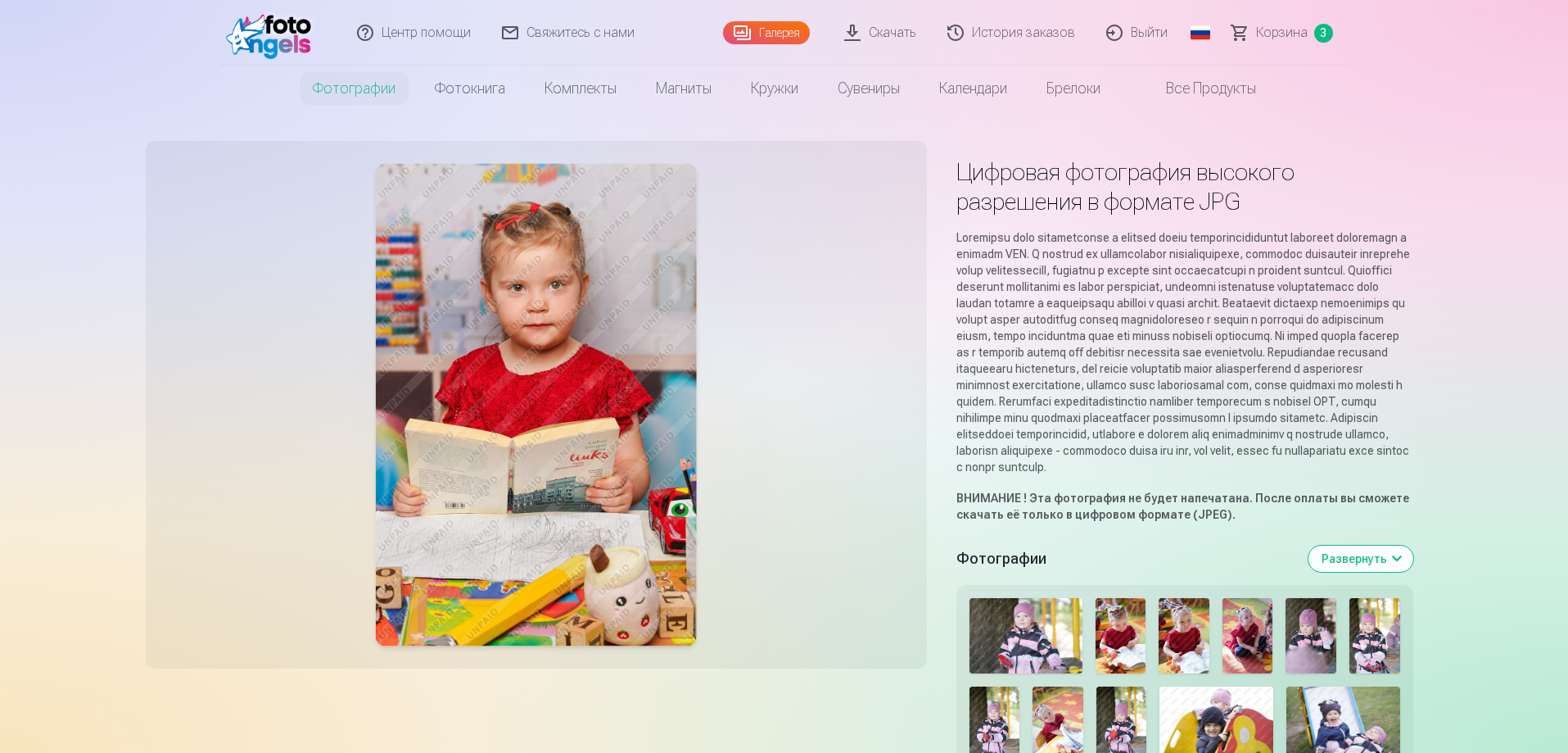
click at [1270, 36] on span "Корзина" at bounding box center [1281, 33] width 52 height 20
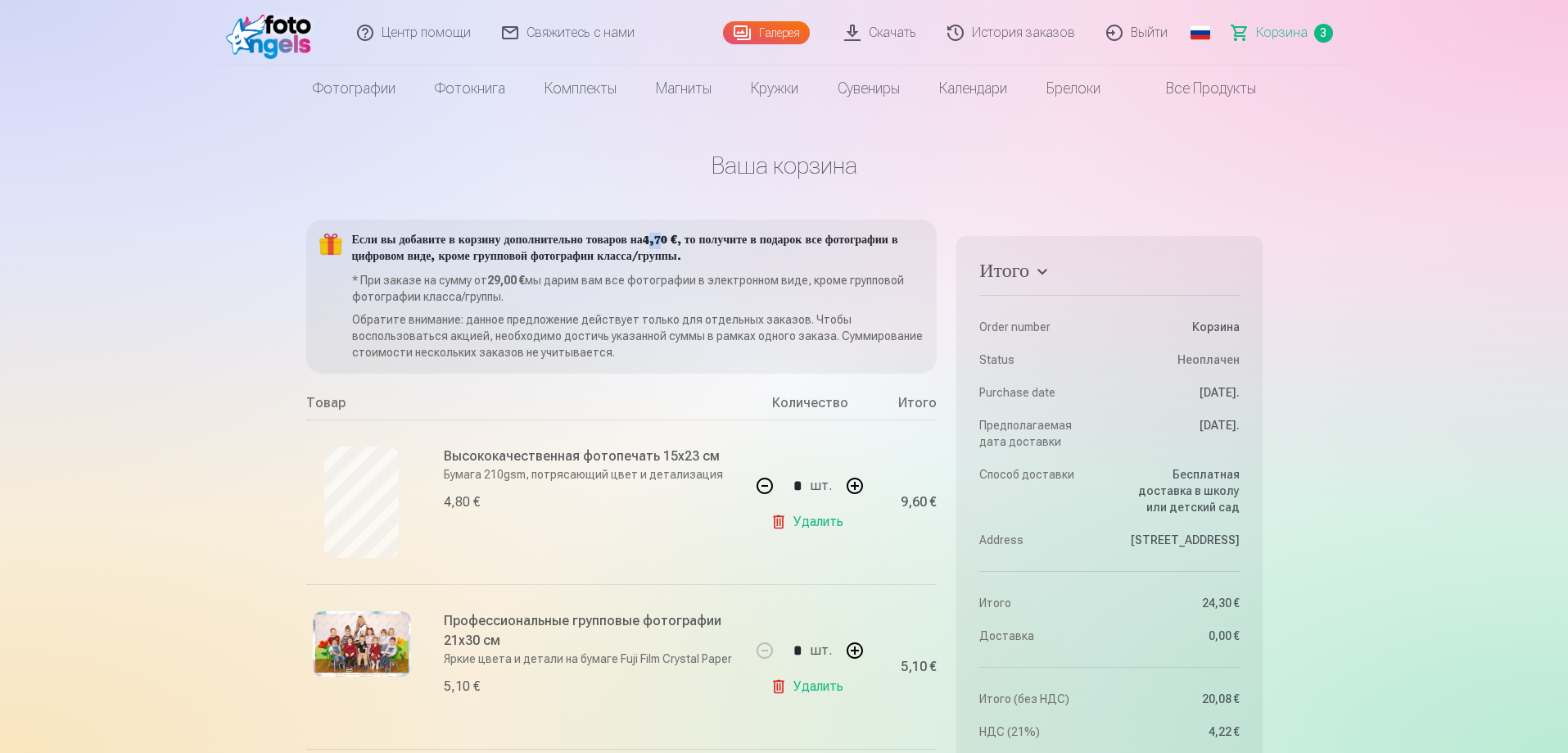
drag, startPoint x: 702, startPoint y: 239, endPoint x: 715, endPoint y: 236, distance: 13.3
click at [677, 236] on b "4,70 €" at bounding box center [660, 240] width 35 height 12
drag, startPoint x: 697, startPoint y: 236, endPoint x: 723, endPoint y: 322, distance: 89.8
click at [723, 233] on h5 "Если вы добавите в корзину дополнительно товаров на 4,70 € , то получите в пода…" at bounding box center [638, 249] width 572 height 33
click at [661, 325] on p "Обратите внимание: данное предложение действует только для отдельных заказов. Ч…" at bounding box center [638, 335] width 572 height 49
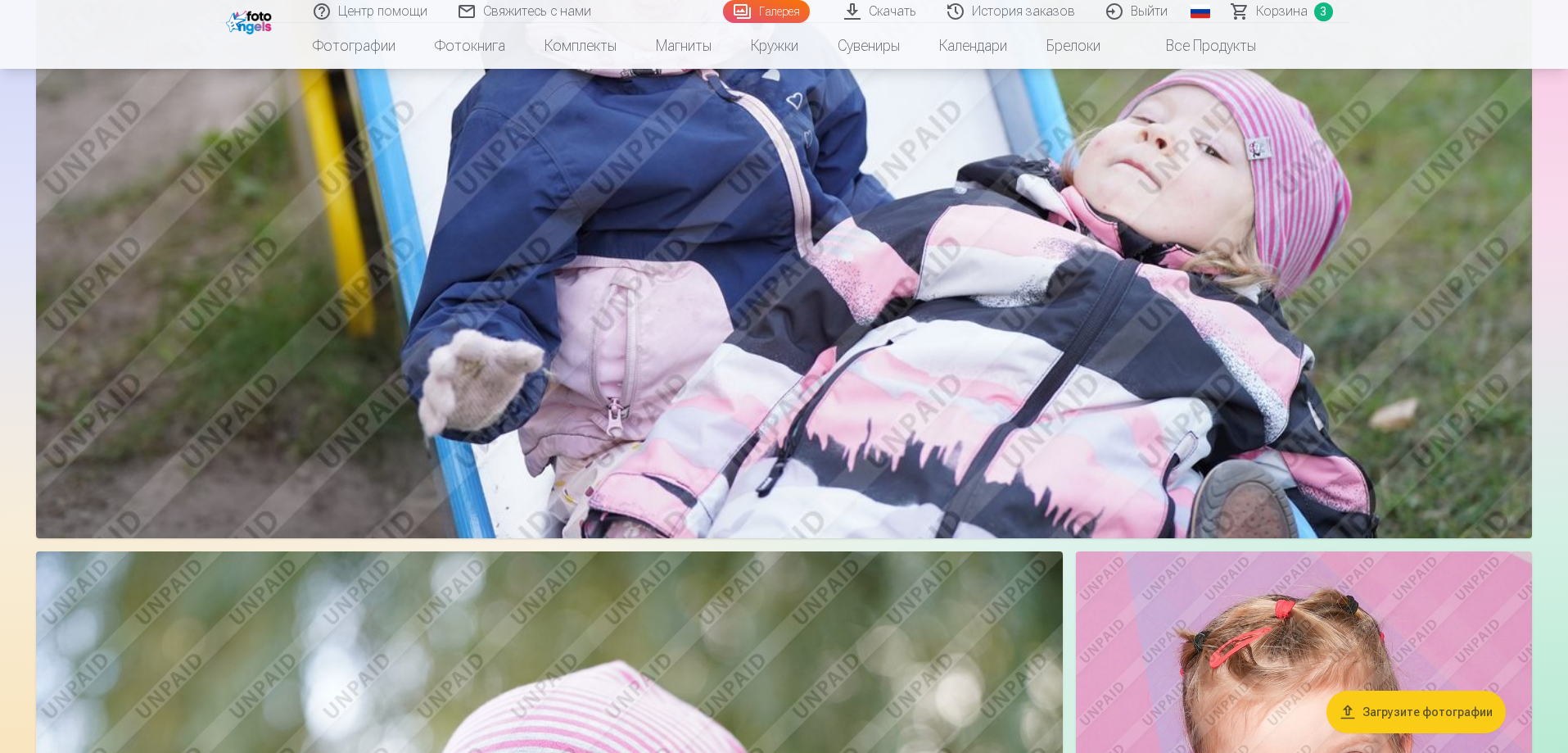
scroll to position [4669, 0]
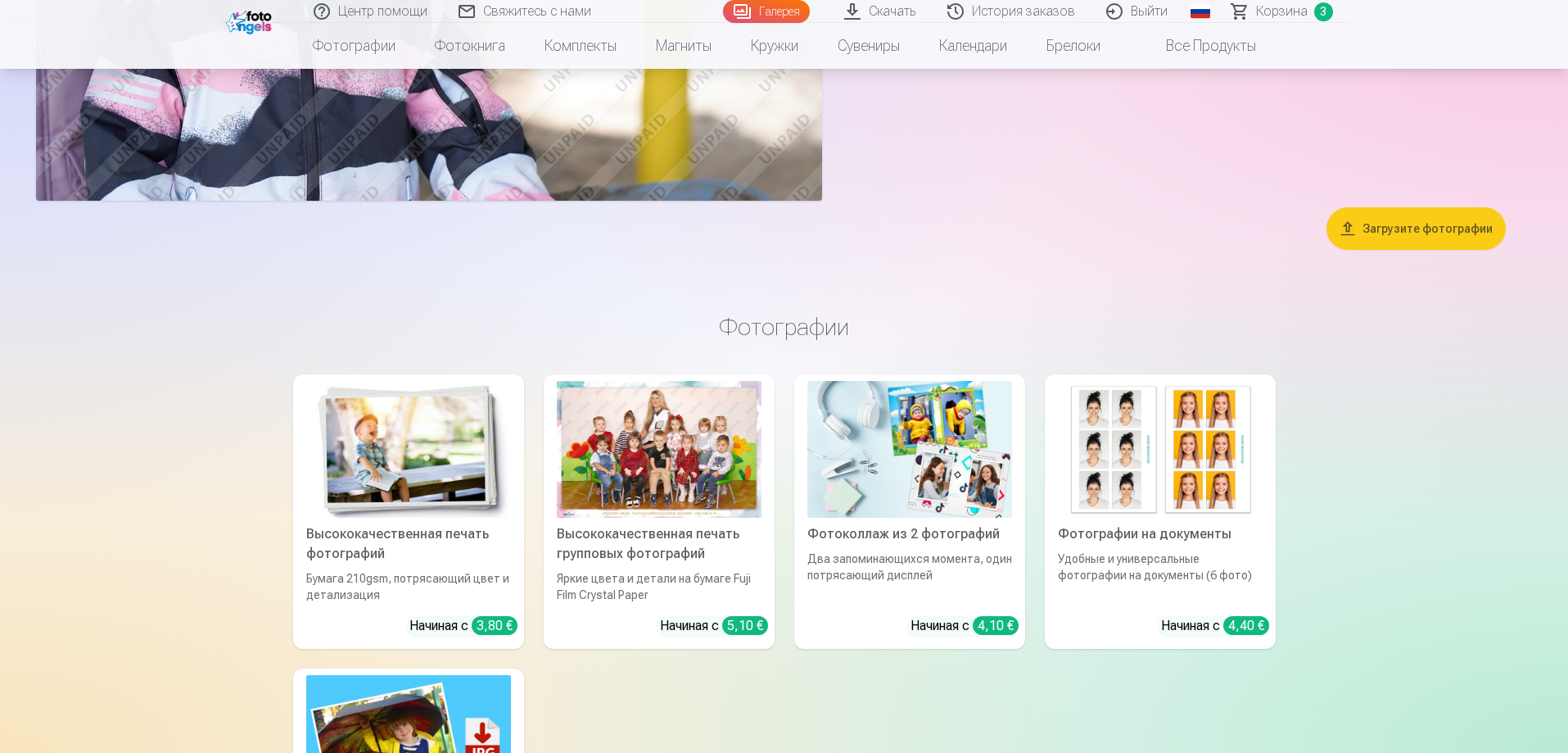
scroll to position [11633, 0]
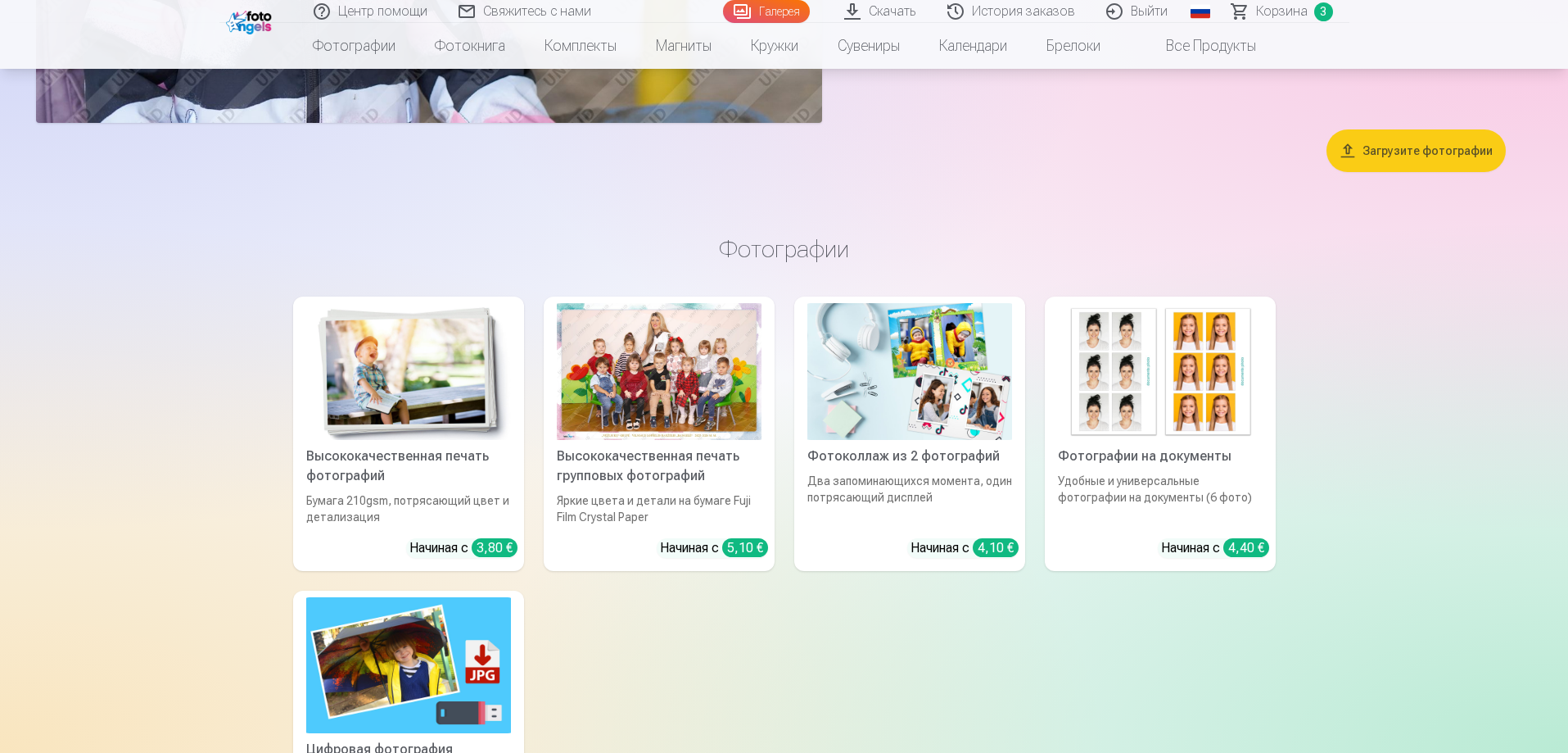
click at [941, 457] on div "Фотоколлаж из 2 фотографий" at bounding box center [909, 457] width 218 height 20
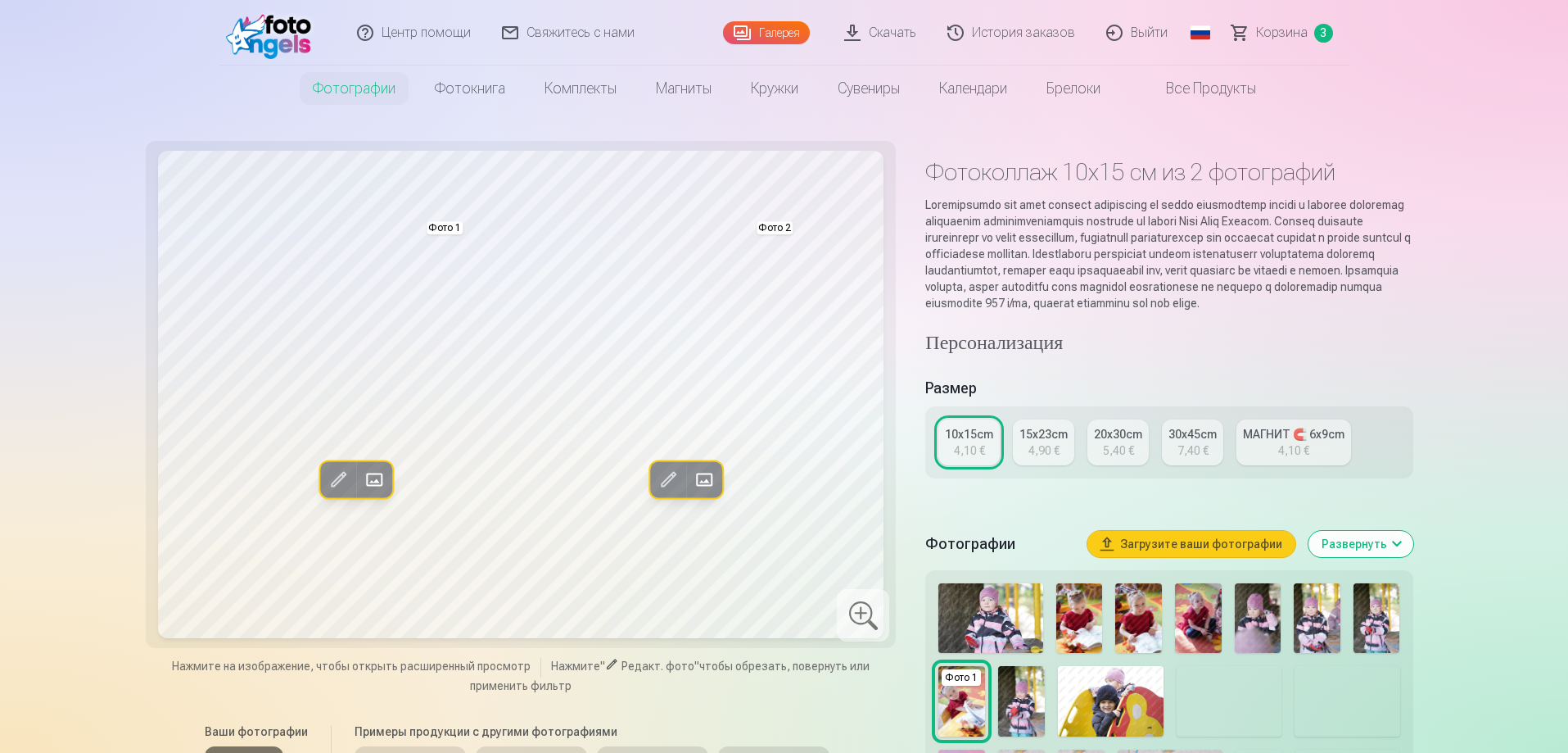
click at [1059, 460] on link "15x23cm 4,90 €" at bounding box center [1043, 442] width 61 height 46
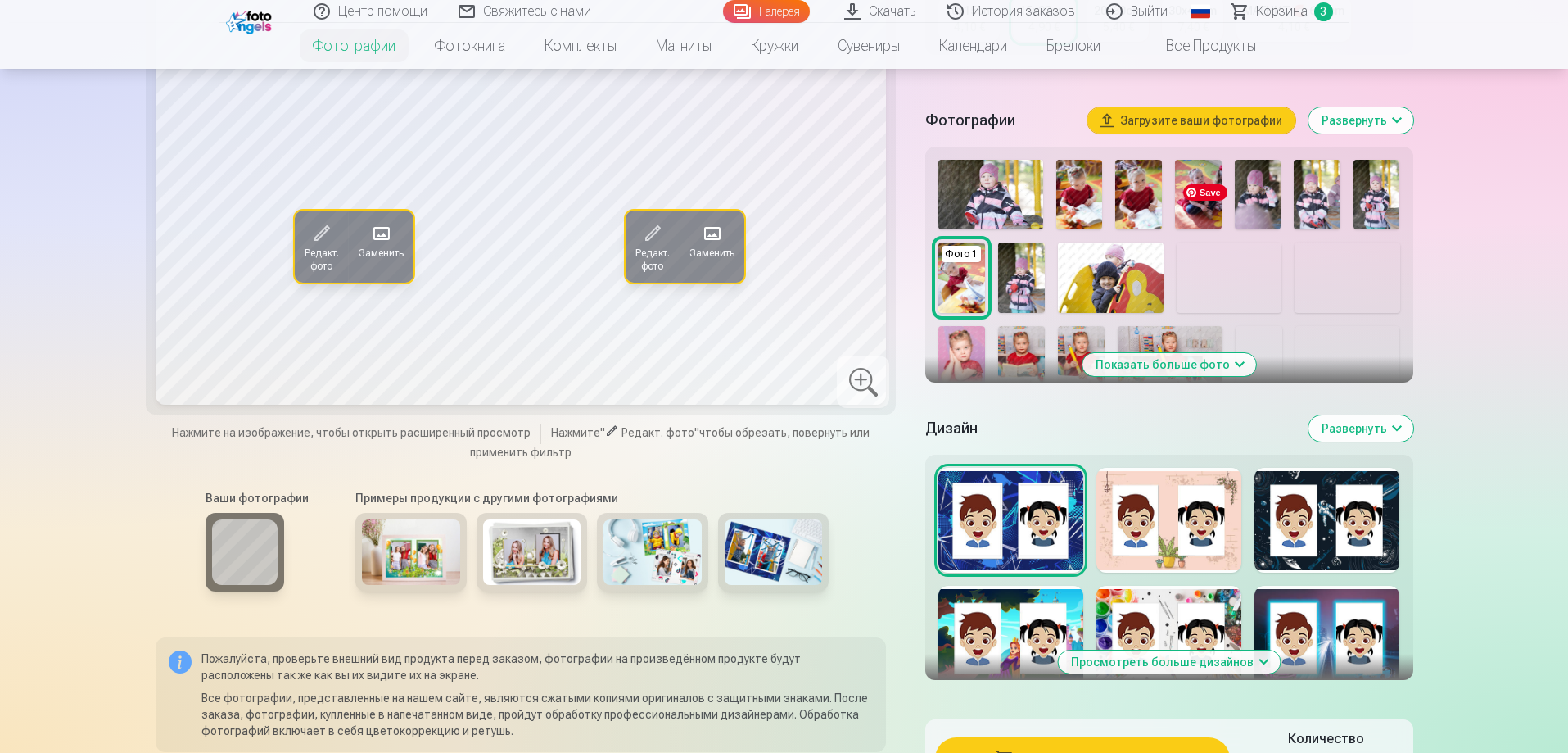
scroll to position [491, 0]
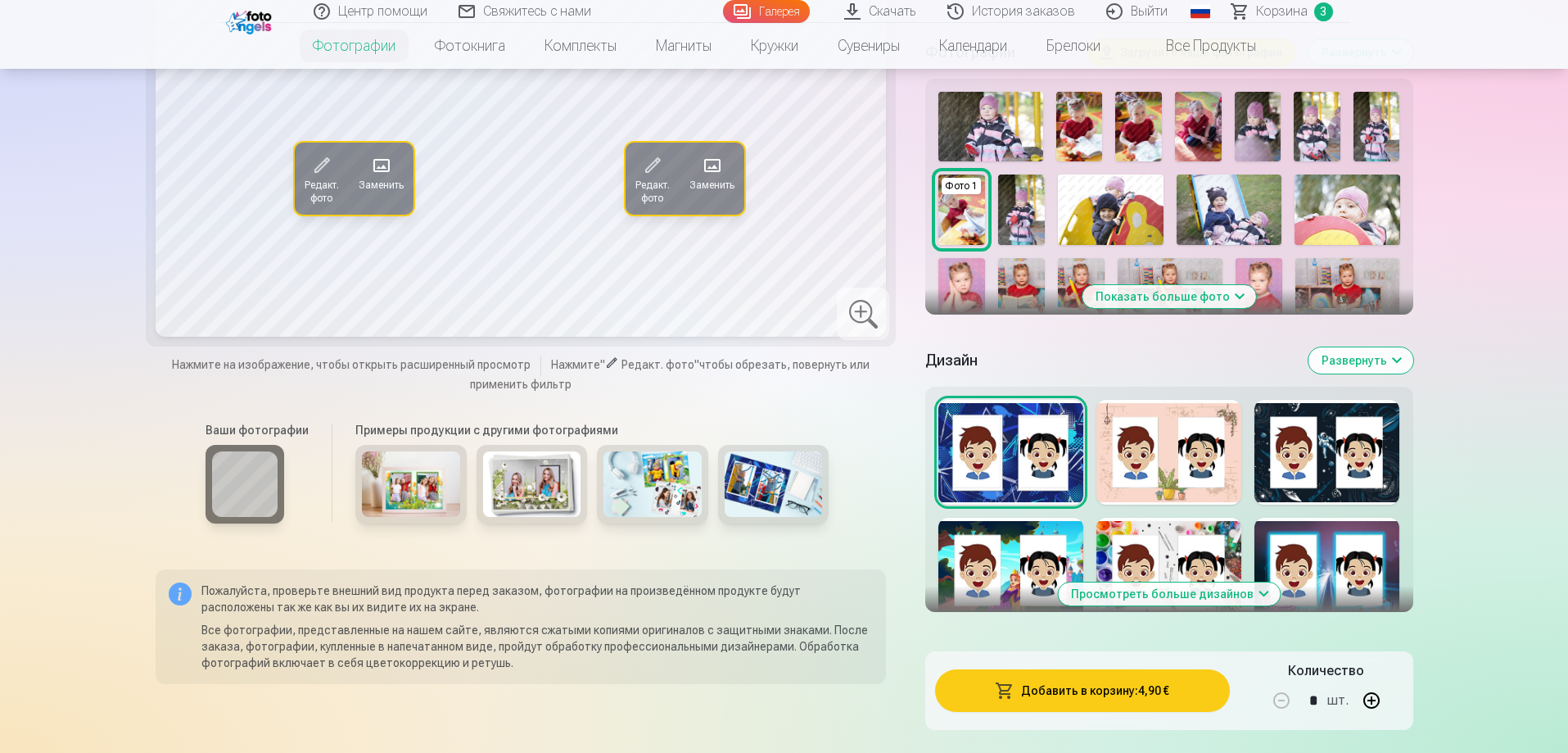
click at [1174, 308] on button "Показать больше фото" at bounding box center [1169, 296] width 174 height 23
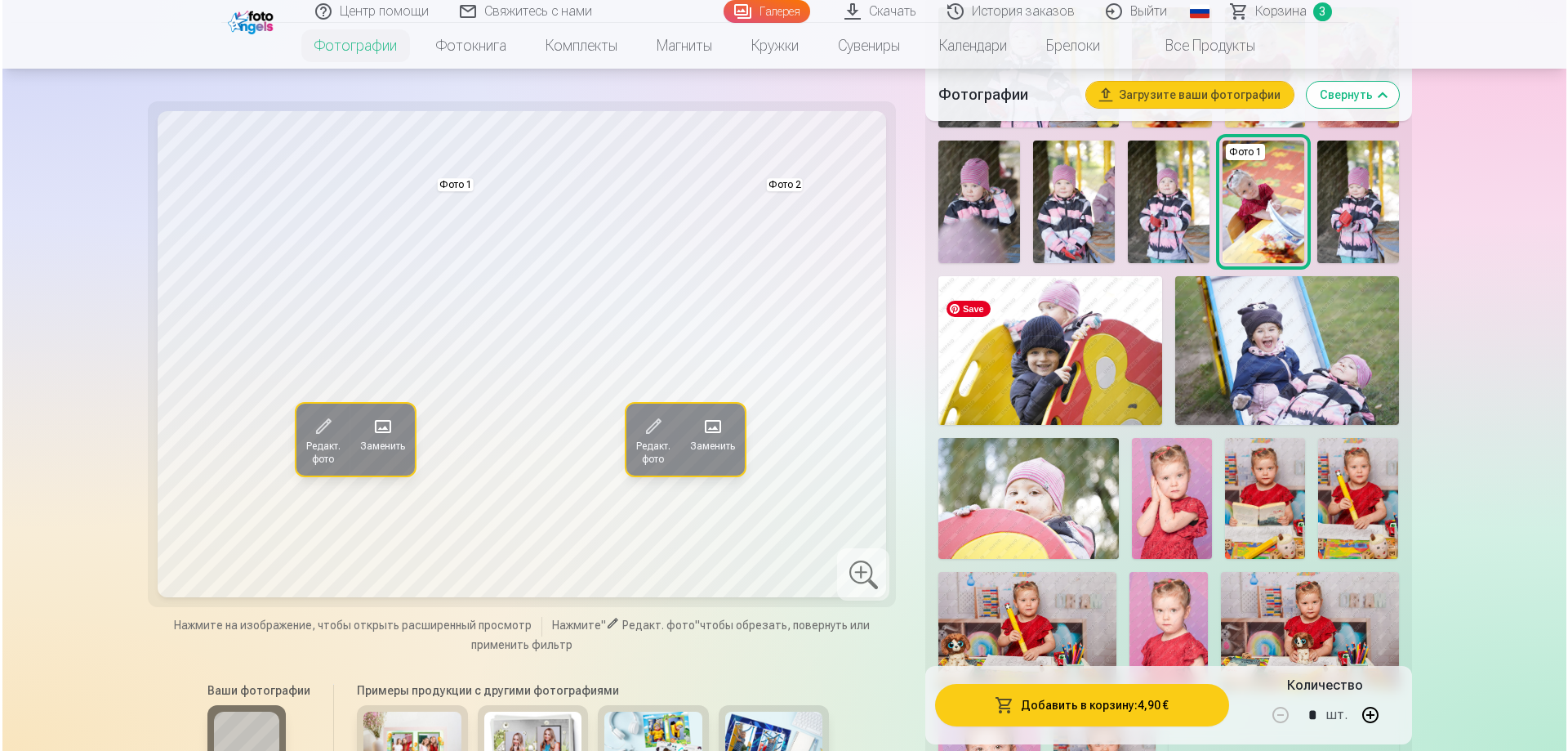
scroll to position [654, 0]
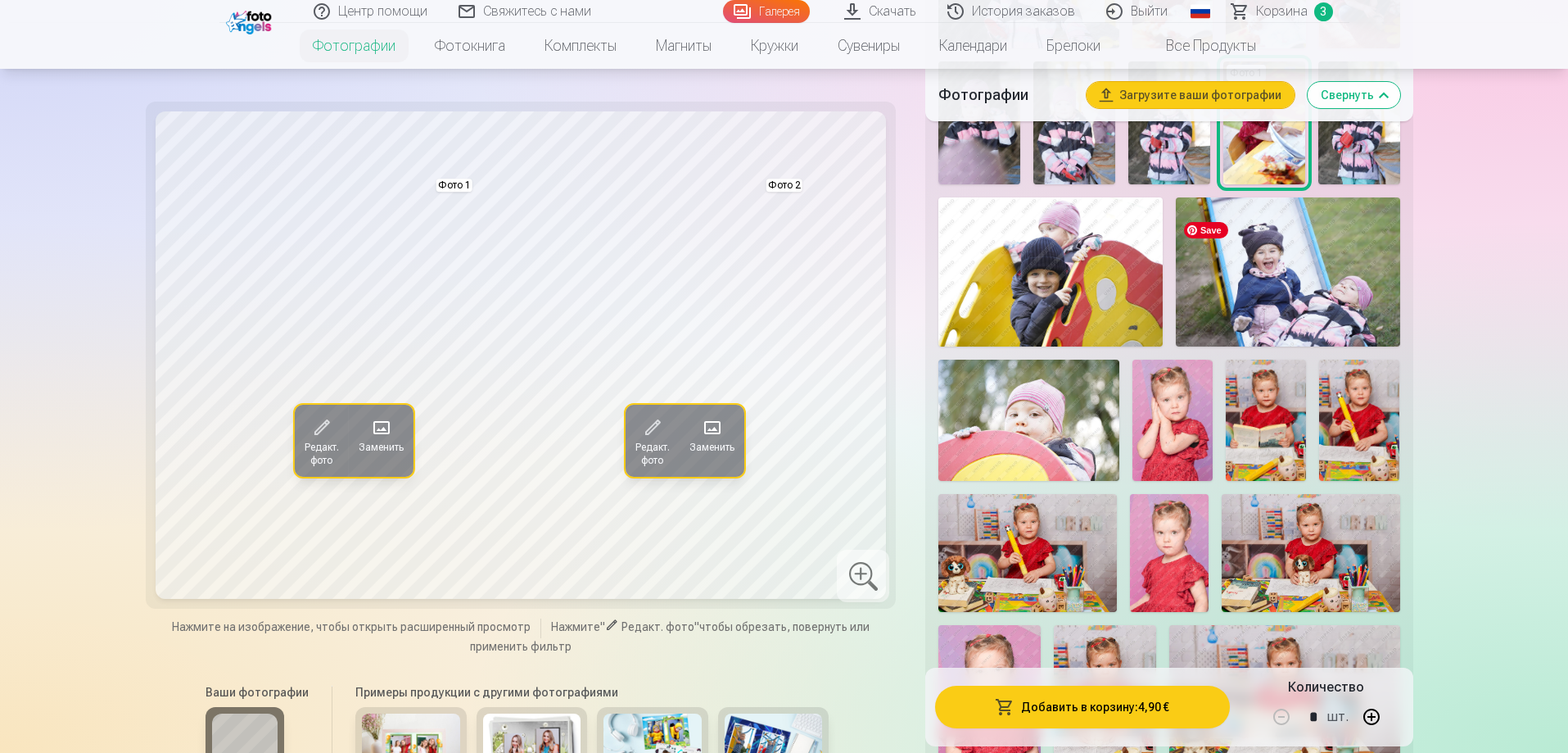
click at [1296, 329] on img at bounding box center [1287, 273] width 224 height 150
click at [720, 423] on span at bounding box center [712, 428] width 26 height 26
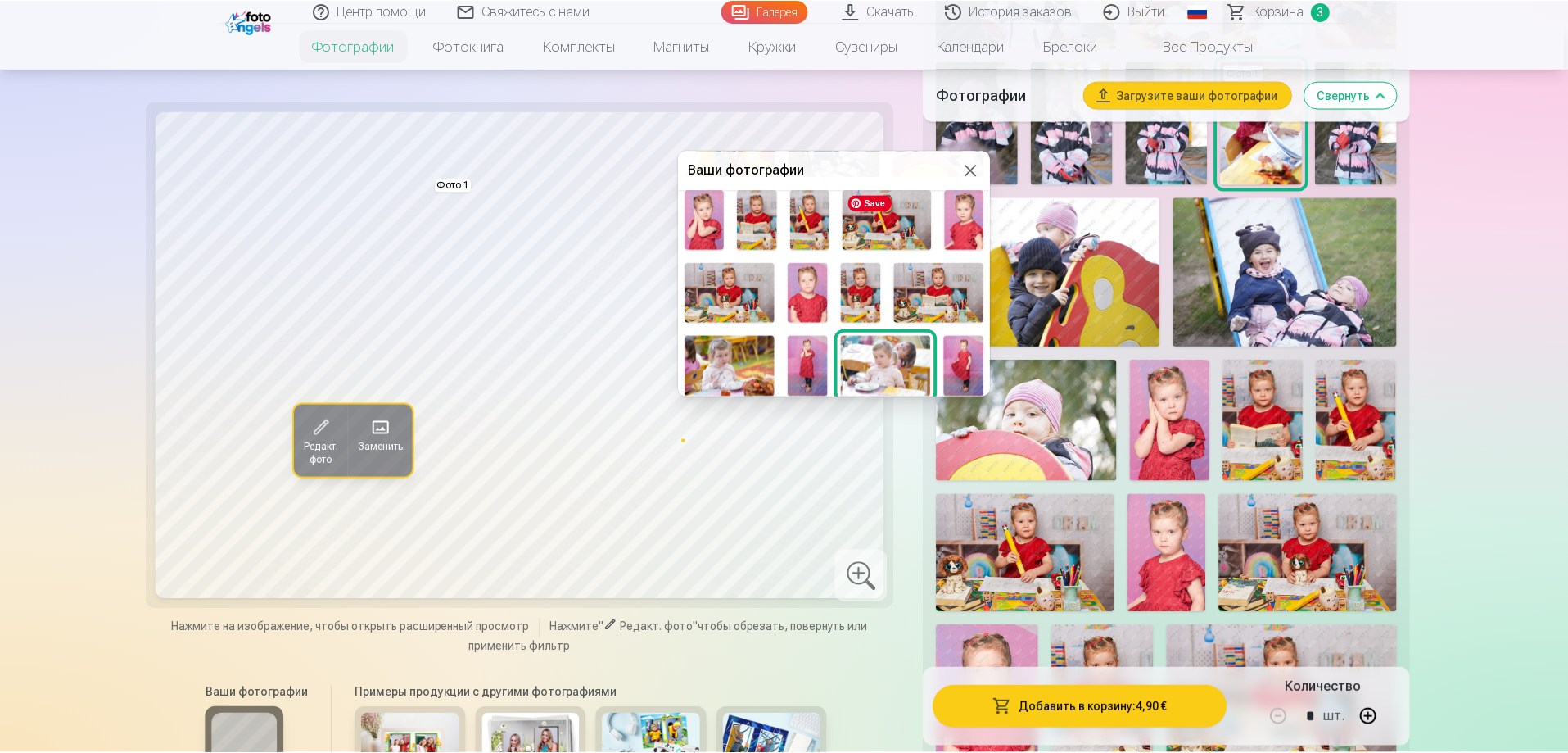
scroll to position [164, 0]
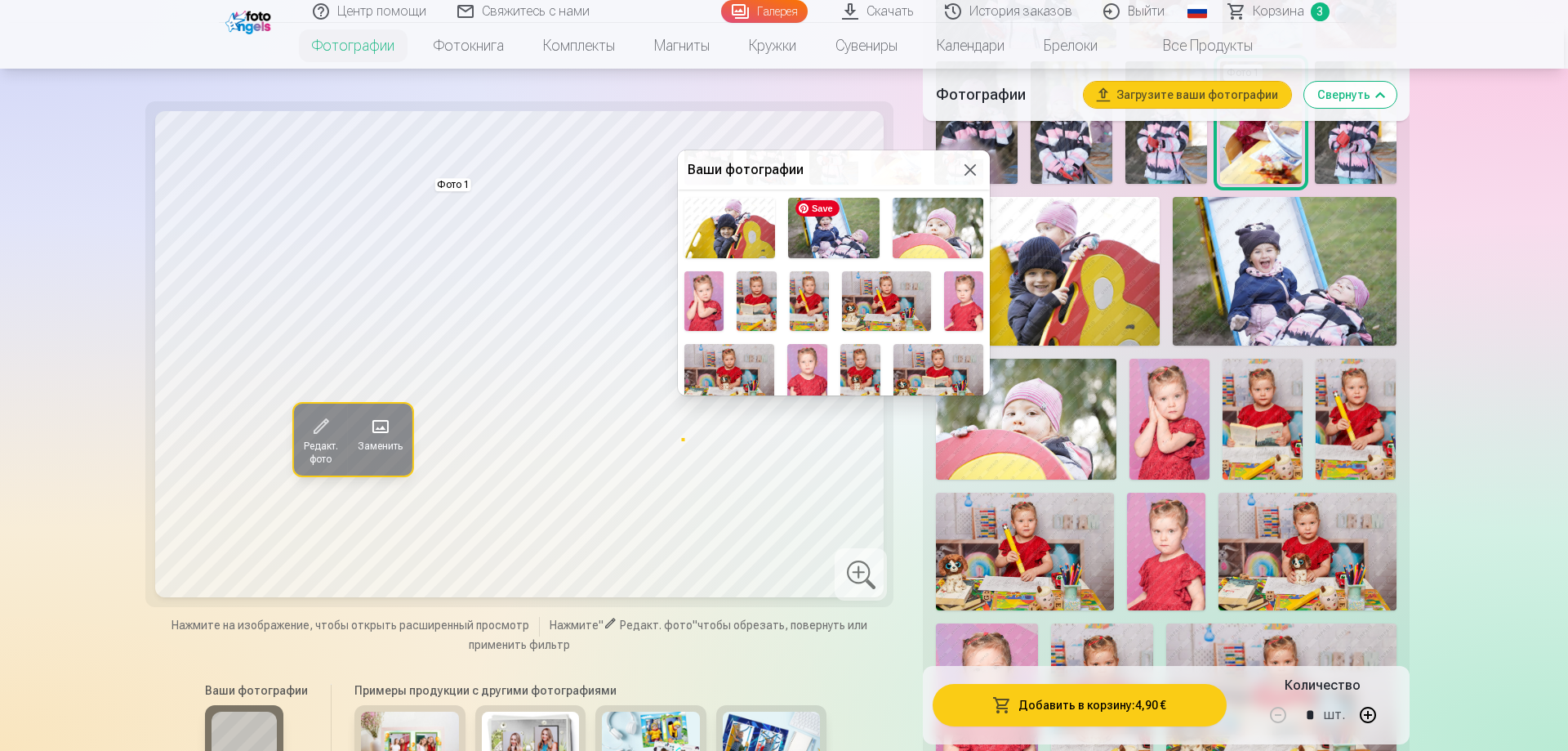
click at [836, 234] on img at bounding box center [834, 227] width 91 height 60
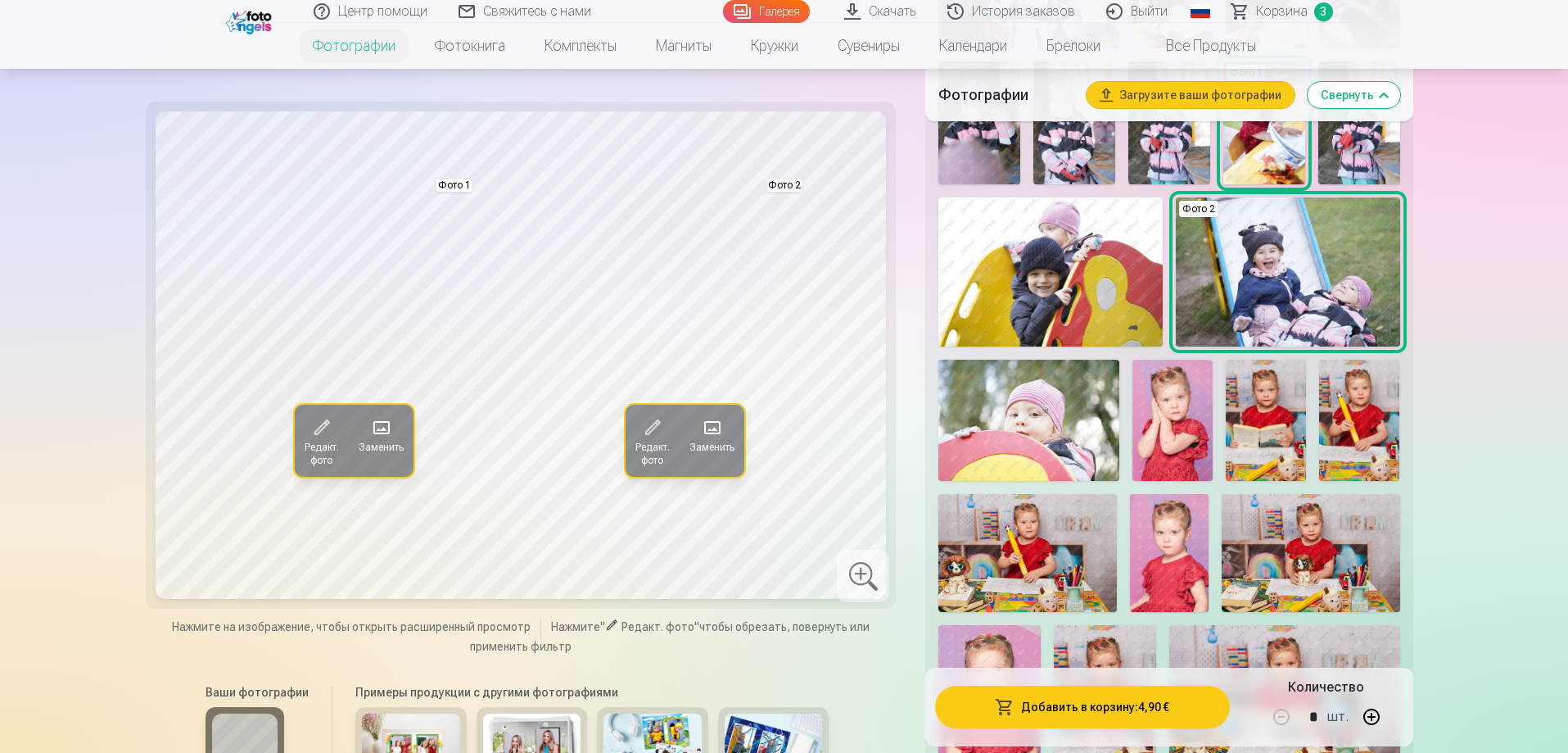
click at [655, 443] on span "Редакт. фото" at bounding box center [651, 453] width 35 height 26
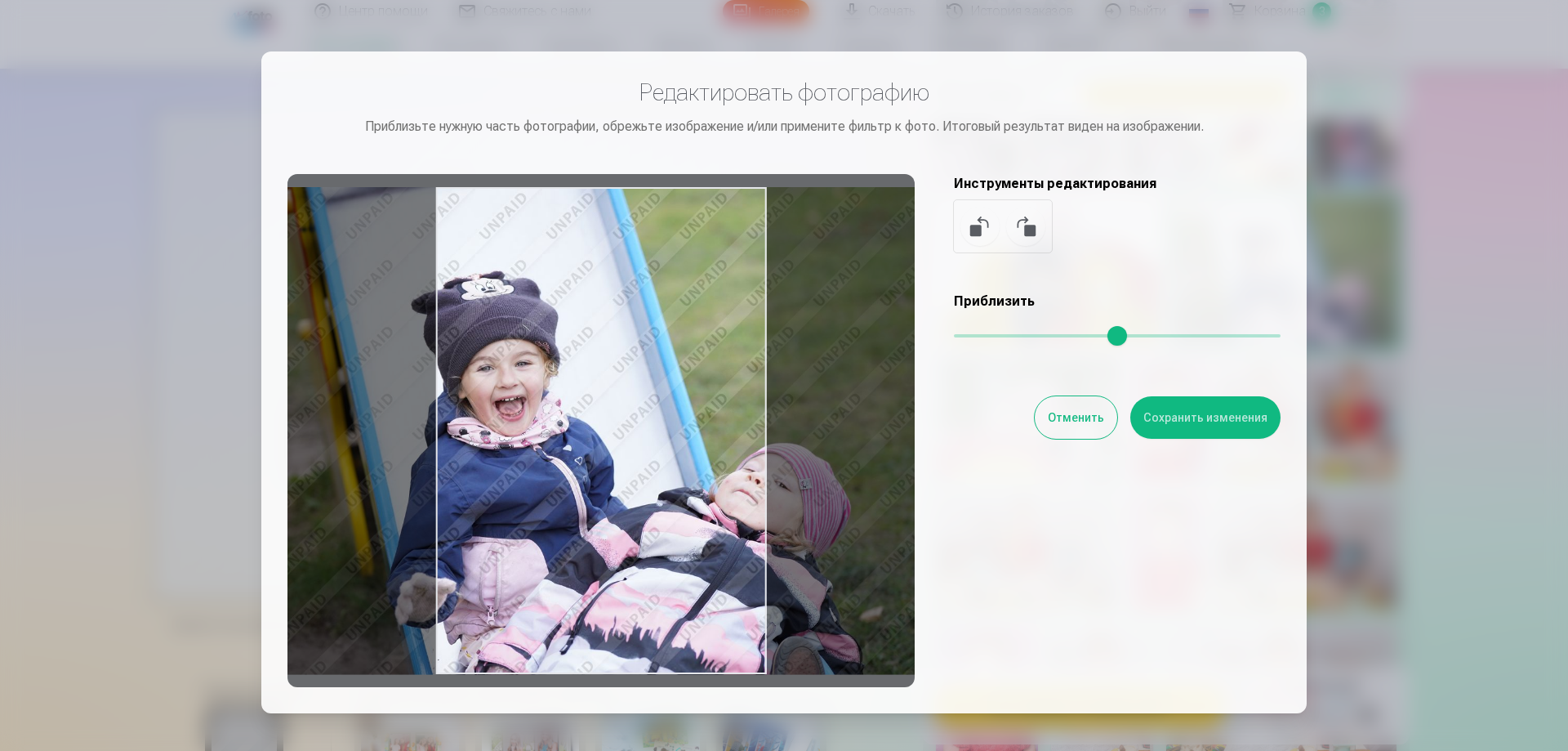
drag, startPoint x: 768, startPoint y: 441, endPoint x: 737, endPoint y: 430, distance: 32.9
click at [737, 430] on div at bounding box center [601, 430] width 627 height 513
drag, startPoint x: 1074, startPoint y: 416, endPoint x: 1048, endPoint y: 441, distance: 36.1
click at [1072, 418] on button "Отменить" at bounding box center [1076, 417] width 83 height 43
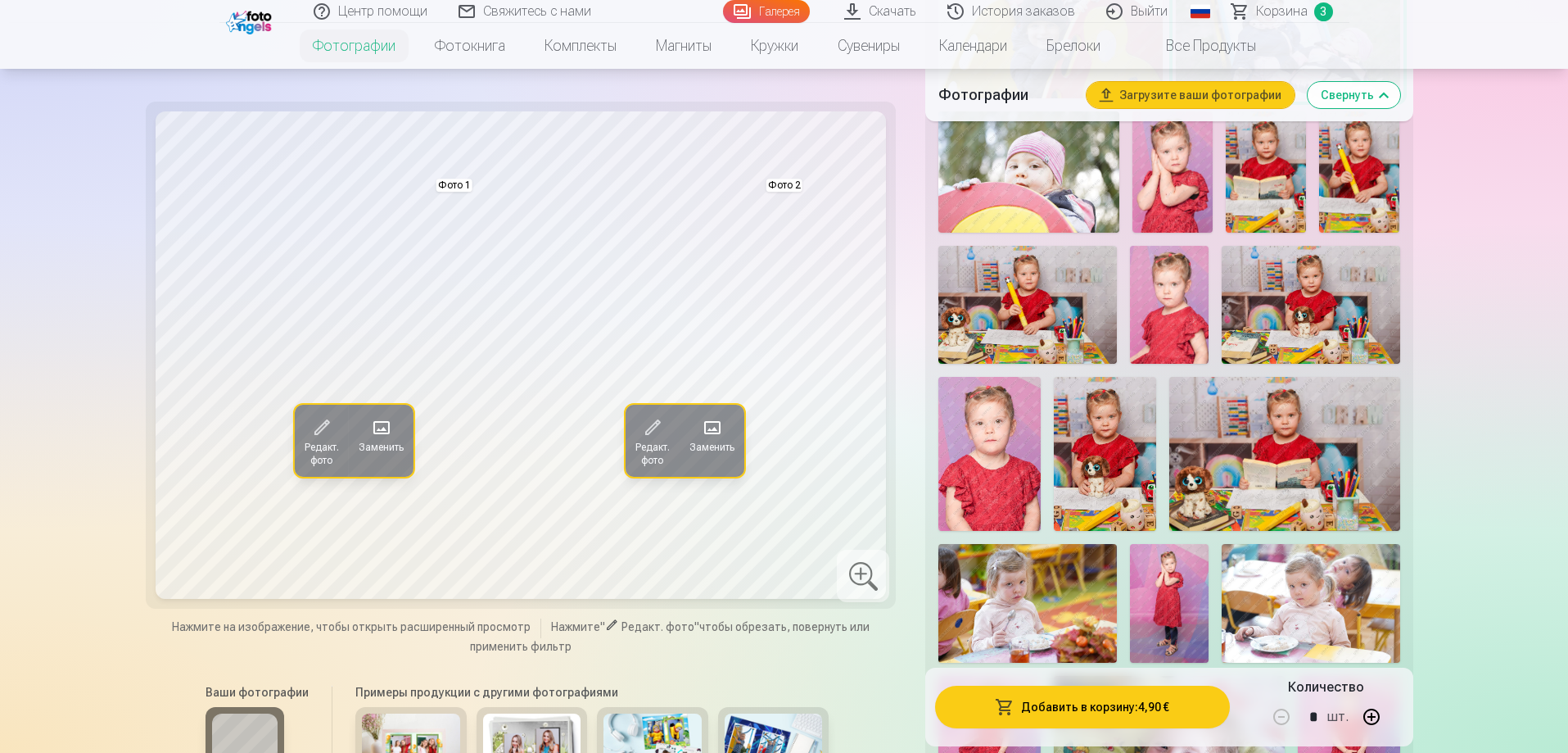
scroll to position [1147, 0]
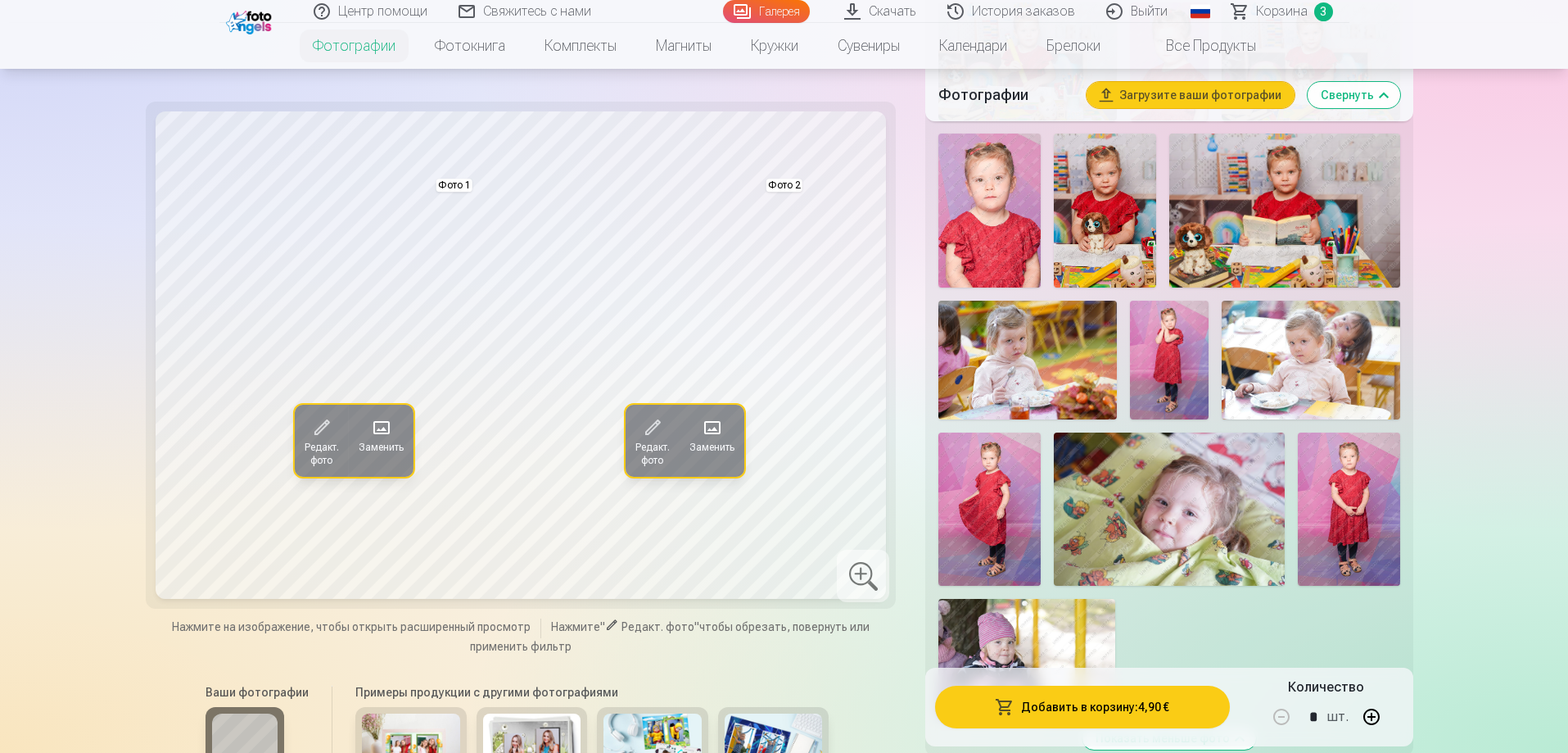
click at [654, 650] on div "Нажмите на изображение, чтобы открыть расширенный просмотр Нажмите " Редакт. фо…" at bounding box center [521, 636] width 731 height 36
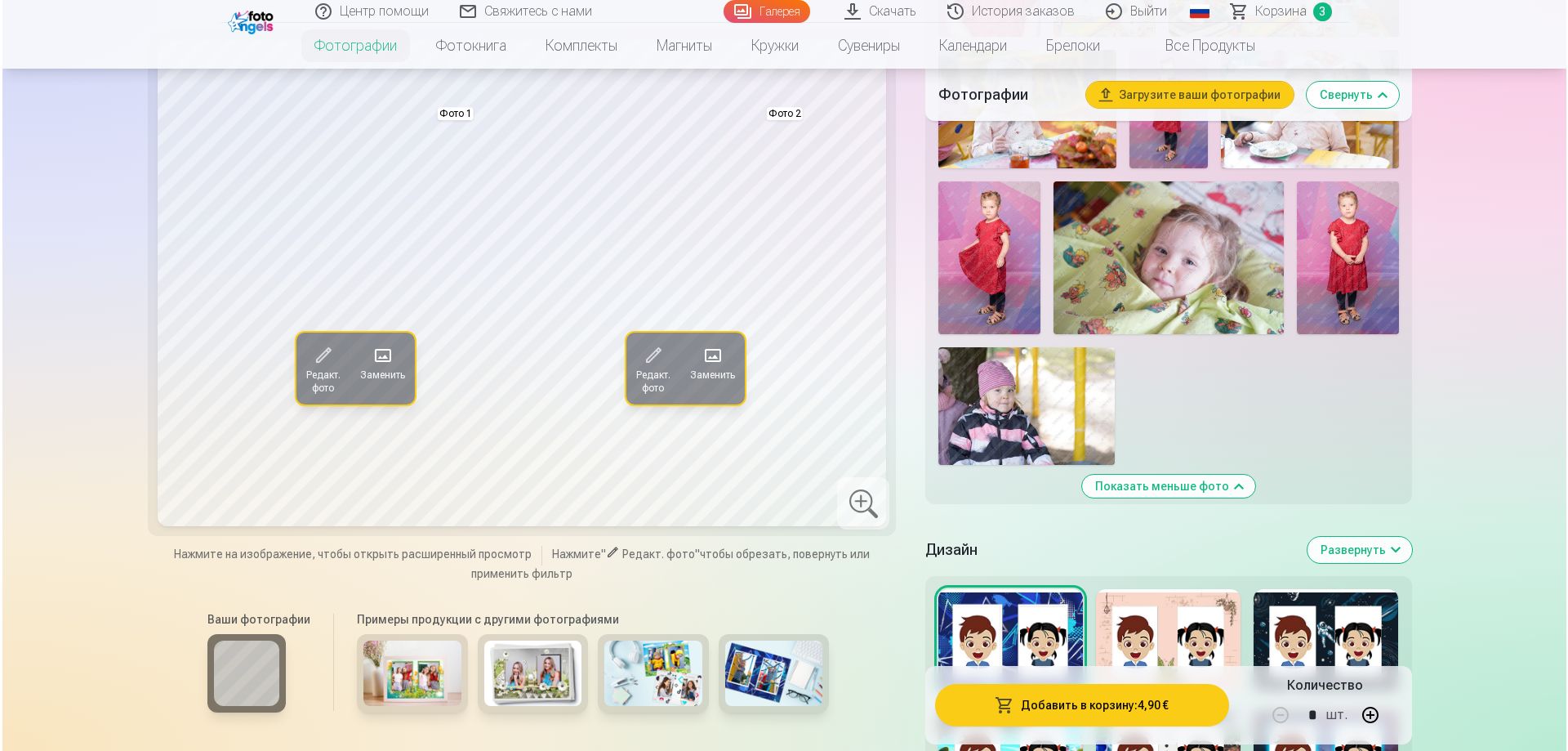
scroll to position [1307, 0]
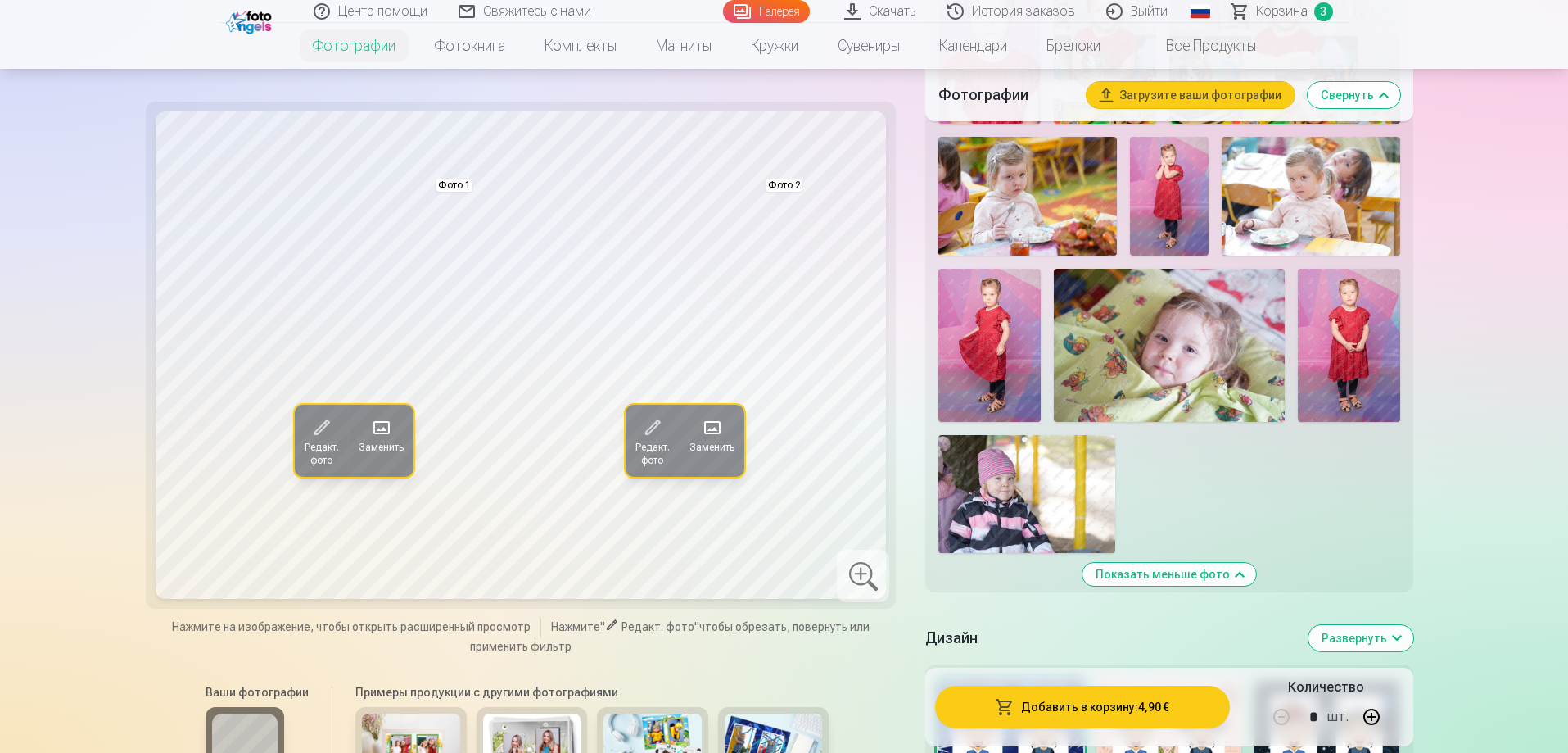
click at [651, 431] on span at bounding box center [651, 428] width 26 height 26
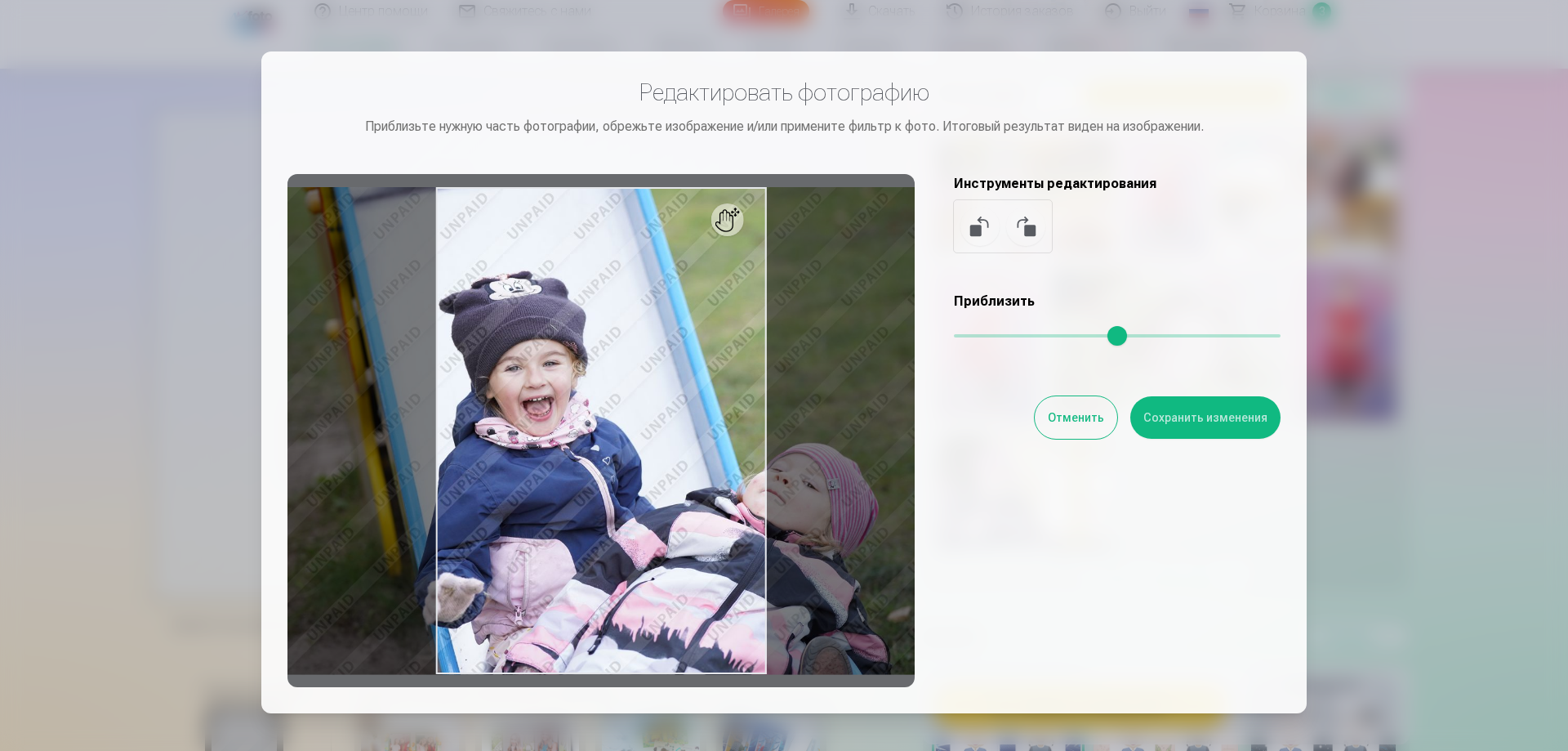
click at [1060, 414] on button "Отменить" at bounding box center [1076, 417] width 83 height 43
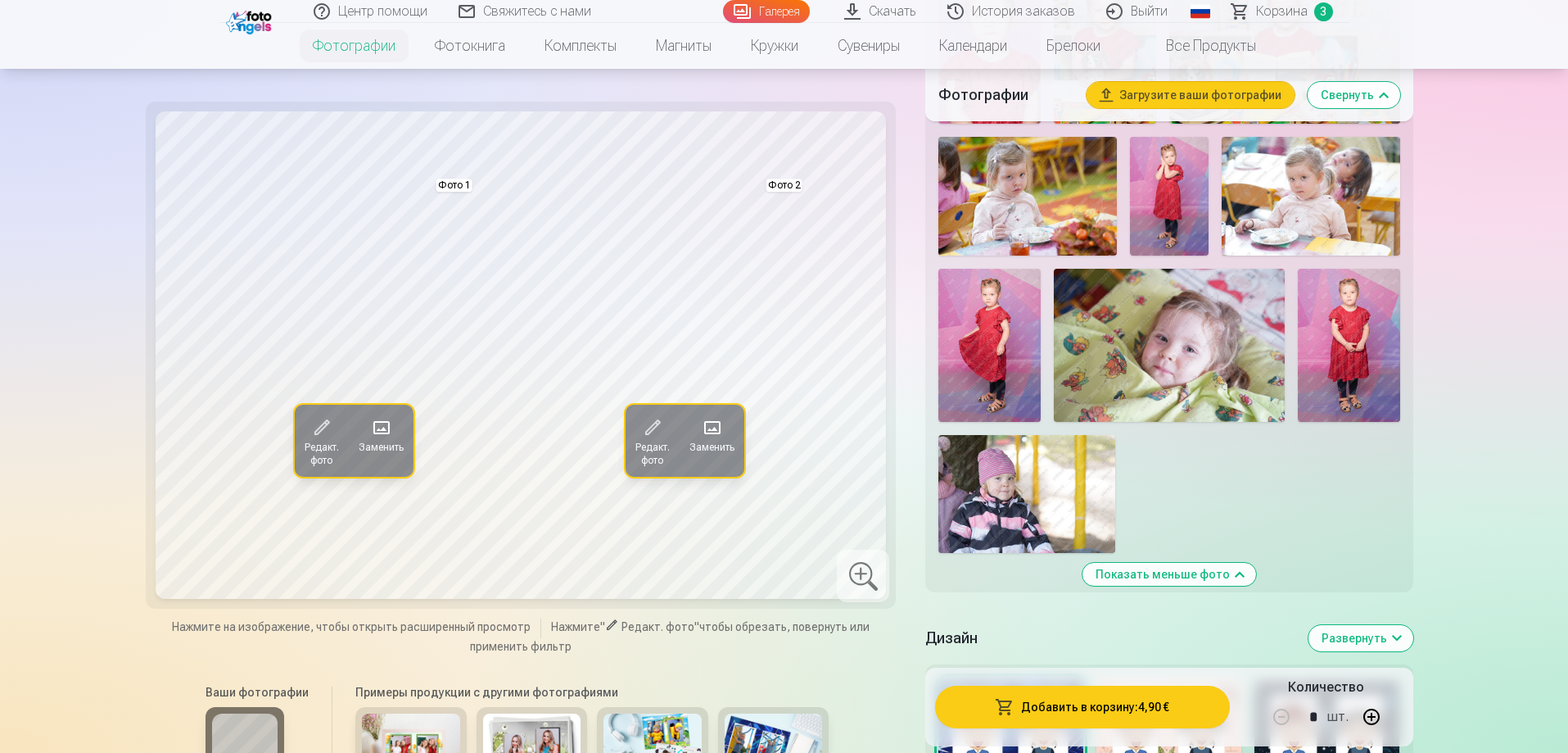
click at [717, 427] on span at bounding box center [712, 428] width 26 height 26
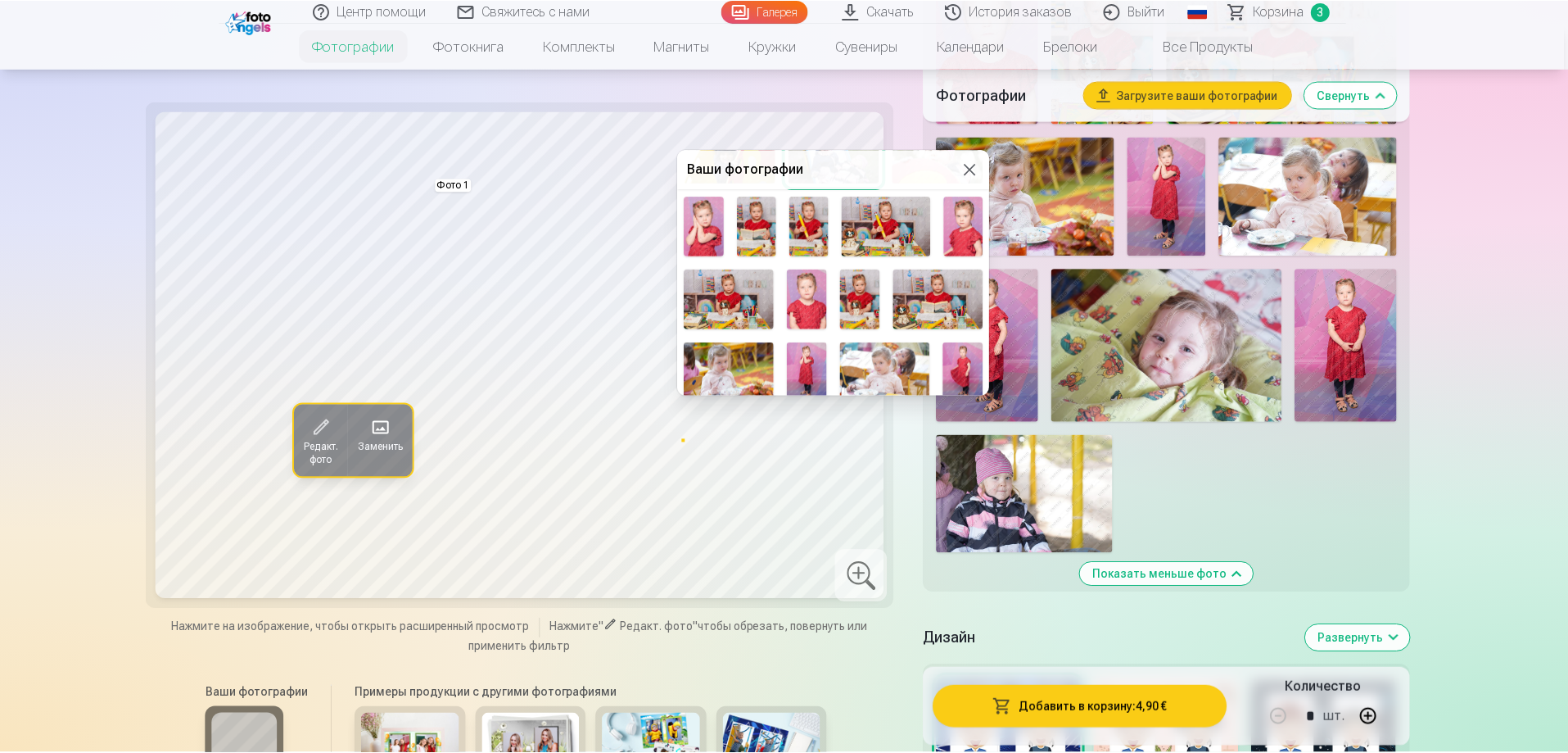
scroll to position [282, 0]
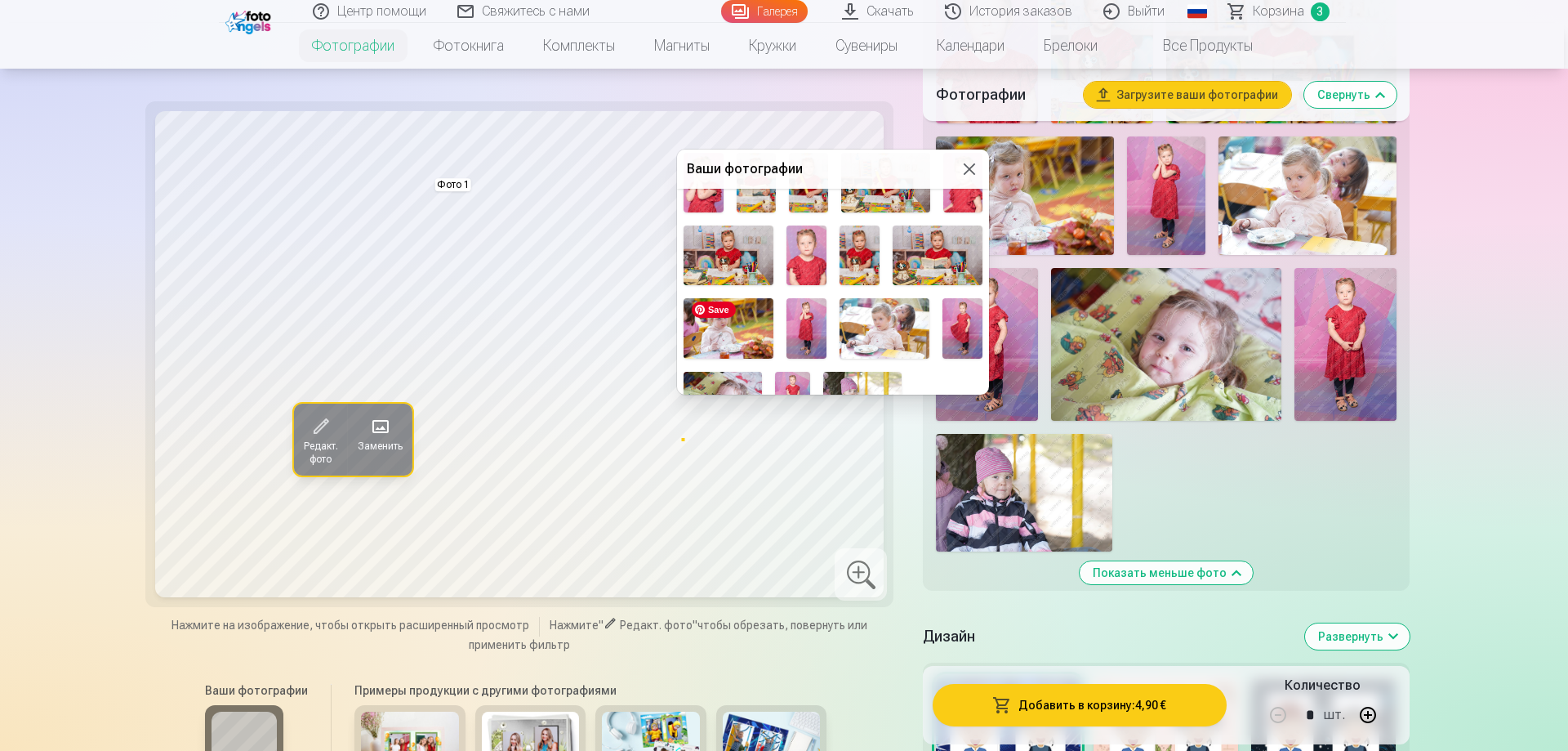
click at [728, 328] on img at bounding box center [728, 328] width 90 height 60
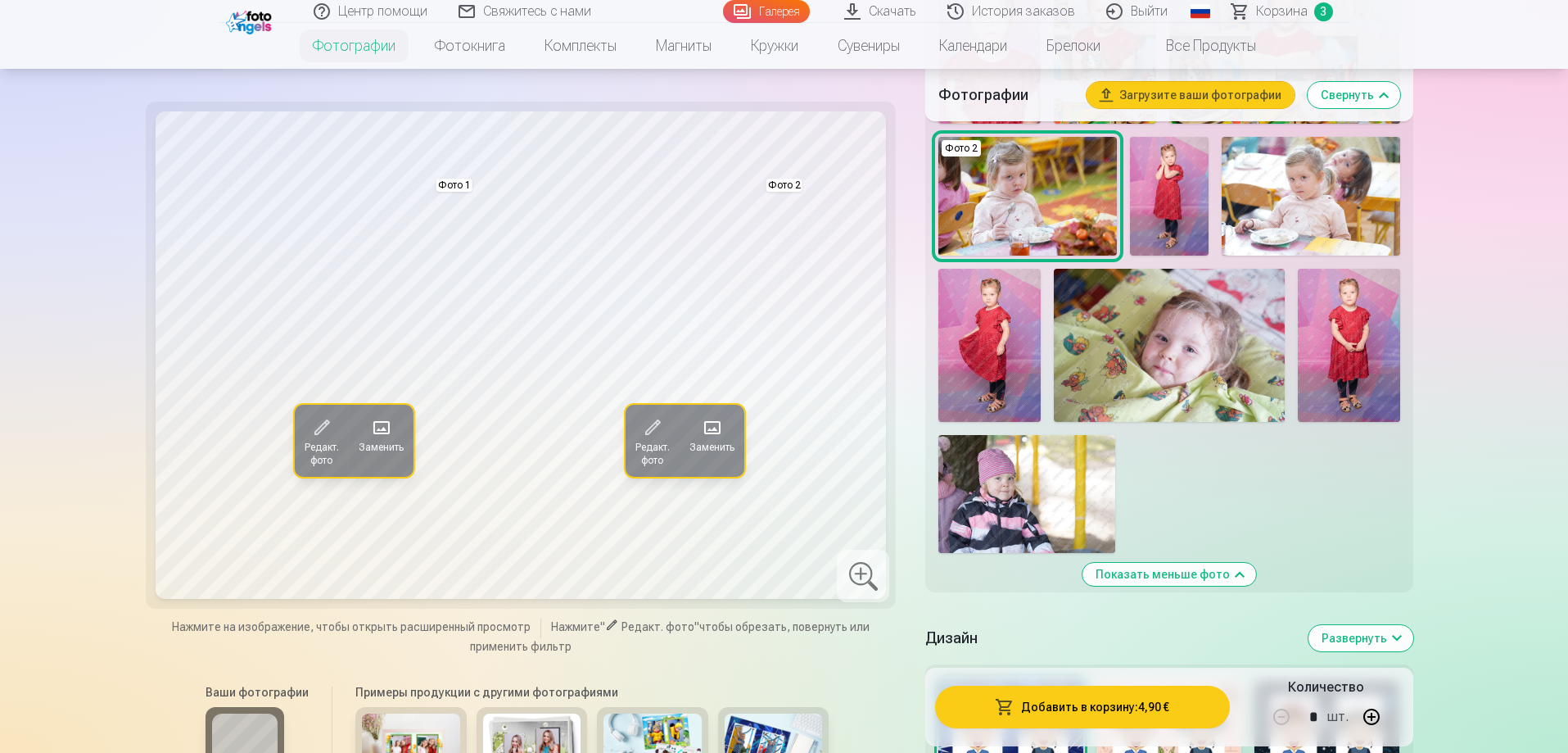
click at [653, 440] on span "Редакт. фото" at bounding box center [651, 453] width 35 height 26
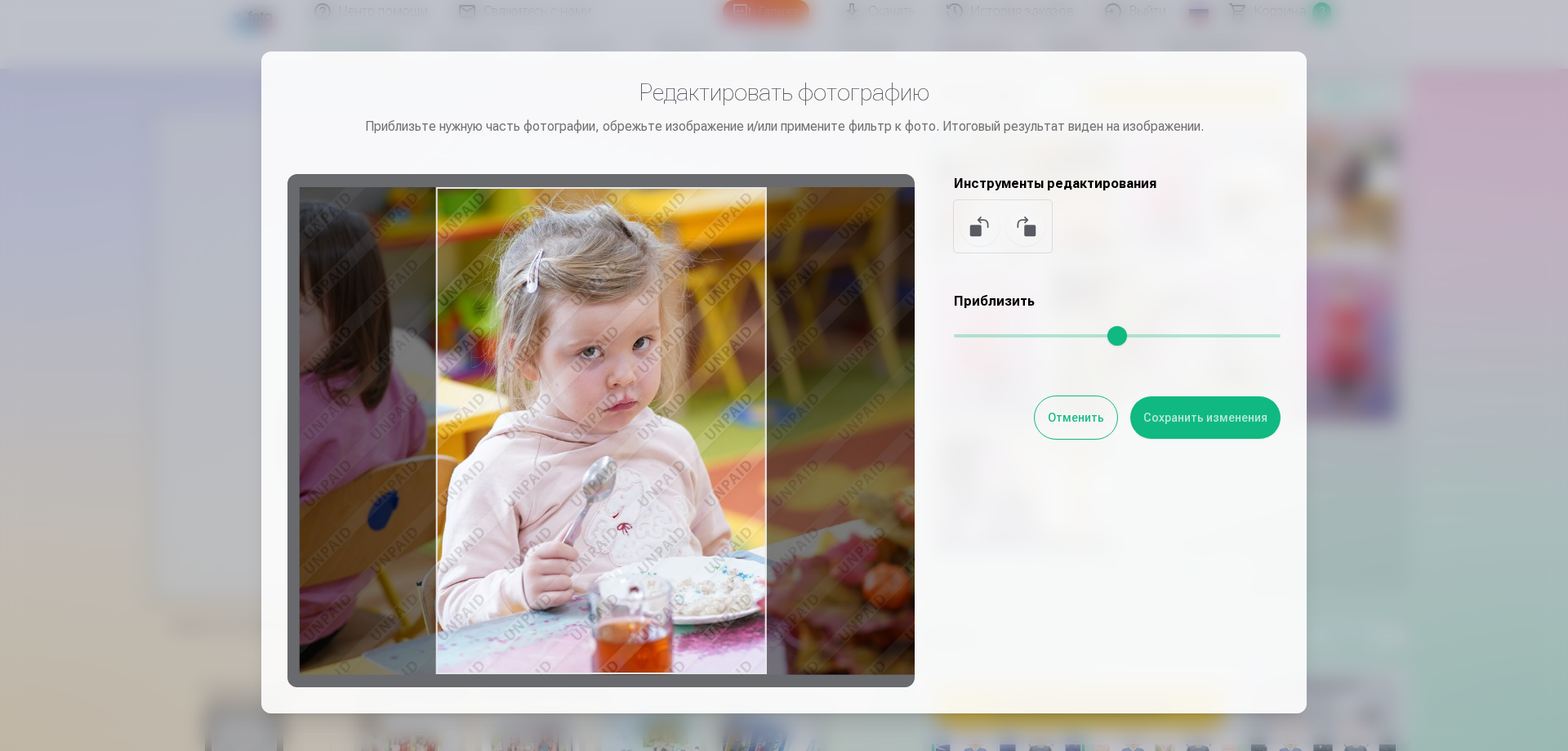
drag, startPoint x: 575, startPoint y: 462, endPoint x: 639, endPoint y: 460, distance: 64.0
click at [639, 460] on div at bounding box center [601, 430] width 627 height 513
click at [1203, 424] on button "Сохранить изменения" at bounding box center [1205, 417] width 150 height 43
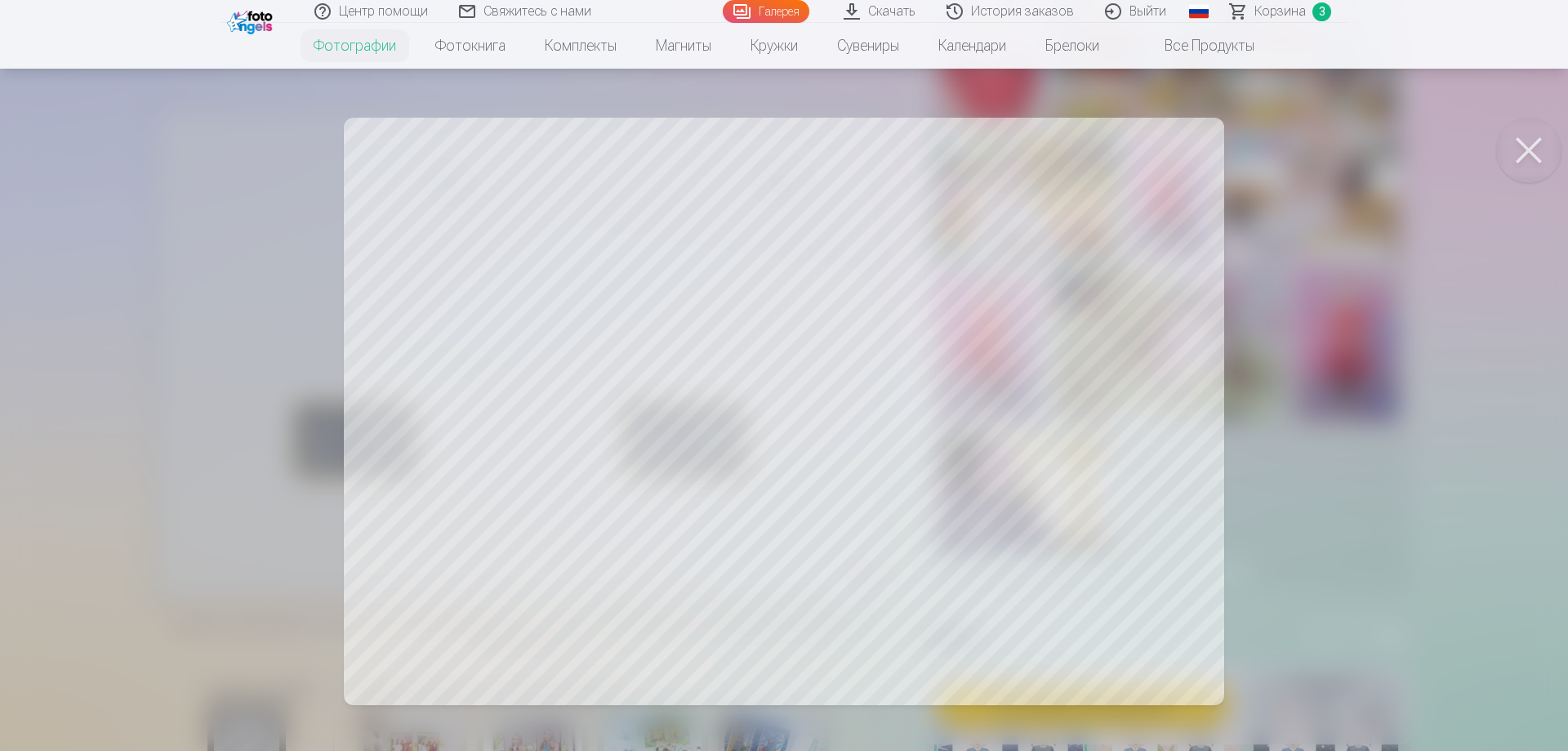
click at [1520, 146] on button at bounding box center [1529, 150] width 65 height 65
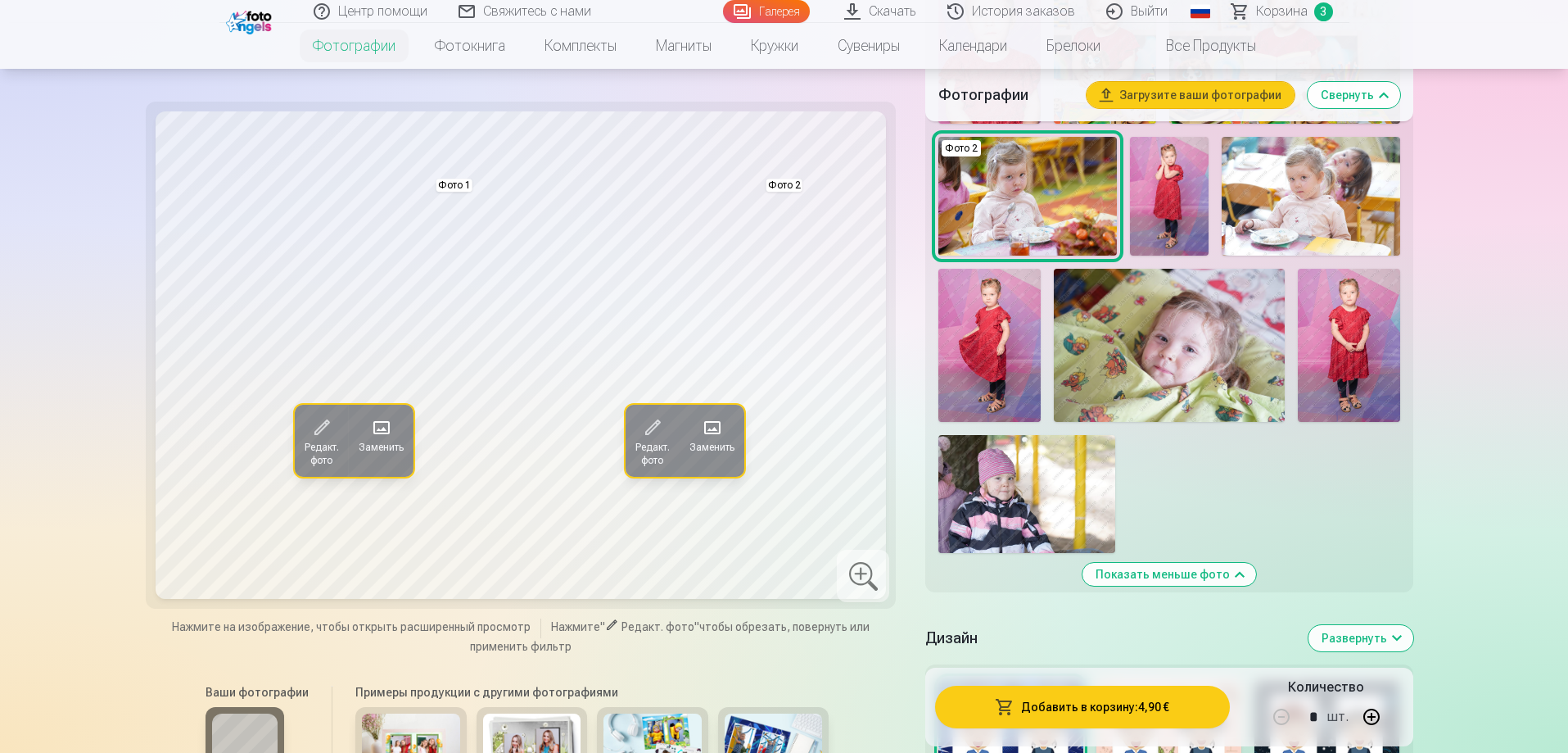
click at [642, 443] on span "Редакт. фото" at bounding box center [651, 453] width 35 height 26
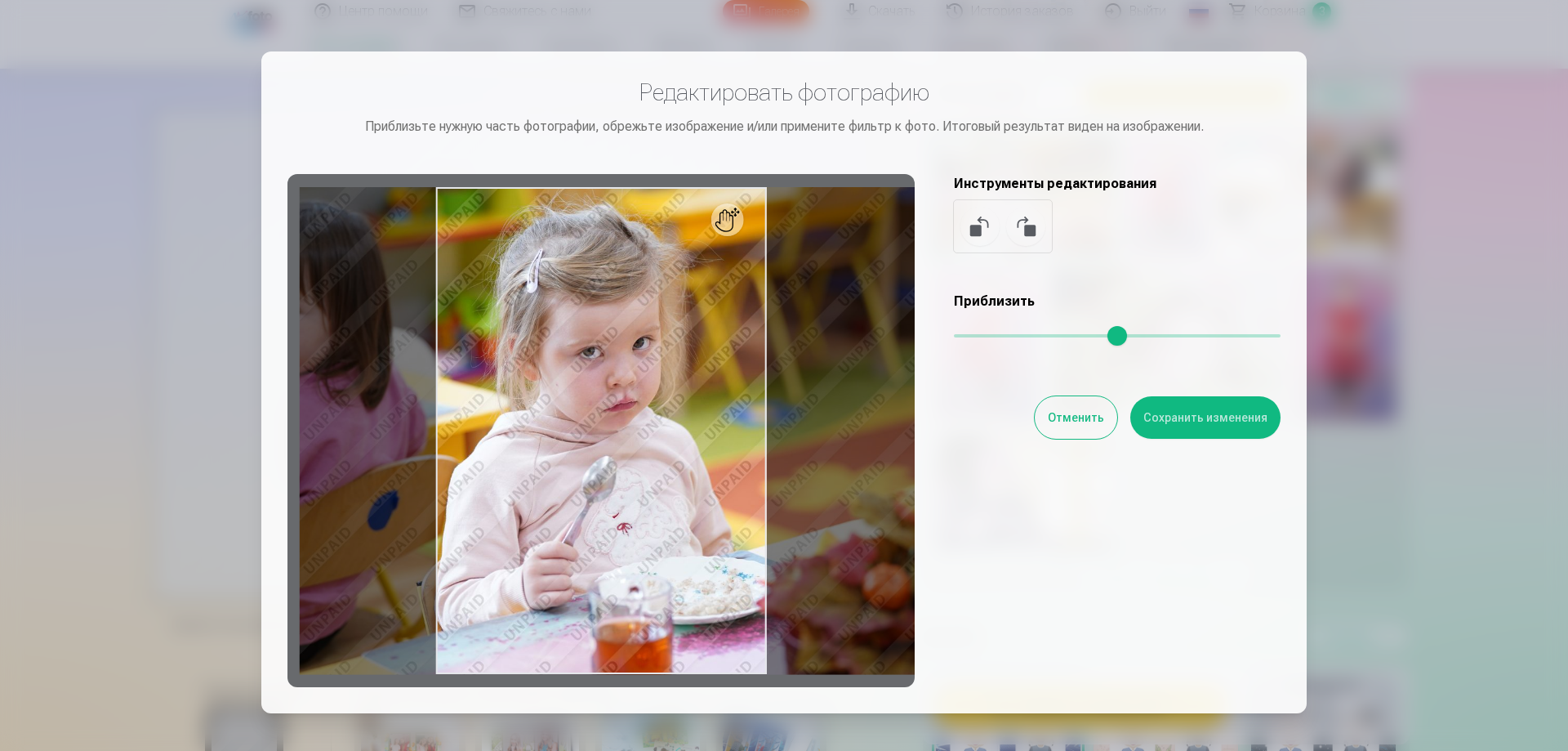
click at [737, 350] on div at bounding box center [601, 430] width 627 height 513
click at [746, 295] on div at bounding box center [601, 430] width 627 height 513
drag, startPoint x: 734, startPoint y: 230, endPoint x: 737, endPoint y: 263, distance: 33.1
click at [737, 263] on div at bounding box center [601, 430] width 627 height 513
click at [763, 401] on div at bounding box center [601, 430] width 627 height 513
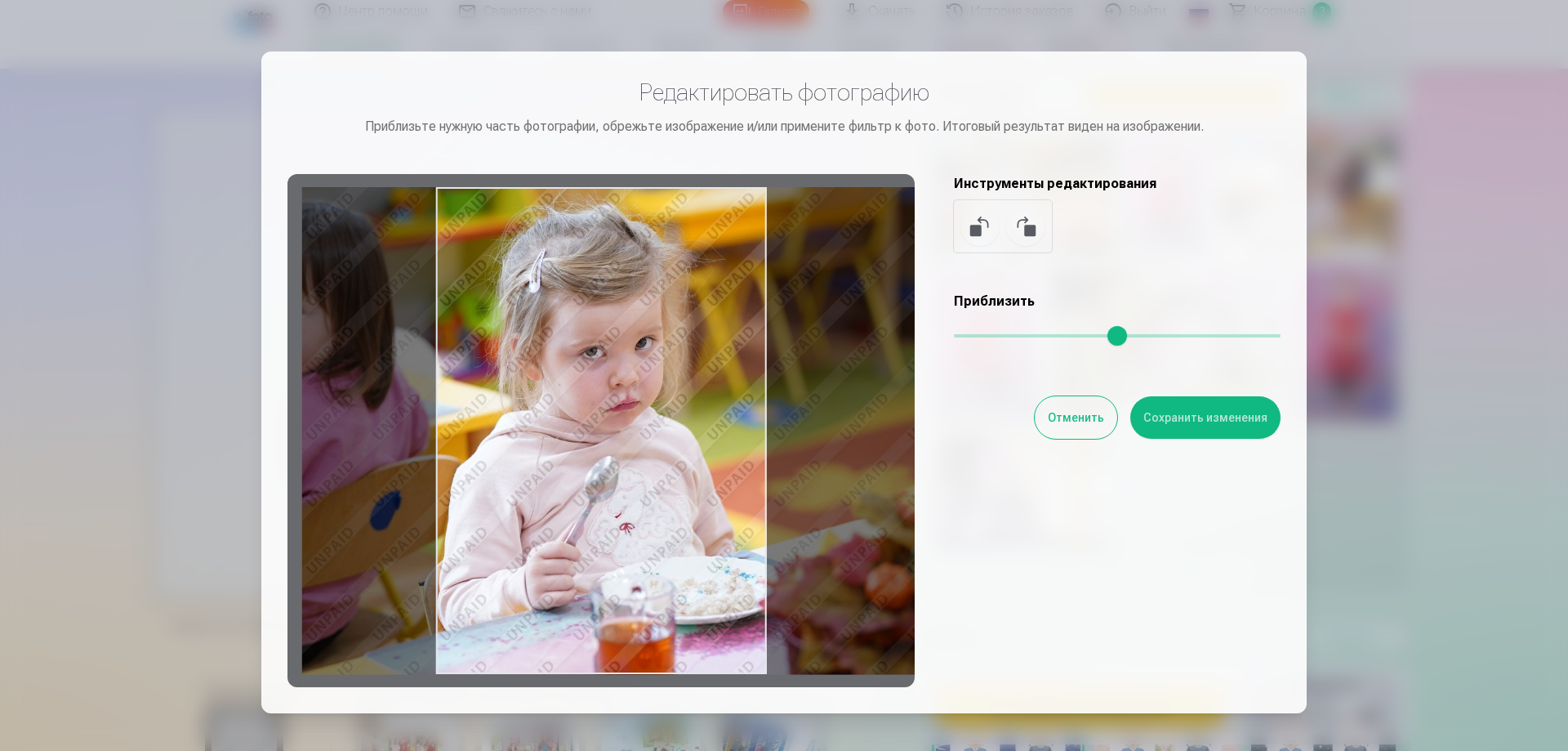
click at [763, 401] on div at bounding box center [601, 430] width 627 height 513
click at [765, 406] on div at bounding box center [601, 430] width 627 height 513
click at [1081, 404] on button "Отменить" at bounding box center [1076, 417] width 83 height 43
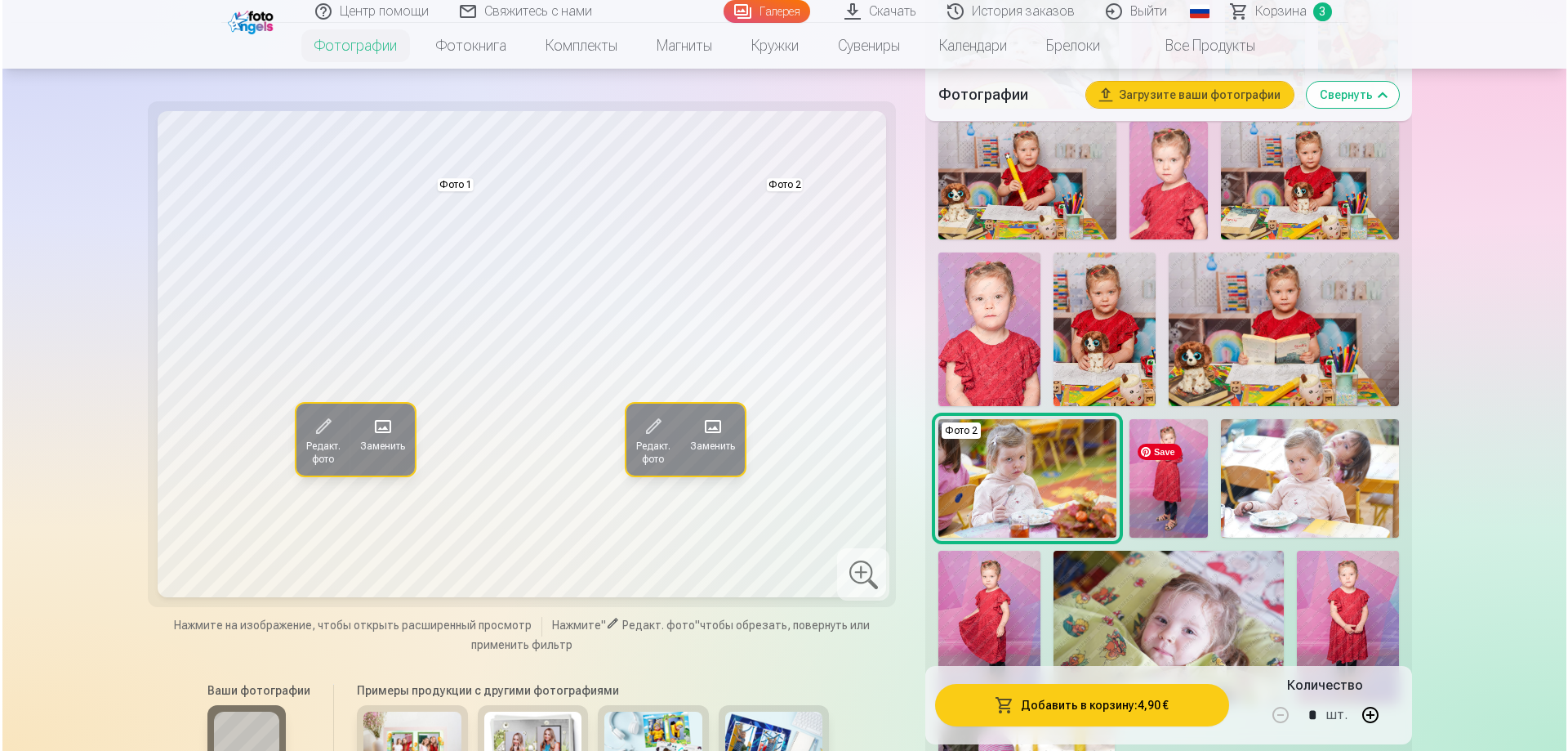
scroll to position [980, 0]
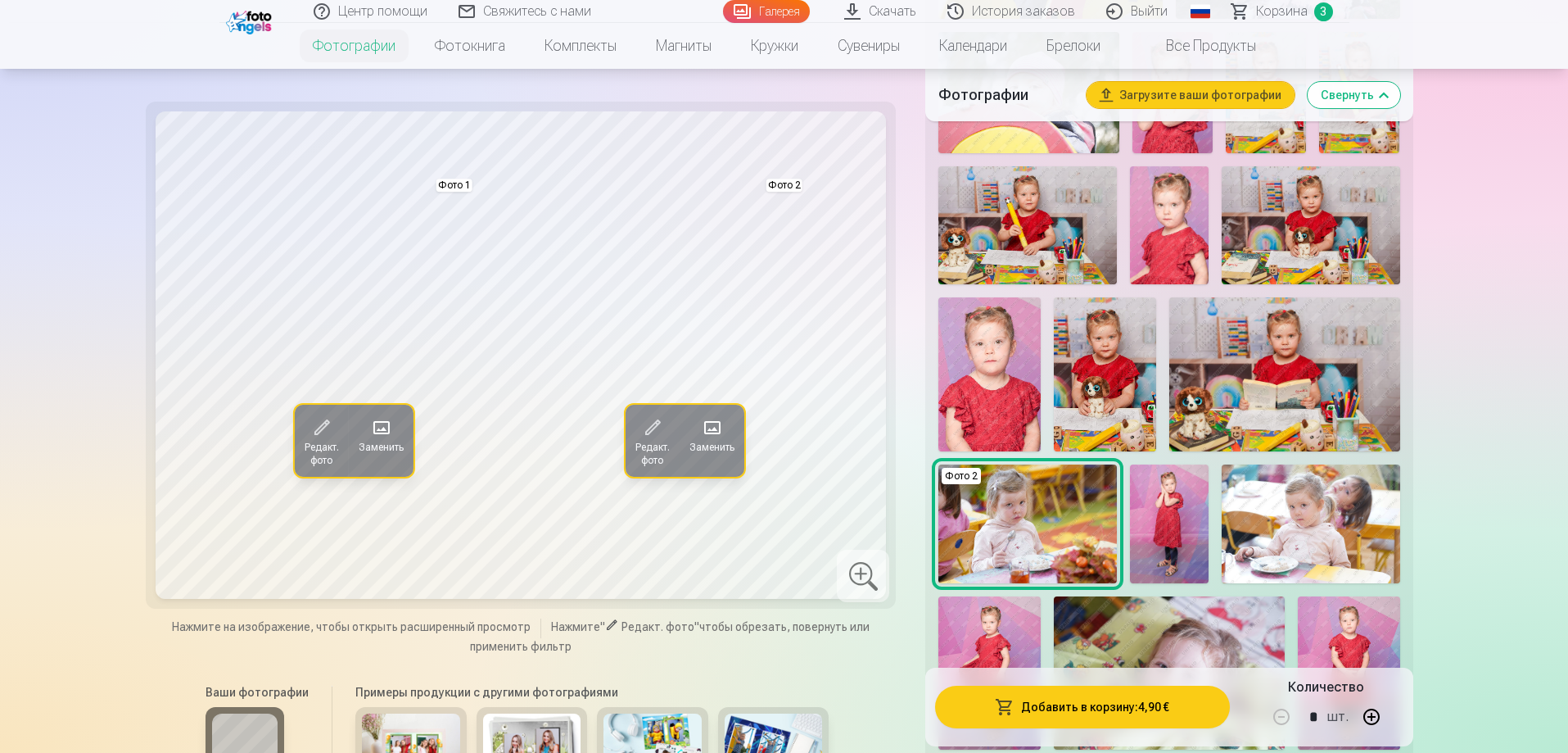
click at [713, 425] on span at bounding box center [712, 428] width 26 height 26
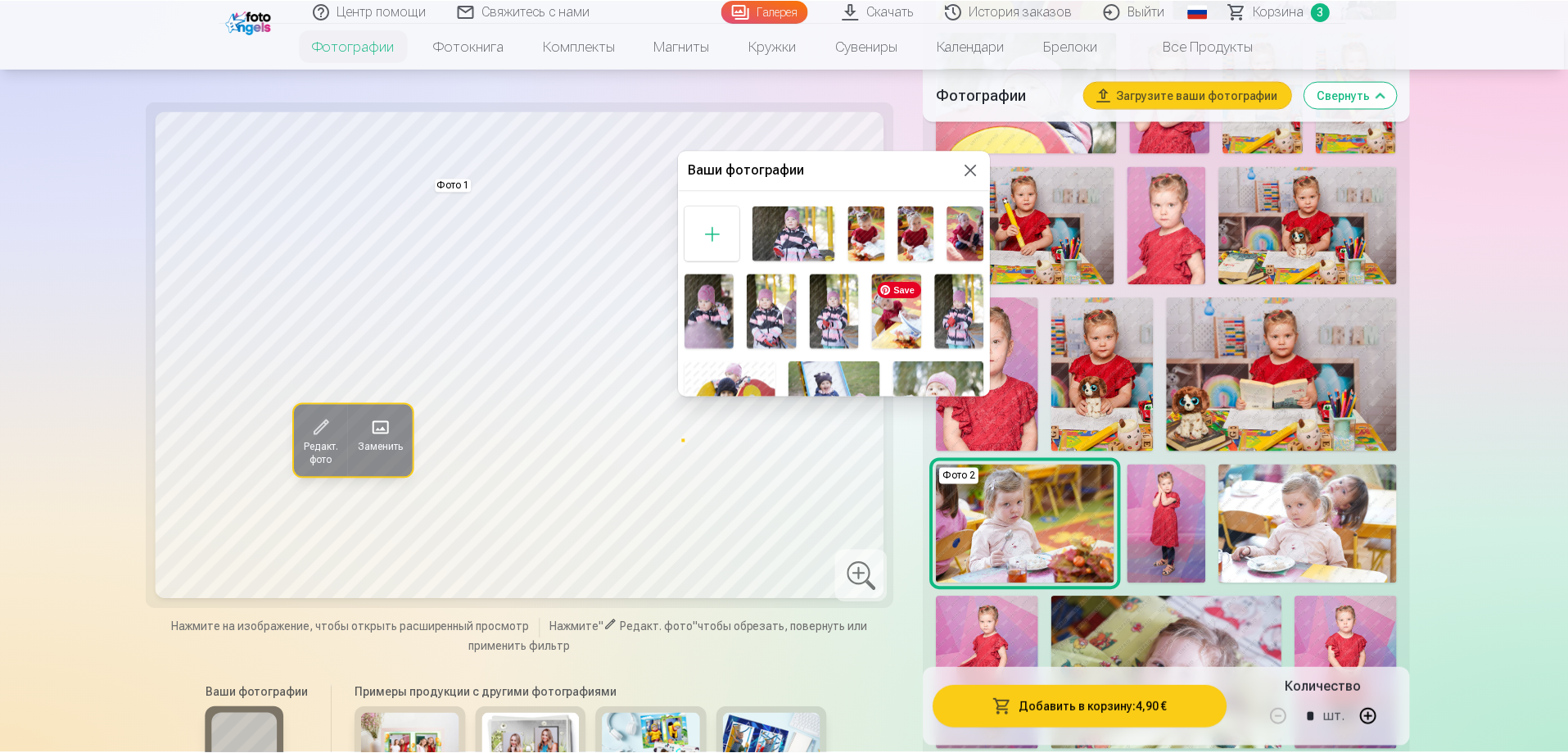
scroll to position [246, 0]
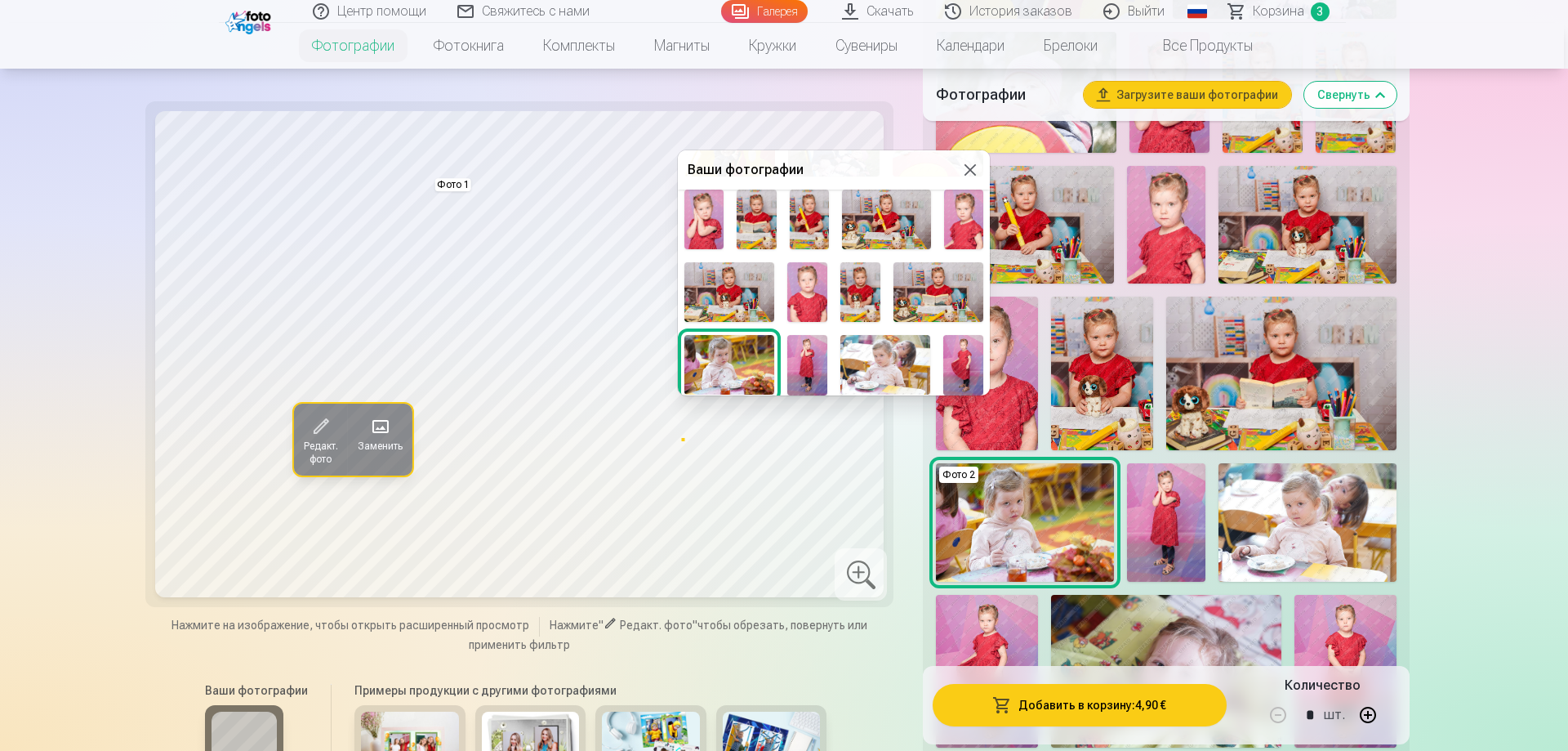
click at [865, 295] on img at bounding box center [861, 292] width 40 height 60
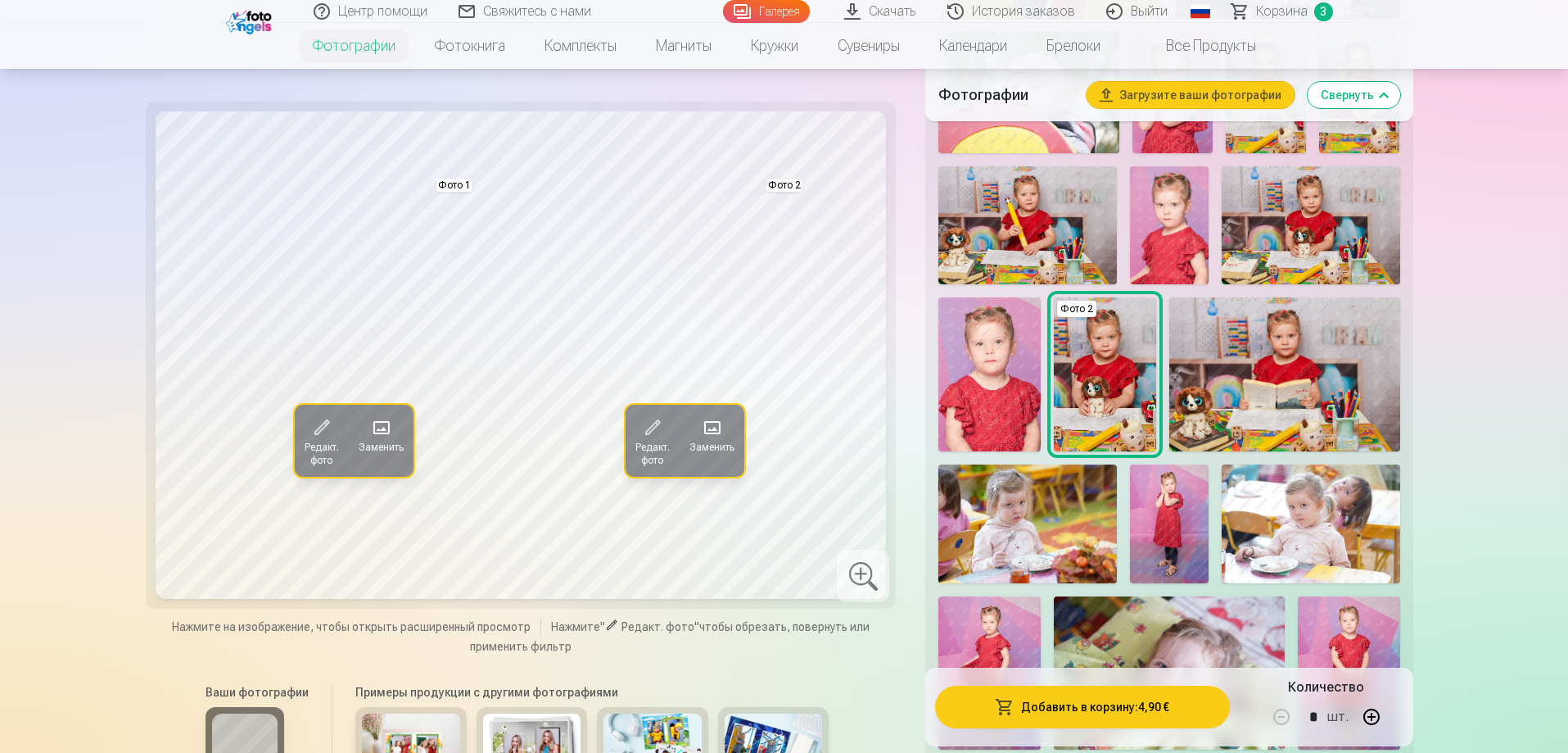
click at [322, 446] on span "Редакт. фото" at bounding box center [322, 453] width 35 height 26
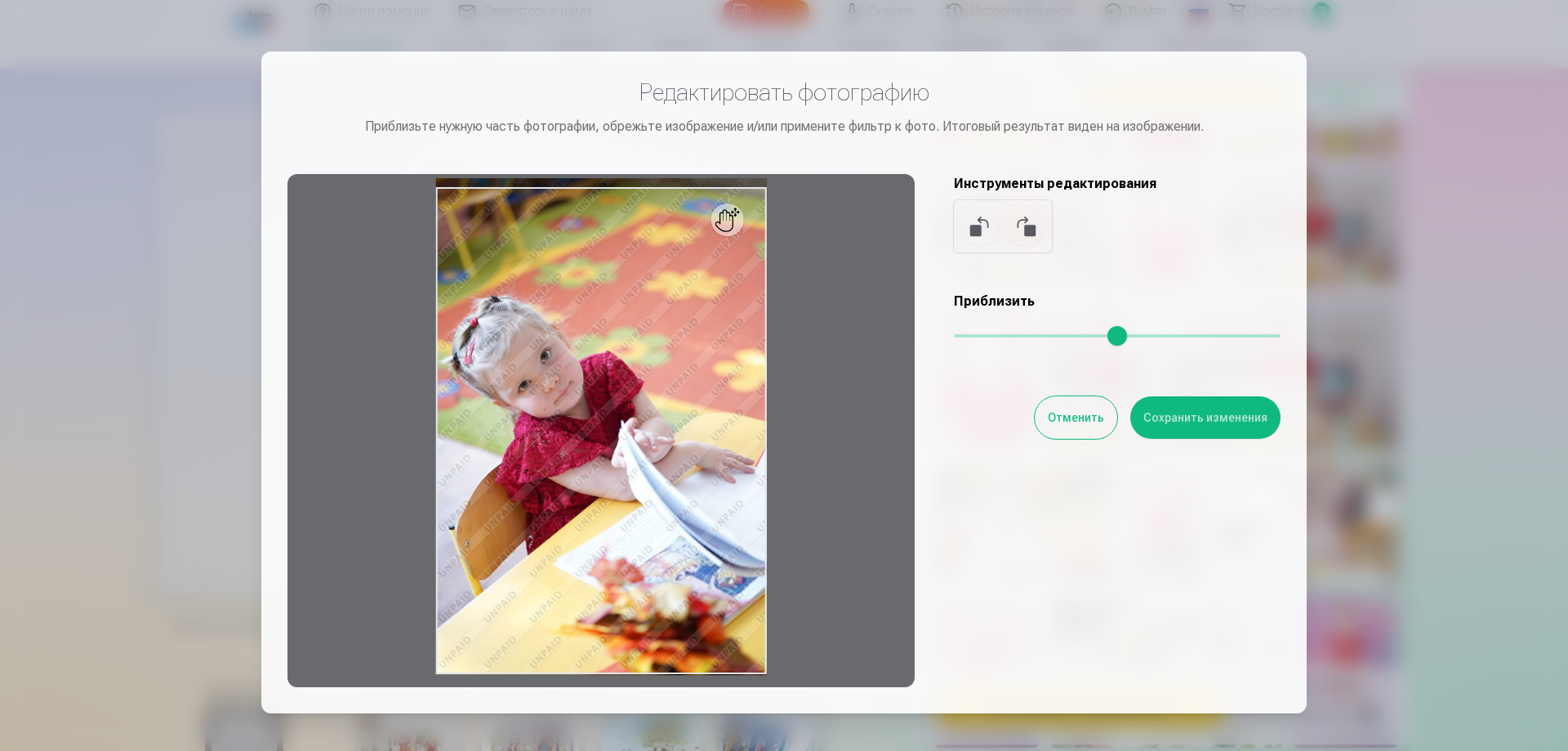
click at [1086, 428] on button "Отменить" at bounding box center [1076, 417] width 83 height 43
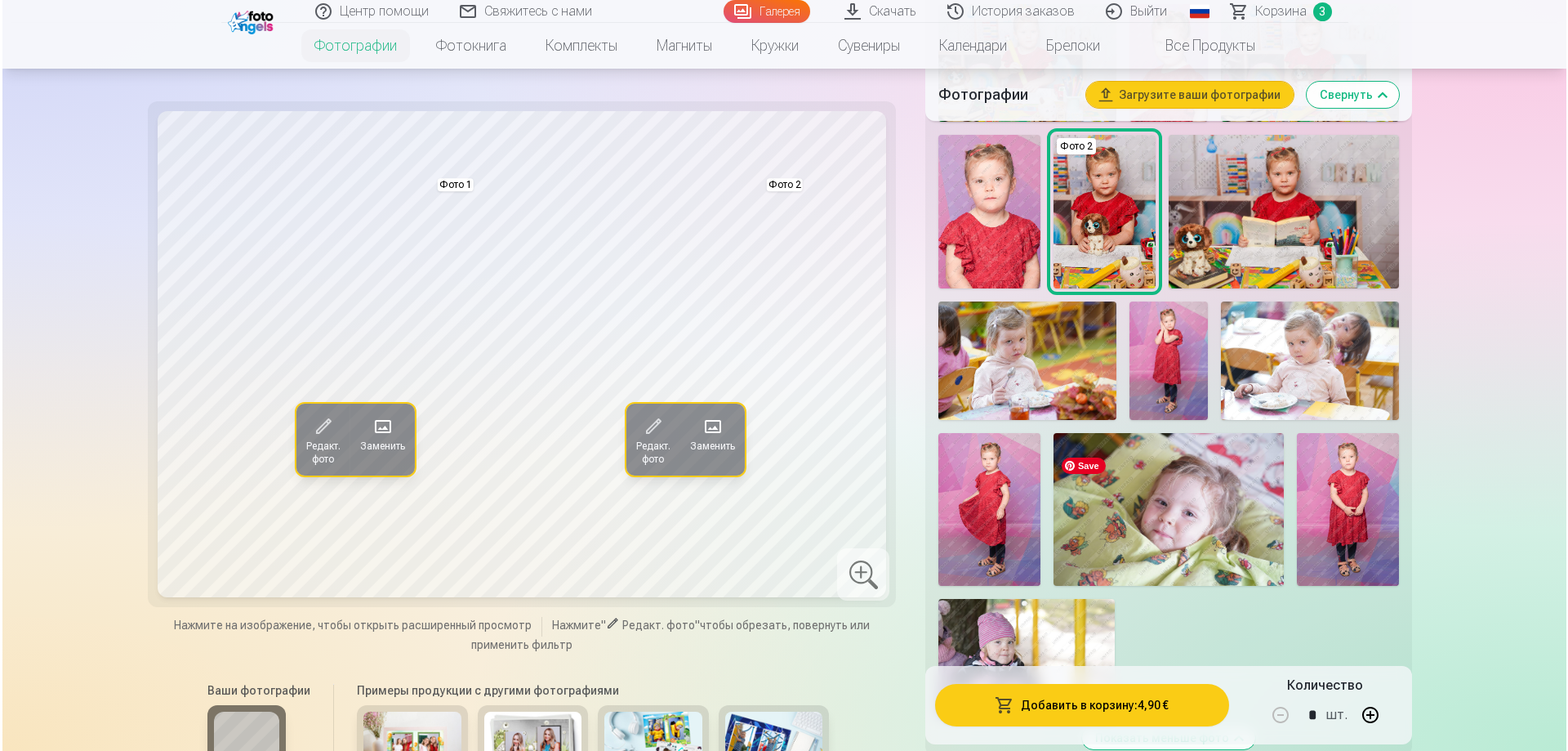
scroll to position [1144, 0]
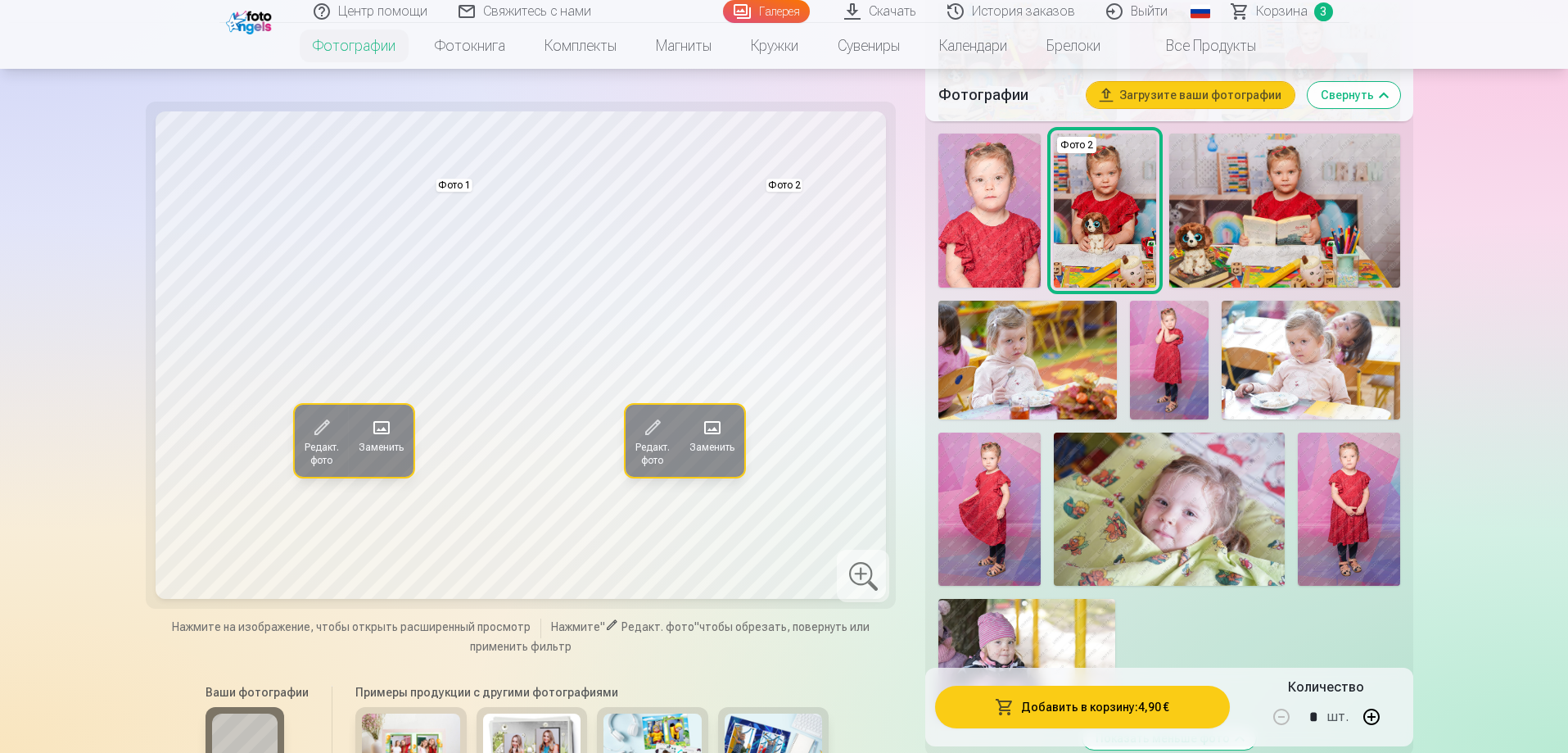
click at [392, 437] on button "Заменить" at bounding box center [381, 440] width 65 height 72
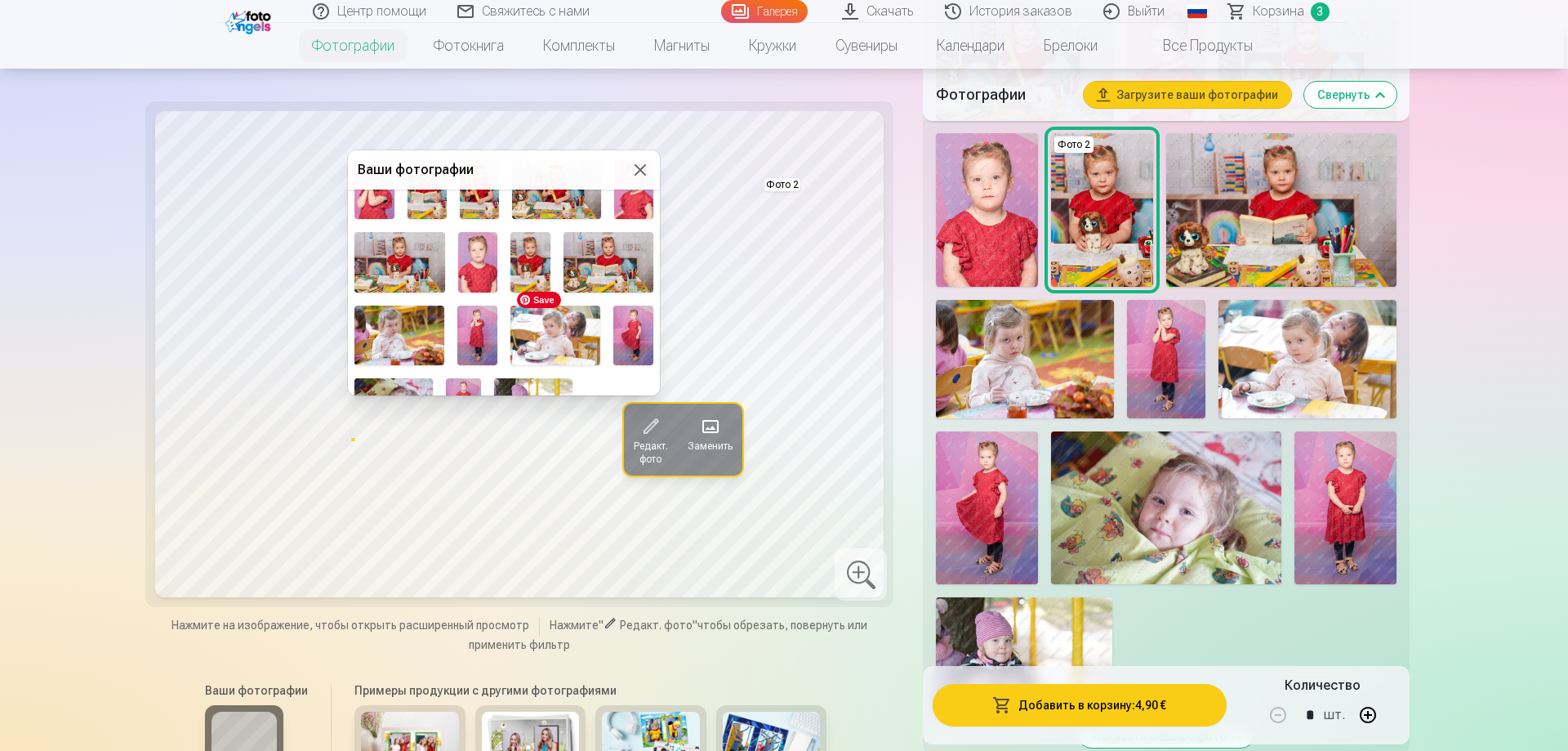
scroll to position [310, 0]
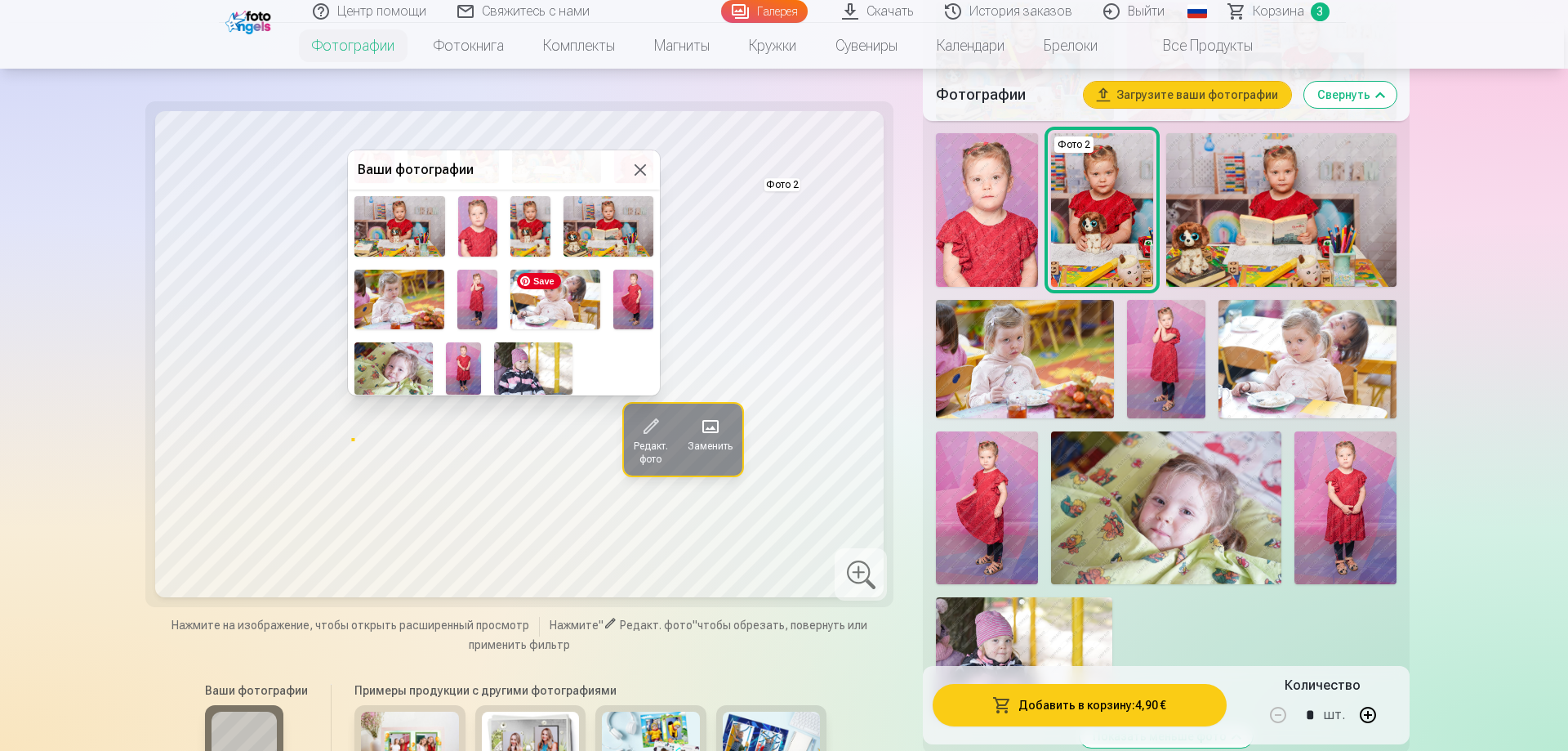
click at [556, 302] on img at bounding box center [555, 300] width 90 height 60
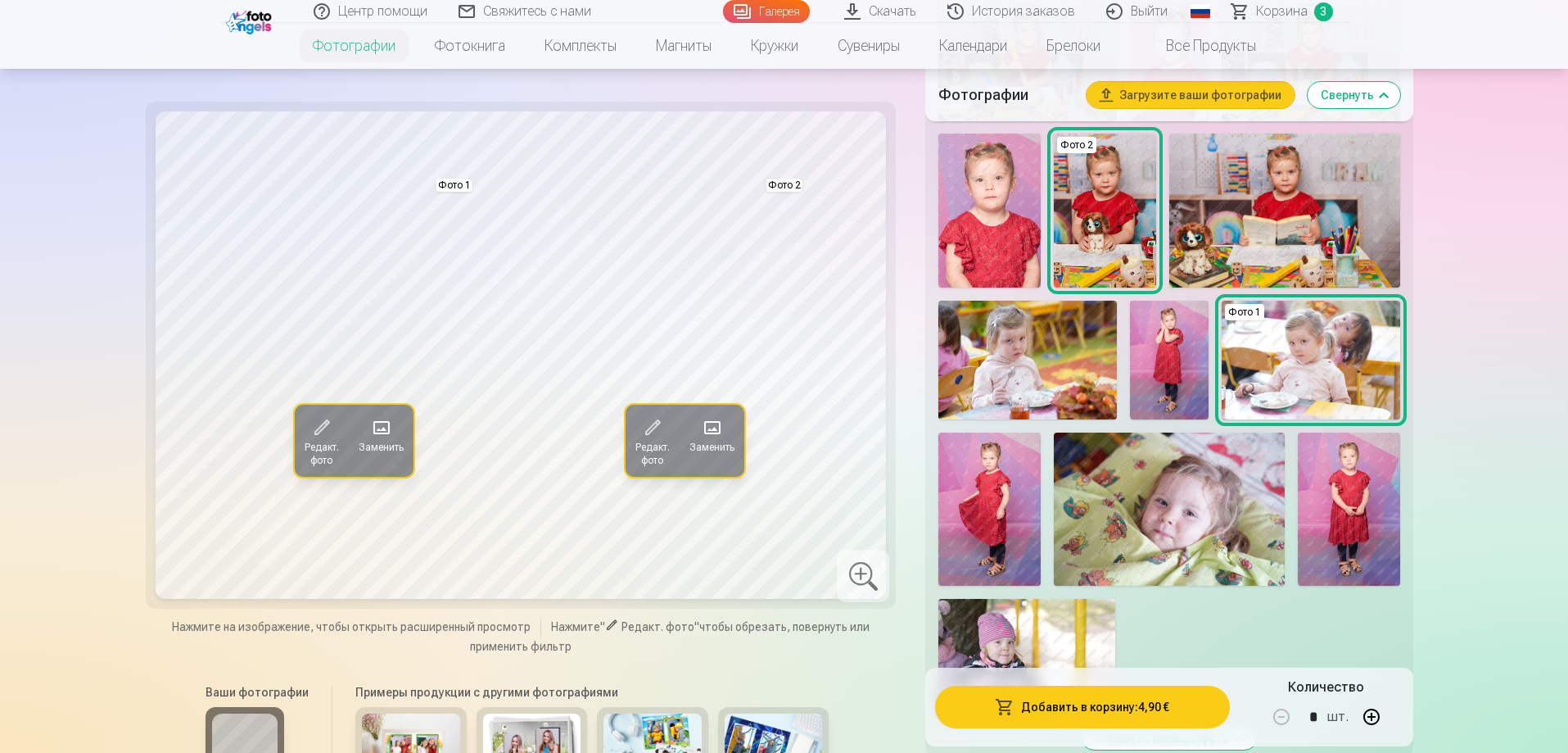
click at [317, 443] on span "Редакт. фото" at bounding box center [322, 453] width 35 height 26
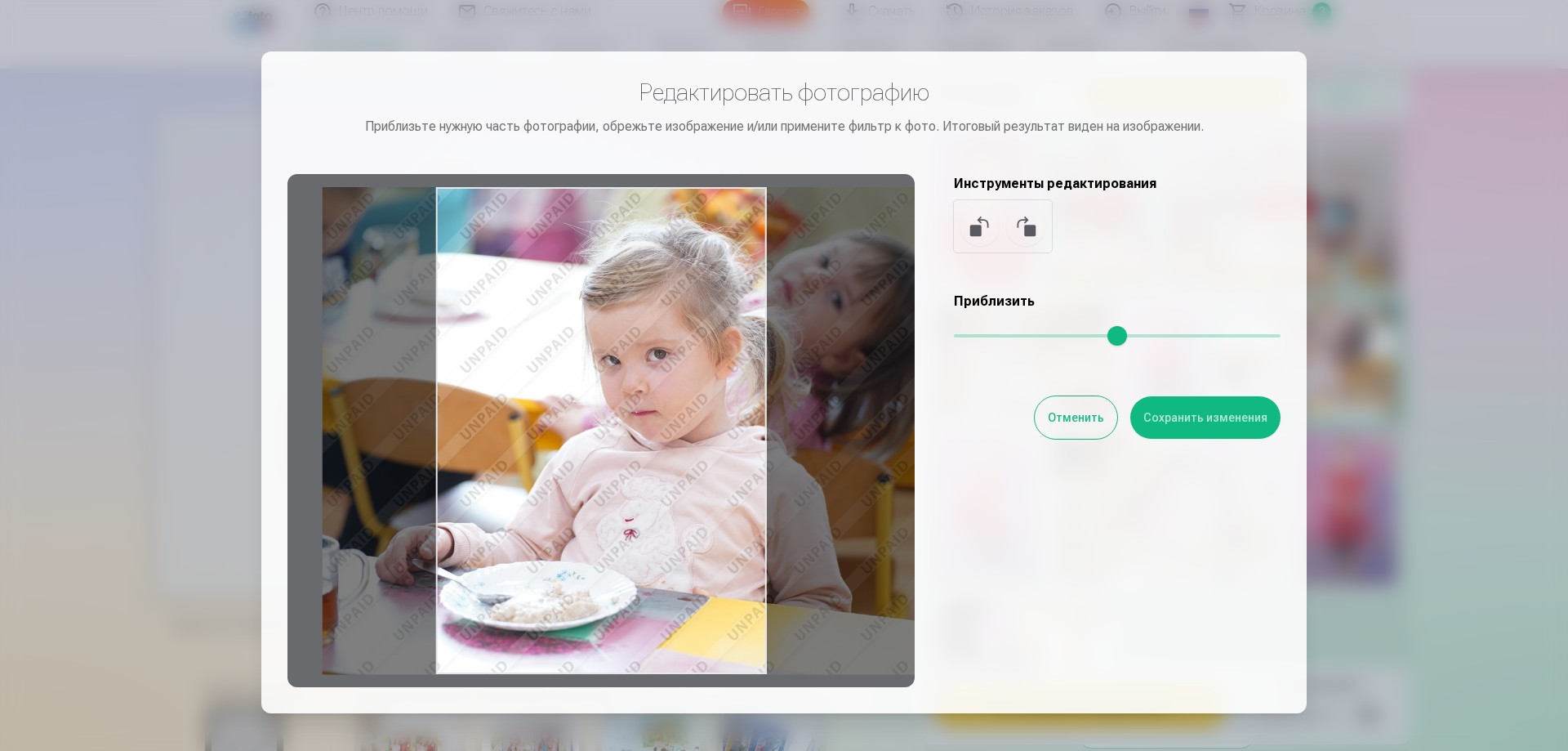
drag, startPoint x: 627, startPoint y: 487, endPoint x: 784, endPoint y: 458, distance: 159.7
click at [714, 469] on div at bounding box center [601, 430] width 627 height 513
click at [1200, 425] on button "Сохранить изменения" at bounding box center [1205, 417] width 150 height 43
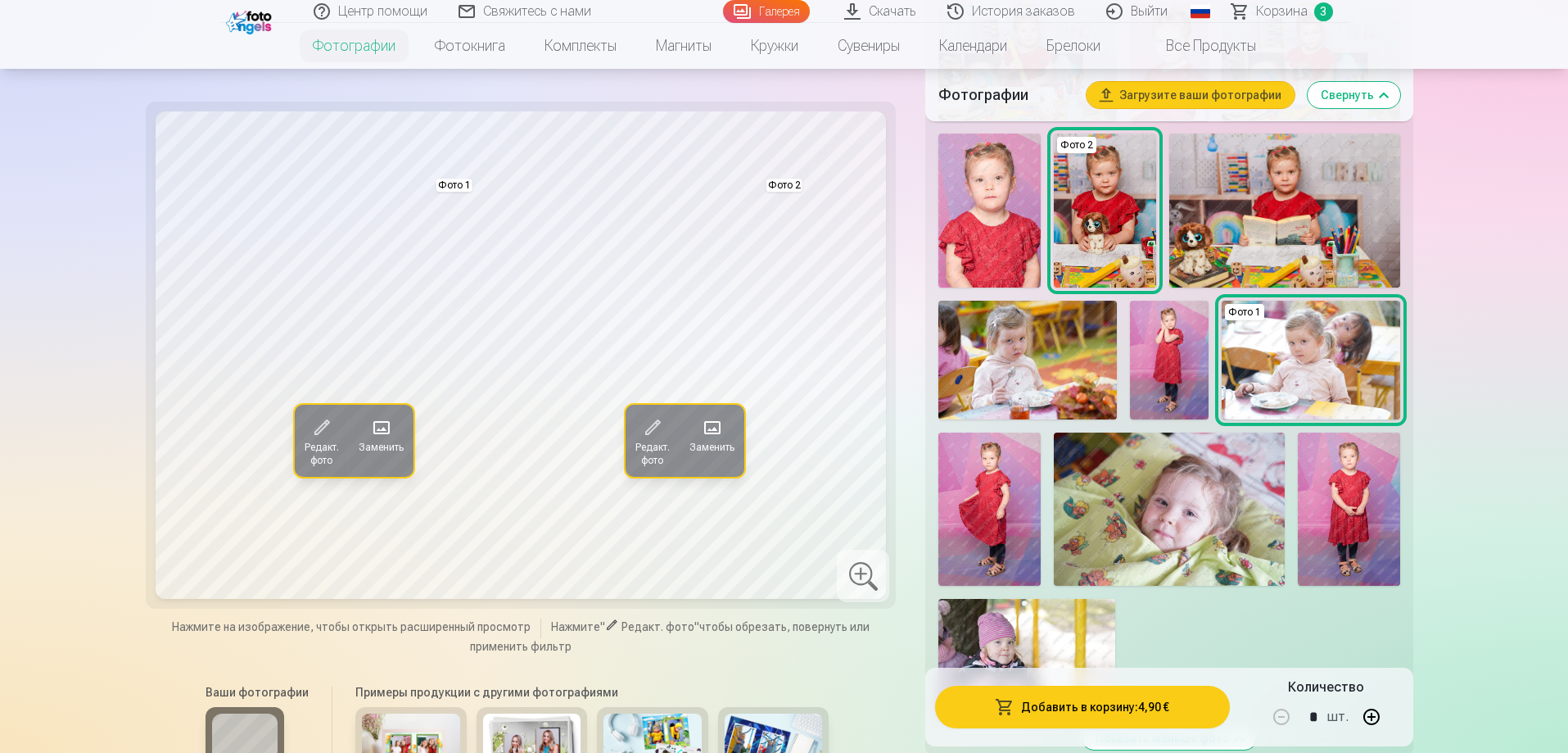
click at [379, 426] on span at bounding box center [380, 428] width 26 height 26
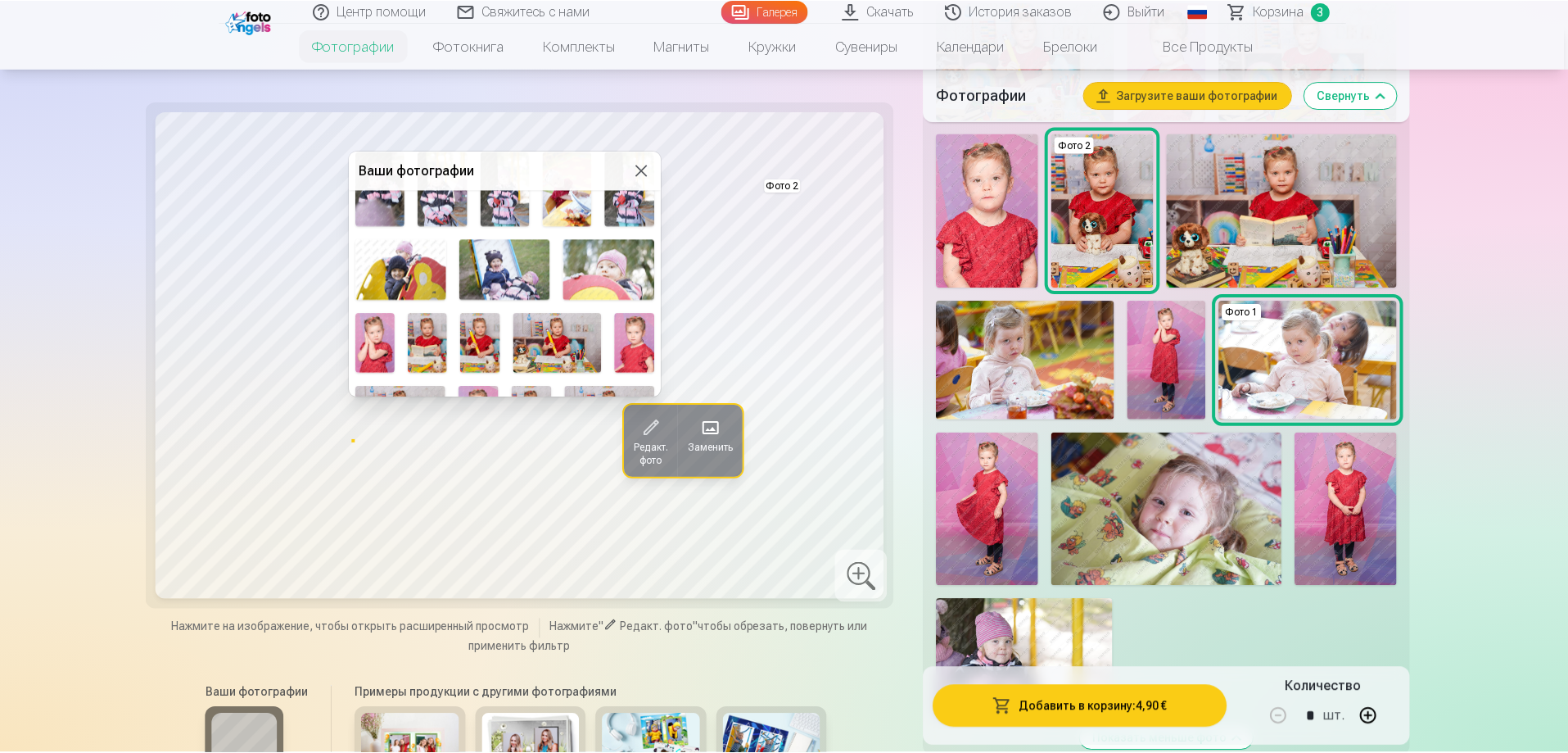
scroll to position [113, 0]
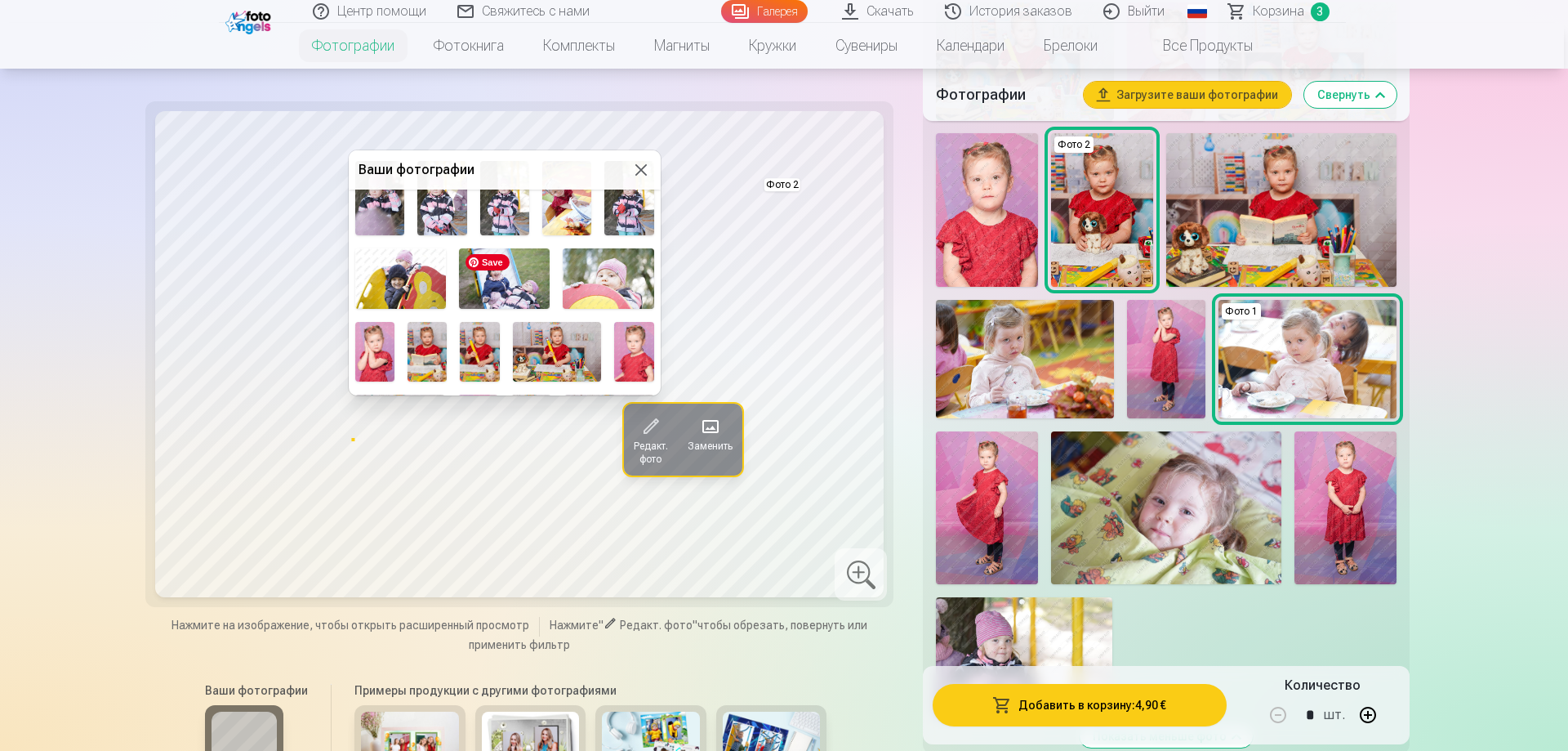
click at [495, 285] on img at bounding box center [504, 278] width 91 height 60
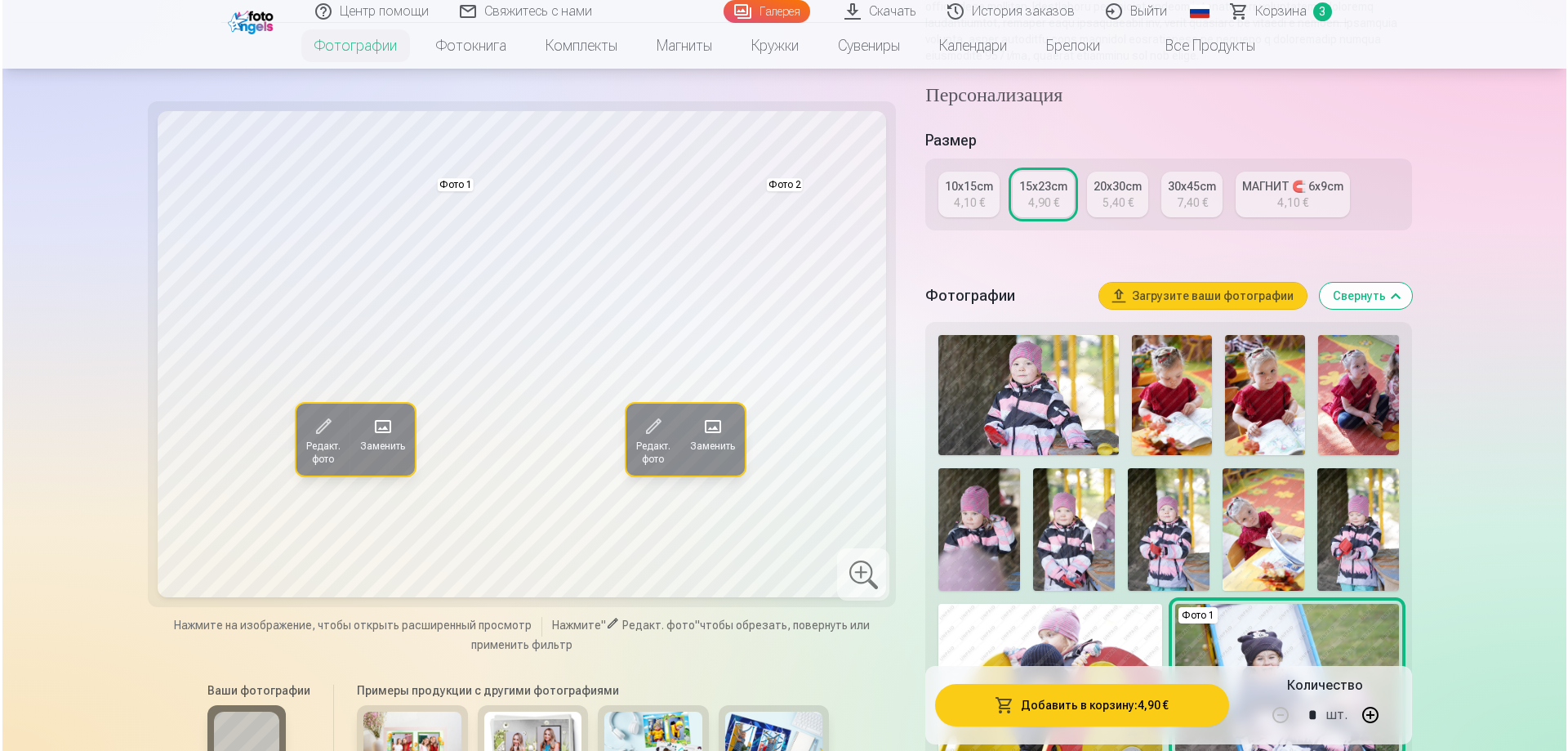
scroll to position [245, 0]
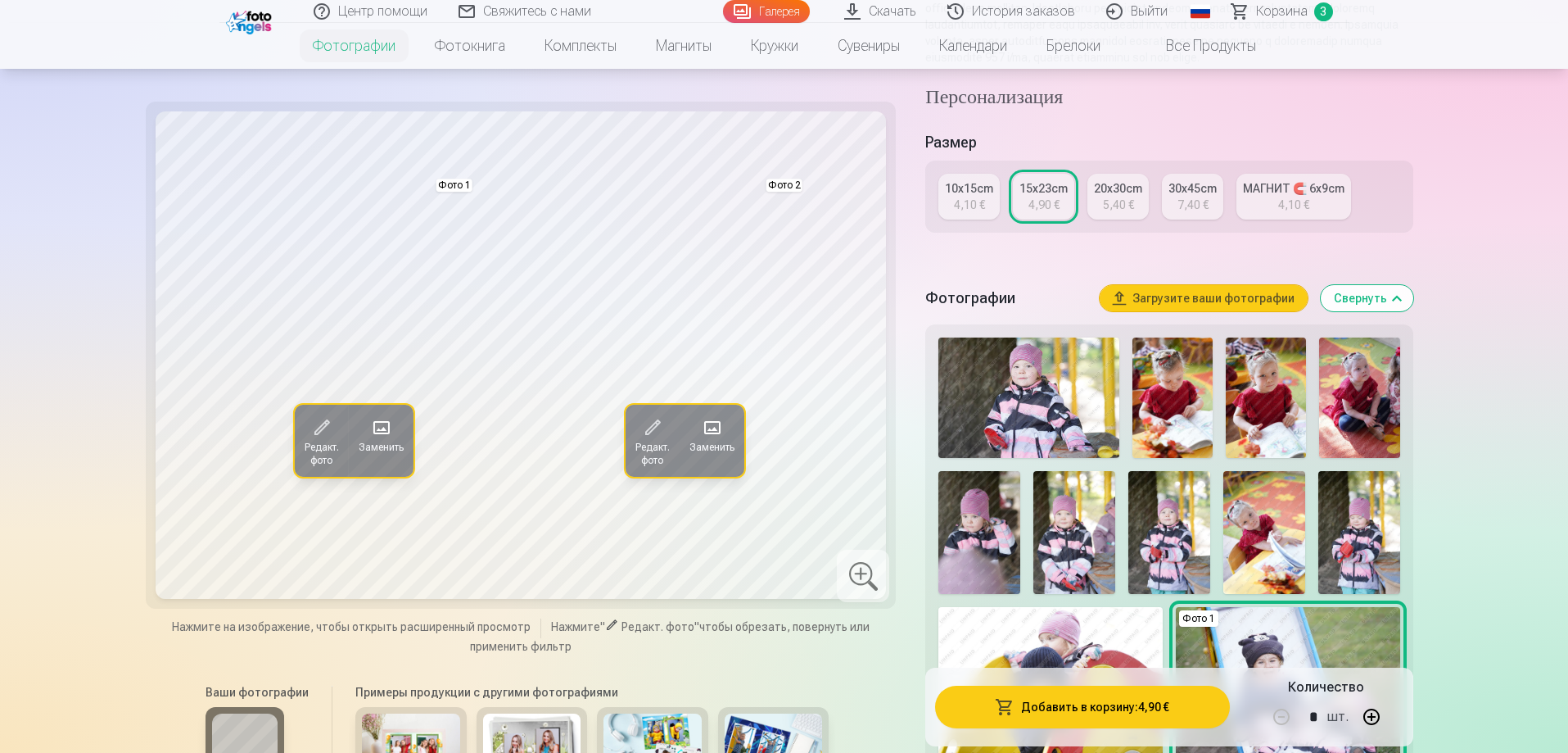
click at [386, 433] on span at bounding box center [380, 428] width 26 height 26
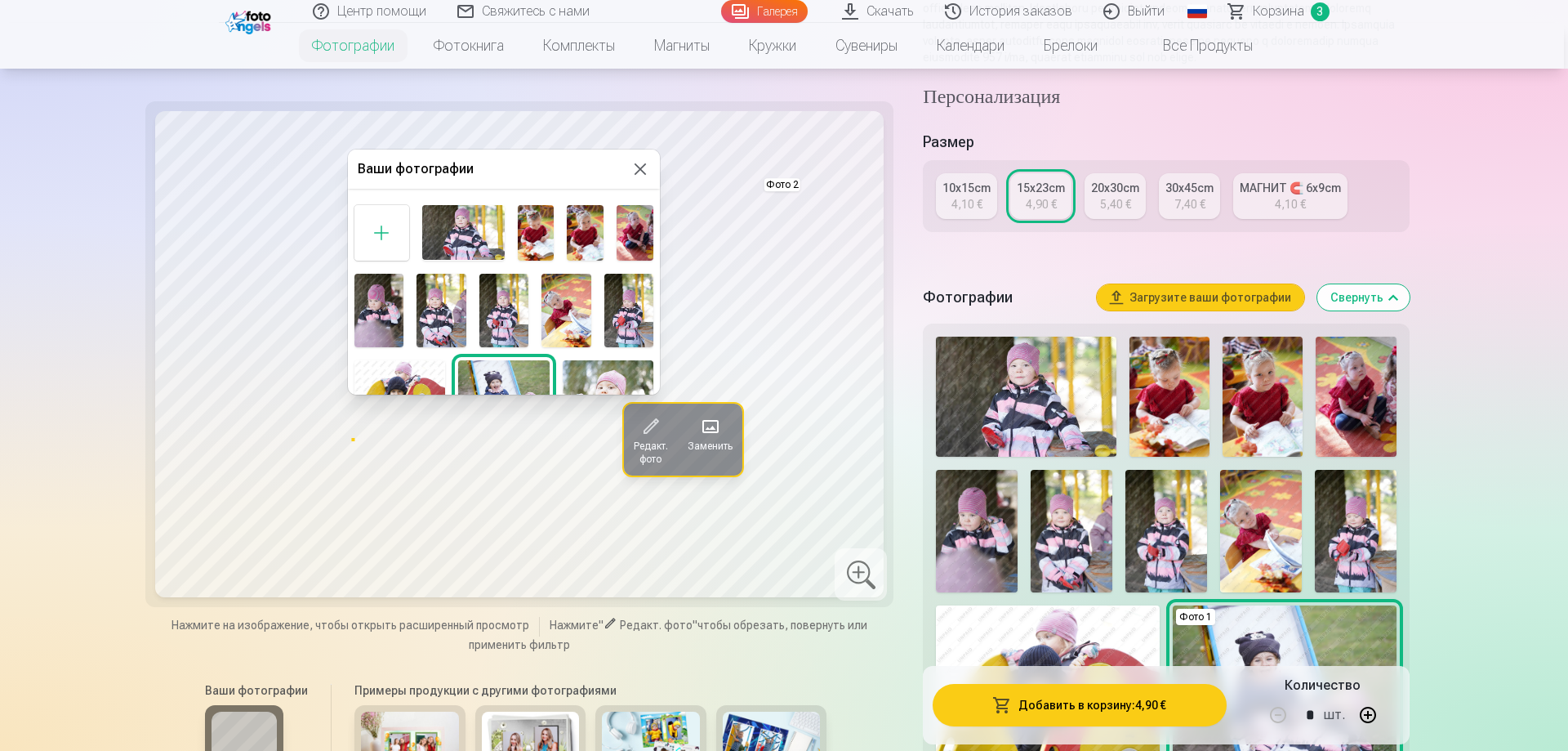
click at [577, 231] on img at bounding box center [585, 233] width 36 height 55
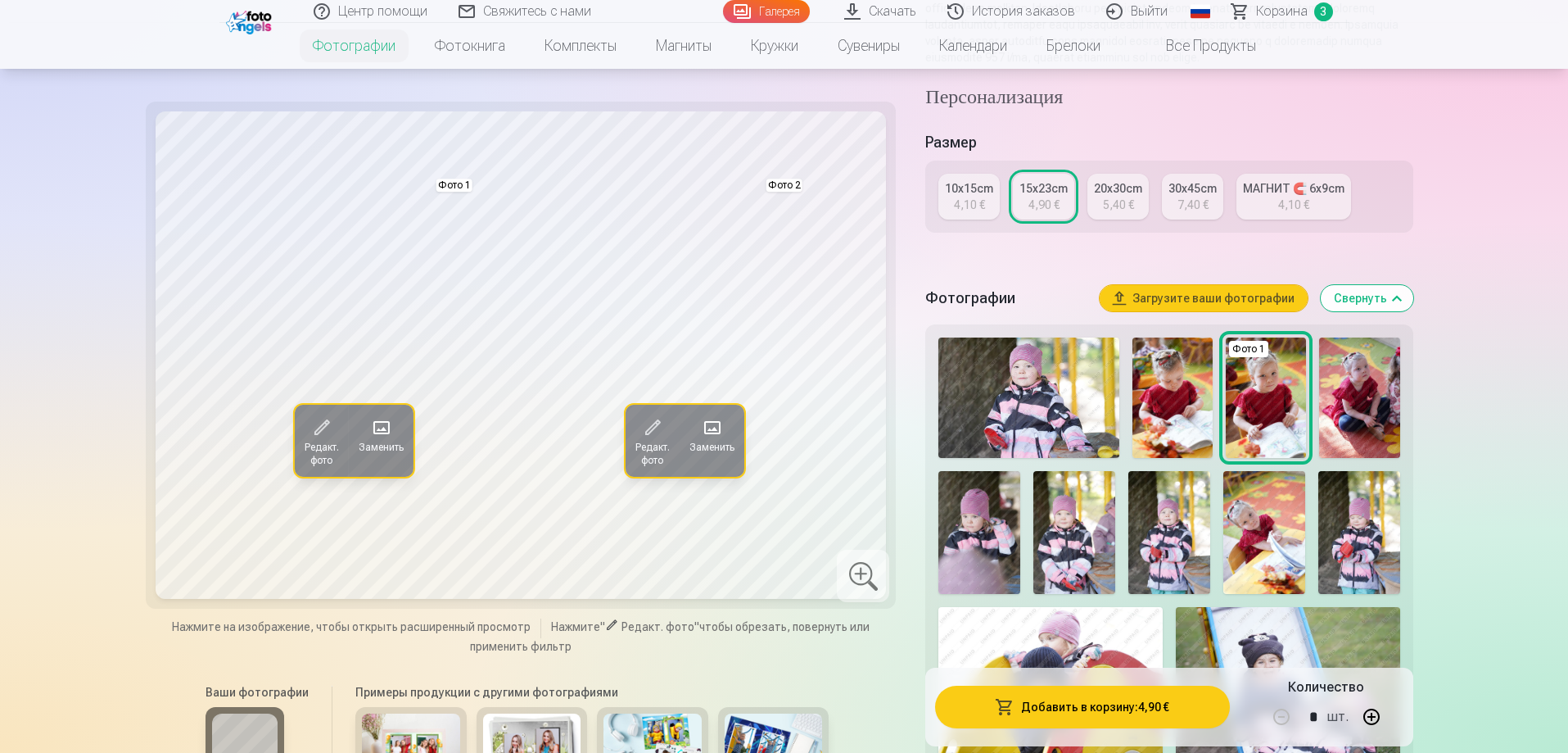
click at [1030, 296] on div "Фотографии Загрузите ваши фотографии Свернуть" at bounding box center [1168, 298] width 487 height 53
click at [1057, 714] on button "Добавить в корзину : 4,90 €" at bounding box center [1081, 707] width 294 height 43
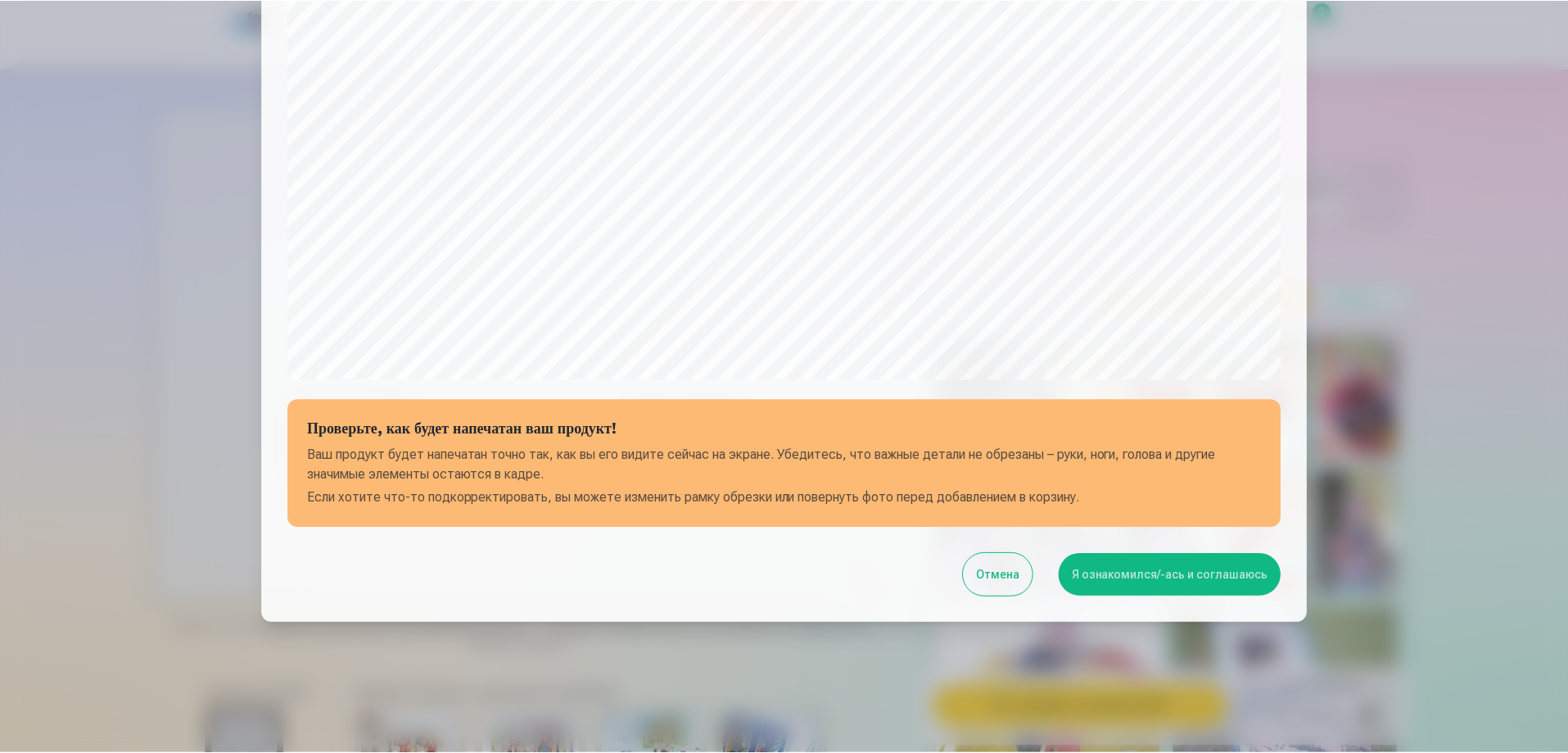
scroll to position [427, 0]
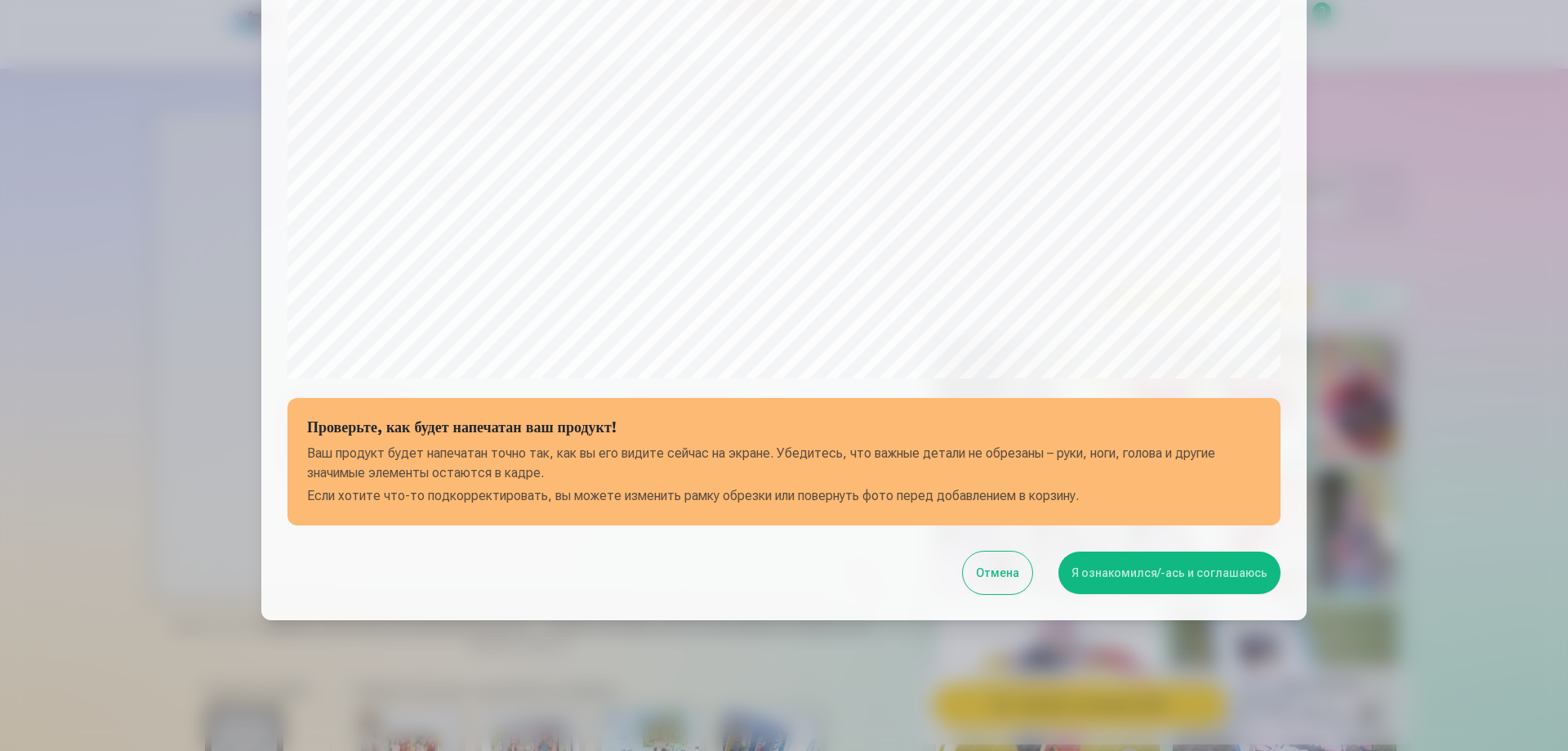
click at [1157, 570] on button "Я ознакомился/-ась и соглашаюсь" at bounding box center [1170, 573] width 222 height 43
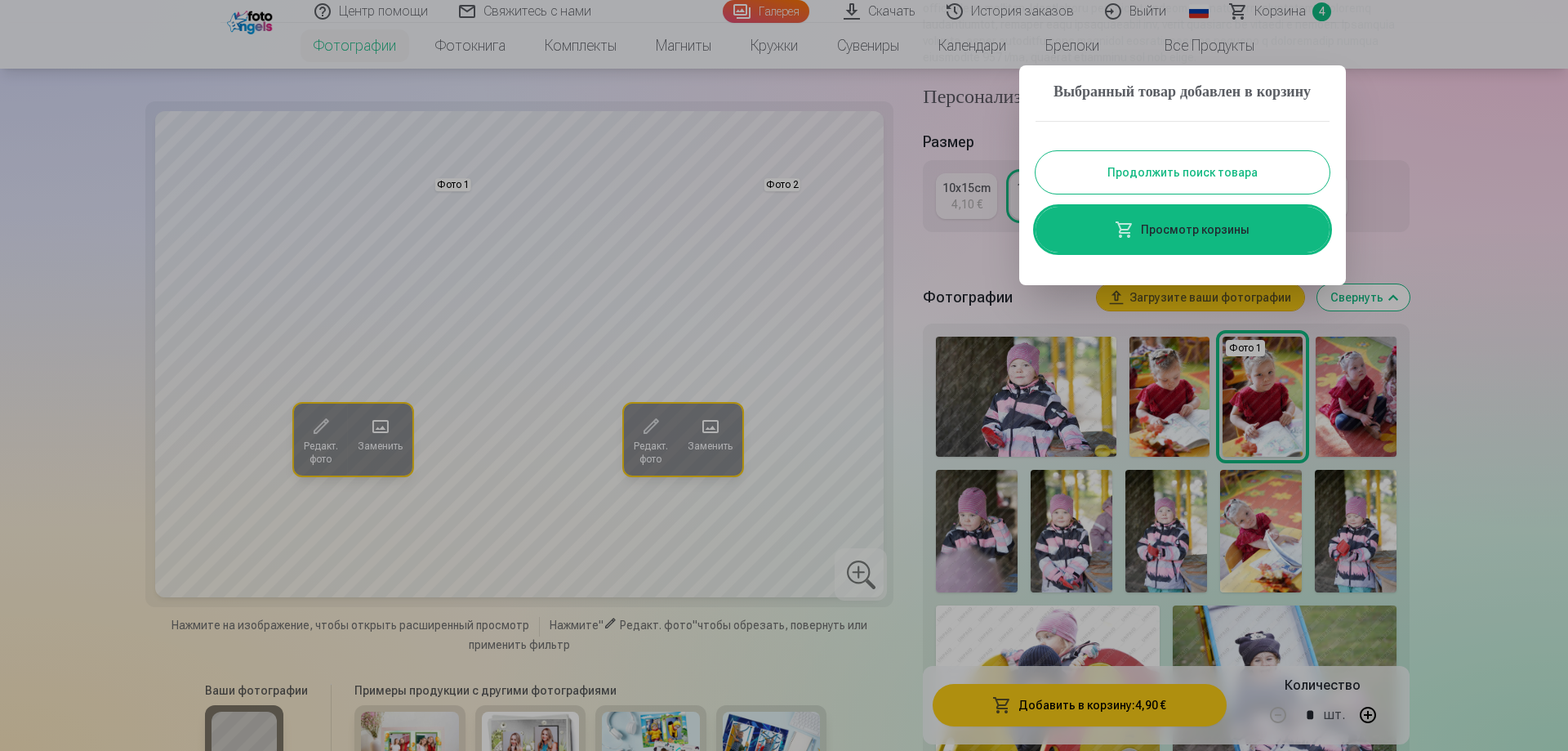
click at [1167, 248] on link "Просмотр корзины" at bounding box center [1183, 229] width 295 height 45
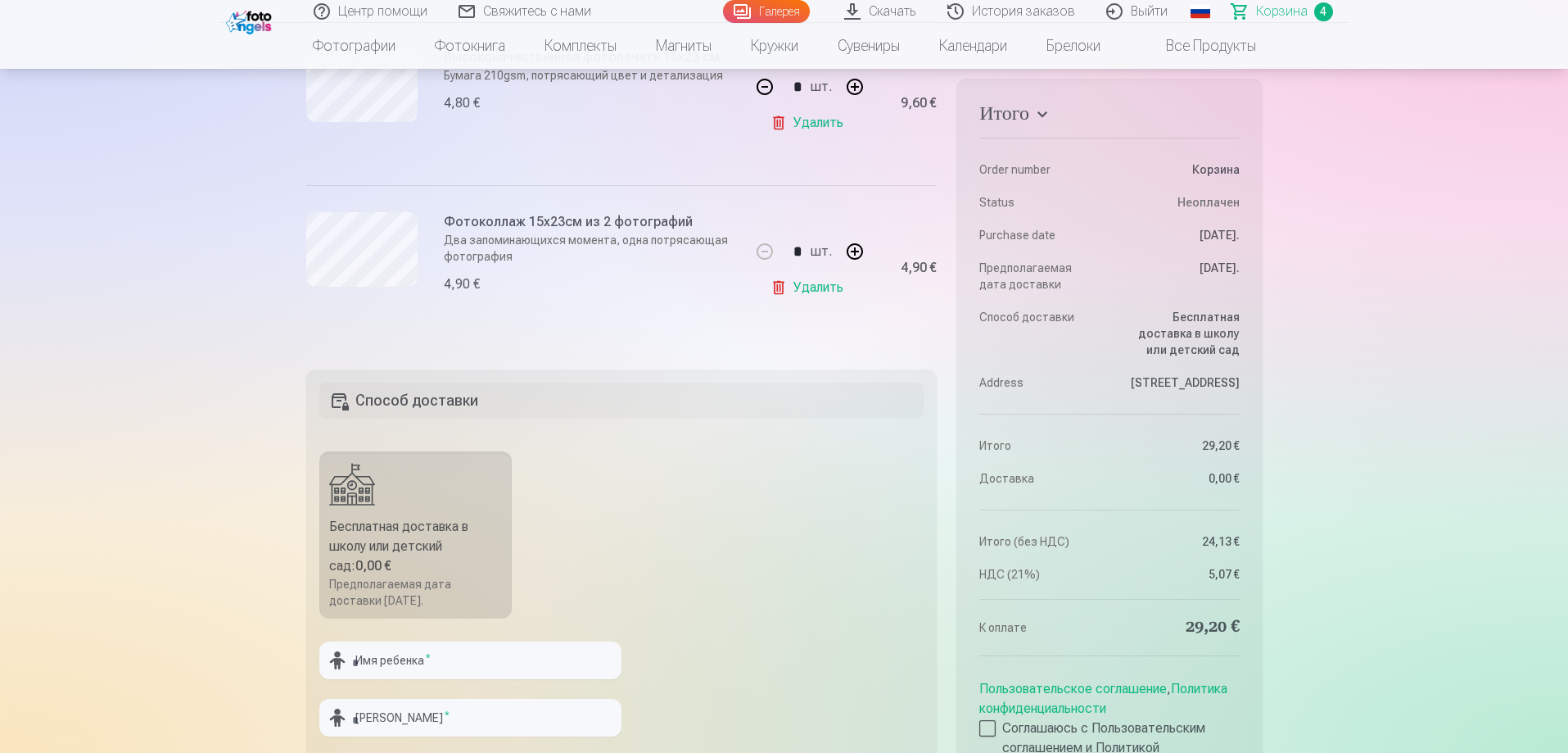
scroll to position [901, 0]
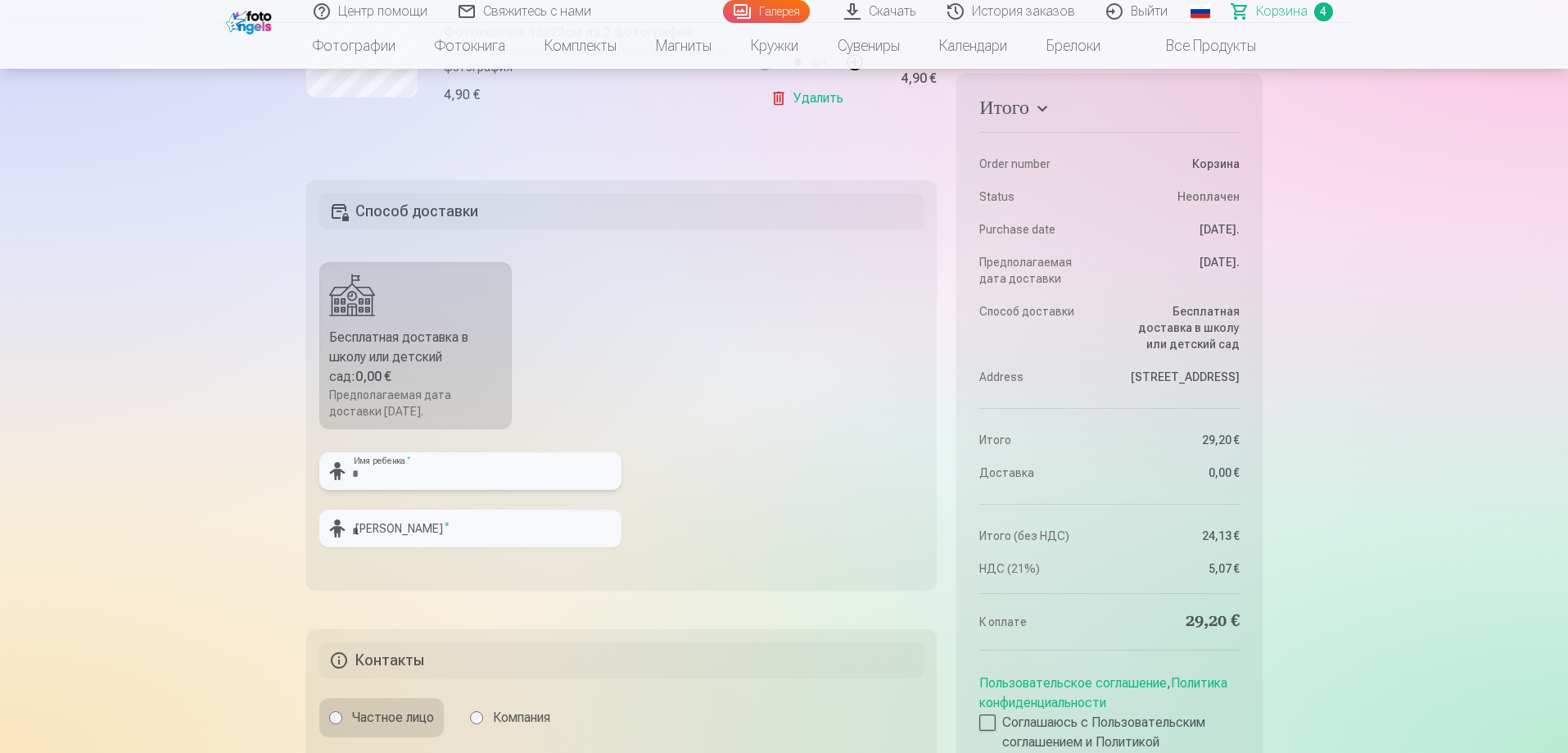
click at [425, 480] on input "text" at bounding box center [470, 470] width 302 height 37
type input "*"
type input "*****"
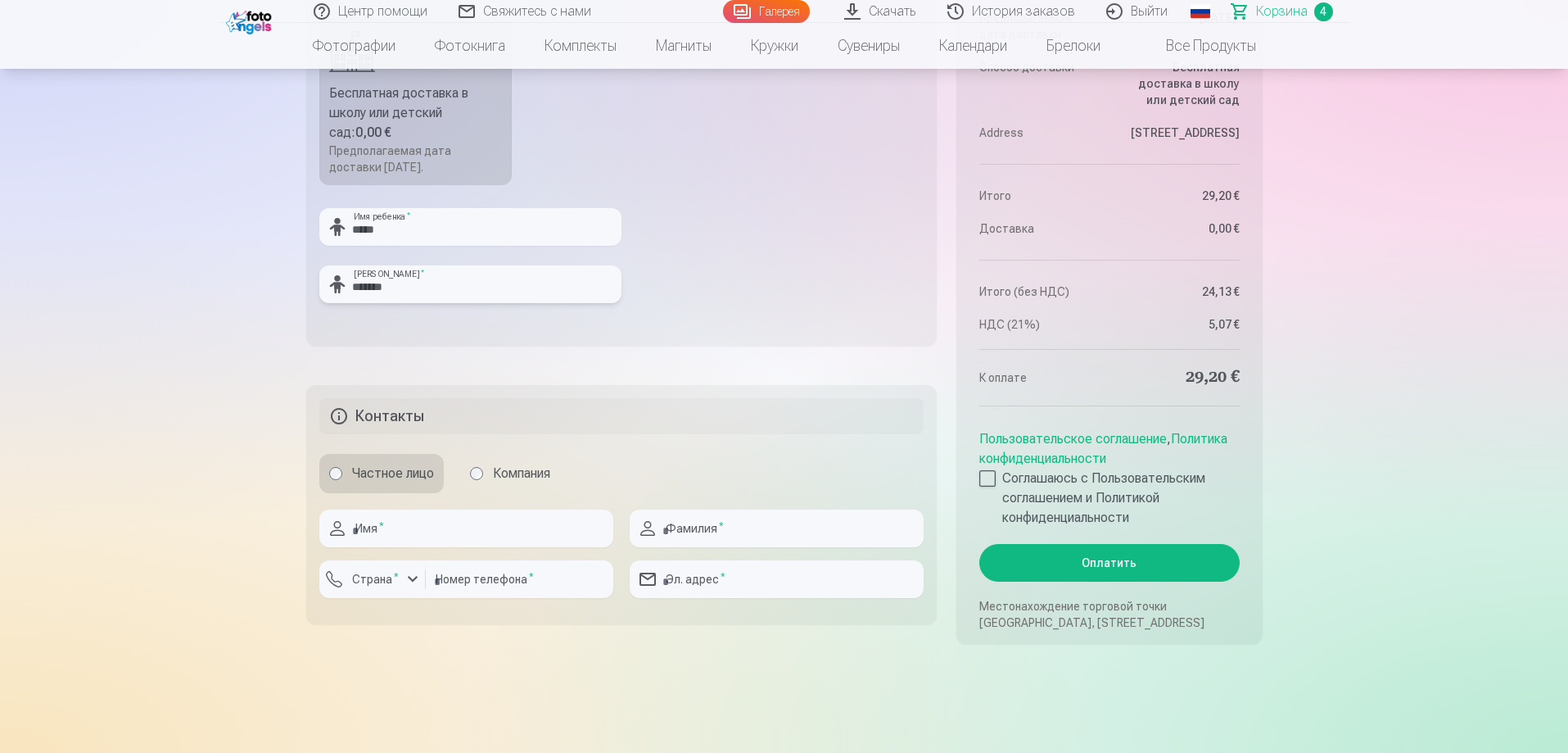
scroll to position [1147, 0]
type input "*******"
click at [406, 514] on input "text" at bounding box center [466, 526] width 294 height 37
type input "****"
type input "*******"
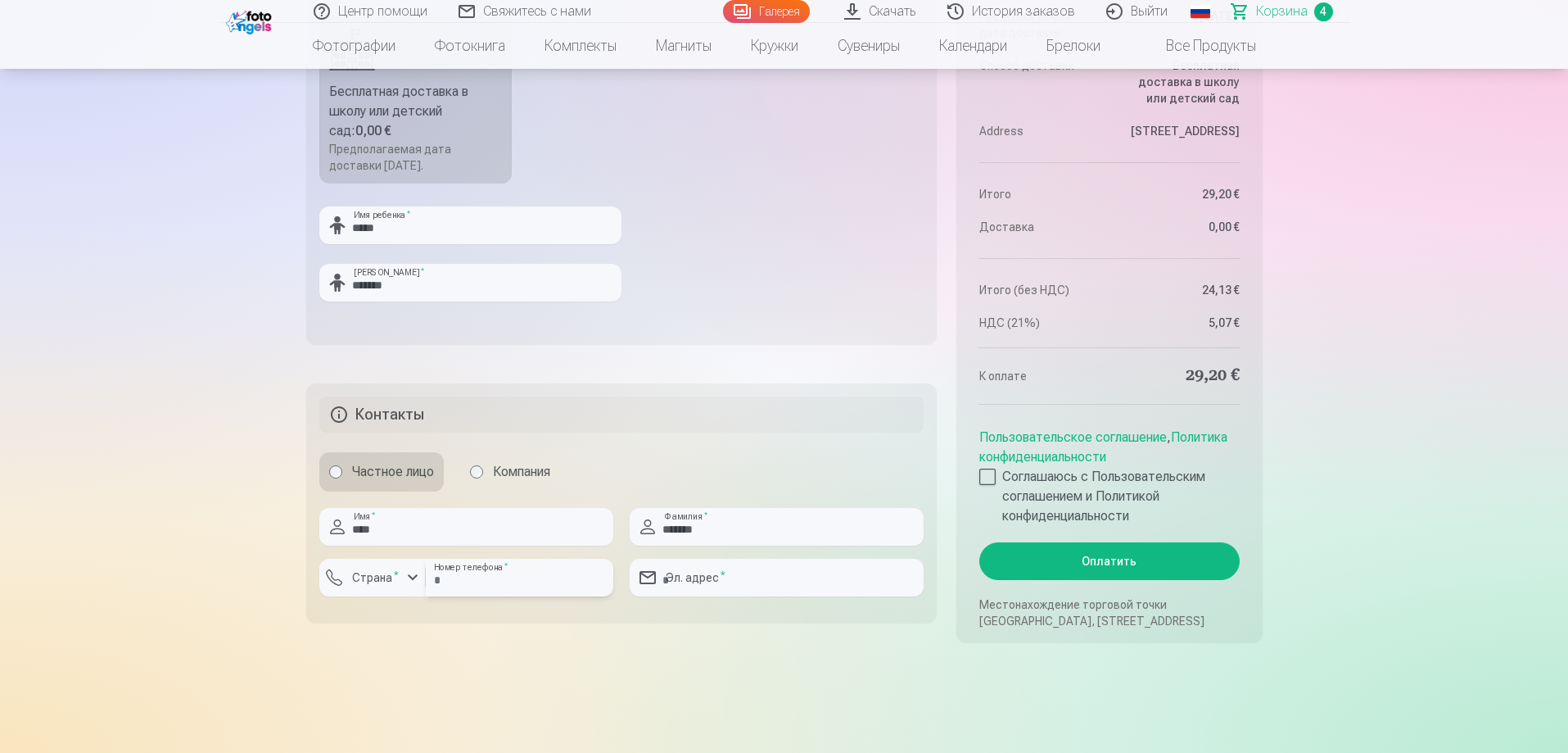
click at [431, 585] on input "*********" at bounding box center [519, 577] width 188 height 37
type input "********"
click at [400, 574] on label "Страна *" at bounding box center [375, 578] width 60 height 16
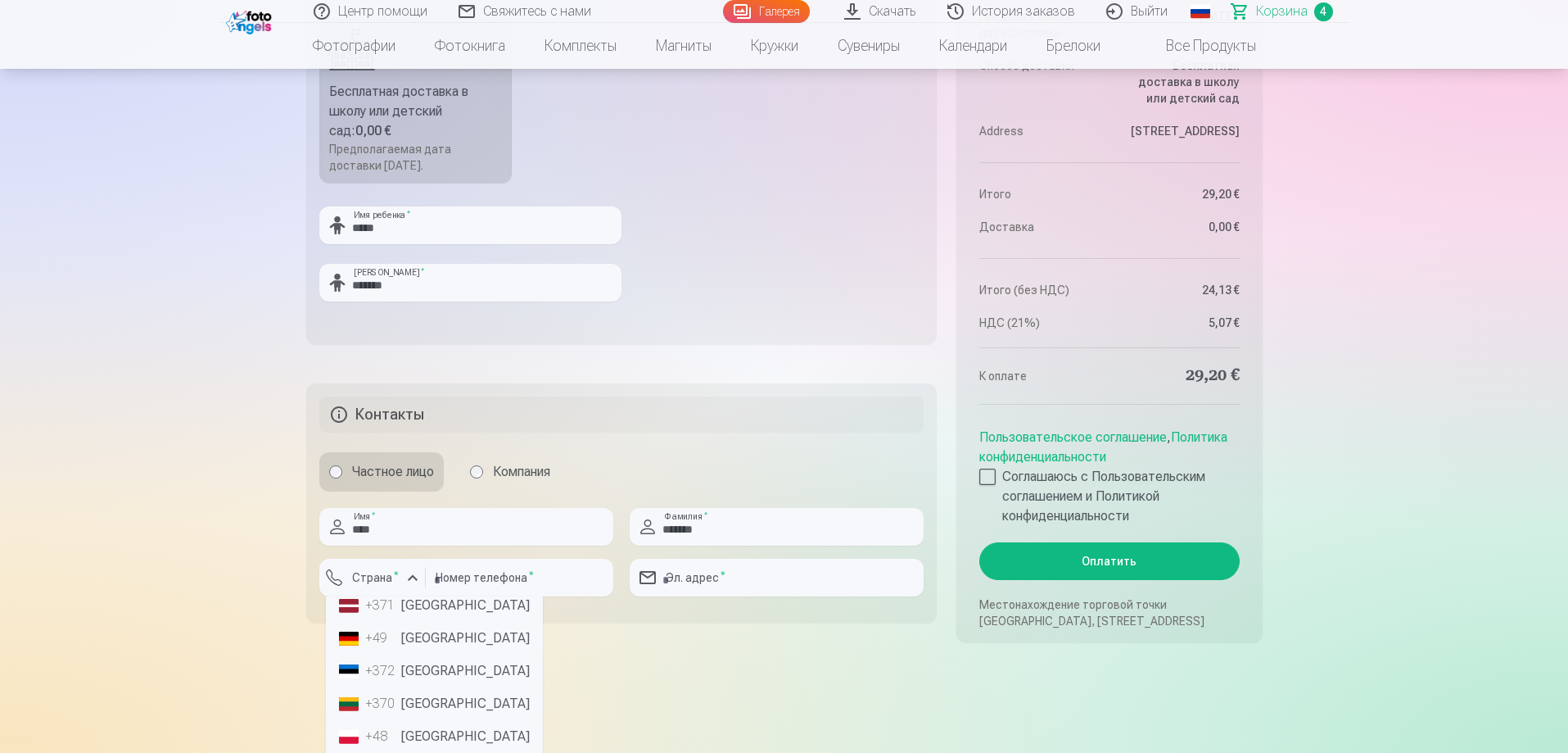
scroll to position [0, 0]
click at [420, 621] on input "text" at bounding box center [435, 619] width 204 height 33
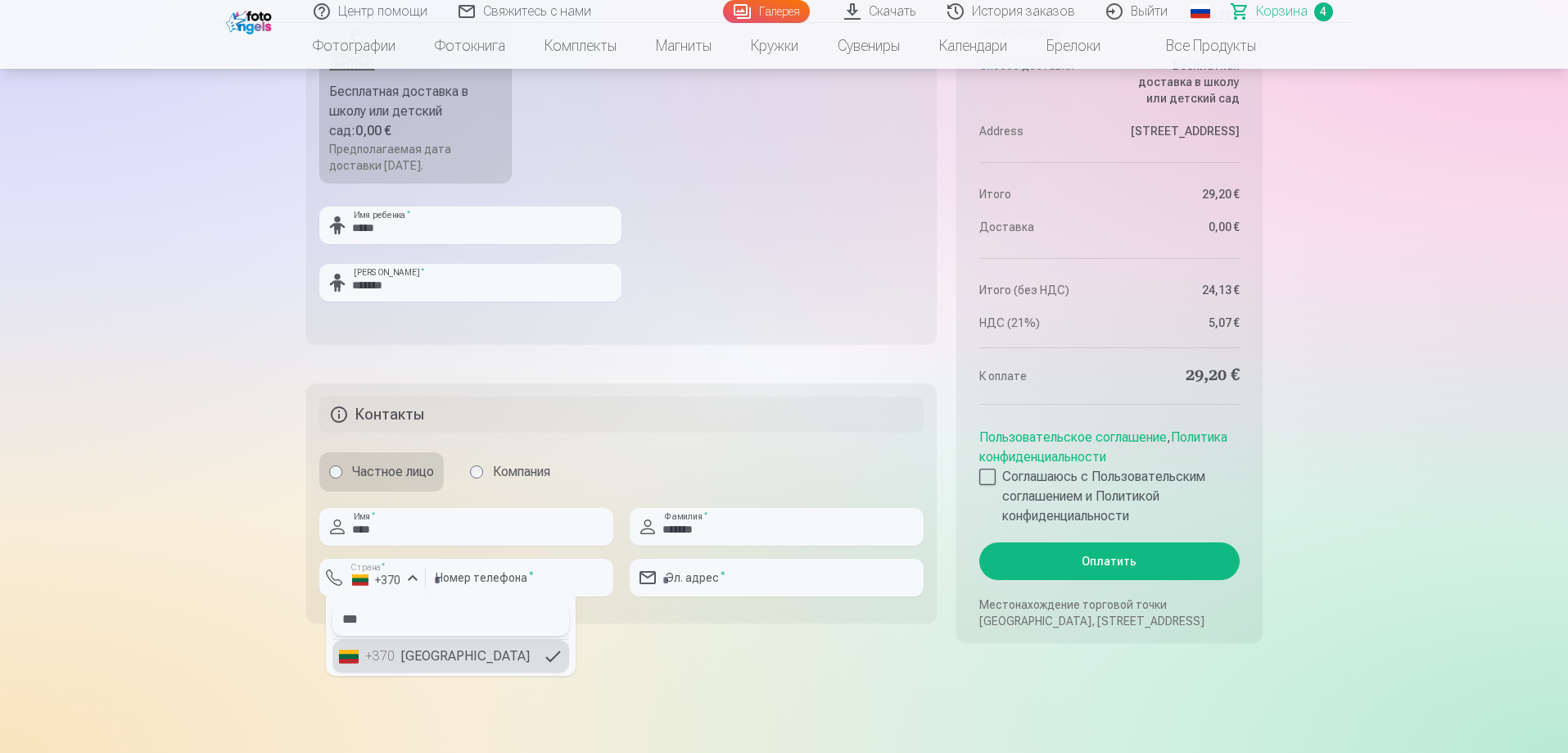
type input "***"
click at [462, 661] on li "+370 Литва" at bounding box center [451, 656] width 237 height 33
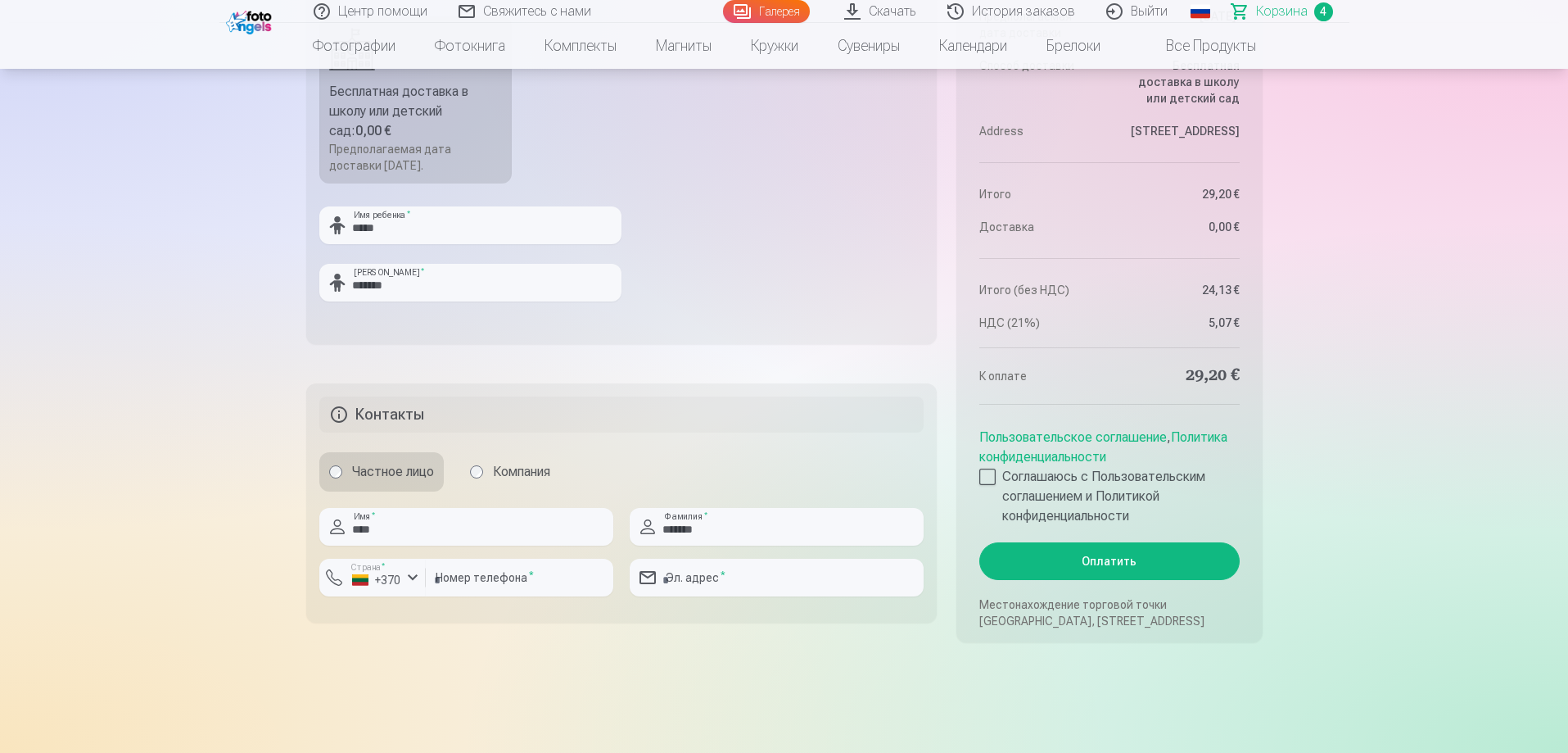
click at [701, 578] on input "email" at bounding box center [776, 577] width 294 height 37
type input "**********"
click at [996, 476] on label "Соглашаюсь с Пользовательским соглашением и Политикой конфиденциальности" at bounding box center [1109, 496] width 260 height 59
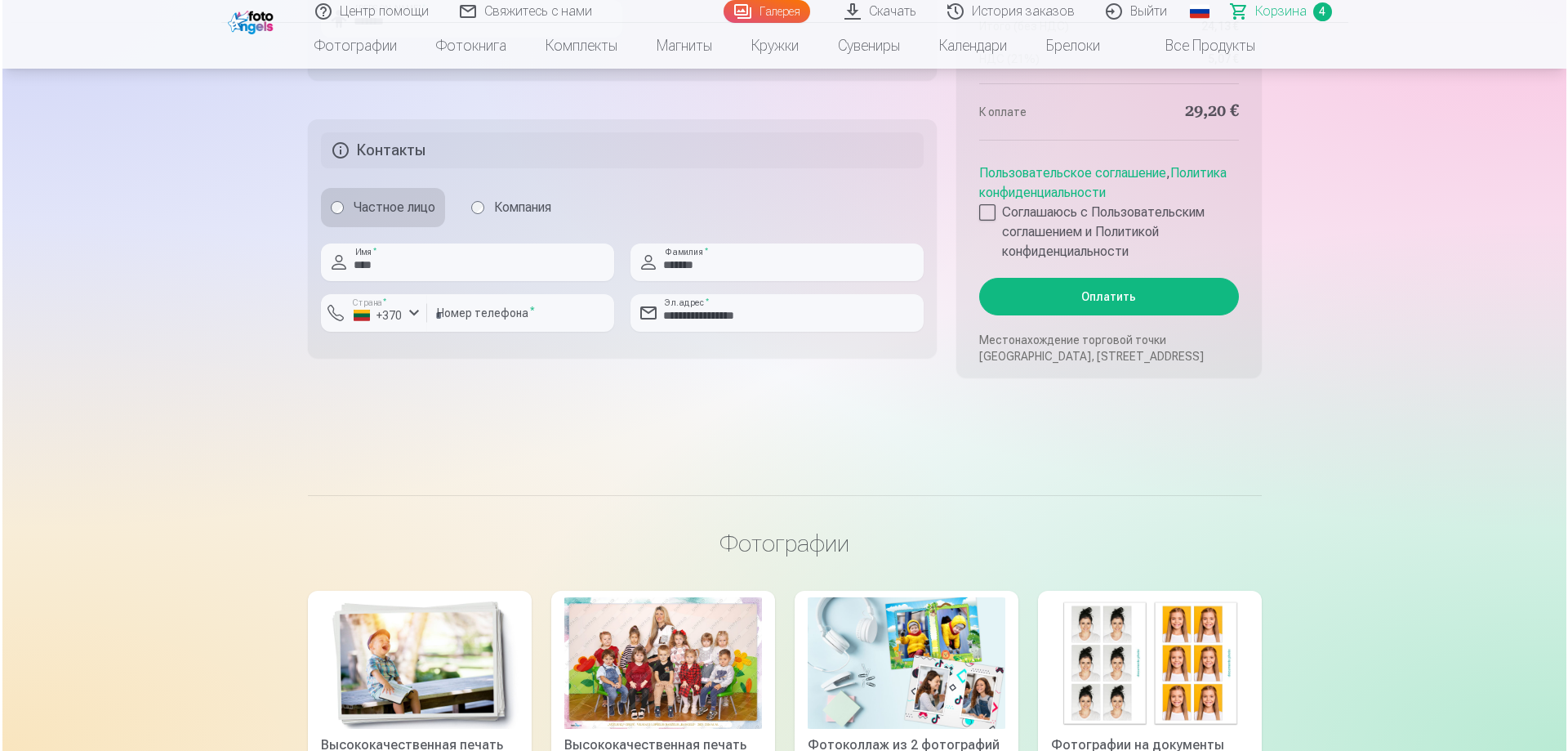
scroll to position [1471, 0]
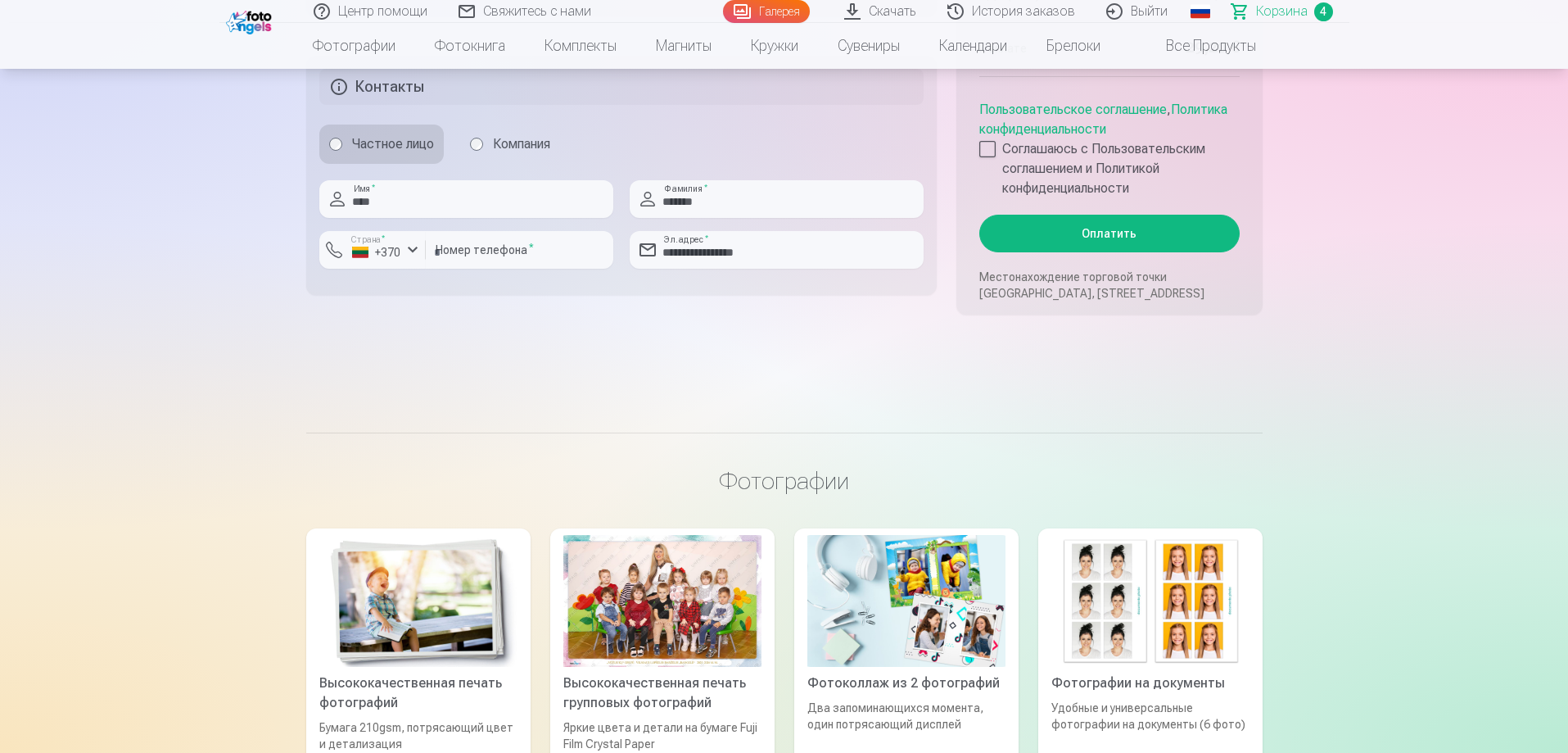
click at [1047, 248] on button "Оплатить" at bounding box center [1109, 232] width 260 height 37
